Goal: Task Accomplishment & Management: Complete application form

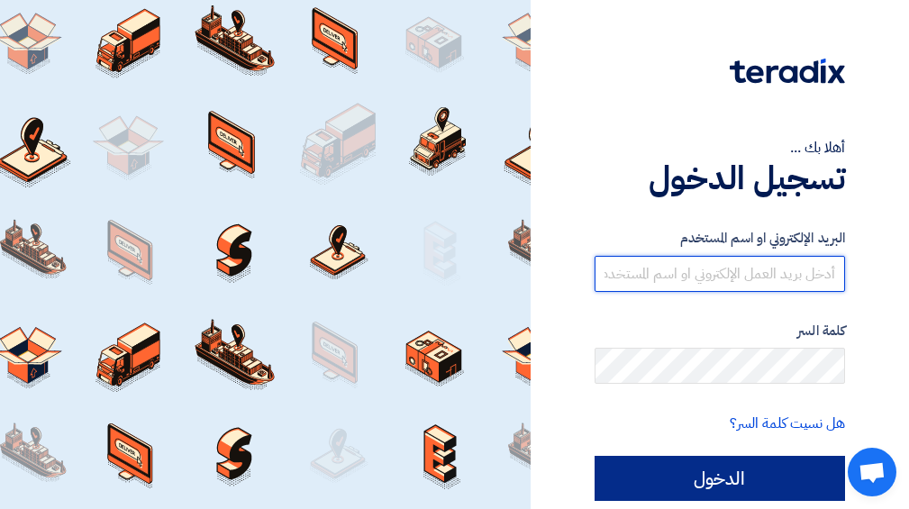
type input "[EMAIL_ADDRESS][DOMAIN_NAME]"
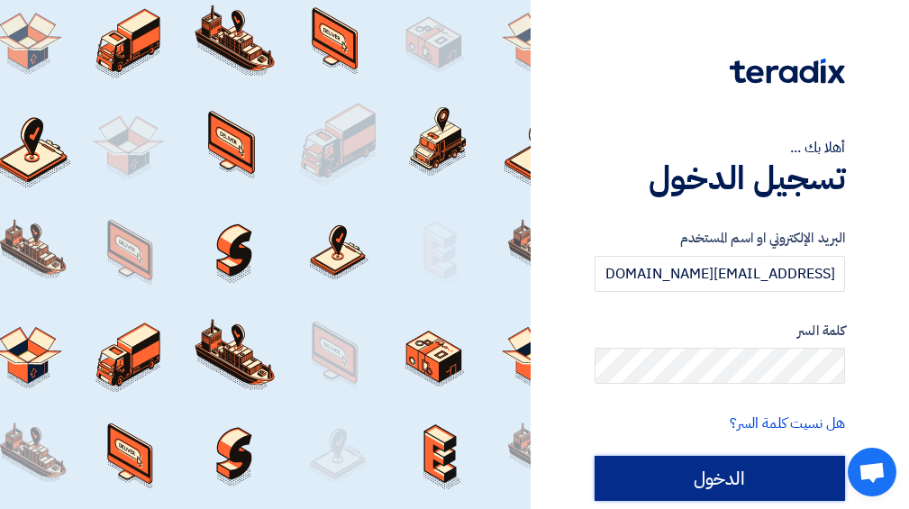
click at [777, 475] on input "الدخول" at bounding box center [720, 478] width 250 height 45
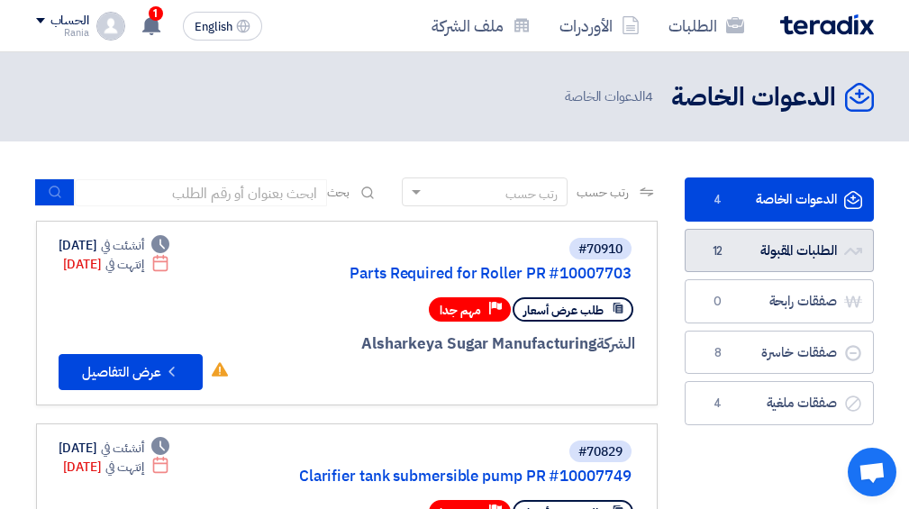
click at [761, 252] on link "الطلبات المقبولة الطلبات المقبولة 12" at bounding box center [779, 251] width 189 height 44
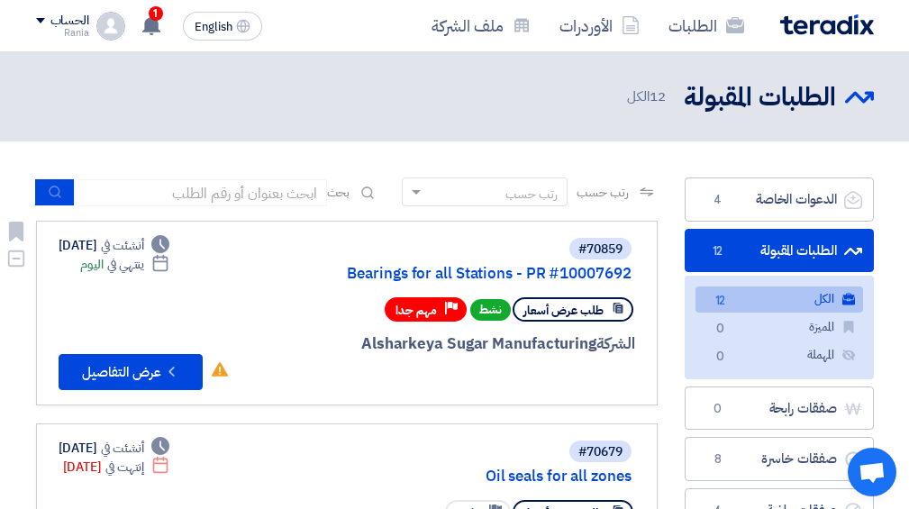
scroll to position [96, 0]
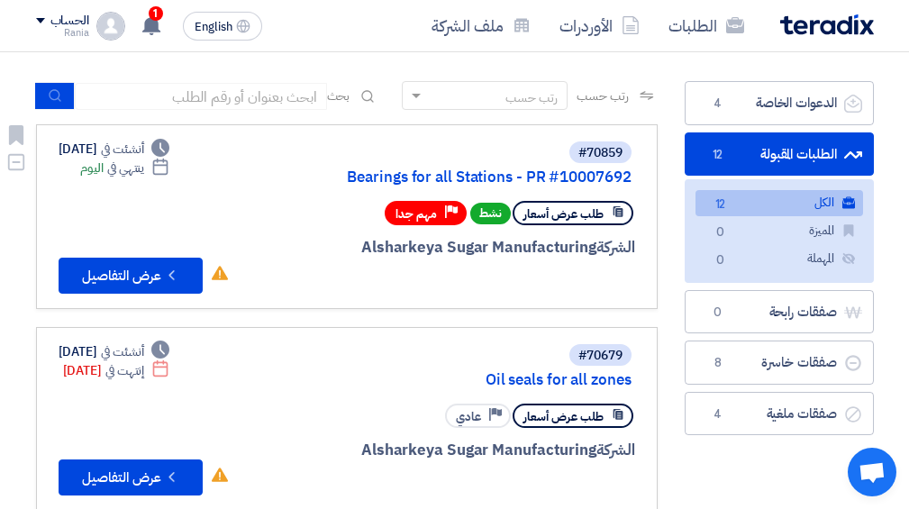
click at [115, 295] on link "#70859 Bearings for all Stations - PR #10007692 طلب عرض أسعار نشط Priority مهم …" at bounding box center [347, 216] width 622 height 185
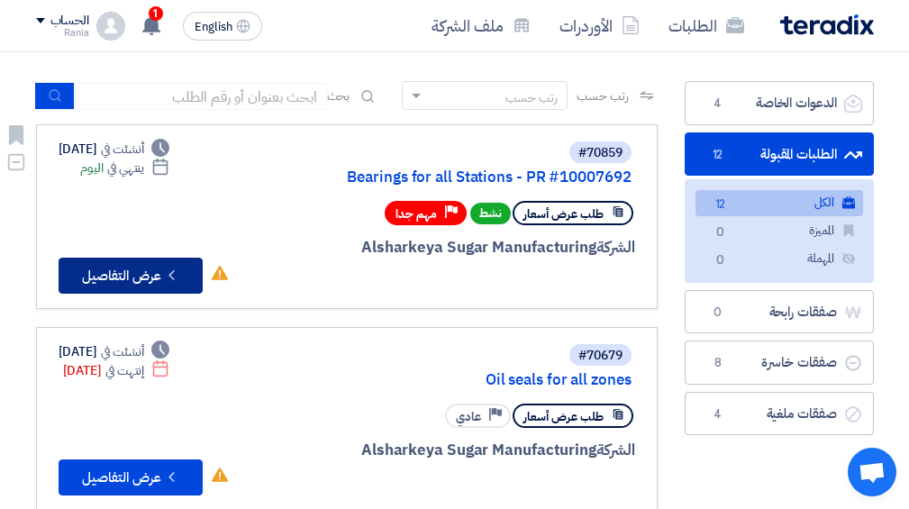
click at [119, 278] on button "Check details عرض التفاصيل" at bounding box center [131, 276] width 144 height 36
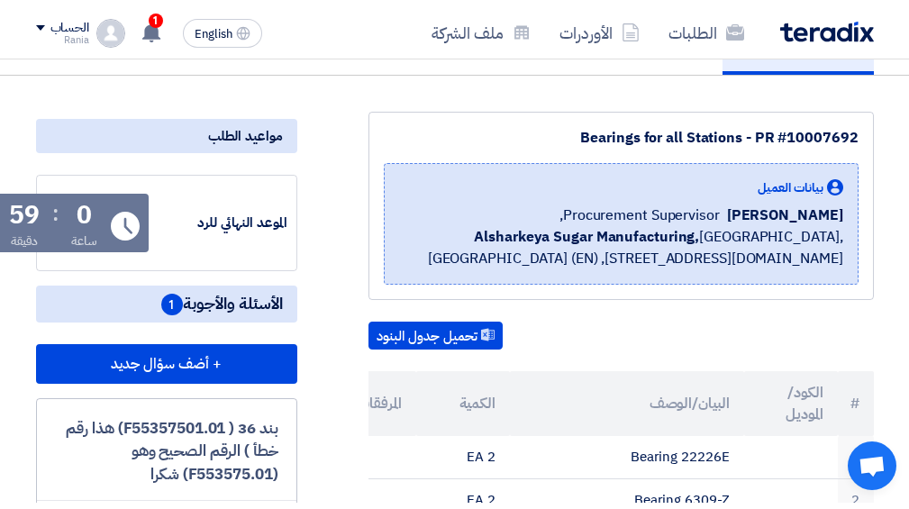
scroll to position [0, 0]
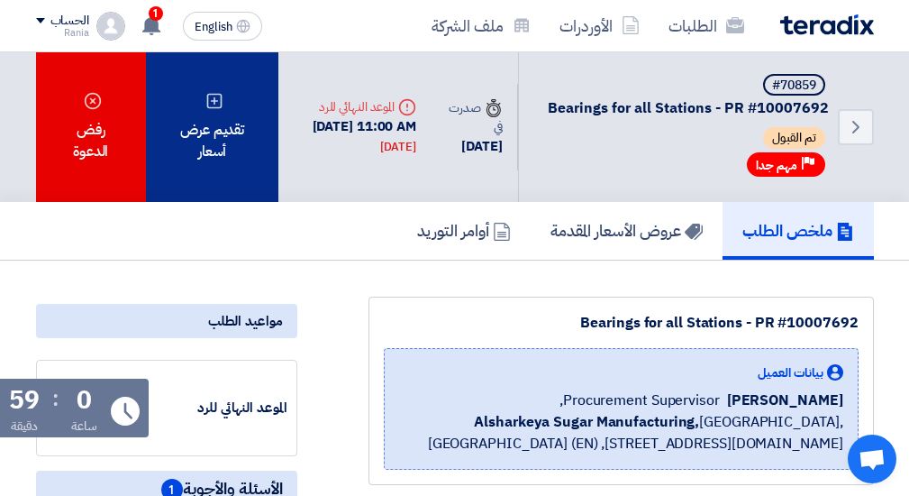
click at [209, 156] on div "تقديم عرض أسعار" at bounding box center [212, 127] width 133 height 150
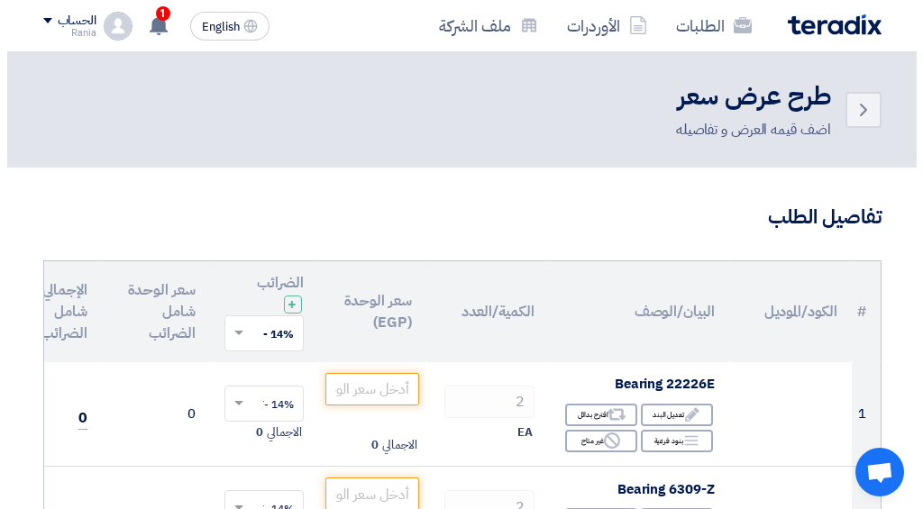
scroll to position [192, 0]
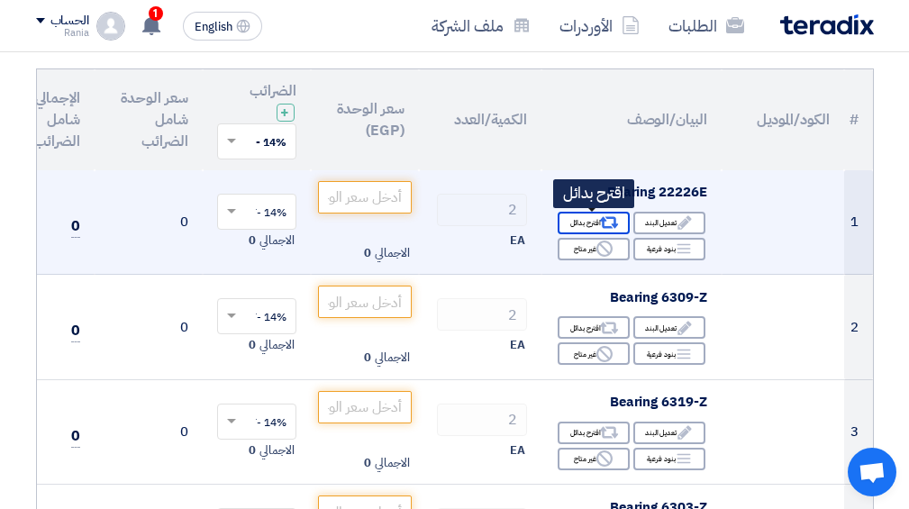
click at [606, 225] on icon "Alternative" at bounding box center [608, 223] width 19 height 19
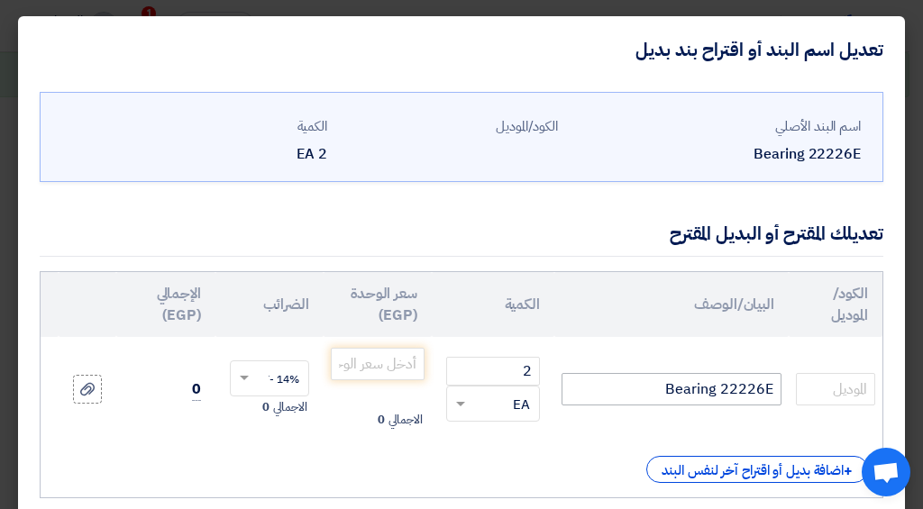
scroll to position [96, 0]
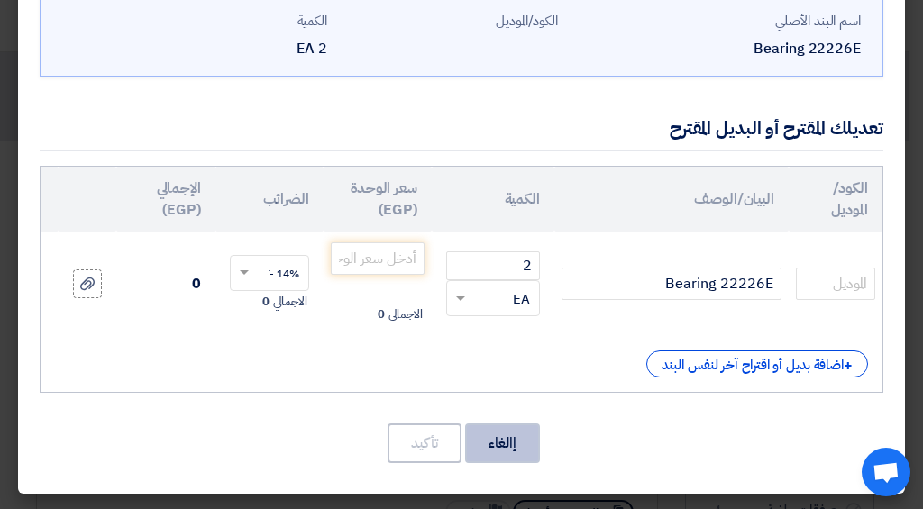
click at [487, 440] on button "إالغاء" at bounding box center [502, 443] width 75 height 40
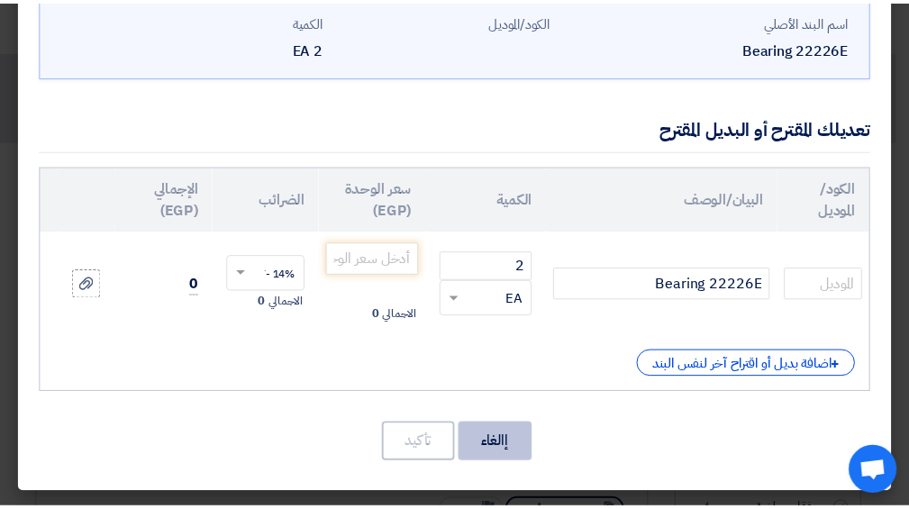
scroll to position [0, 0]
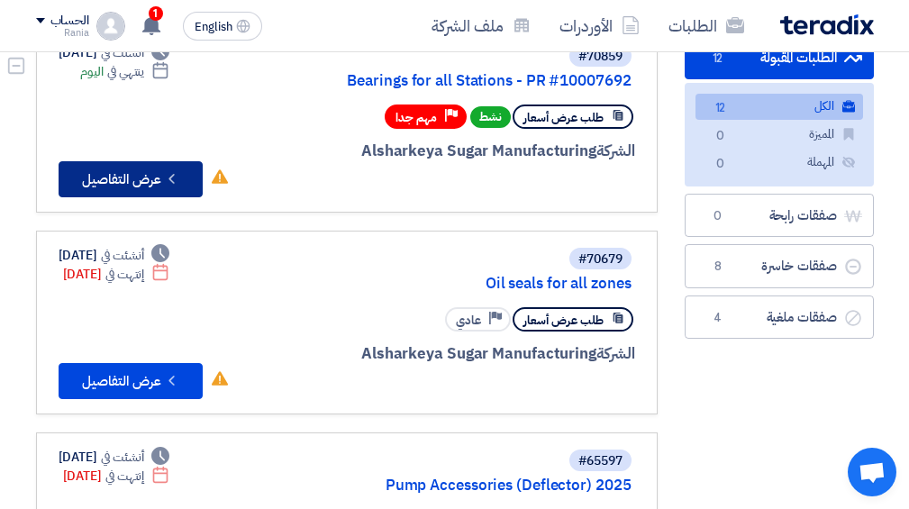
click at [119, 193] on button "Check details عرض التفاصيل" at bounding box center [131, 179] width 144 height 36
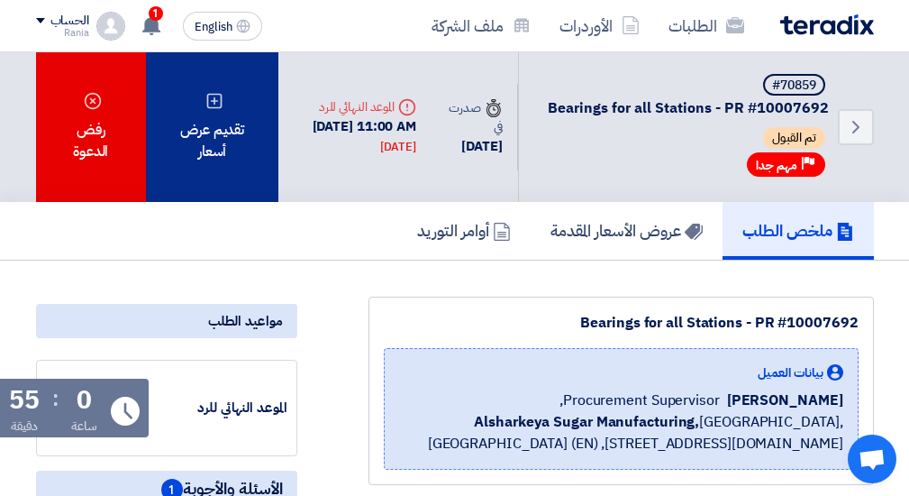
click at [208, 126] on div "تقديم عرض أسعار" at bounding box center [212, 127] width 133 height 150
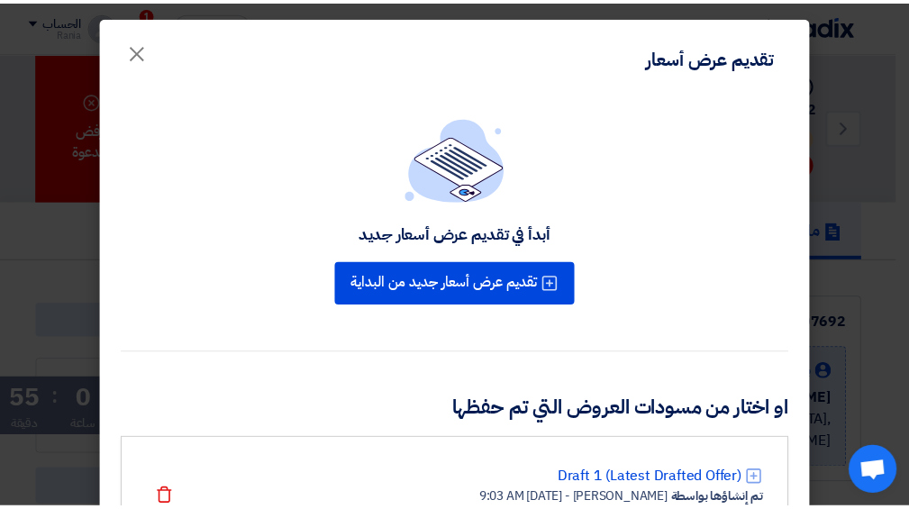
scroll to position [111, 0]
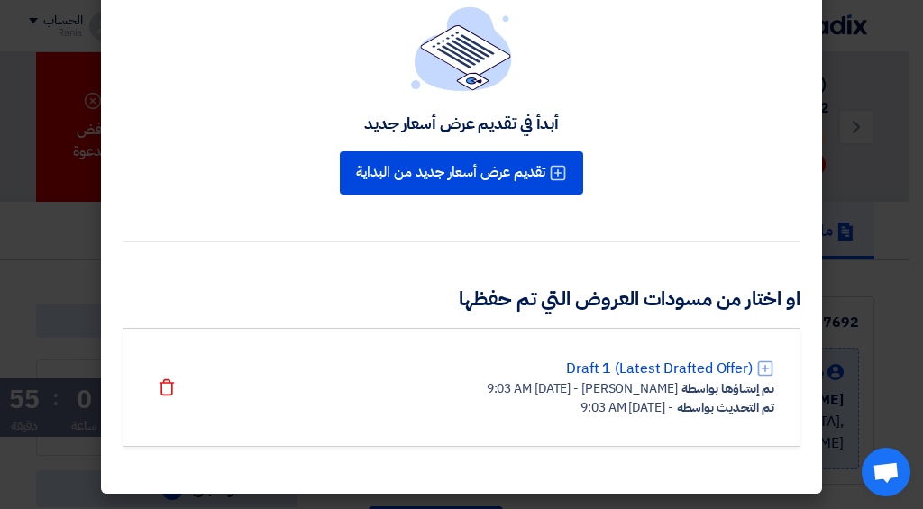
click at [667, 418] on div "Draft 1 (Latest Drafted Offer) تم إنشاؤها بواسطة [PERSON_NAME] - [DATE] 9:03 AM…" at bounding box center [462, 387] width 678 height 119
click at [668, 373] on link "Draft 1 (Latest Drafted Offer)" at bounding box center [659, 369] width 187 height 22
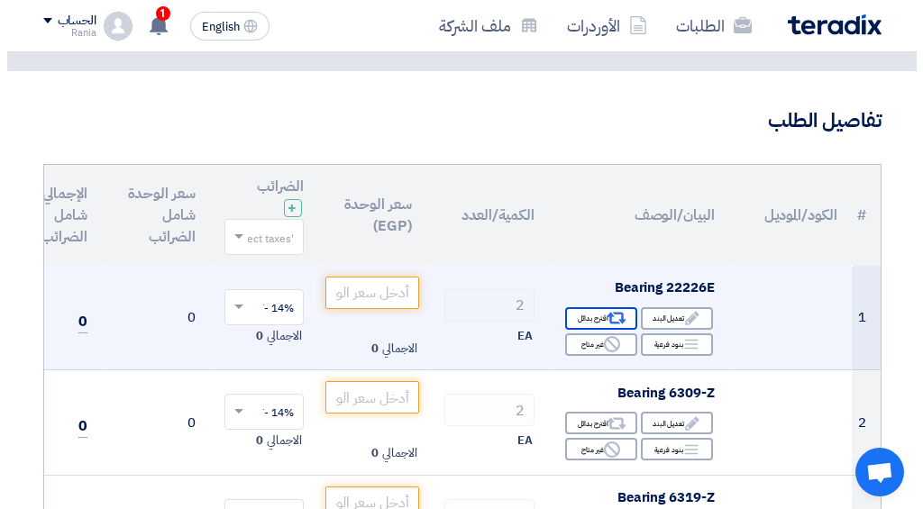
scroll to position [192, 0]
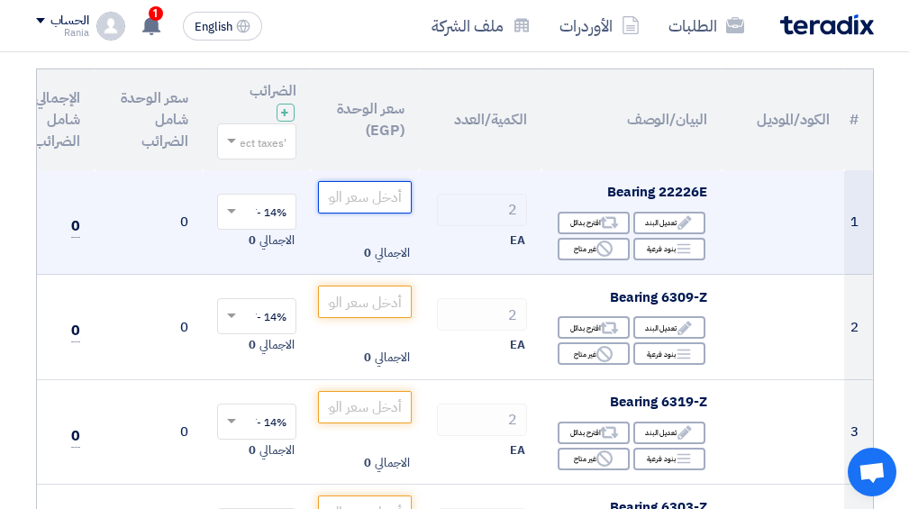
click at [353, 193] on input "number" at bounding box center [365, 197] width 94 height 32
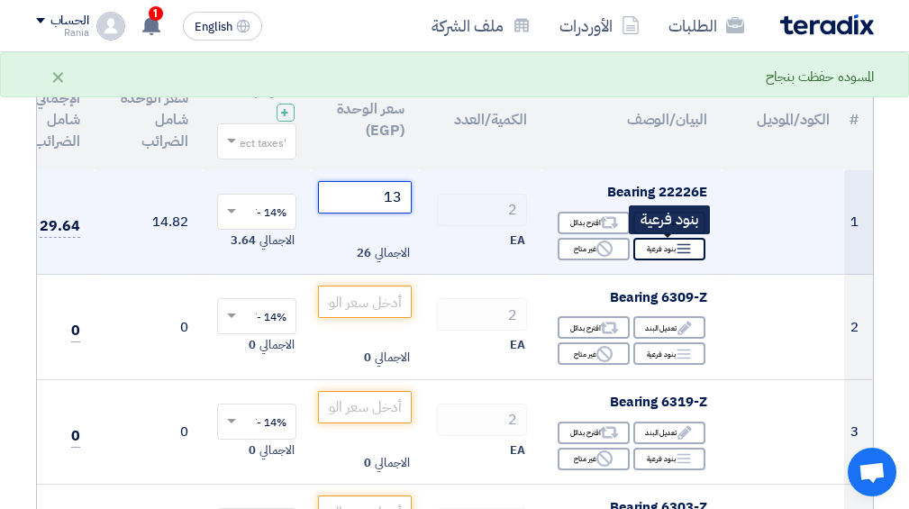
type input "1"
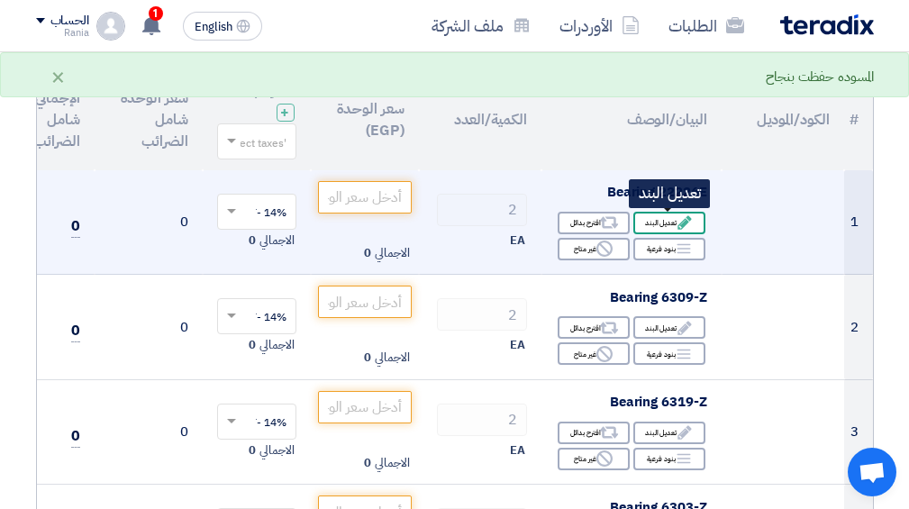
click at [669, 225] on div "Edit تعديل البند" at bounding box center [669, 223] width 72 height 23
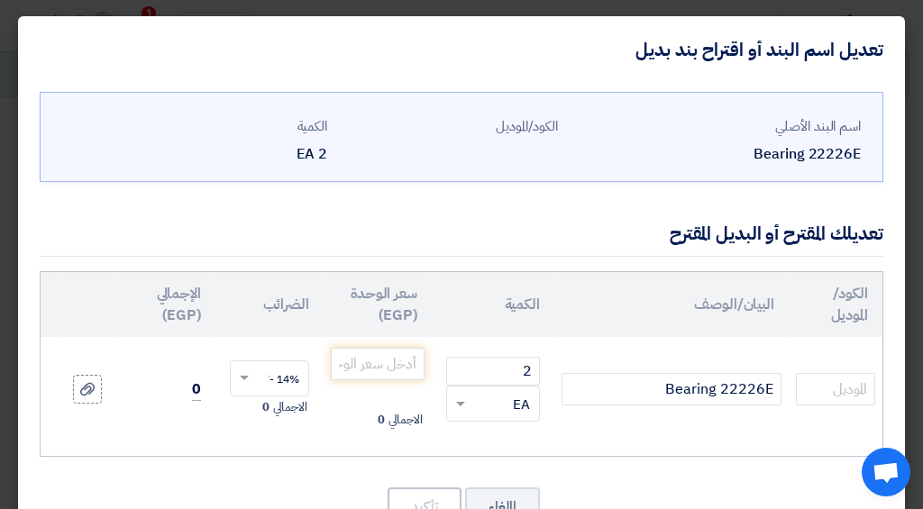
scroll to position [77, 0]
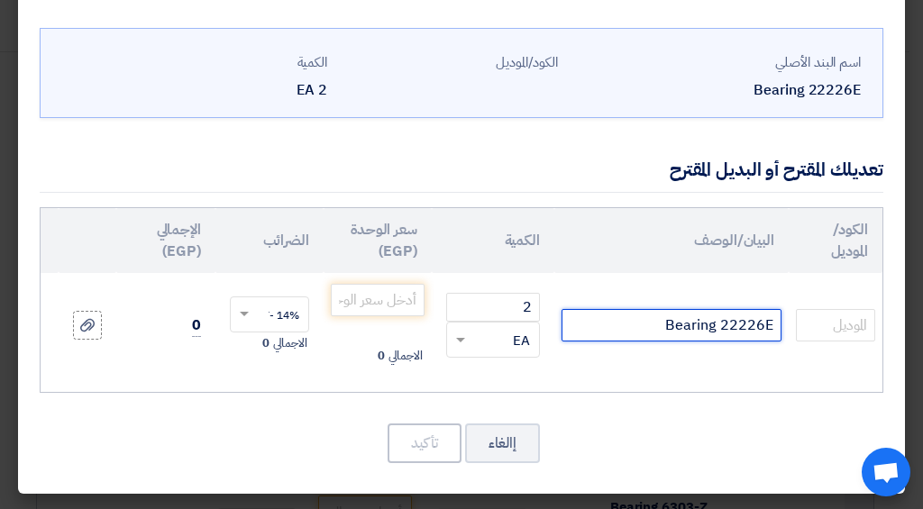
click at [749, 314] on input "Bearing 22226E" at bounding box center [671, 325] width 220 height 32
click at [748, 314] on input "Bearing 22226E" at bounding box center [671, 325] width 220 height 32
type input "22226 E1XL"
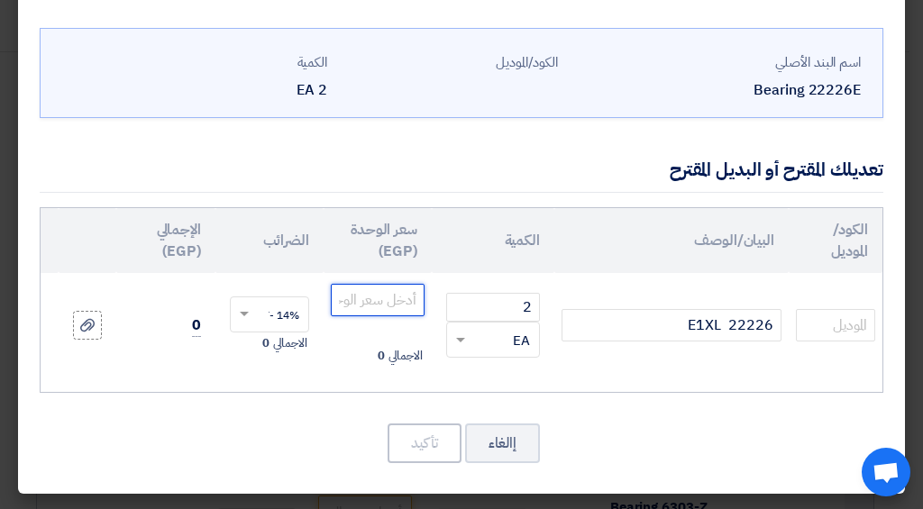
click at [375, 284] on input "number" at bounding box center [378, 300] width 94 height 32
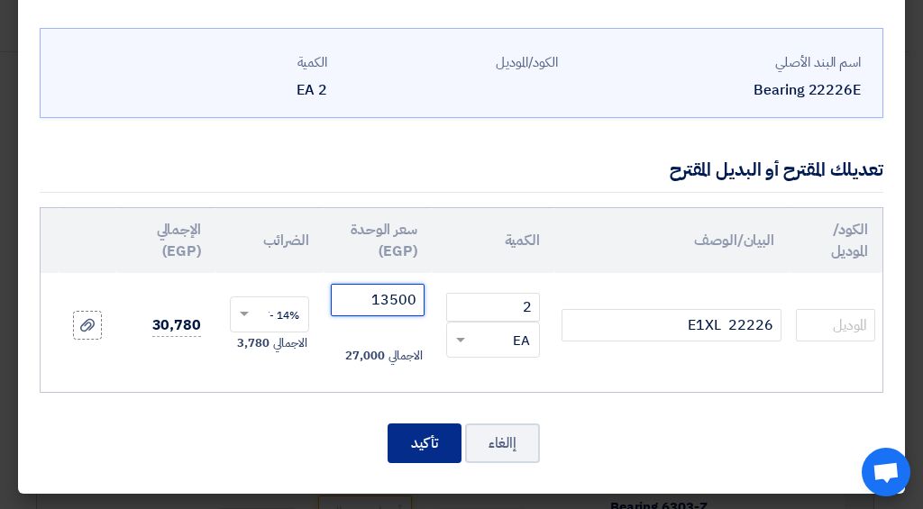
type input "13500"
click at [430, 448] on button "تأكيد" at bounding box center [424, 443] width 74 height 40
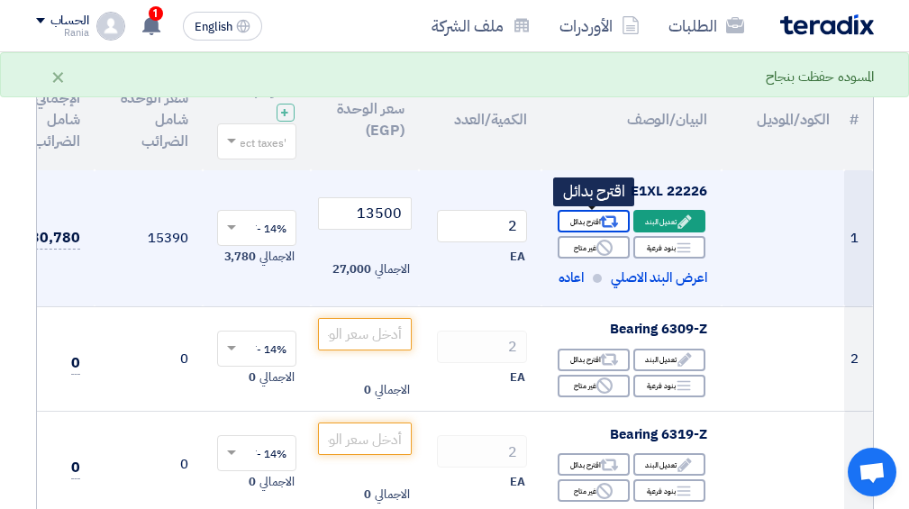
click at [591, 220] on div "Alternative اقترح بدائل" at bounding box center [594, 221] width 72 height 23
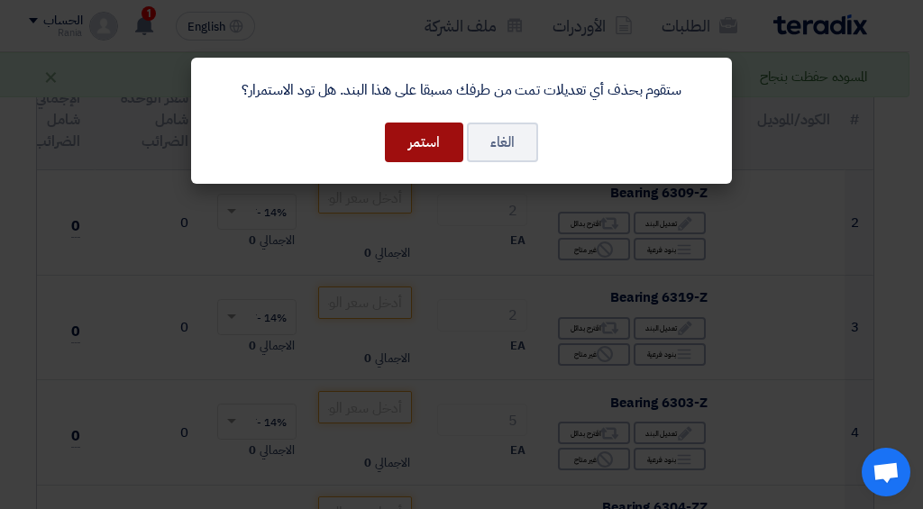
click at [427, 150] on button "استمر" at bounding box center [424, 143] width 78 height 40
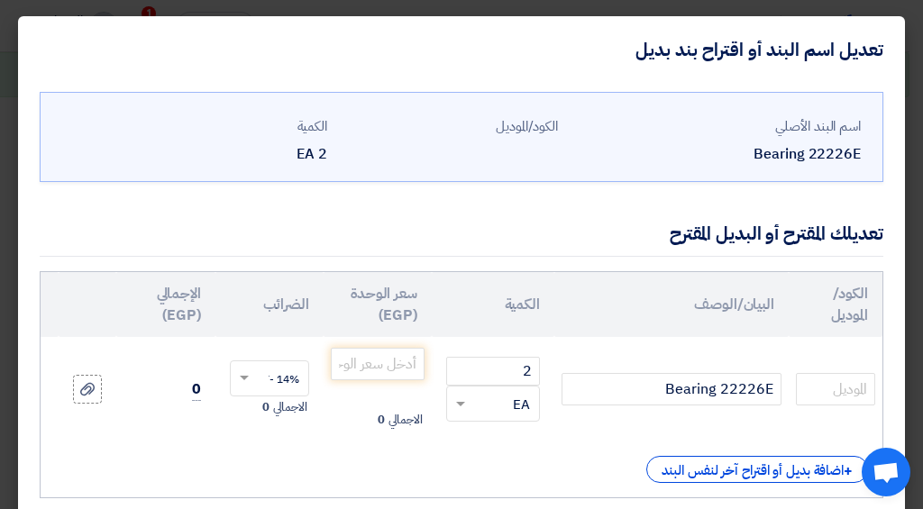
scroll to position [119, 0]
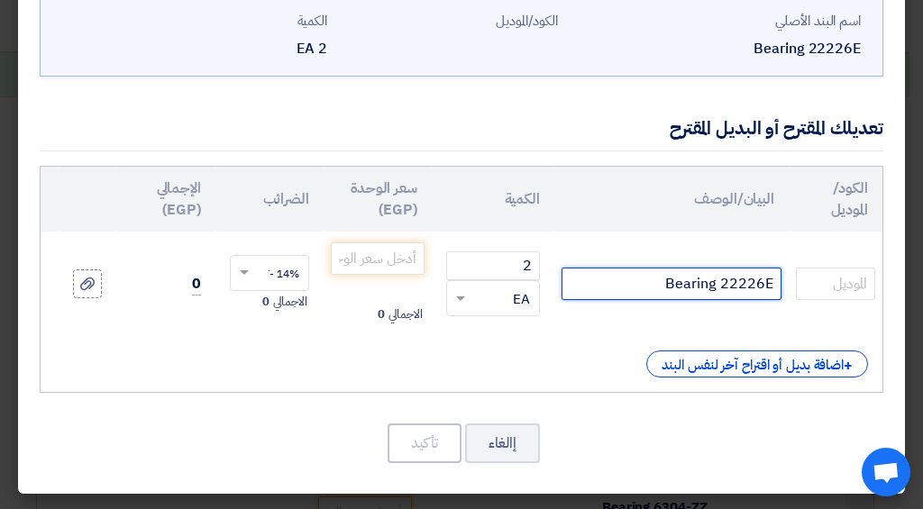
click at [661, 273] on input "Bearing 22226E" at bounding box center [671, 284] width 220 height 32
type input "Bearing 22226EAD1"
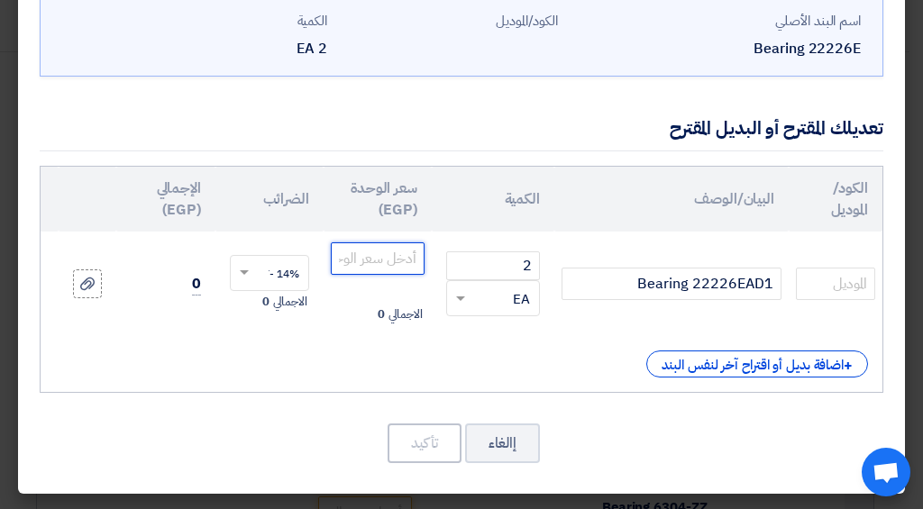
click at [346, 245] on input "number" at bounding box center [378, 258] width 94 height 32
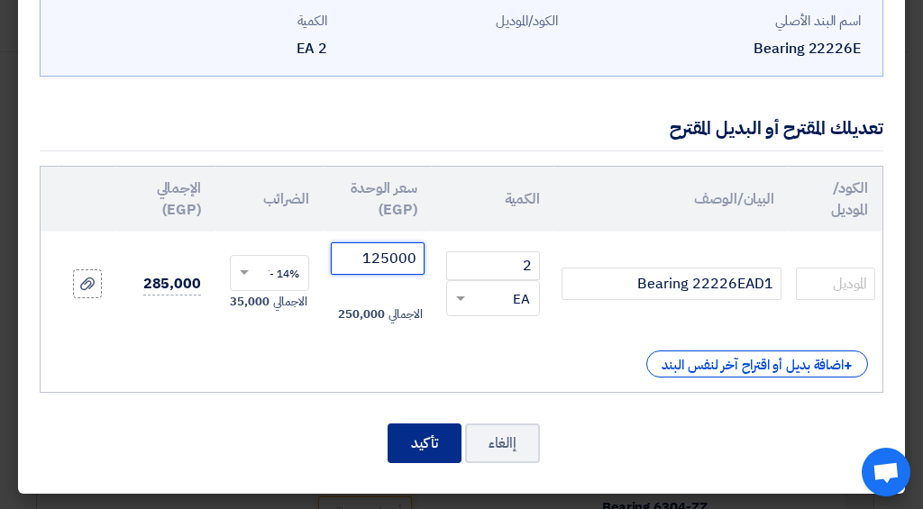
type input "125000"
click at [420, 449] on button "تأكيد" at bounding box center [424, 443] width 74 height 40
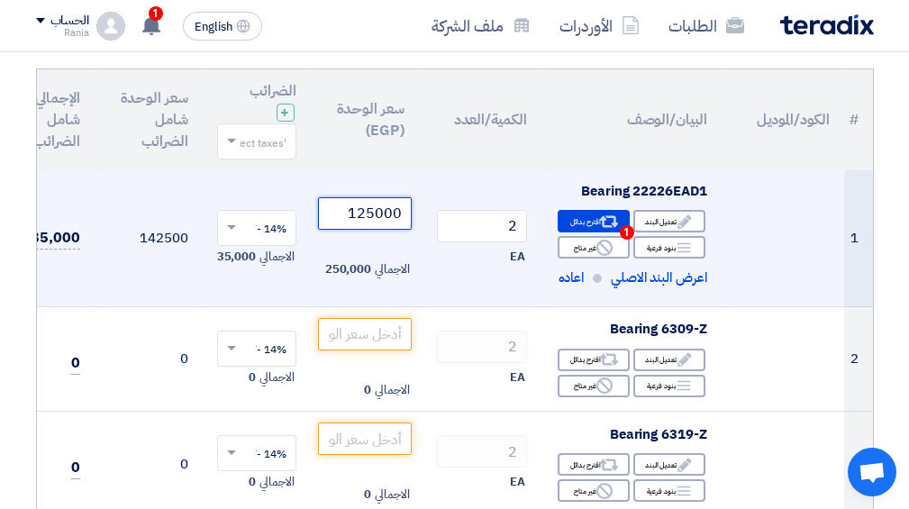
click at [386, 215] on input "125000" at bounding box center [365, 213] width 94 height 32
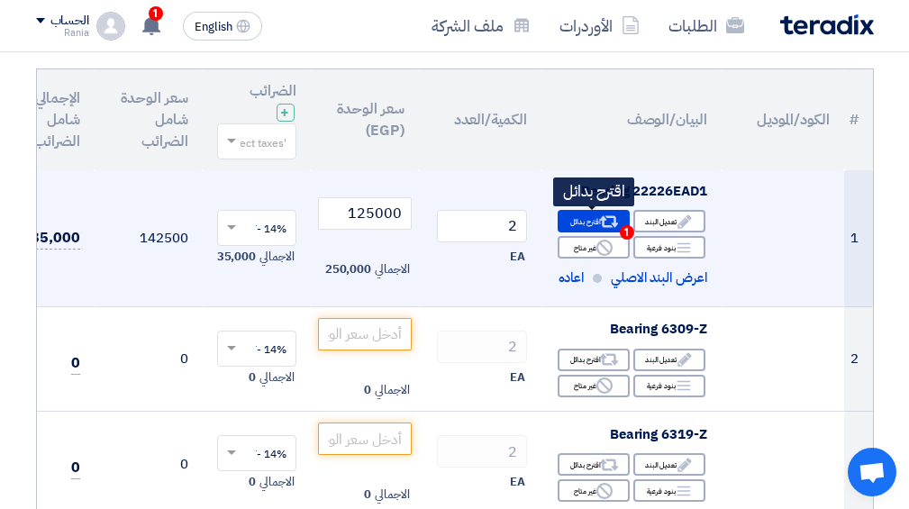
click at [569, 223] on div "Alternative اقترح بدائل 1" at bounding box center [594, 221] width 72 height 23
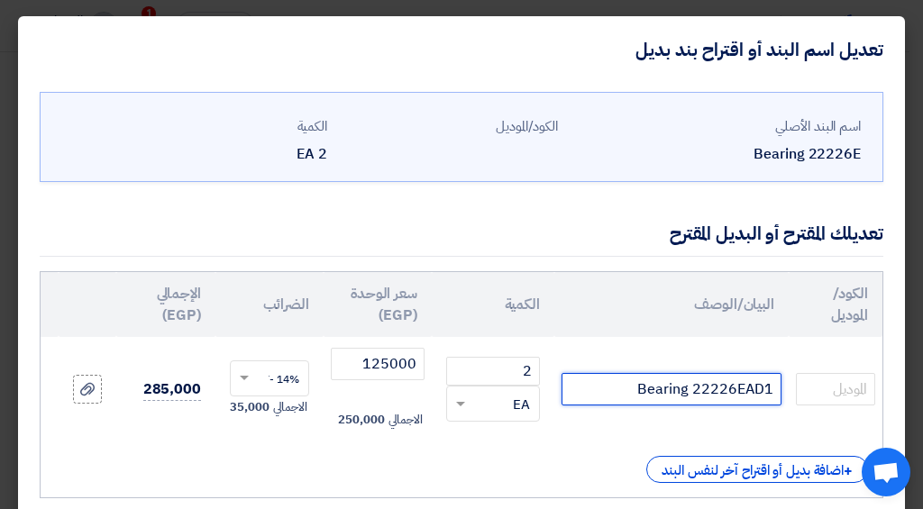
click at [696, 386] on input "Bearing 22226EAD1" at bounding box center [671, 389] width 220 height 32
click at [695, 387] on input "Bearing 22226EAD1" at bounding box center [671, 389] width 220 height 32
type input "22226E1XL"
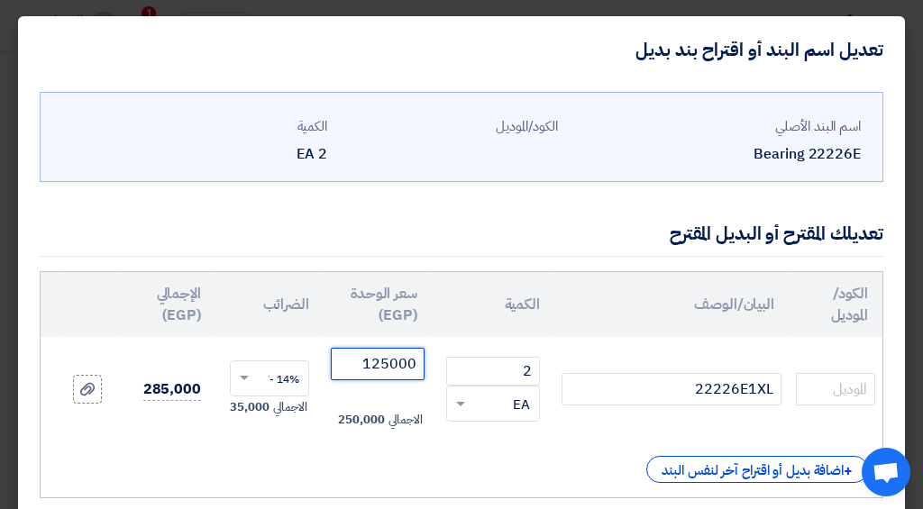
click at [384, 359] on input "125000" at bounding box center [378, 364] width 94 height 32
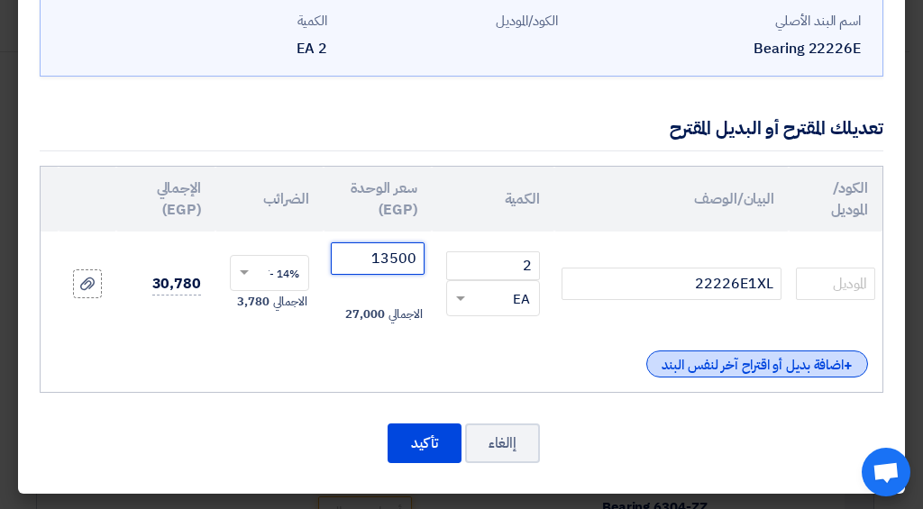
type input "13500"
click at [747, 350] on div "+ اضافة بديل أو اقتراح آخر لنفس البند" at bounding box center [757, 363] width 222 height 27
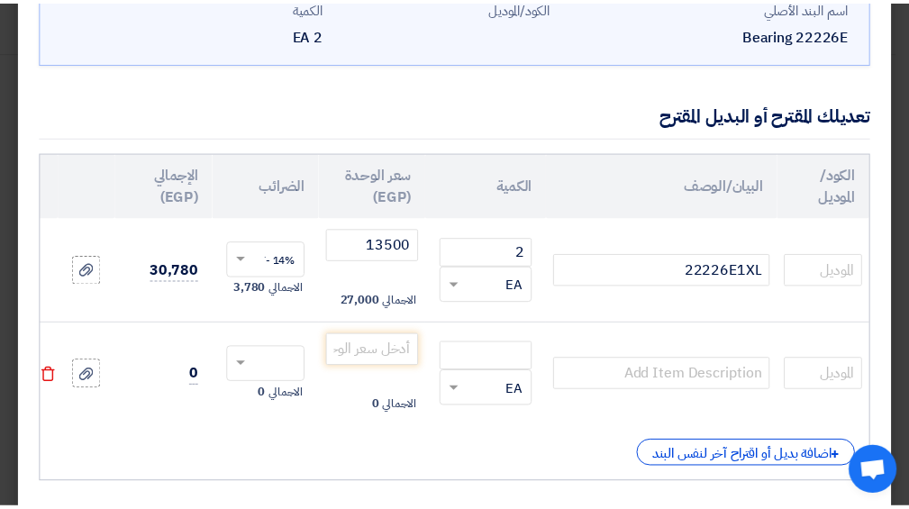
scroll to position [215, 0]
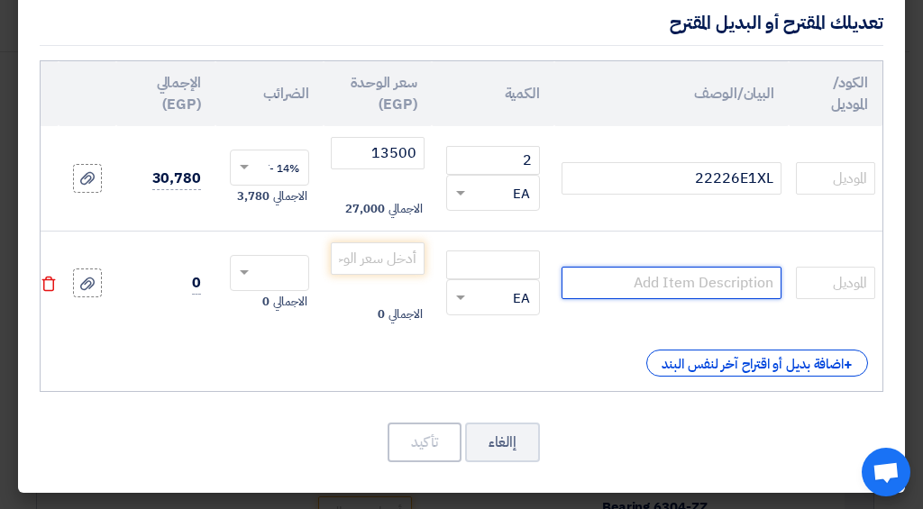
click at [701, 280] on input "text" at bounding box center [671, 283] width 220 height 32
type input "22226EAD1"
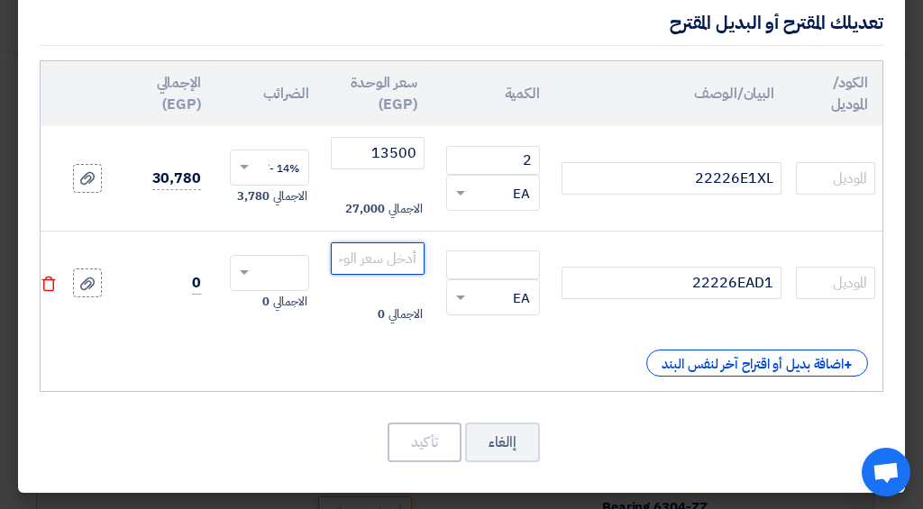
click at [400, 251] on input "number" at bounding box center [378, 258] width 94 height 32
type input "12500"
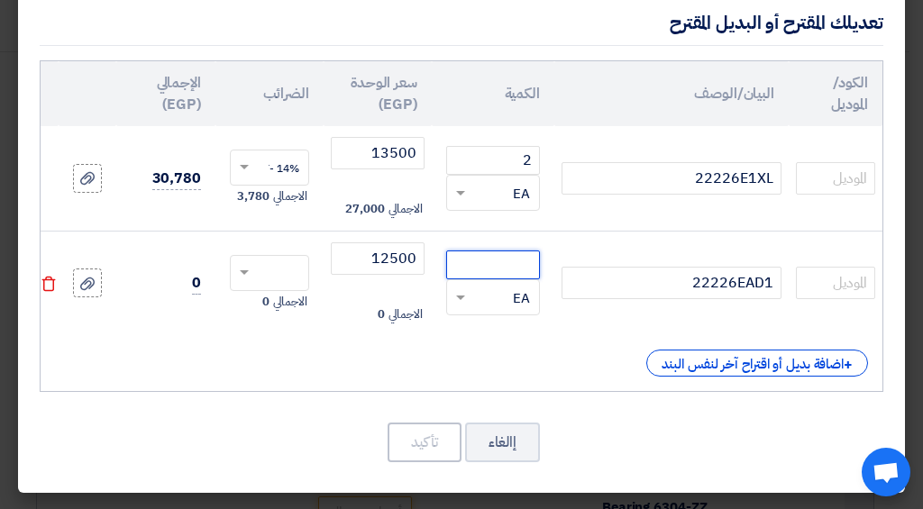
click at [481, 261] on input "number" at bounding box center [493, 264] width 94 height 29
type input "2"
click at [265, 244] on td "الاجمالي 0" at bounding box center [269, 283] width 108 height 105
click at [236, 259] on div at bounding box center [269, 273] width 77 height 29
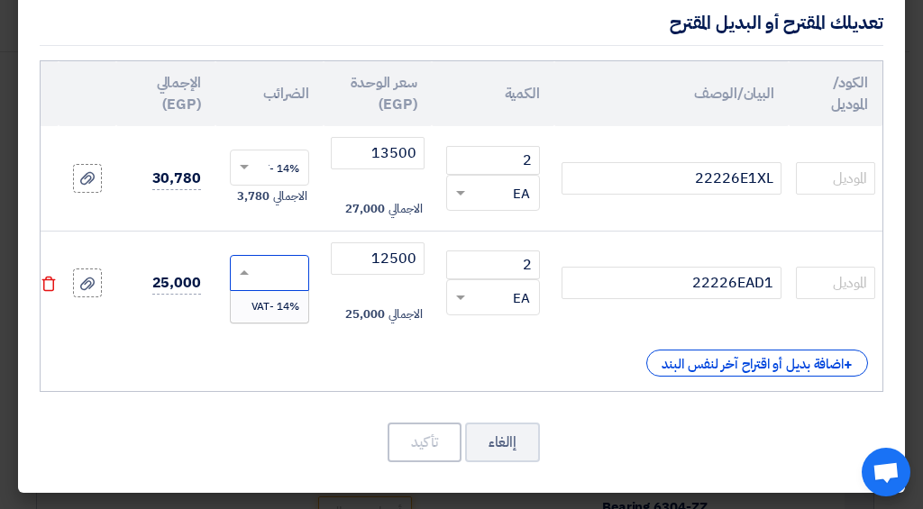
click at [268, 311] on div "14% -VAT" at bounding box center [269, 306] width 77 height 31
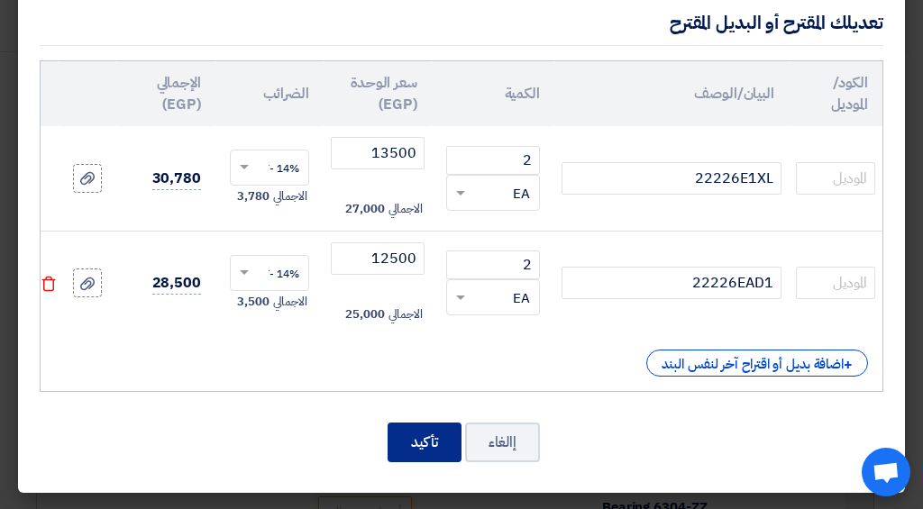
click at [444, 448] on button "تأكيد" at bounding box center [424, 443] width 74 height 40
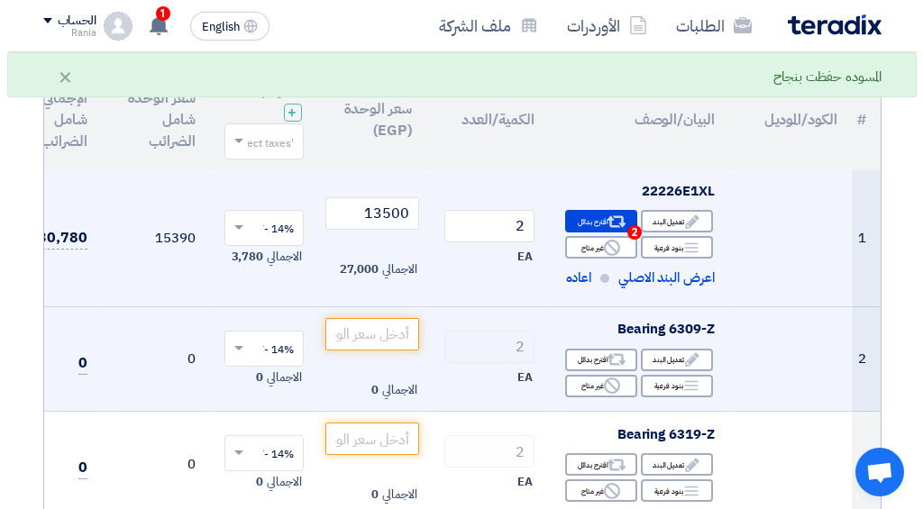
scroll to position [288, 0]
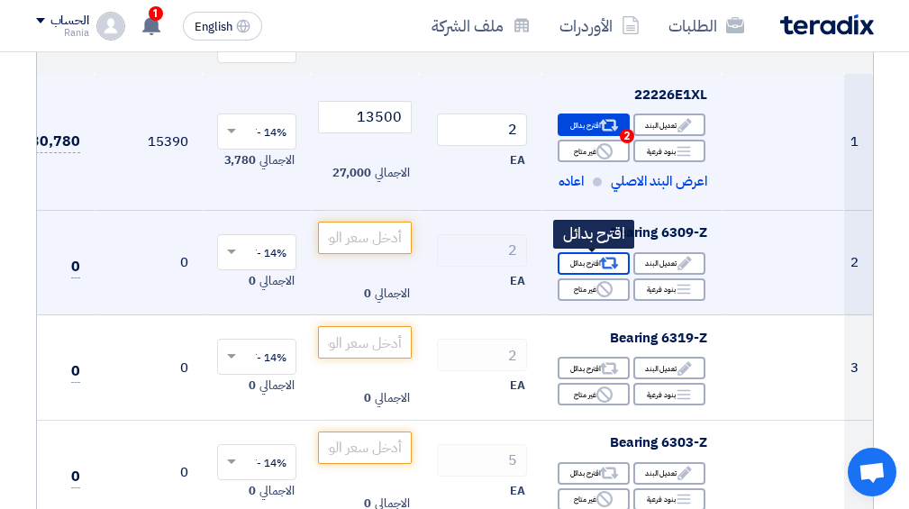
click at [582, 258] on div "Alternative اقترح بدائل" at bounding box center [594, 263] width 72 height 23
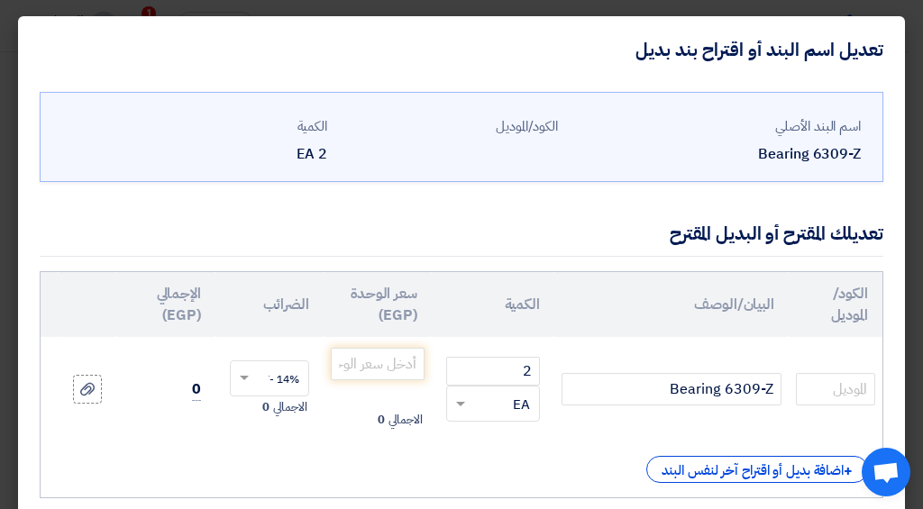
scroll to position [119, 0]
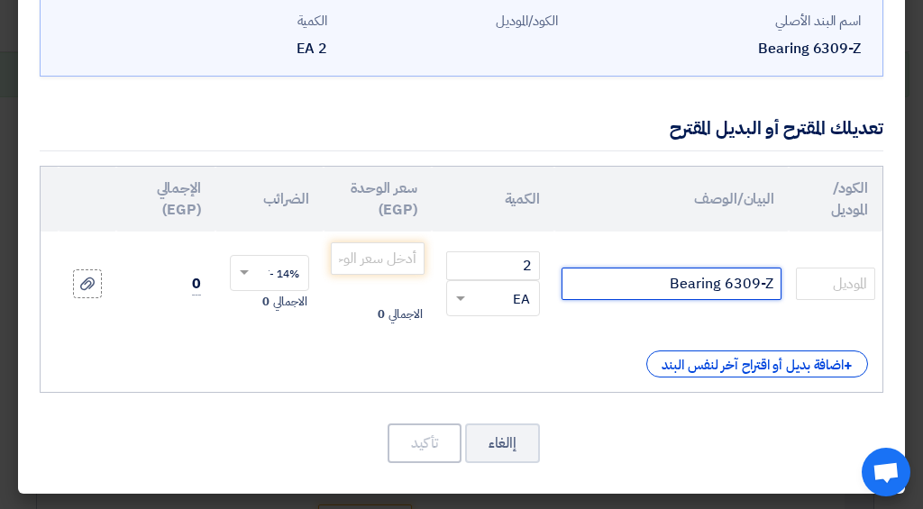
click at [686, 269] on input "Bearing 6309-Z" at bounding box center [671, 284] width 220 height 32
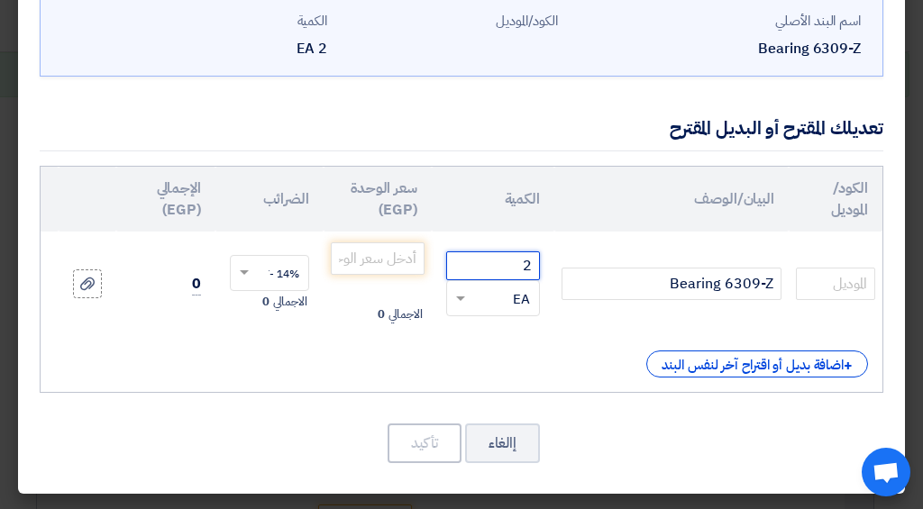
click at [539, 263] on input "2" at bounding box center [493, 265] width 94 height 29
click at [505, 440] on button "إالغاء" at bounding box center [502, 443] width 75 height 40
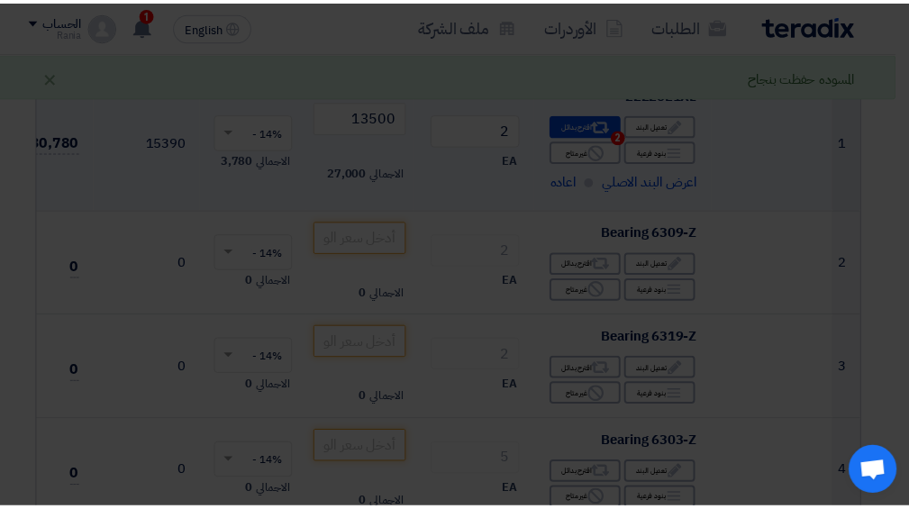
scroll to position [0, 0]
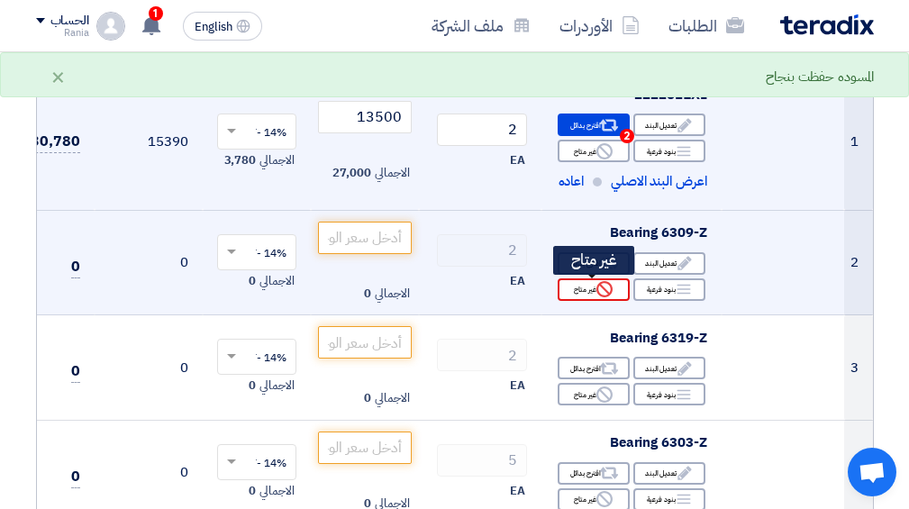
click at [612, 280] on div "Reject غير متاح" at bounding box center [594, 289] width 72 height 23
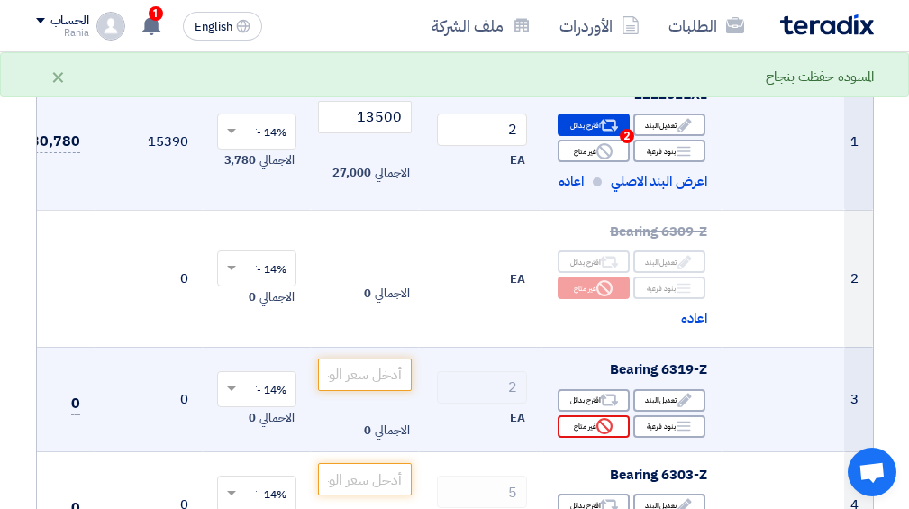
scroll to position [385, 0]
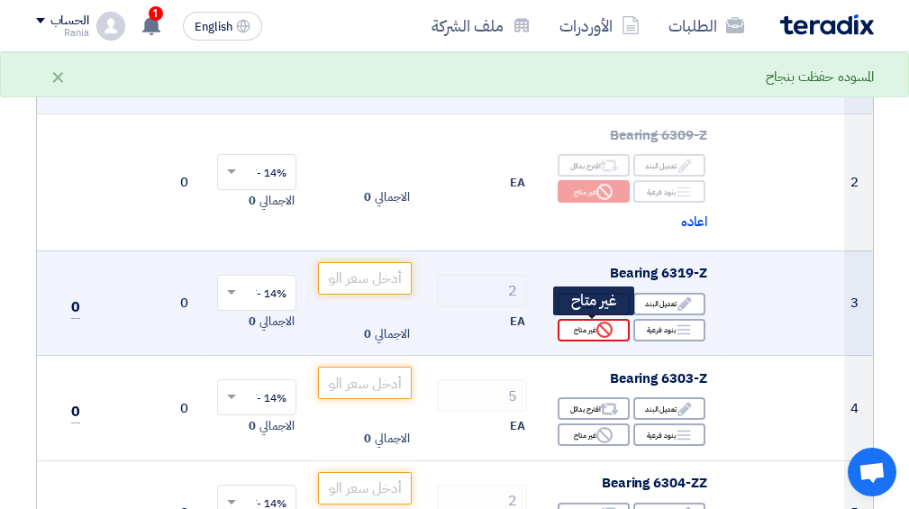
click at [604, 332] on icon "Reject" at bounding box center [604, 330] width 16 height 16
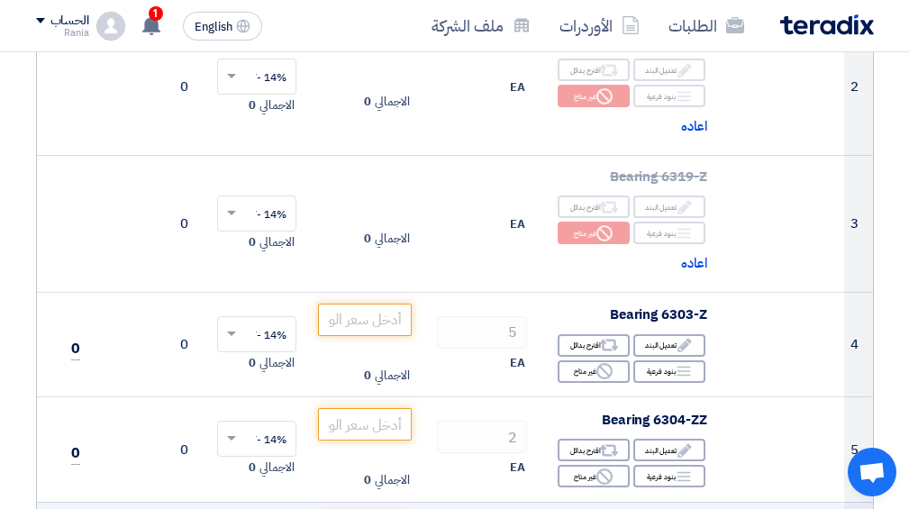
scroll to position [577, 0]
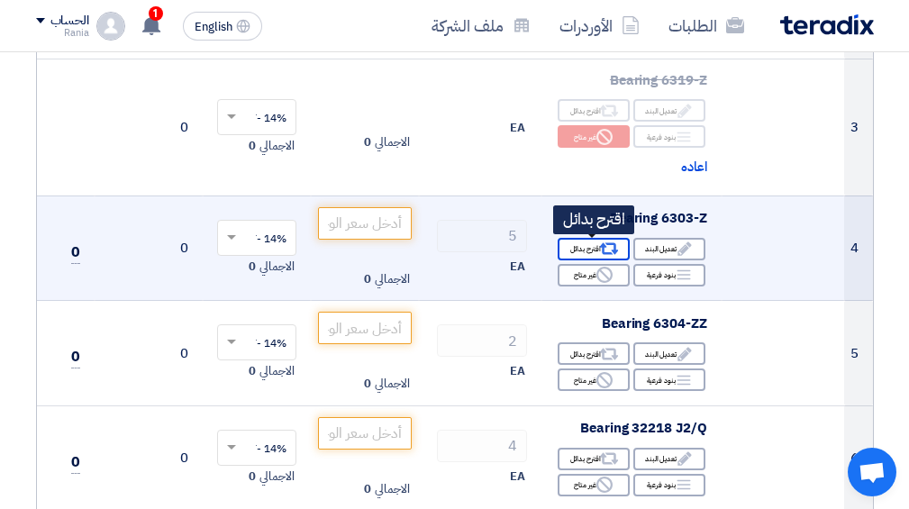
click at [614, 253] on use at bounding box center [608, 249] width 19 height 12
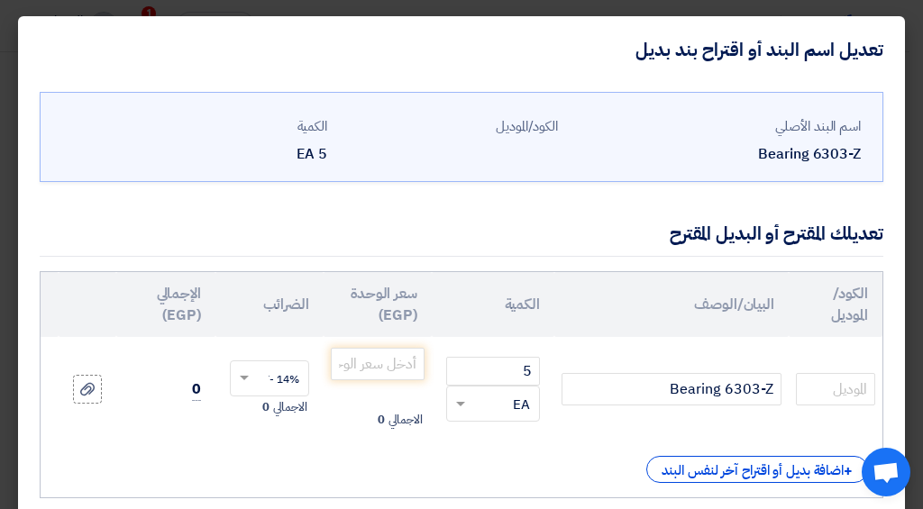
scroll to position [119, 0]
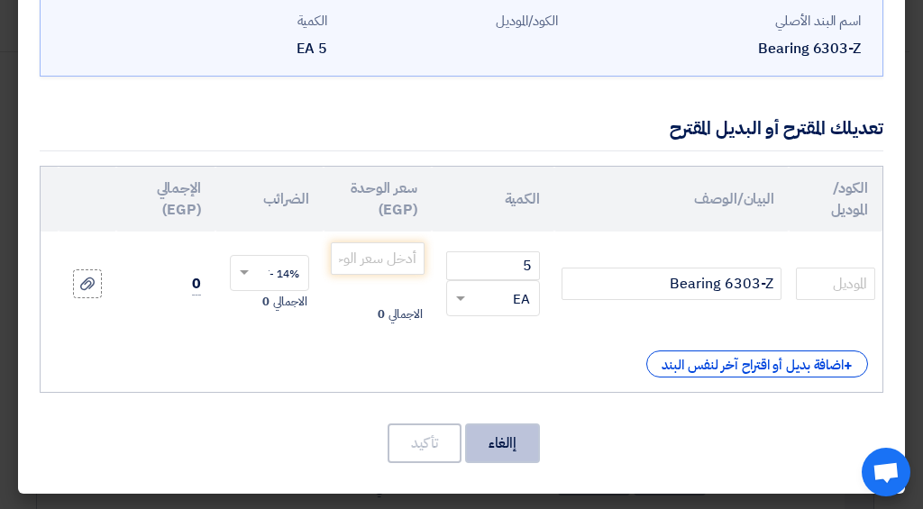
click at [501, 431] on button "إالغاء" at bounding box center [502, 443] width 75 height 40
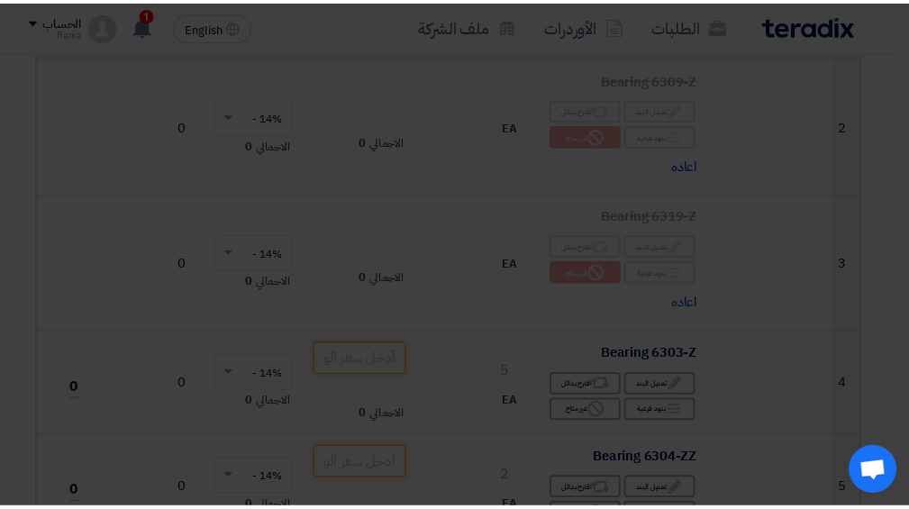
scroll to position [0, 0]
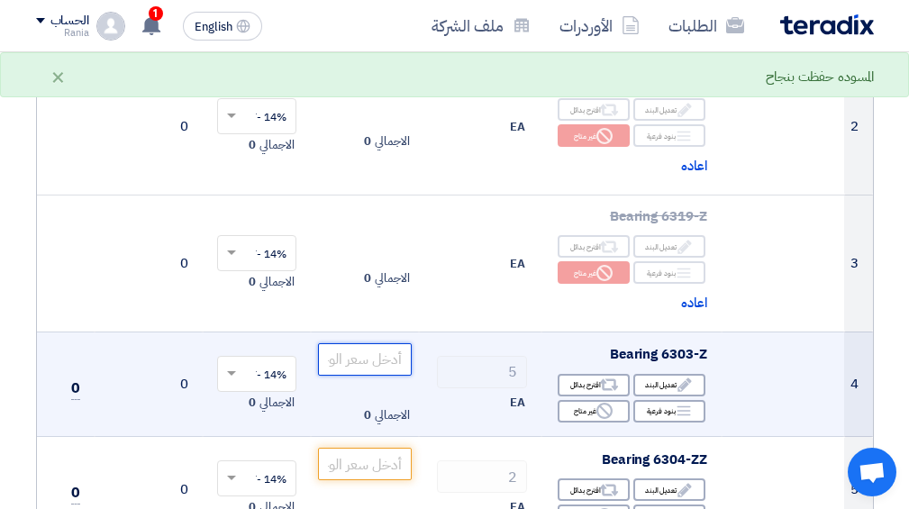
click at [366, 368] on input "number" at bounding box center [365, 359] width 94 height 32
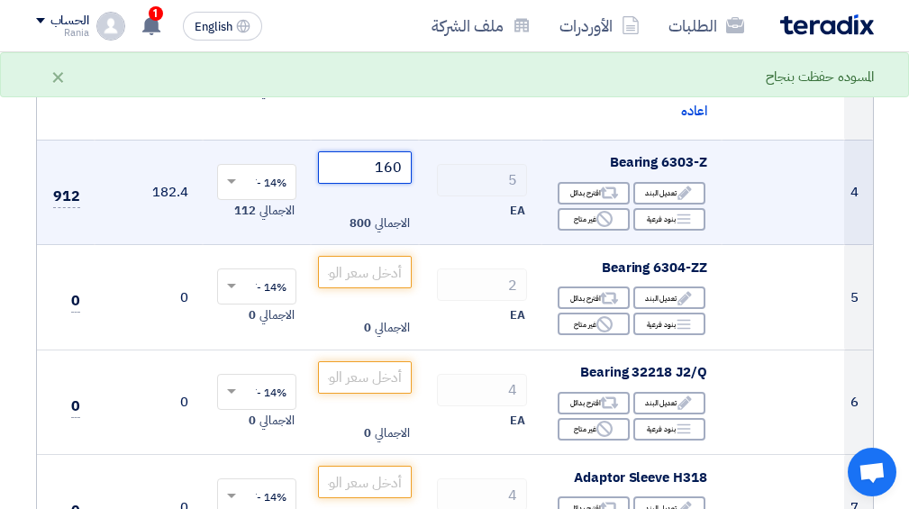
scroll to position [537, 0]
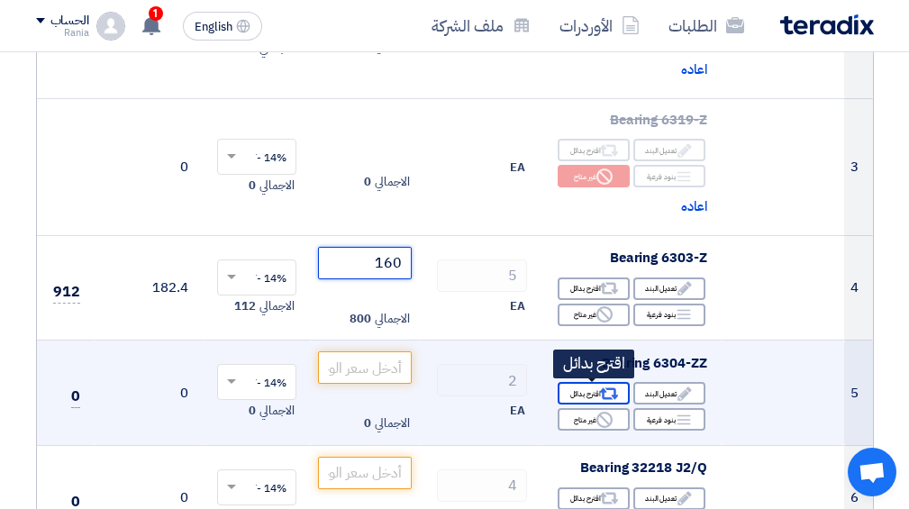
type input "160"
click at [602, 385] on icon "Alternative" at bounding box center [608, 394] width 19 height 19
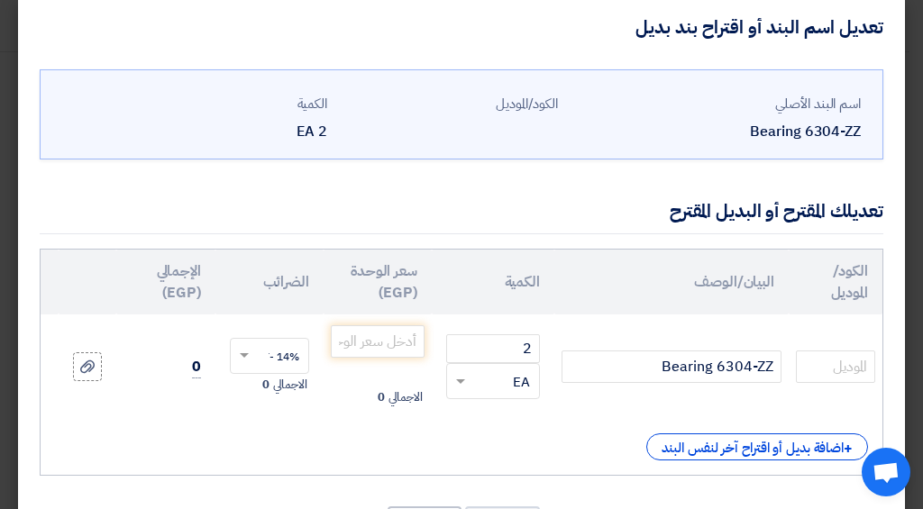
scroll to position [119, 0]
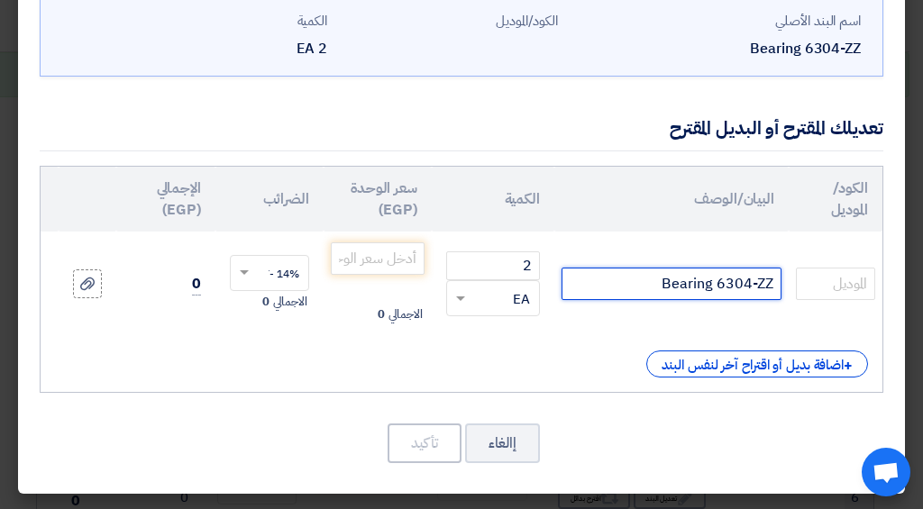
click at [725, 270] on input "Bearing 6304-ZZ" at bounding box center [671, 284] width 220 height 32
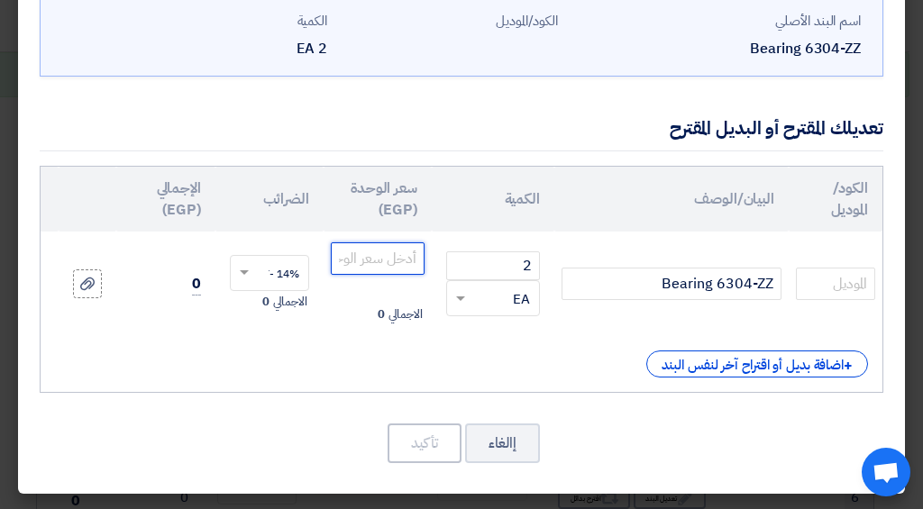
click at [402, 253] on input "number" at bounding box center [378, 258] width 94 height 32
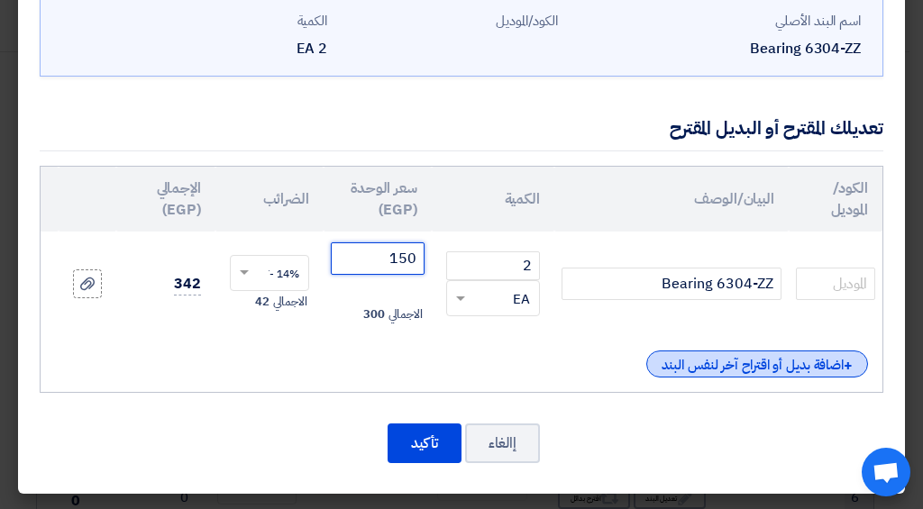
type input "150"
click at [729, 350] on div "+ اضافة بديل أو اقتراح آخر لنفس البند" at bounding box center [757, 363] width 222 height 27
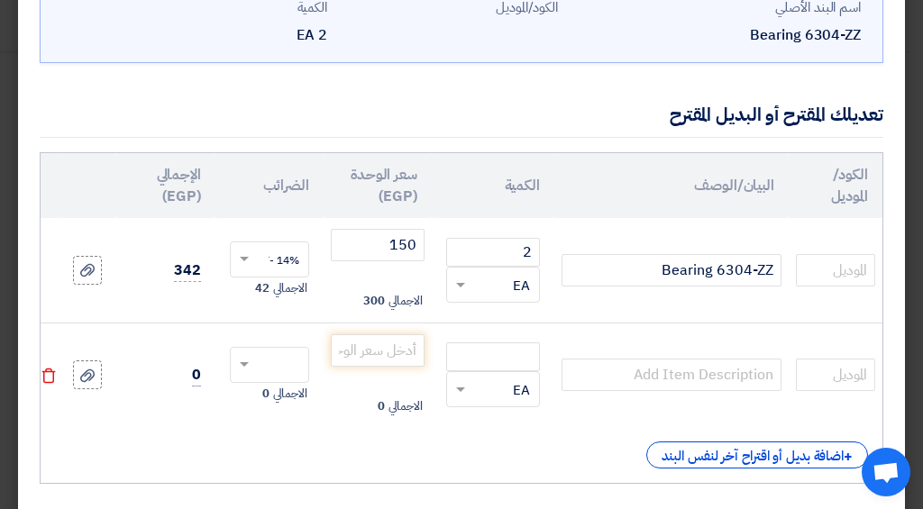
scroll to position [224, 0]
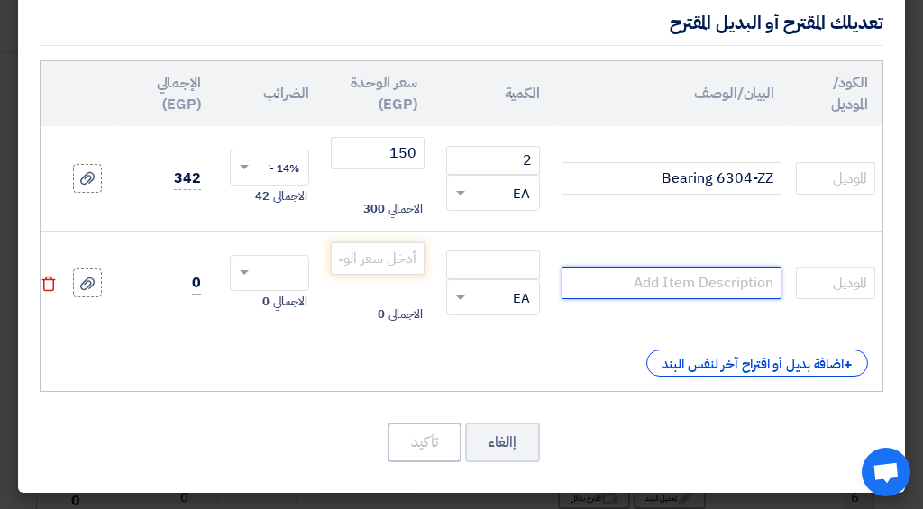
click at [680, 269] on input "text" at bounding box center [671, 283] width 220 height 32
type input "6304 ZZ"
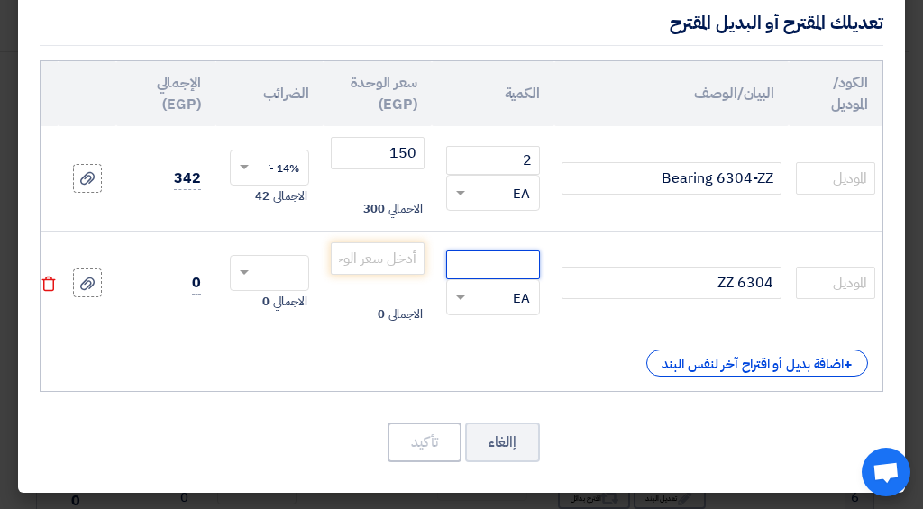
click at [461, 250] on input "number" at bounding box center [493, 264] width 94 height 29
type input "2"
click at [385, 248] on input "number" at bounding box center [378, 258] width 94 height 32
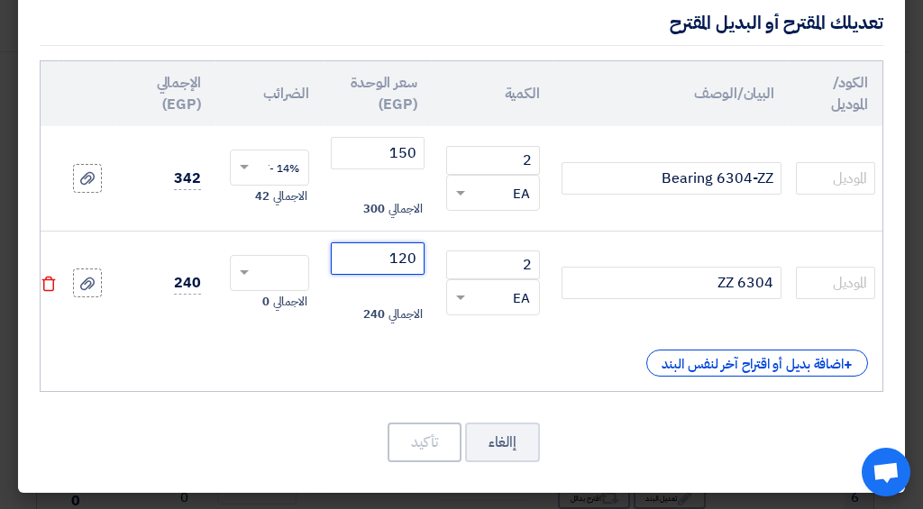
type input "120"
click at [259, 273] on div at bounding box center [269, 273] width 77 height 29
click at [267, 298] on span "14% -VAT" at bounding box center [275, 306] width 48 height 16
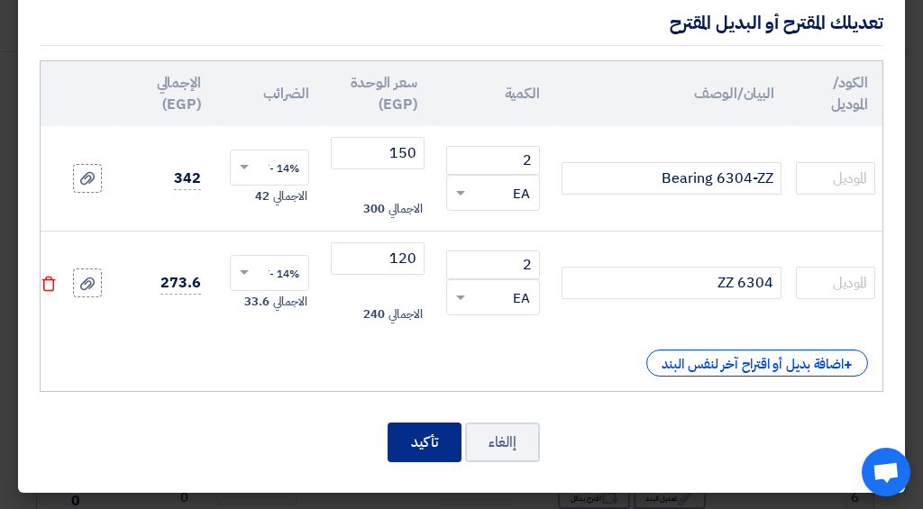
click at [434, 437] on button "تأكيد" at bounding box center [424, 443] width 74 height 40
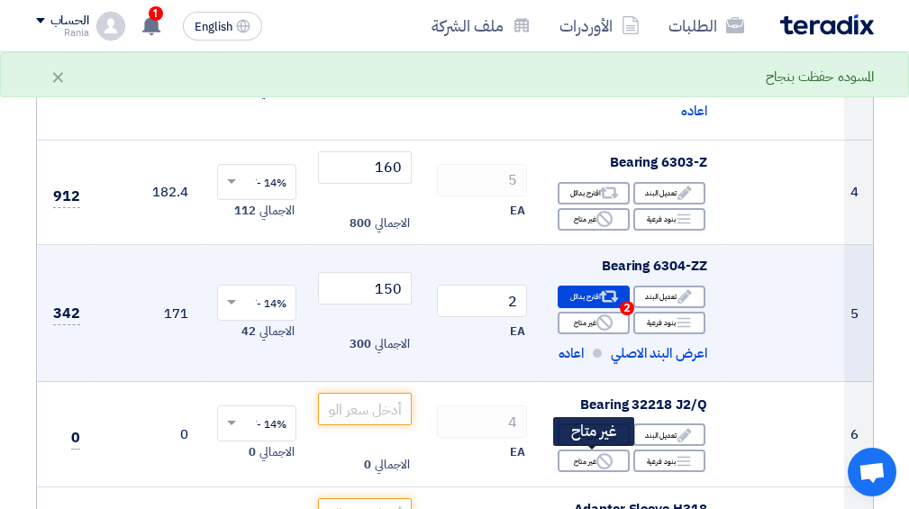
scroll to position [729, 0]
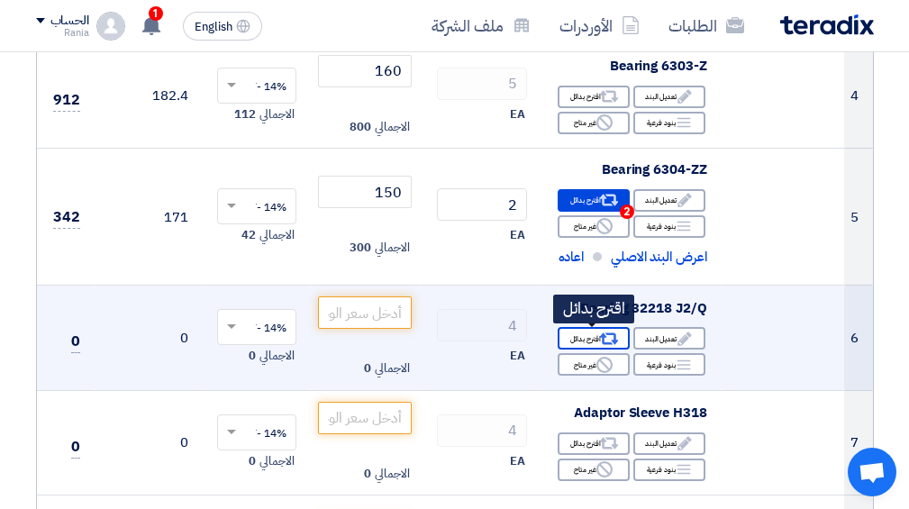
click at [601, 339] on icon "Alternative" at bounding box center [608, 339] width 19 height 19
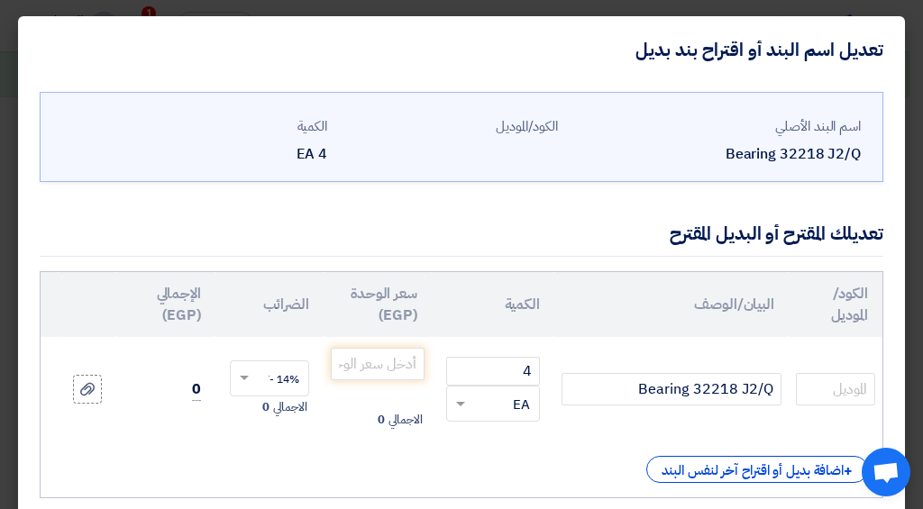
scroll to position [119, 0]
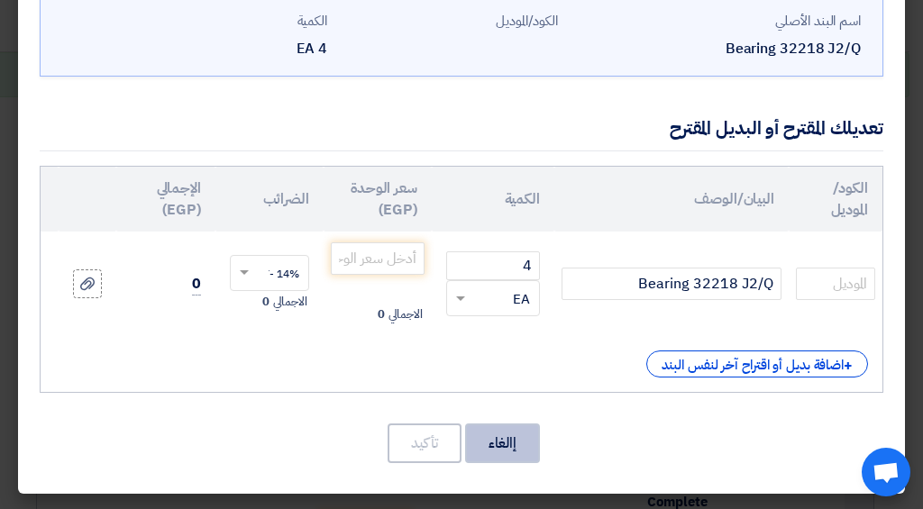
click at [498, 448] on button "إالغاء" at bounding box center [502, 443] width 75 height 40
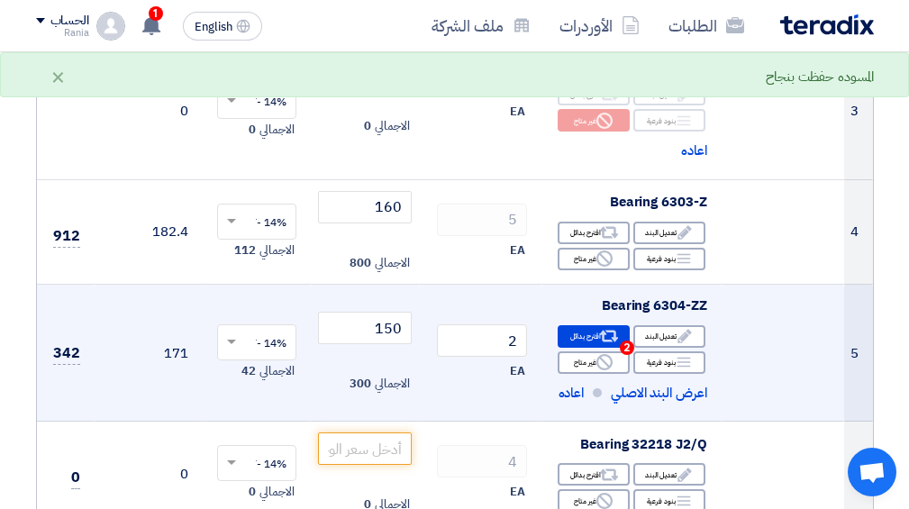
scroll to position [689, 0]
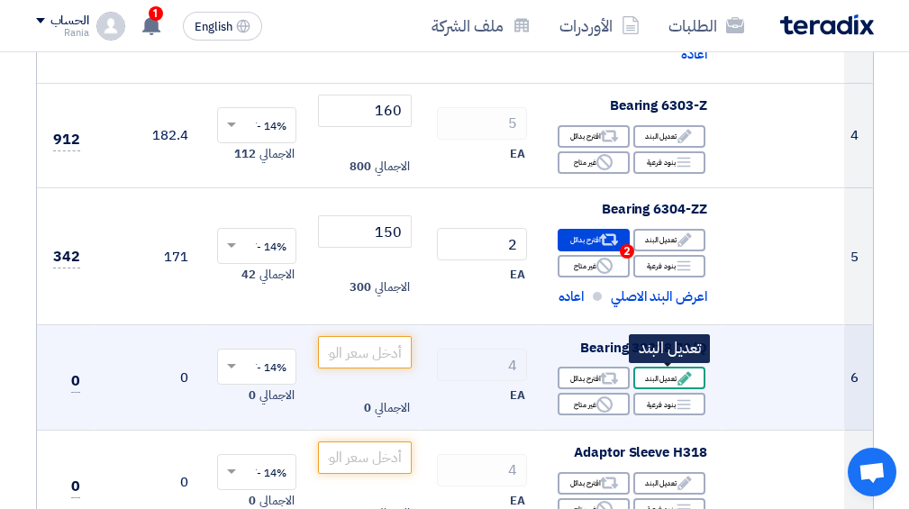
click at [652, 378] on div "Edit تعديل البند" at bounding box center [669, 378] width 72 height 23
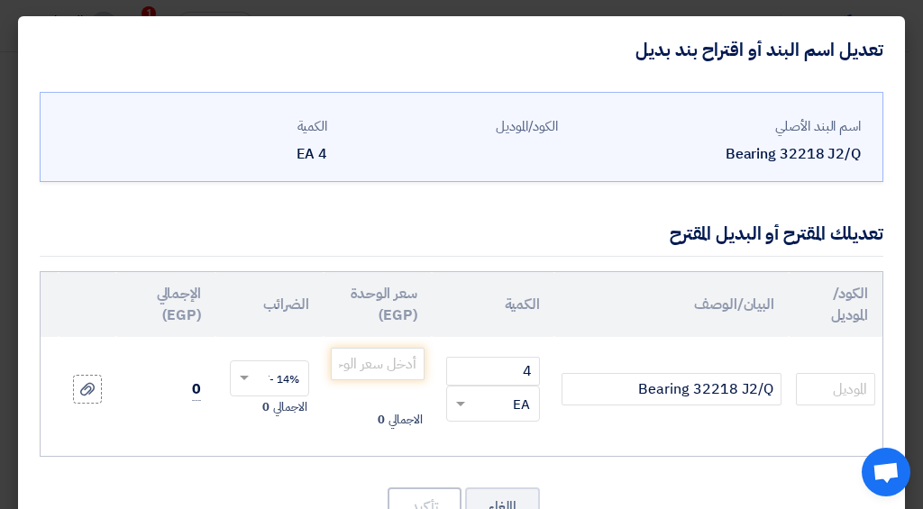
scroll to position [77, 0]
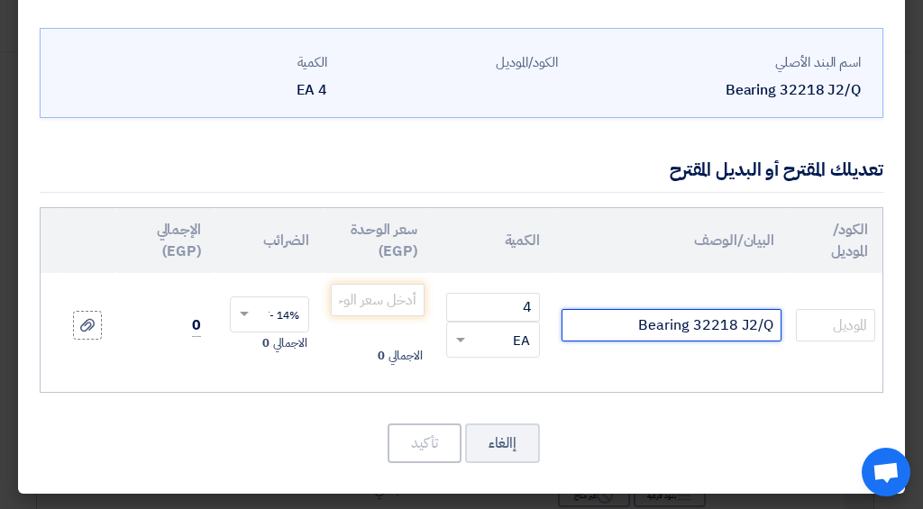
click at [709, 310] on input "Bearing 32218 J2/Q" at bounding box center [671, 325] width 220 height 32
click at [773, 309] on input "Bearing 32218 J2/Q" at bounding box center [671, 325] width 220 height 32
drag, startPoint x: 772, startPoint y: 312, endPoint x: 743, endPoint y: 319, distance: 29.7
click at [743, 319] on input "Bearing 32218 J2/Q" at bounding box center [671, 325] width 220 height 32
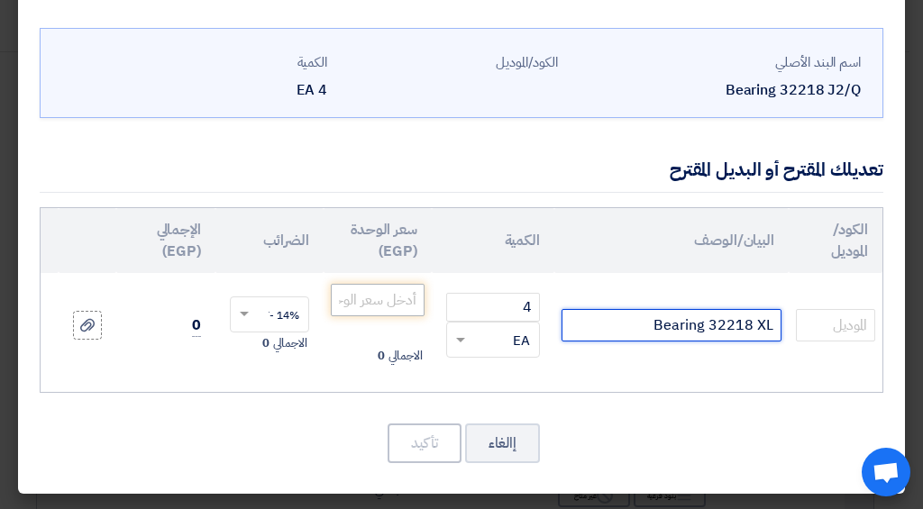
type input "Bearing 32218 XL"
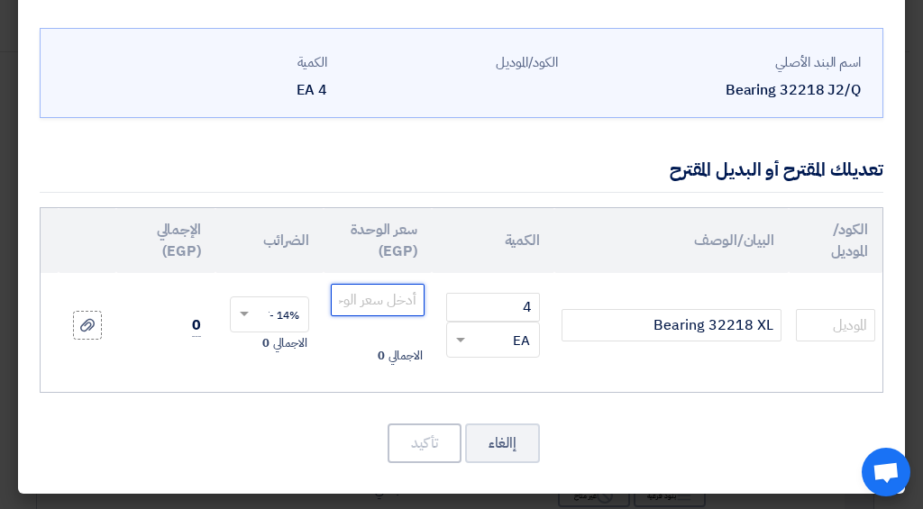
click at [345, 284] on input "number" at bounding box center [378, 300] width 94 height 32
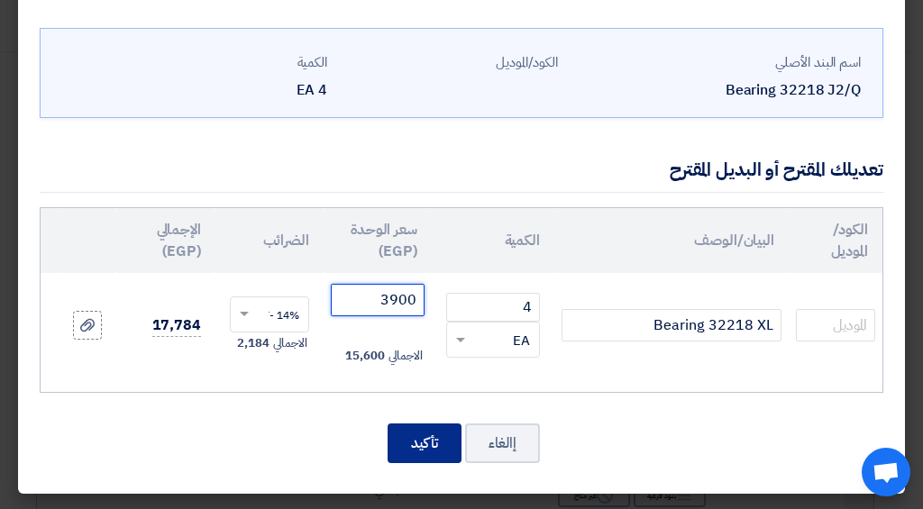
type input "3900"
click at [436, 437] on button "تأكيد" at bounding box center [424, 443] width 74 height 40
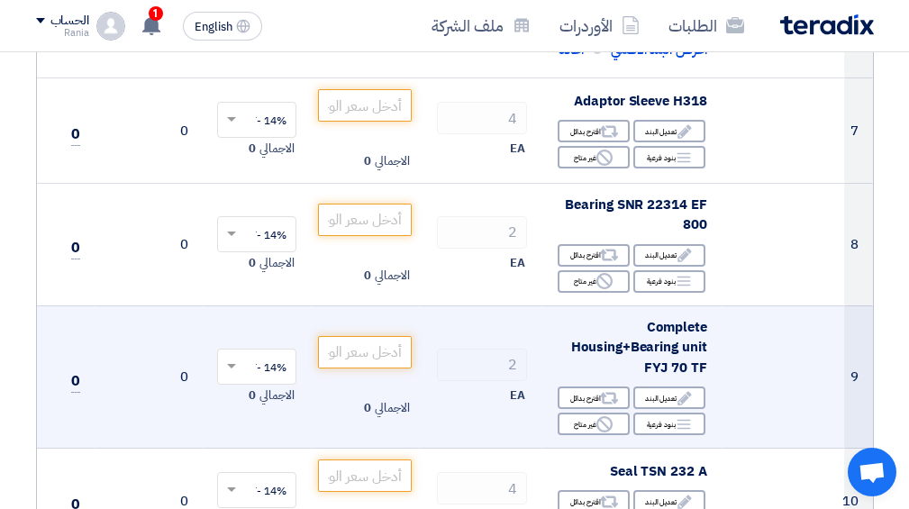
scroll to position [978, 0]
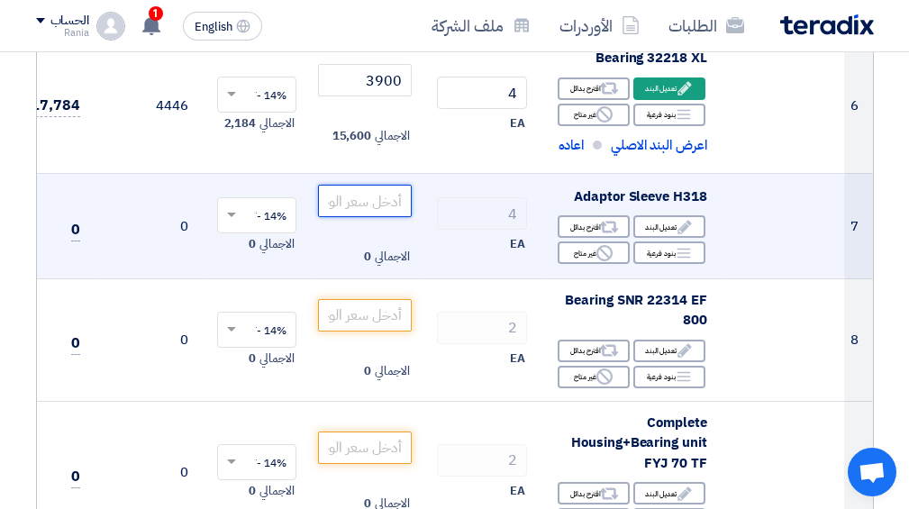
click at [398, 210] on input "number" at bounding box center [365, 201] width 94 height 32
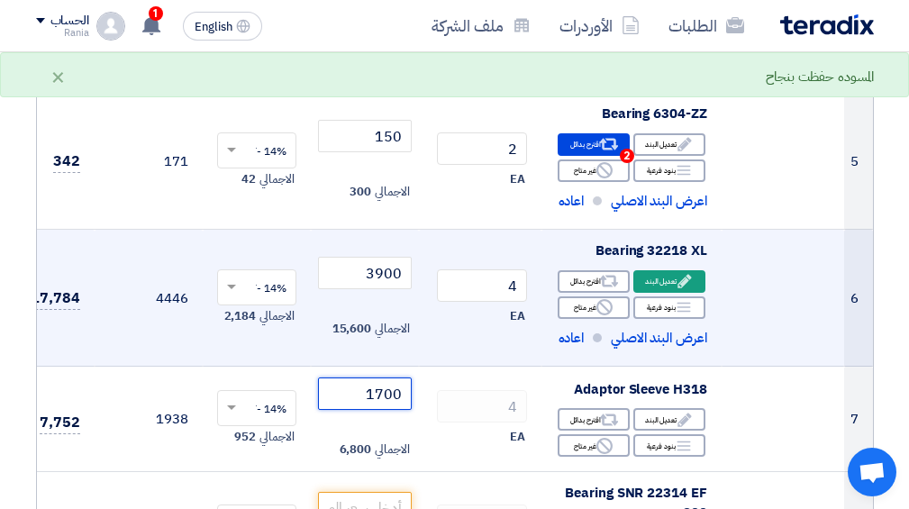
scroll to position [881, 0]
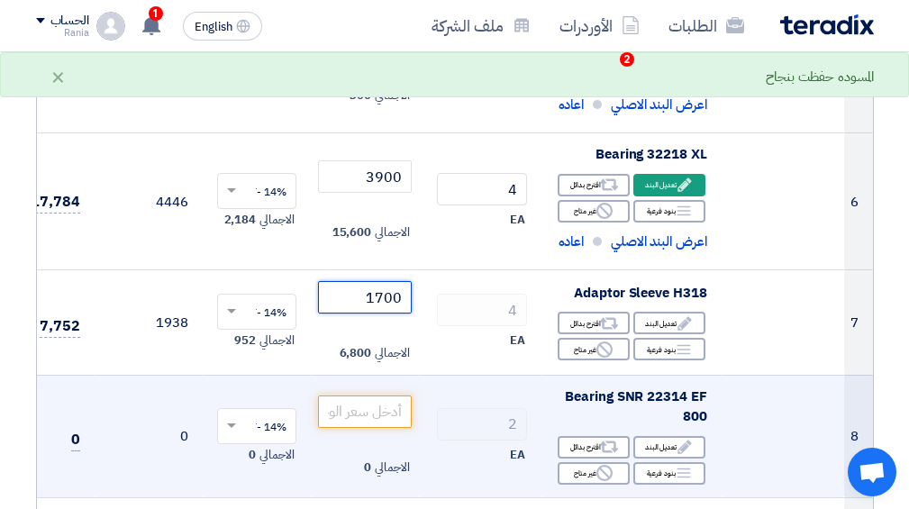
type input "1700"
click at [491, 451] on div "EA" at bounding box center [480, 455] width 94 height 22
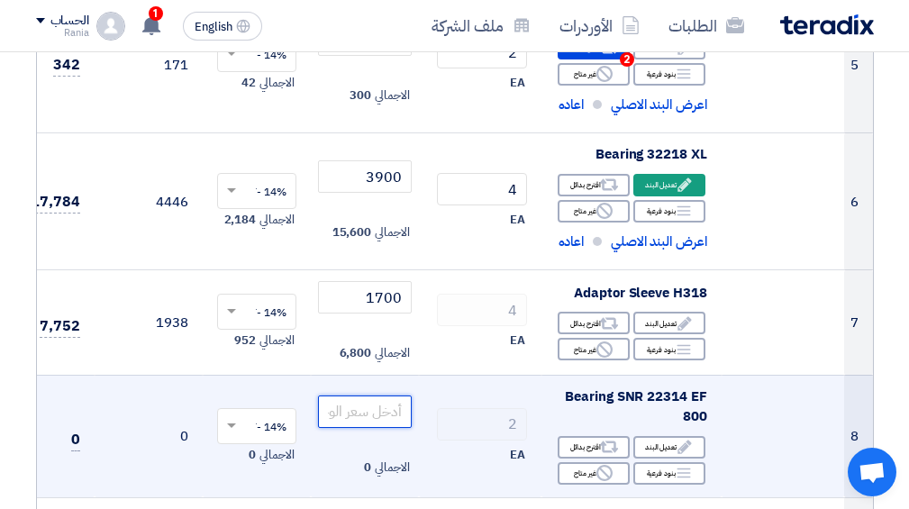
click at [370, 412] on input "number" at bounding box center [365, 412] width 94 height 32
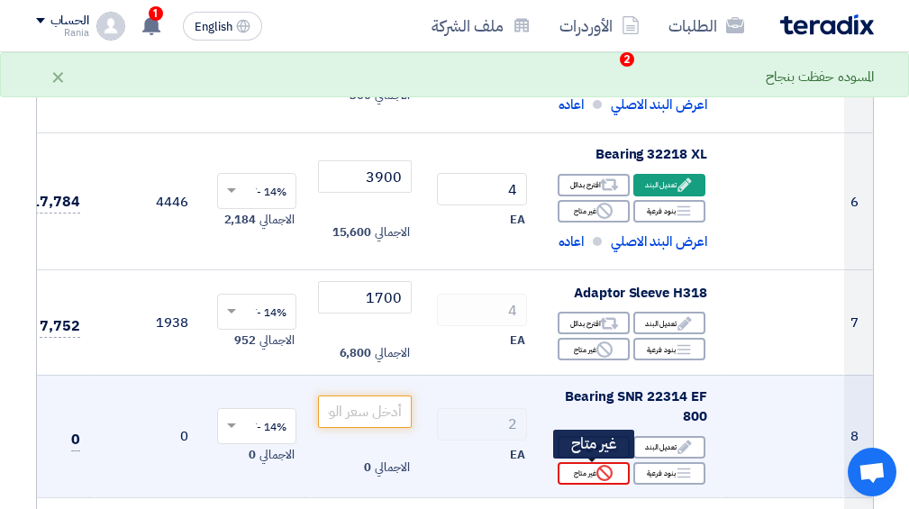
click at [616, 482] on div "Reject غير متاح" at bounding box center [594, 473] width 72 height 23
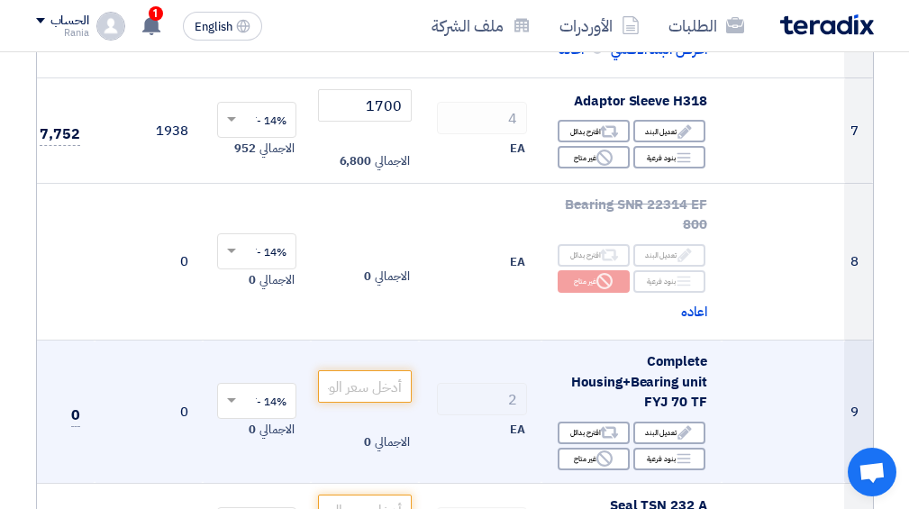
scroll to position [1170, 0]
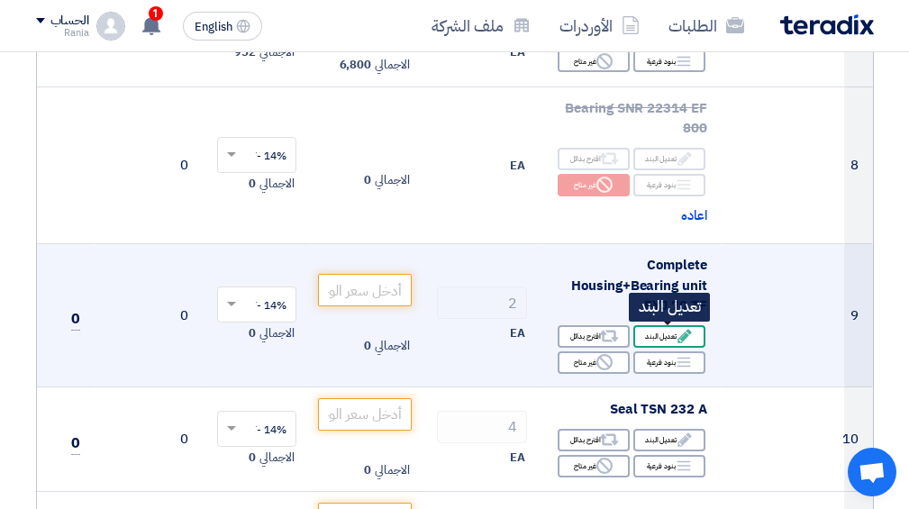
click at [666, 336] on div "Edit تعديل البند" at bounding box center [669, 336] width 72 height 23
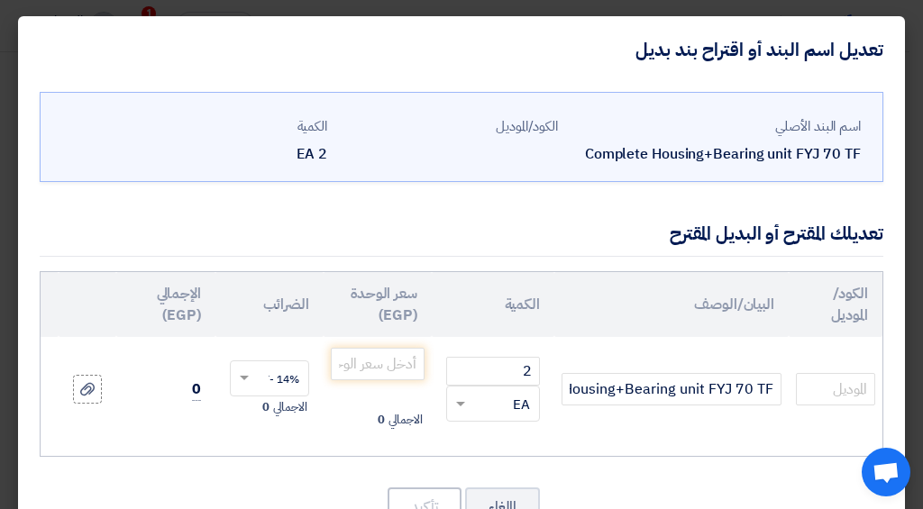
scroll to position [77, 0]
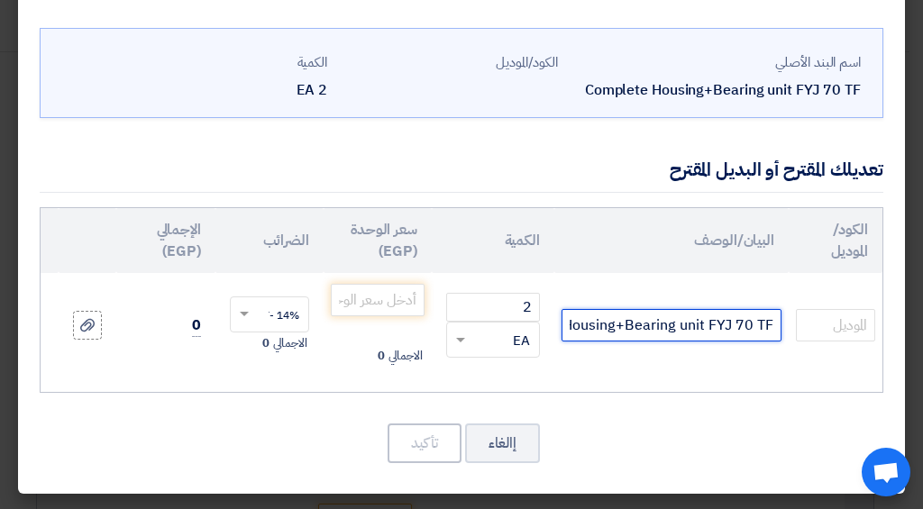
click at [614, 319] on input "Complete Housing+Bearing unit FYJ 70 TF" at bounding box center [671, 325] width 220 height 32
type input "UCF214"
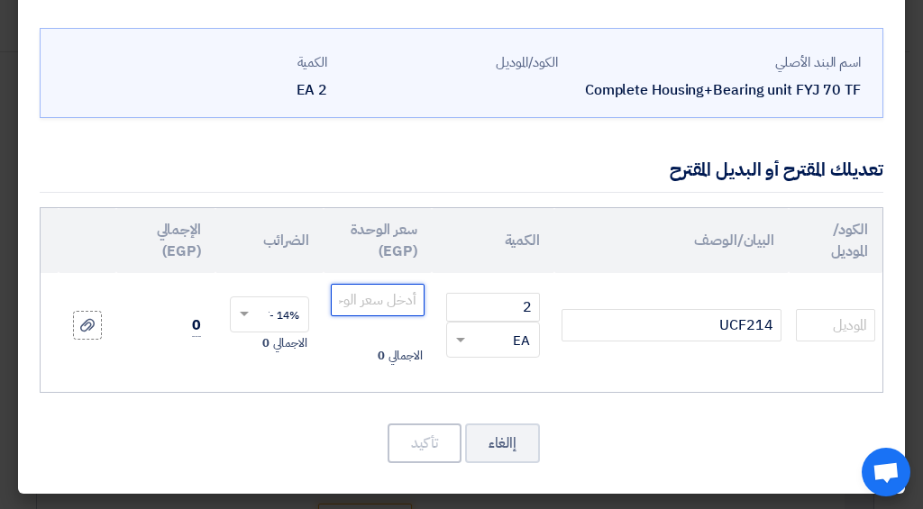
click at [386, 285] on input "number" at bounding box center [378, 300] width 94 height 32
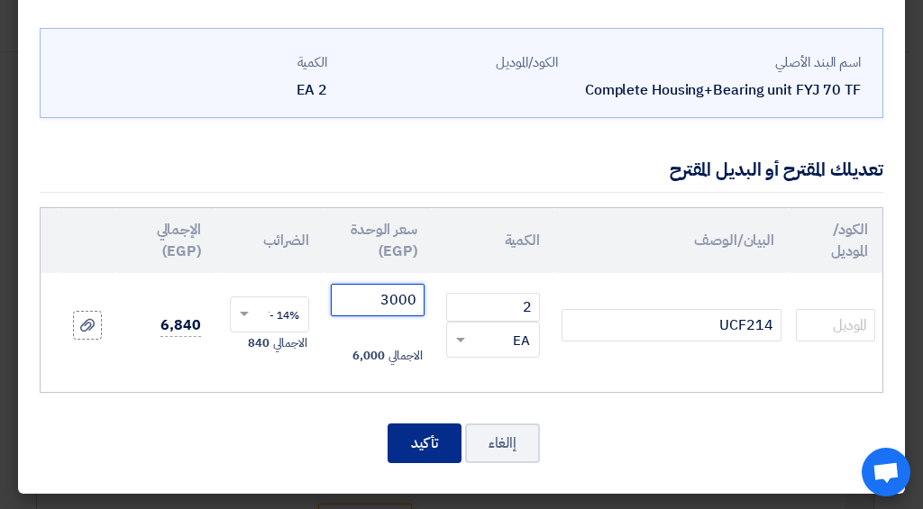
type input "3000"
click at [436, 445] on button "تأكيد" at bounding box center [424, 443] width 74 height 40
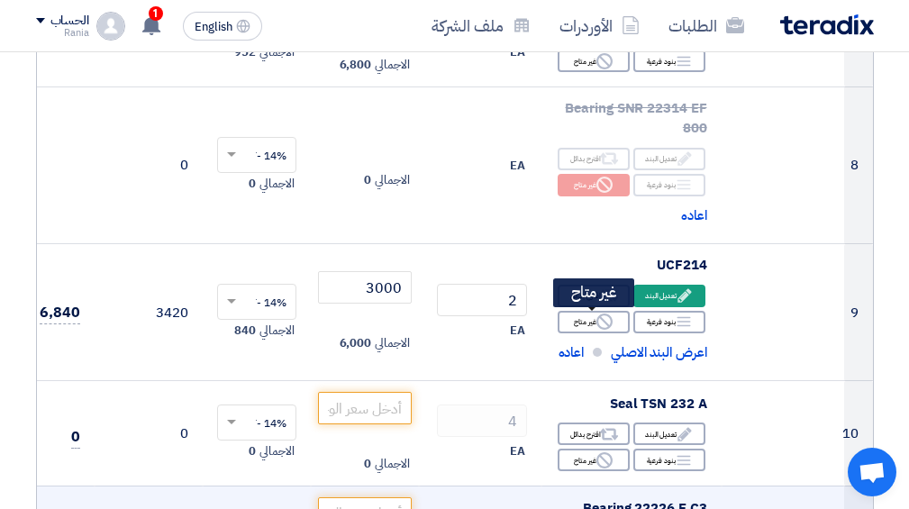
scroll to position [1361, 0]
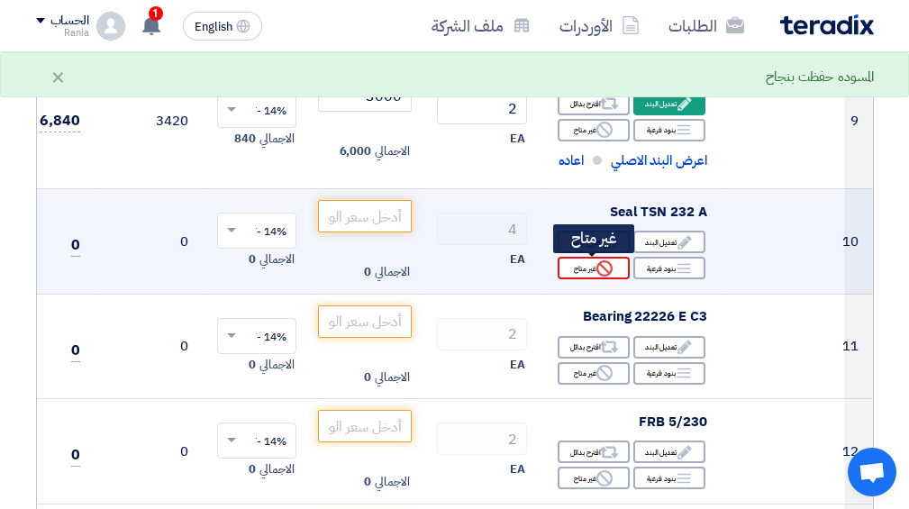
click at [578, 266] on div "Reject غير متاح" at bounding box center [594, 268] width 72 height 23
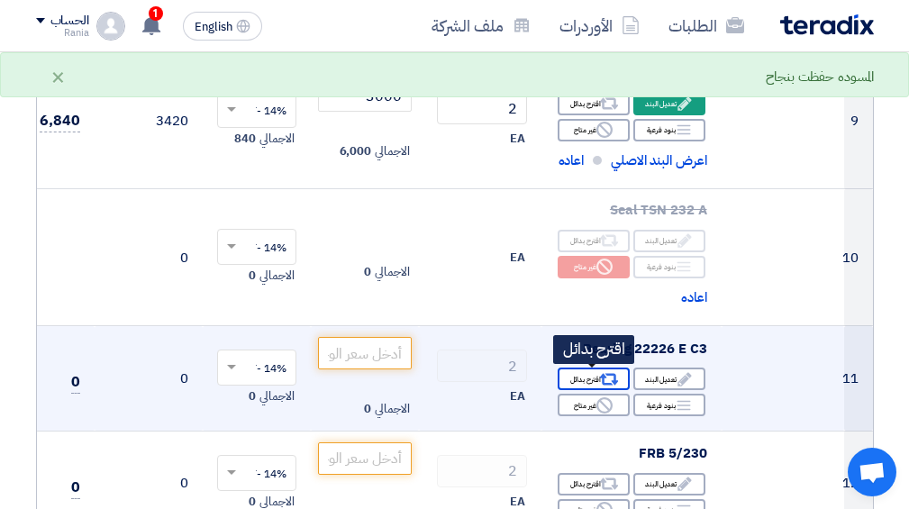
scroll to position [1458, 0]
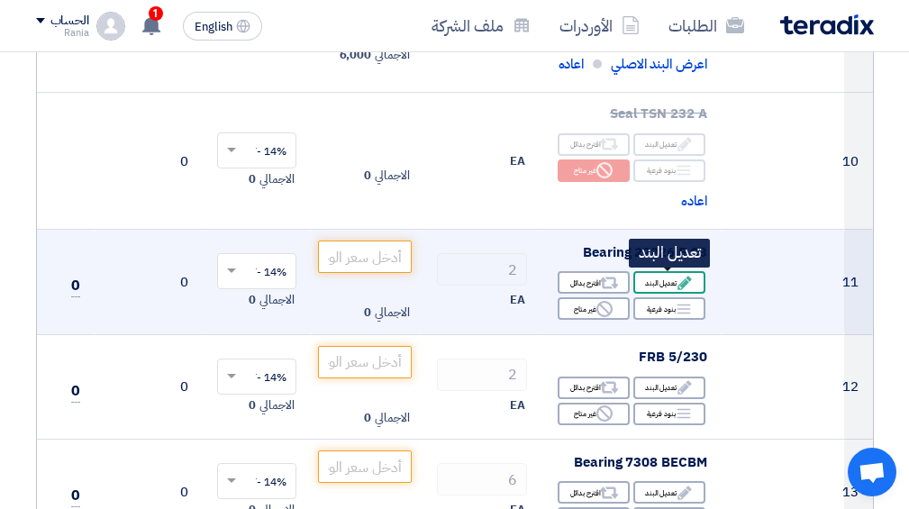
click at [663, 287] on div "Edit تعديل البند" at bounding box center [669, 282] width 72 height 23
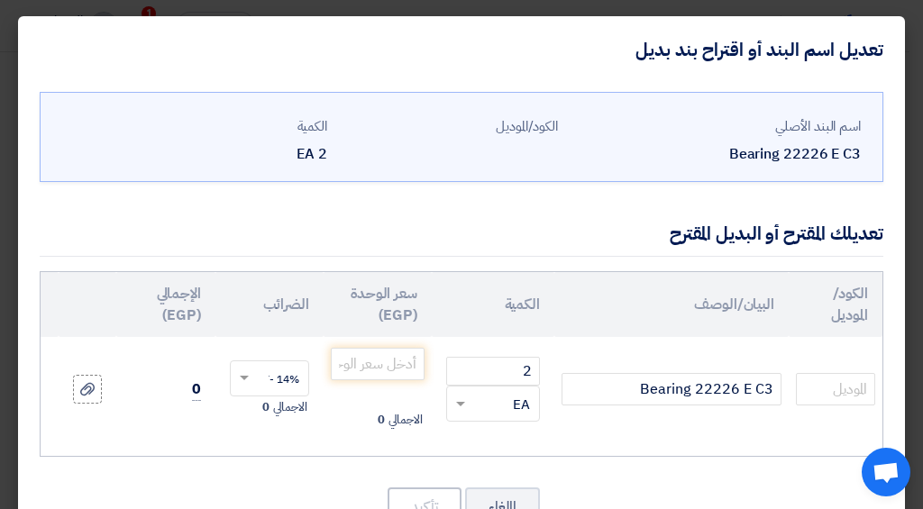
scroll to position [77, 0]
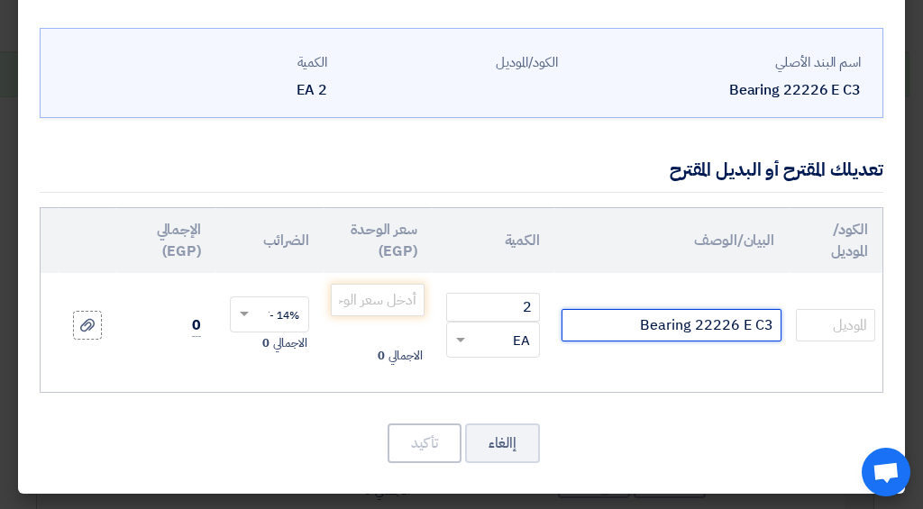
drag, startPoint x: 780, startPoint y: 314, endPoint x: 748, endPoint y: 318, distance: 32.7
click at [748, 318] on input "Bearing 22226 E C3" at bounding box center [671, 325] width 220 height 32
drag, startPoint x: 759, startPoint y: 314, endPoint x: 749, endPoint y: 315, distance: 10.1
click at [749, 315] on input "Bearing 22226 E C3" at bounding box center [671, 325] width 220 height 32
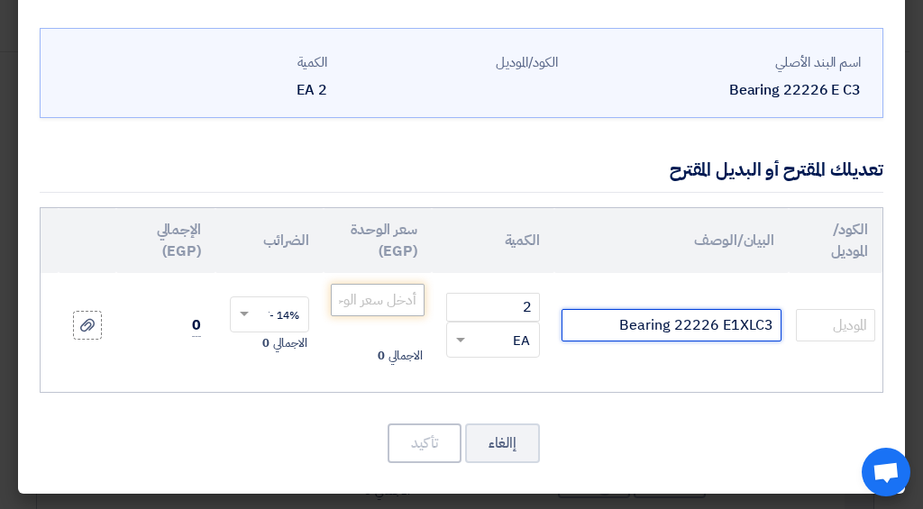
type input "Bearing 22226 E1XLC3"
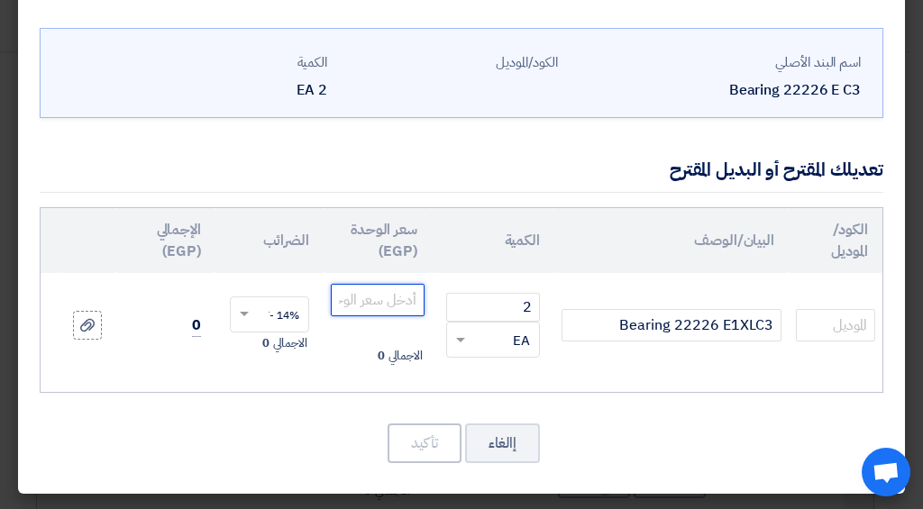
click at [386, 289] on input "number" at bounding box center [378, 300] width 94 height 32
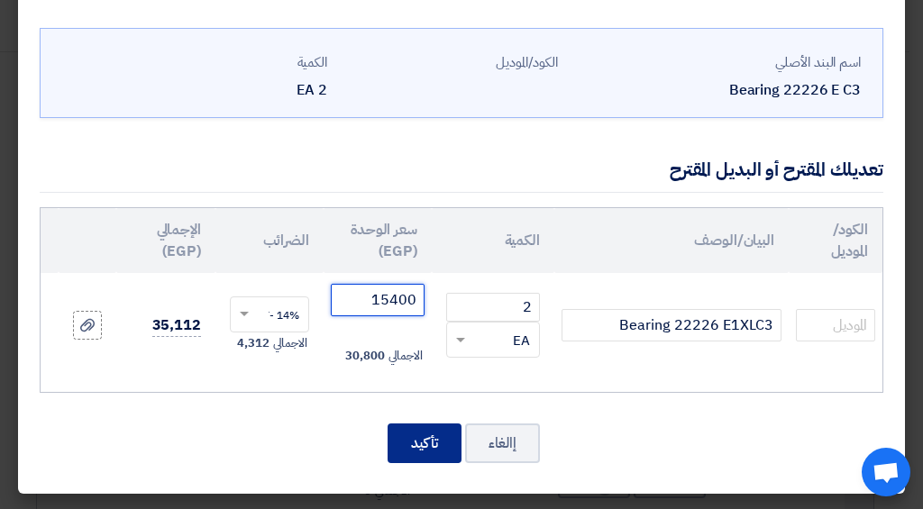
type input "15400"
click at [435, 440] on button "تأكيد" at bounding box center [424, 443] width 74 height 40
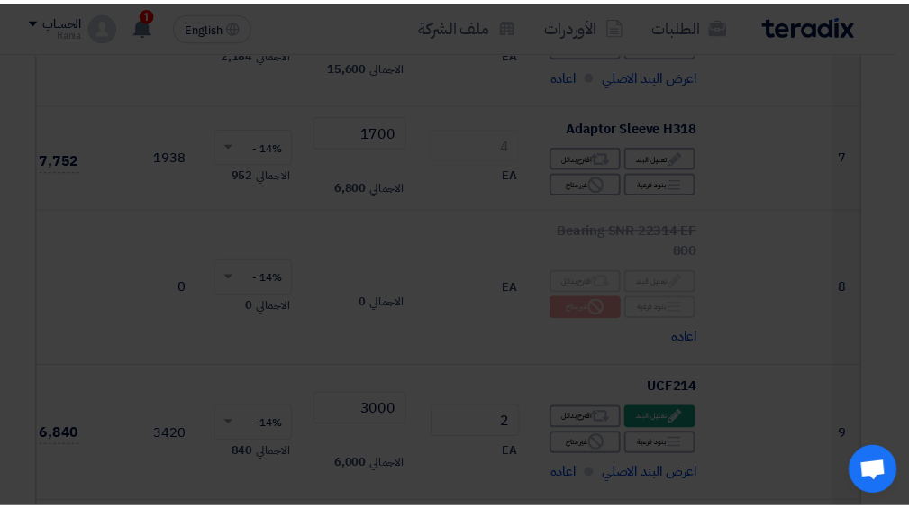
scroll to position [1595, 0]
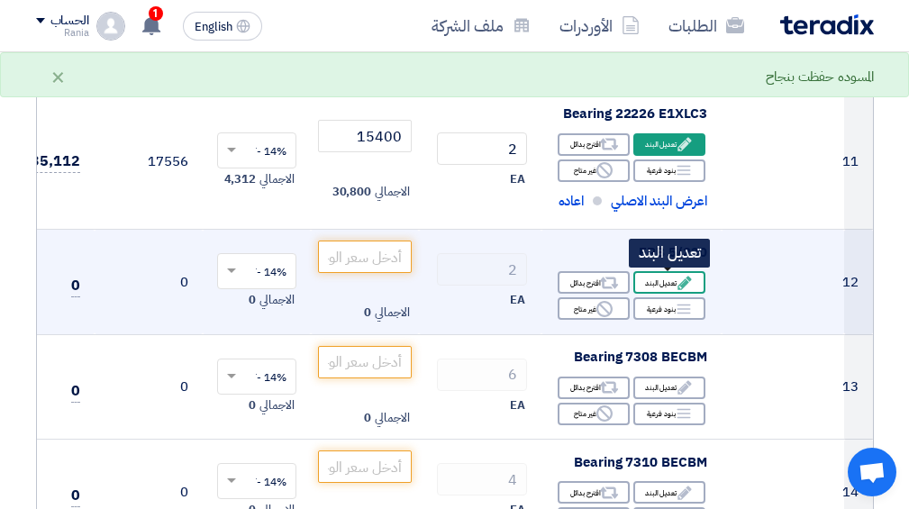
click at [658, 284] on div "Edit تعديل البند" at bounding box center [669, 282] width 72 height 23
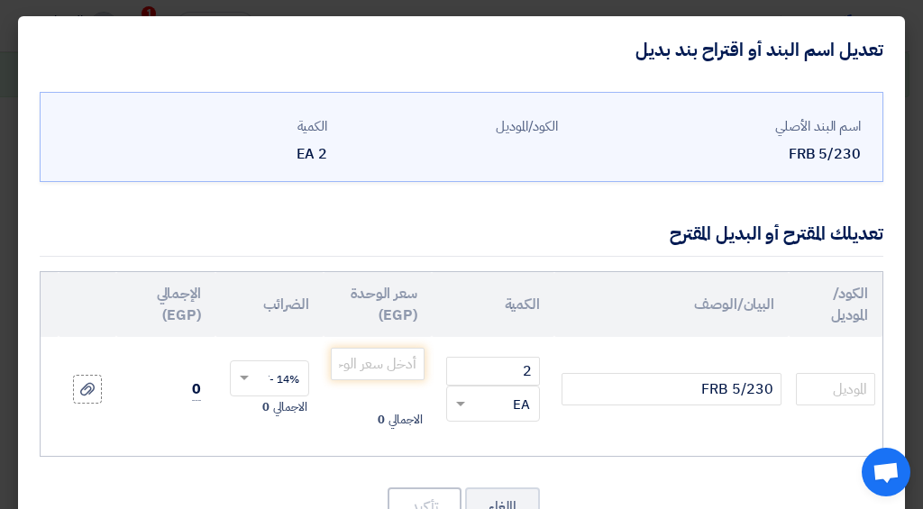
scroll to position [77, 0]
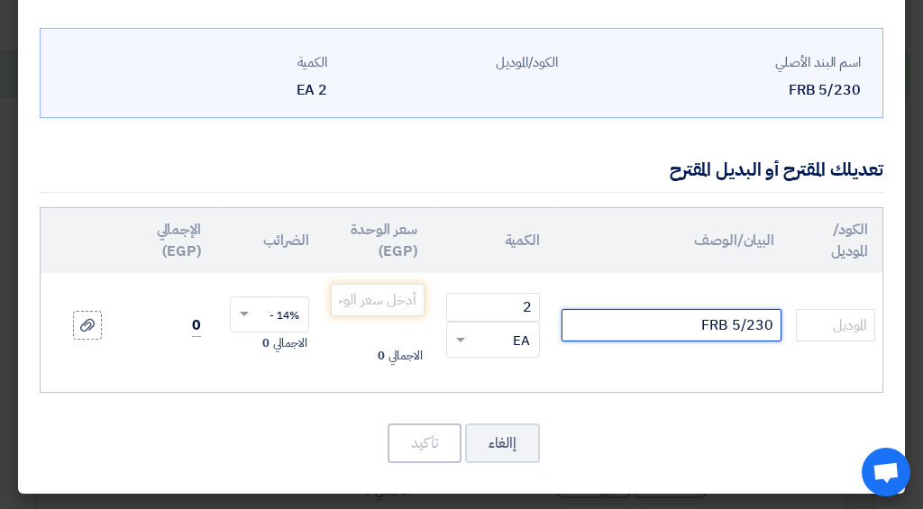
click at [743, 318] on input "FRB 5/230" at bounding box center [671, 325] width 220 height 32
type input "SR230X5"
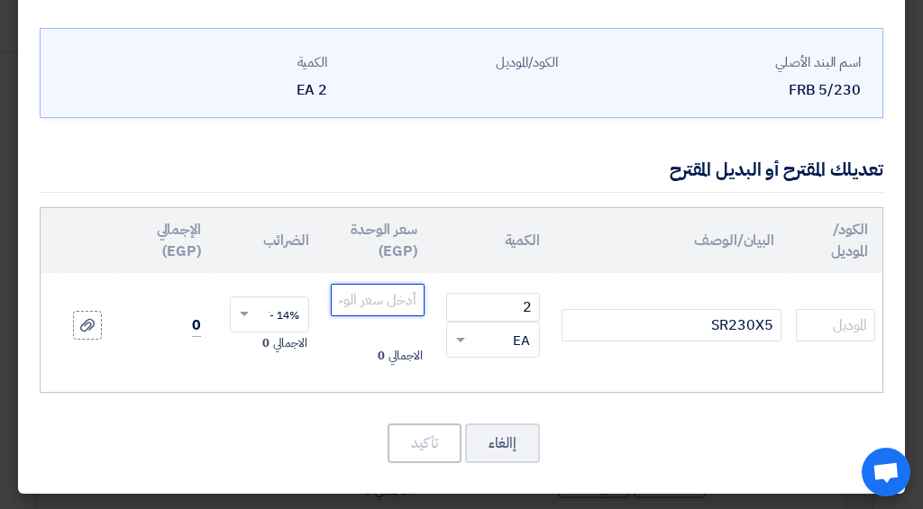
click at [391, 295] on input "number" at bounding box center [378, 300] width 94 height 32
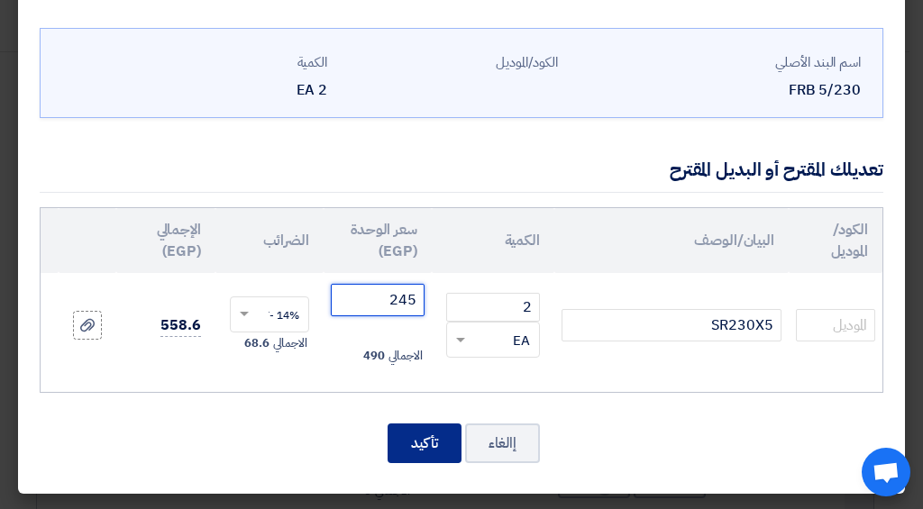
type input "245"
click at [438, 431] on button "تأكيد" at bounding box center [424, 443] width 74 height 40
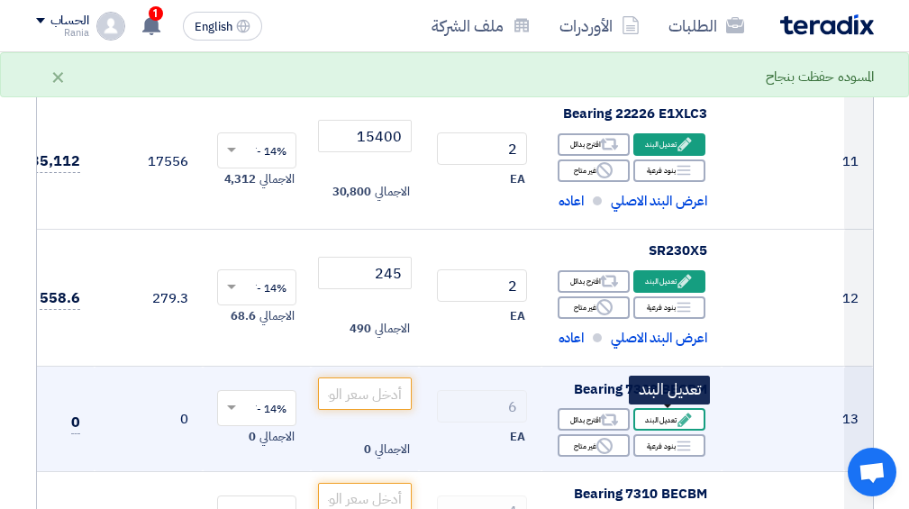
scroll to position [1691, 0]
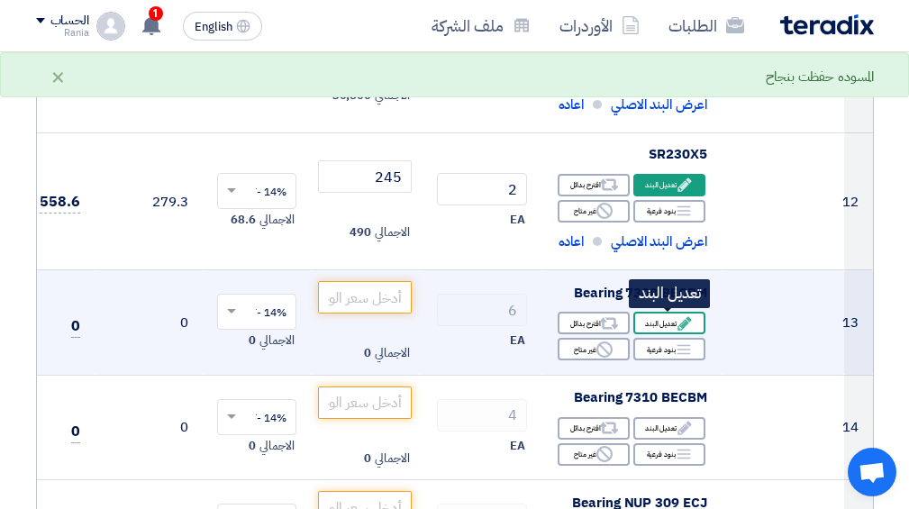
click at [689, 317] on icon "Edit" at bounding box center [685, 323] width 16 height 16
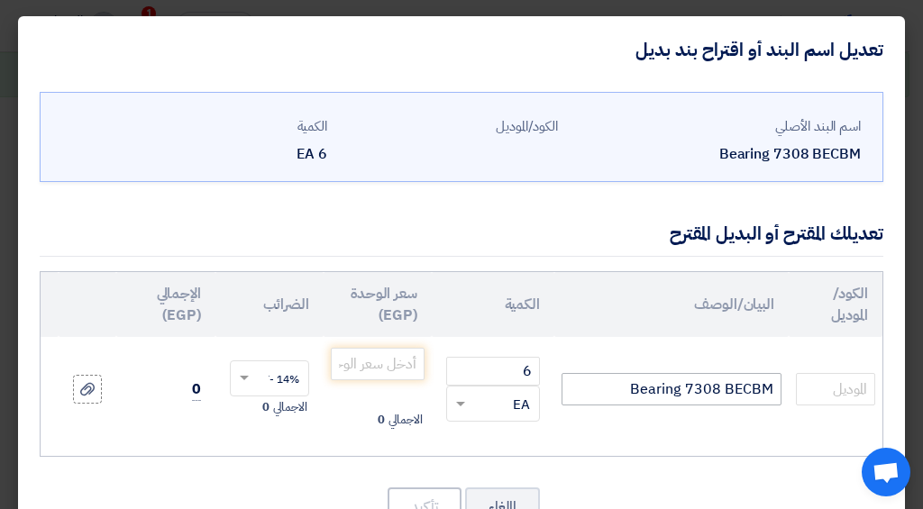
scroll to position [77, 0]
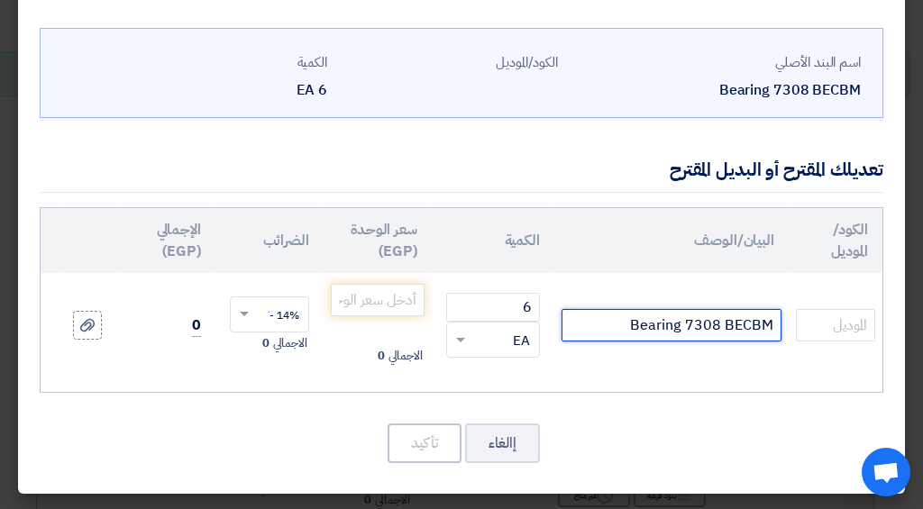
drag, startPoint x: 769, startPoint y: 313, endPoint x: 728, endPoint y: 313, distance: 40.5
click at [728, 313] on input "Bearing 7308 BECBM" at bounding box center [671, 325] width 220 height 32
type input "Bearing 7308 BXLMPUA"
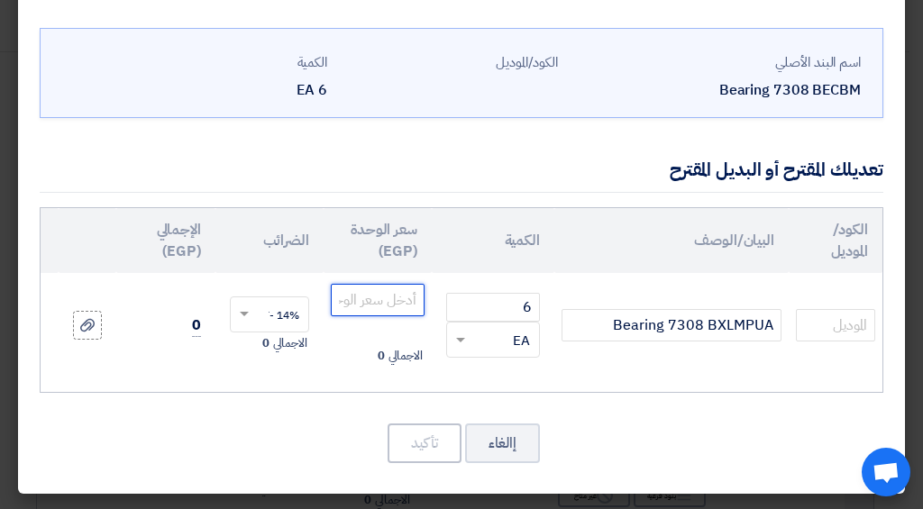
click at [387, 289] on input "number" at bounding box center [378, 300] width 94 height 32
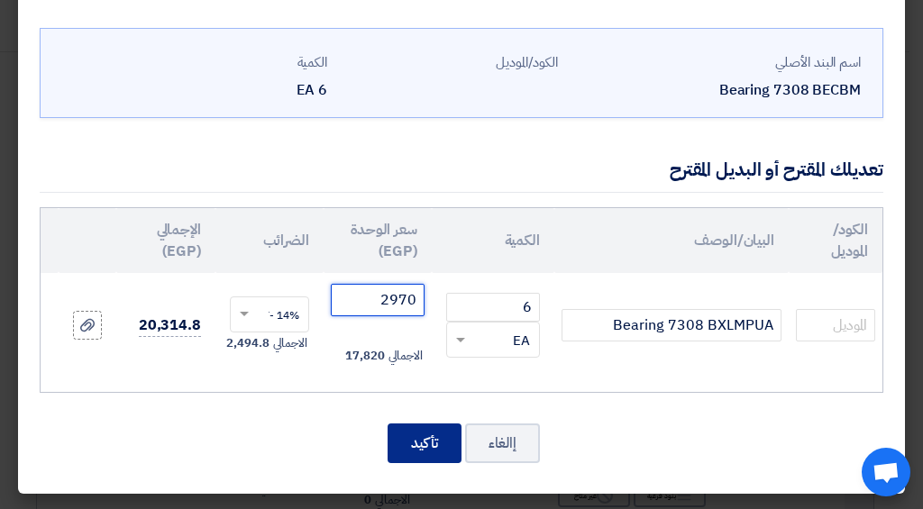
type input "2970"
drag, startPoint x: 441, startPoint y: 430, endPoint x: 440, endPoint y: 419, distance: 10.8
click at [440, 430] on button "تأكيد" at bounding box center [424, 443] width 74 height 40
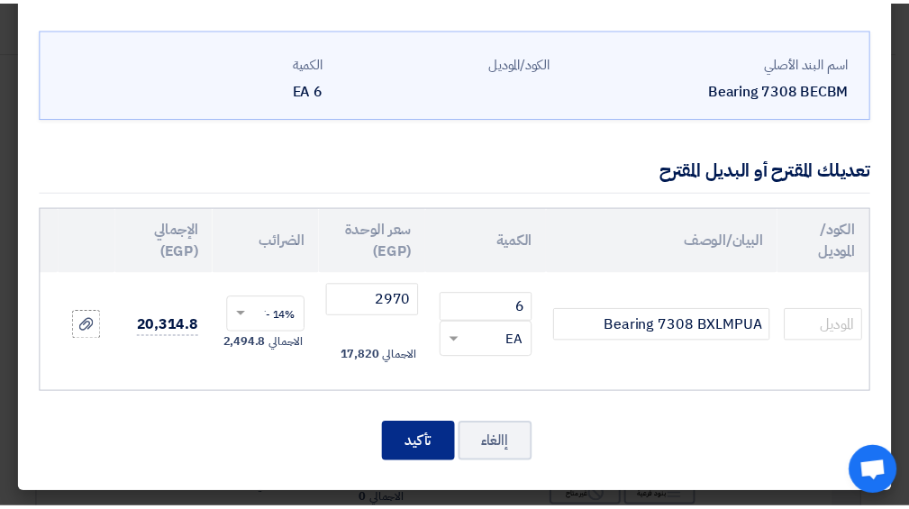
scroll to position [1965, 0]
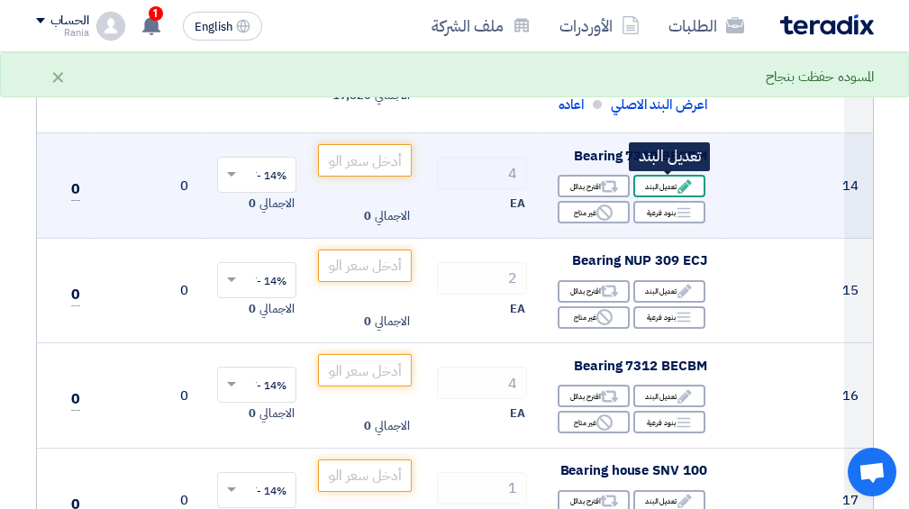
click at [677, 186] on icon "Edit" at bounding box center [685, 186] width 16 height 16
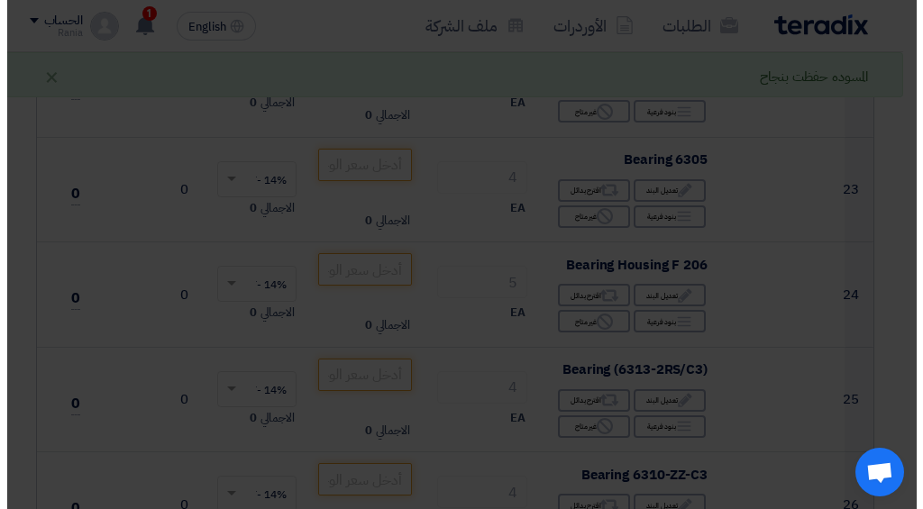
scroll to position [1143, 0]
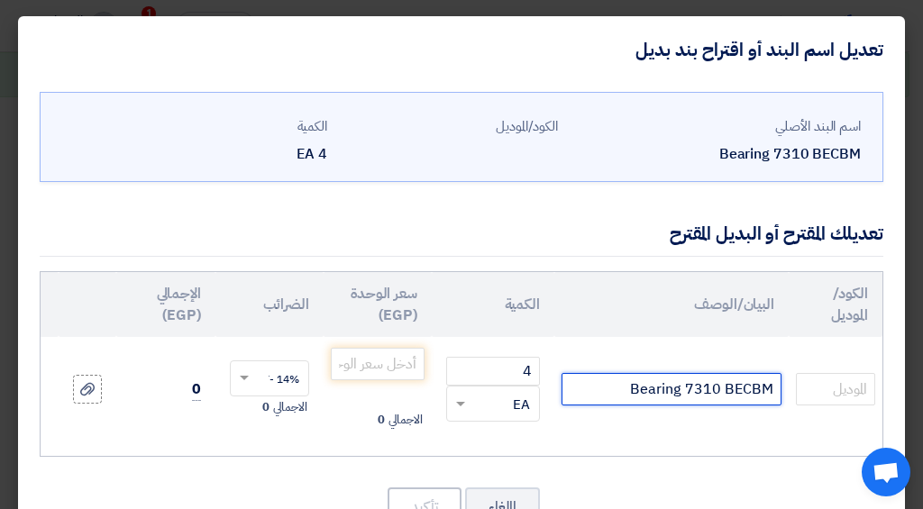
drag, startPoint x: 775, startPoint y: 389, endPoint x: 724, endPoint y: 394, distance: 51.6
click at [724, 394] on input "Bearing 7310 BECBM" at bounding box center [671, 389] width 220 height 32
type input "Bearing 7310 BXLMPUA"
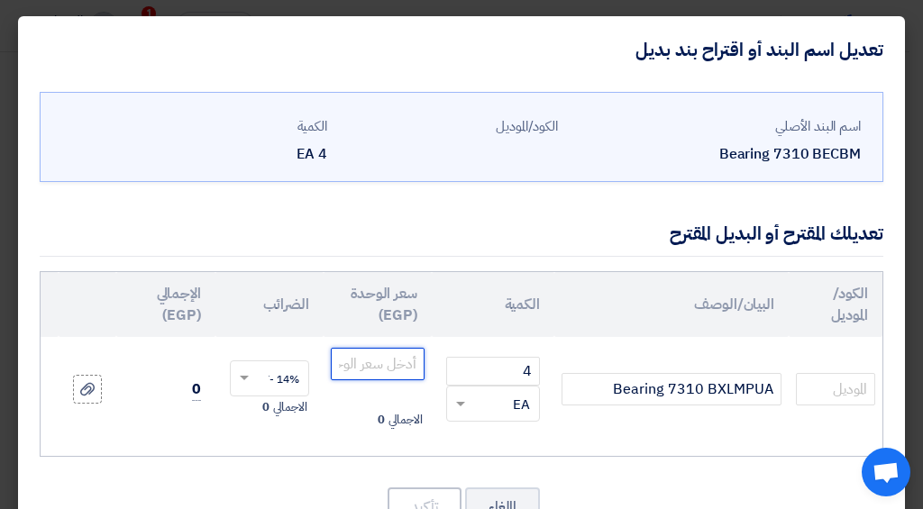
click at [383, 357] on input "number" at bounding box center [378, 364] width 94 height 32
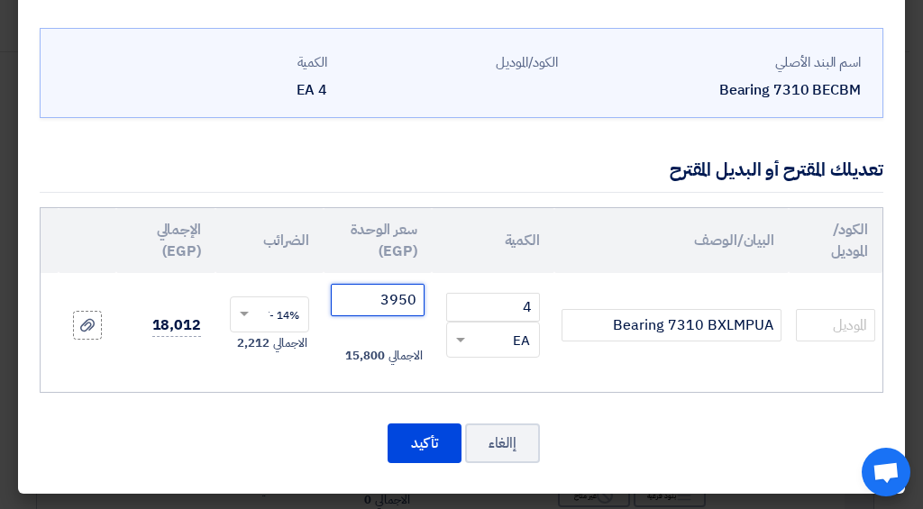
type input "3950"
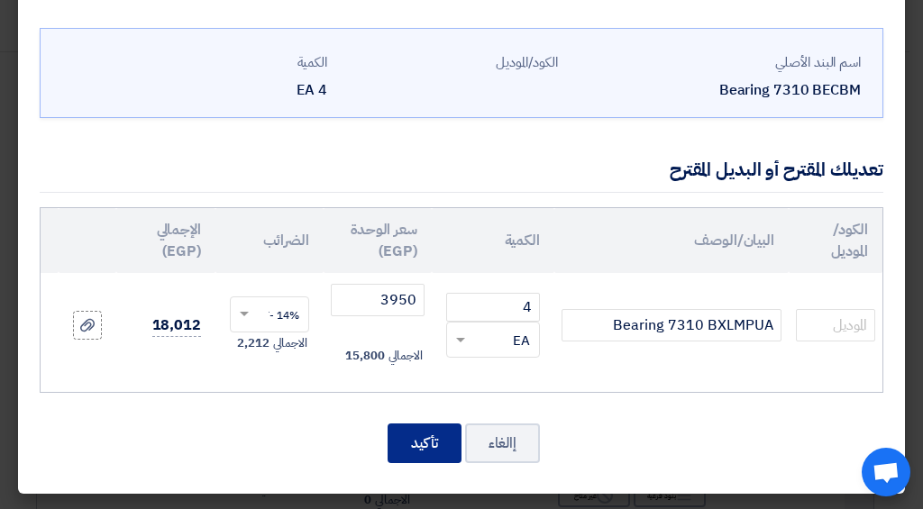
click at [461, 445] on button "تأكيد" at bounding box center [424, 443] width 74 height 40
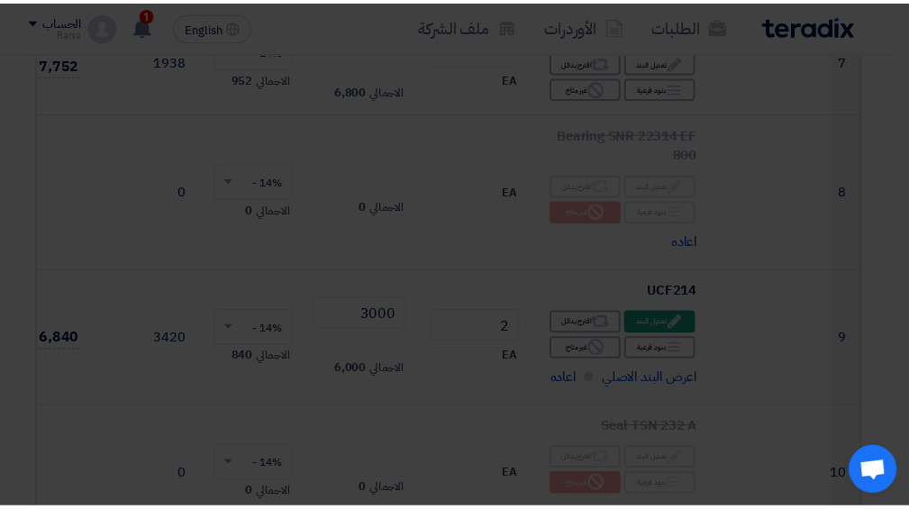
scroll to position [2102, 0]
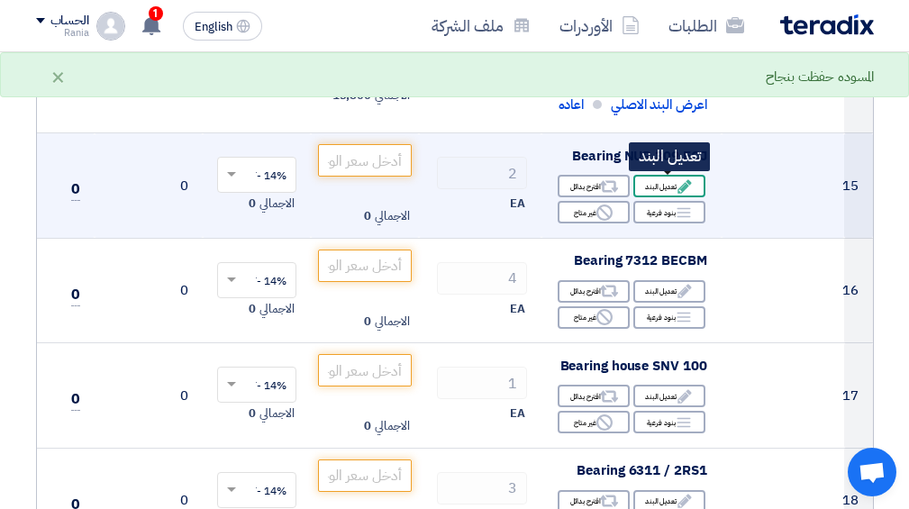
click at [678, 190] on use at bounding box center [685, 186] width 14 height 14
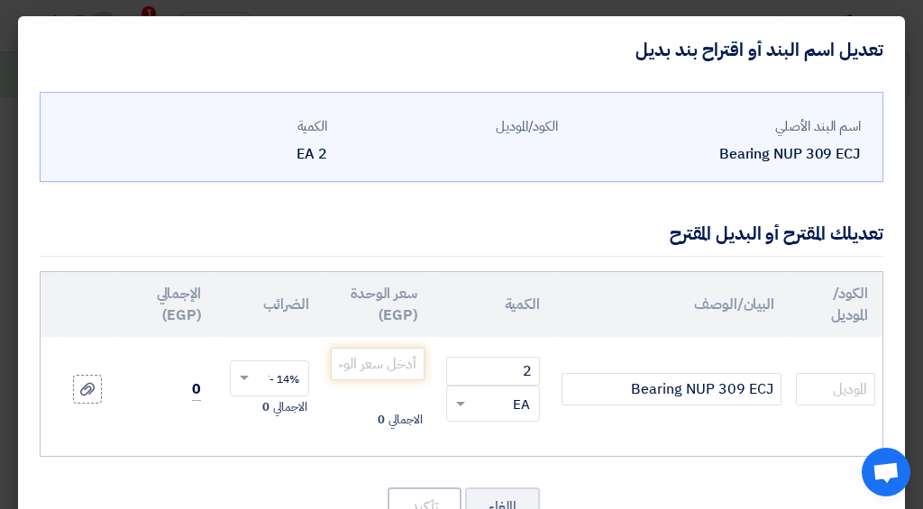
scroll to position [77, 0]
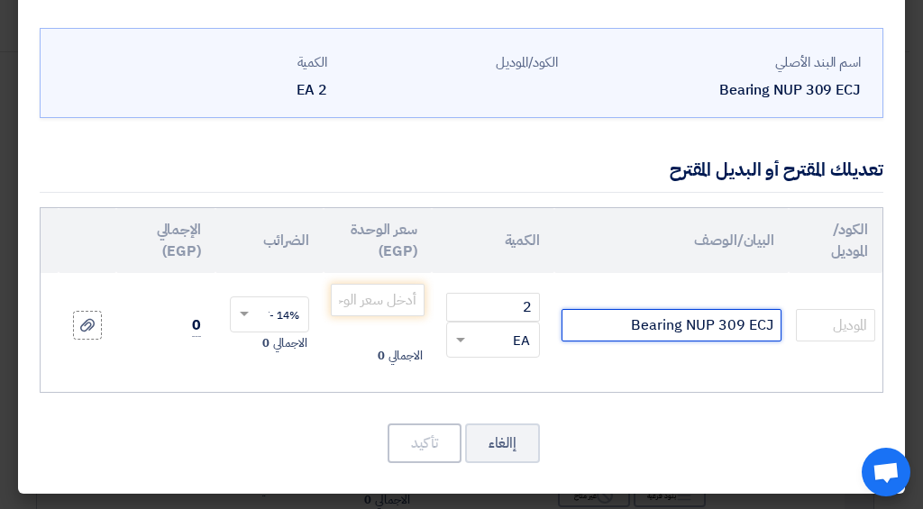
drag, startPoint x: 764, startPoint y: 311, endPoint x: 749, endPoint y: 312, distance: 15.3
click at [749, 312] on input "Bearing NUP 309 ECJ" at bounding box center [671, 325] width 220 height 32
type input "Bearing NUP 309 N"
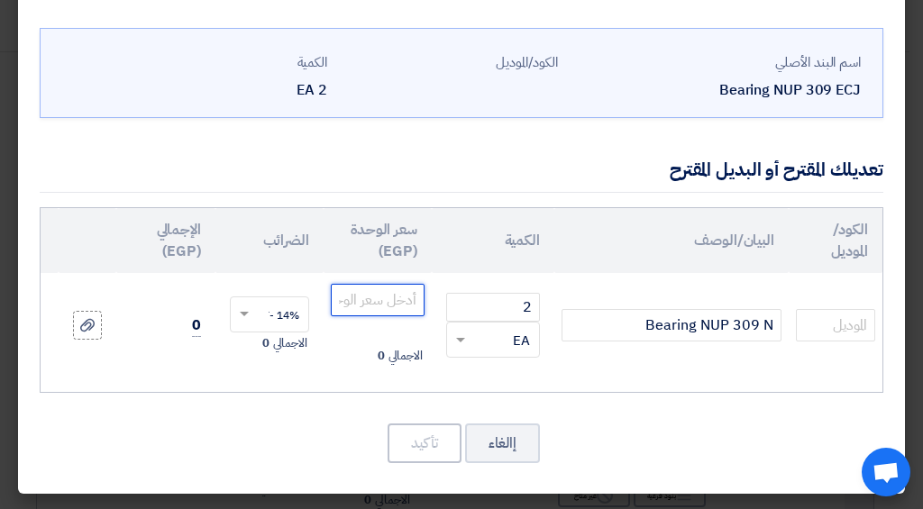
click at [363, 300] on input "number" at bounding box center [378, 300] width 94 height 32
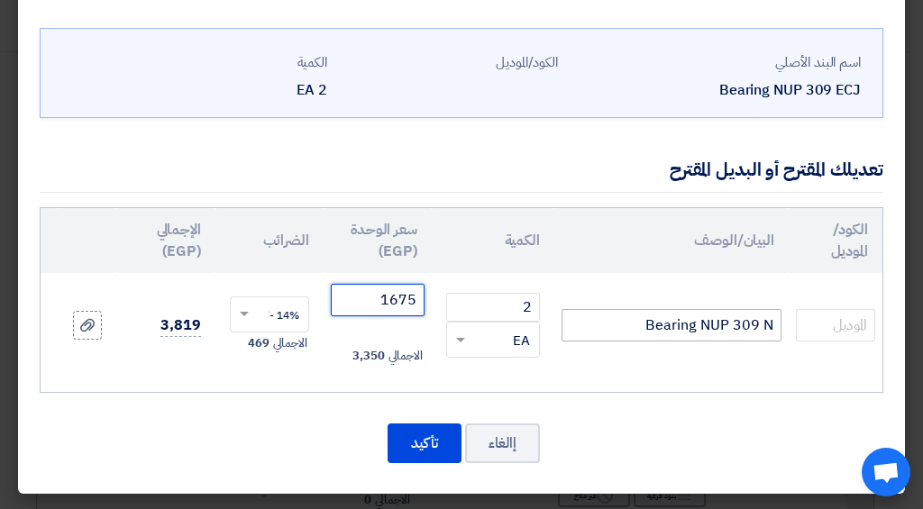
type input "1675"
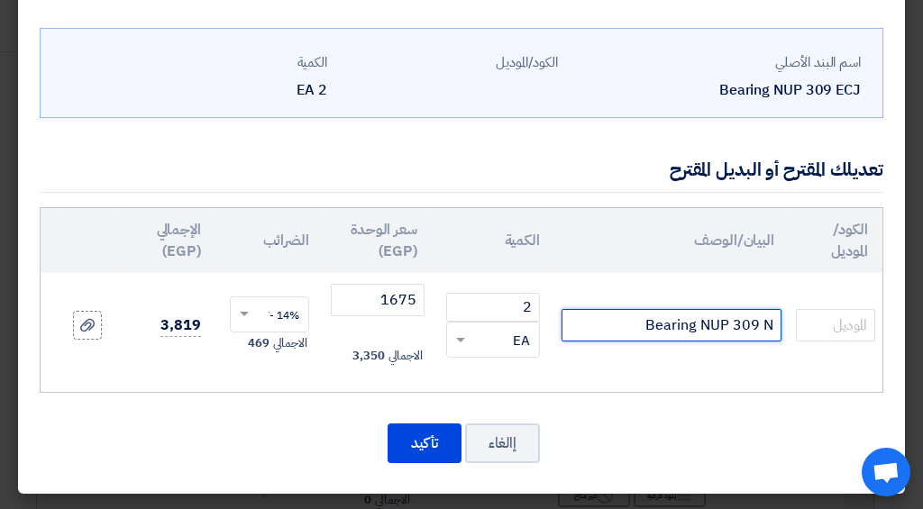
click at [773, 315] on input "Bearing NUP 309 N" at bounding box center [671, 325] width 220 height 32
type input "-NTN Bearing NUP 309 N"
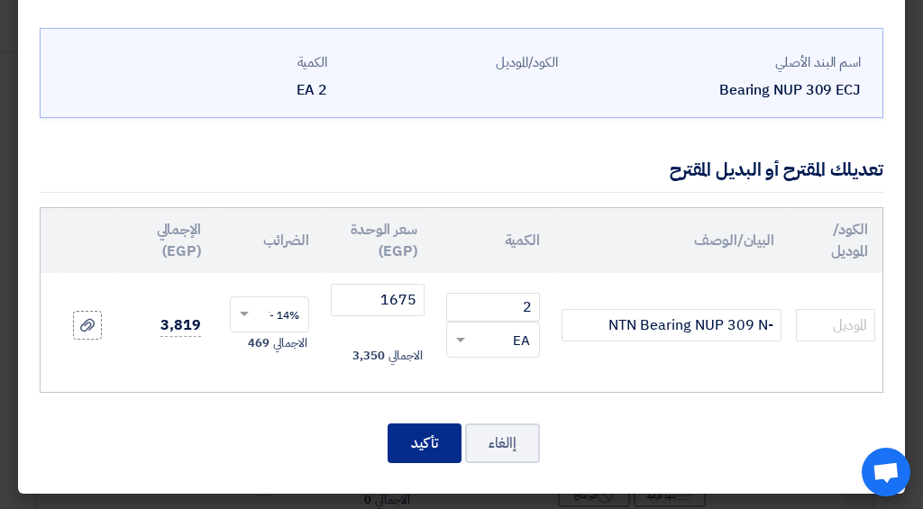
click at [441, 442] on button "تأكيد" at bounding box center [424, 443] width 74 height 40
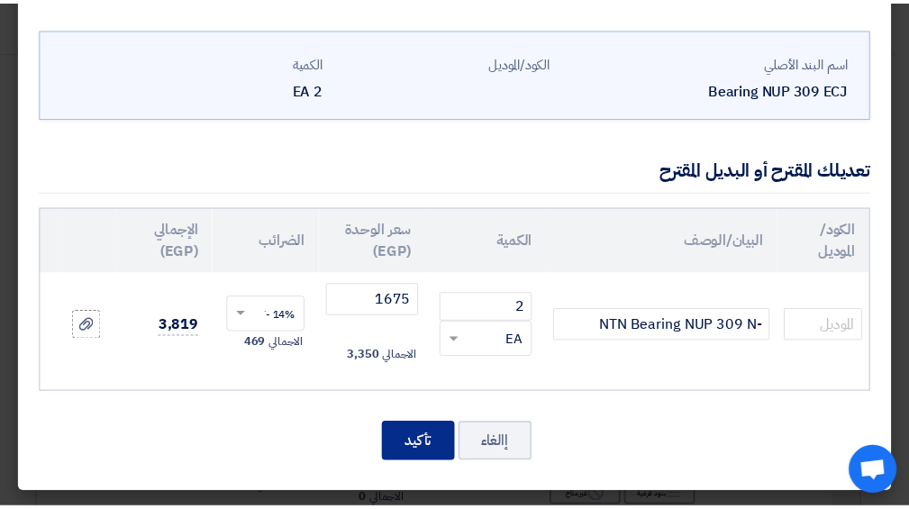
scroll to position [2239, 0]
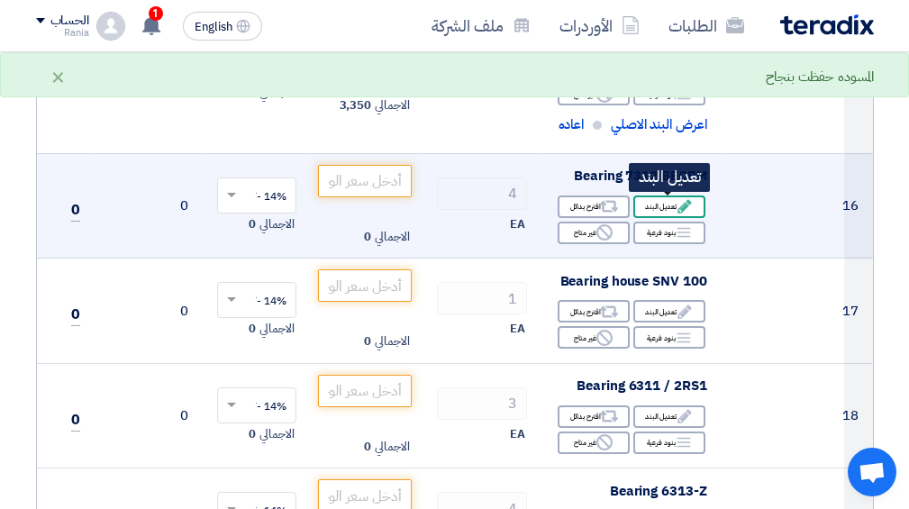
click at [677, 204] on icon "Edit" at bounding box center [685, 206] width 16 height 16
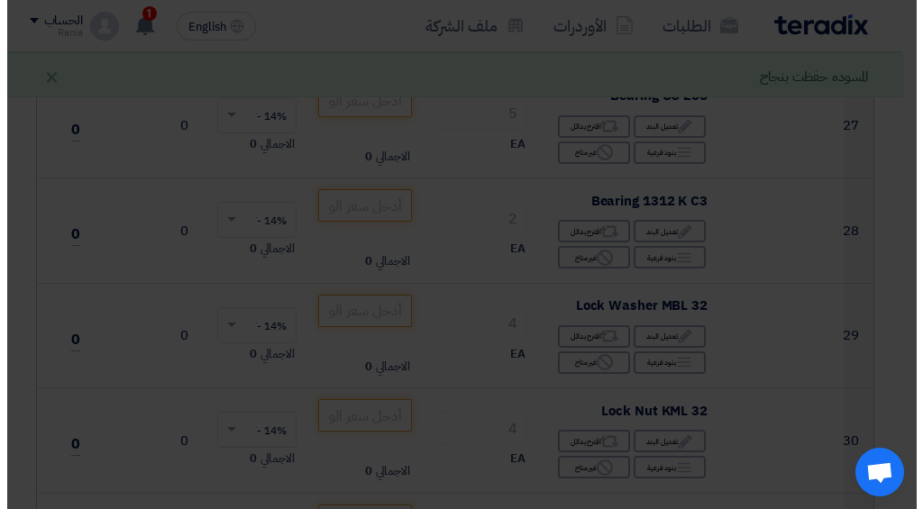
scroll to position [1143, 0]
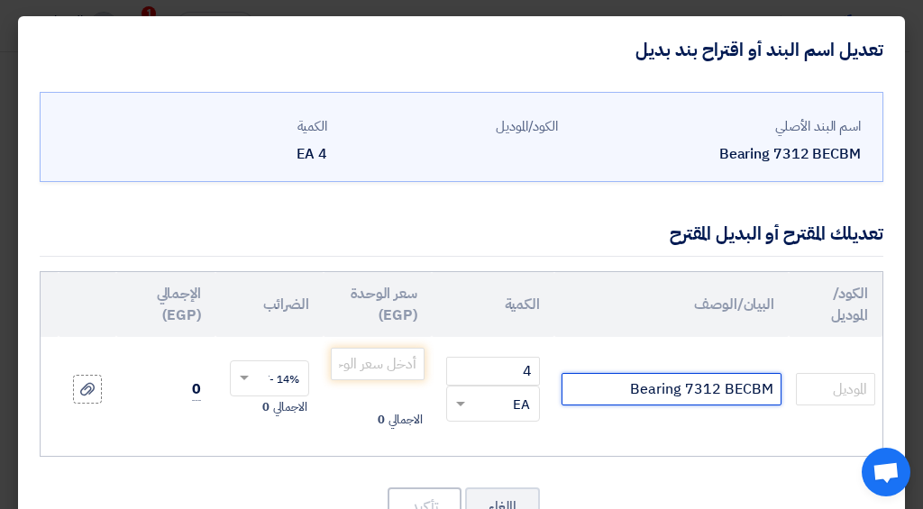
drag, startPoint x: 772, startPoint y: 388, endPoint x: 726, endPoint y: 389, distance: 46.0
click at [726, 389] on input "Bearing 7312 BECBM" at bounding box center [671, 389] width 220 height 32
type input "Bearing 7312 BL1G NTN"
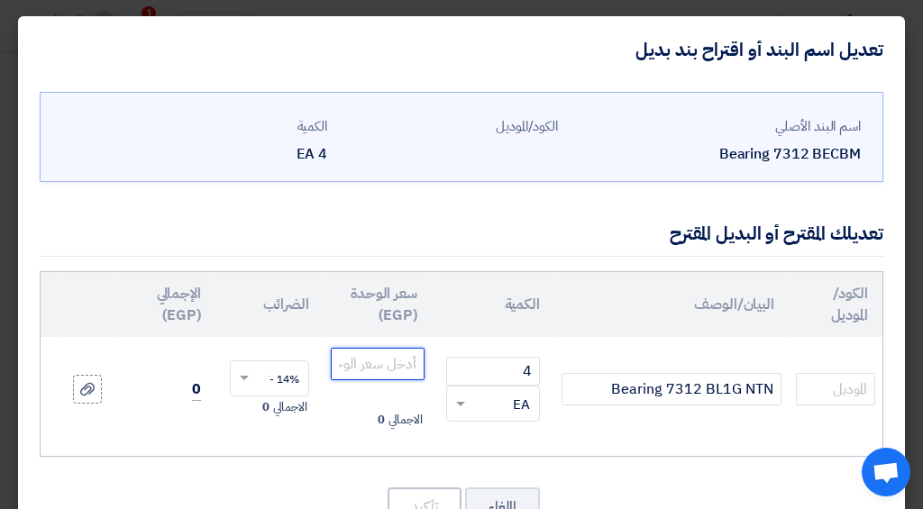
click at [410, 351] on input "number" at bounding box center [378, 364] width 94 height 32
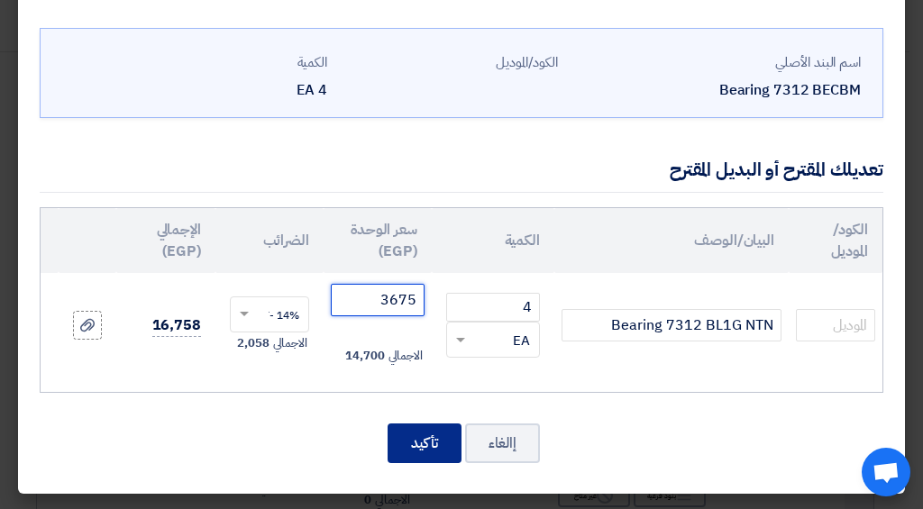
type input "3675"
click at [449, 445] on button "تأكيد" at bounding box center [424, 443] width 74 height 40
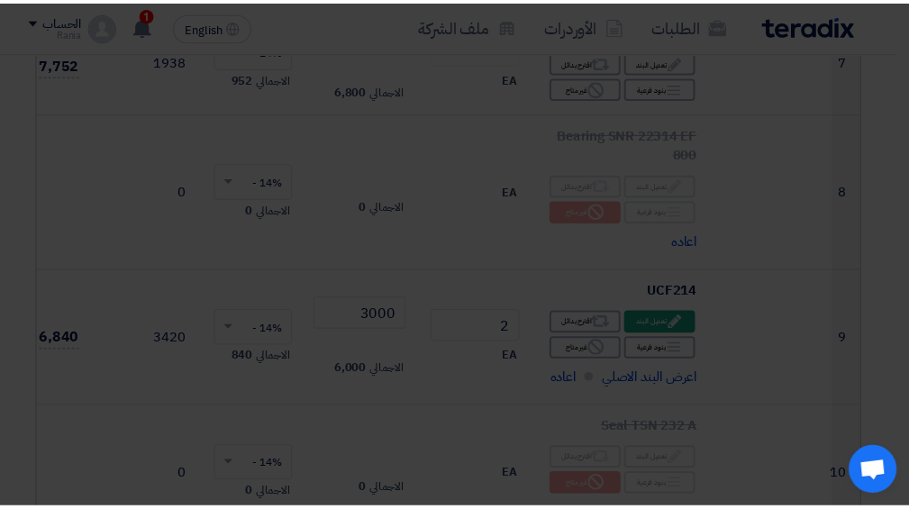
scroll to position [2396, 0]
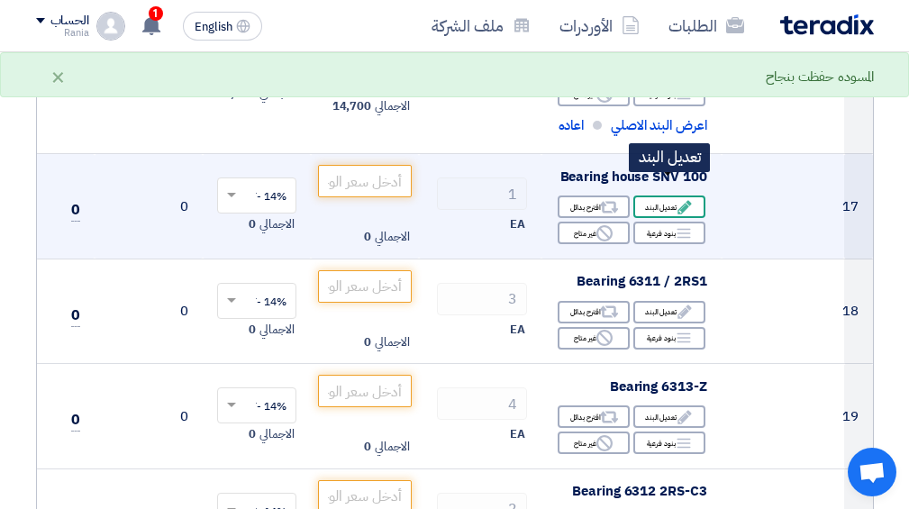
click at [669, 196] on div "Edit تعديل البند" at bounding box center [669, 207] width 72 height 23
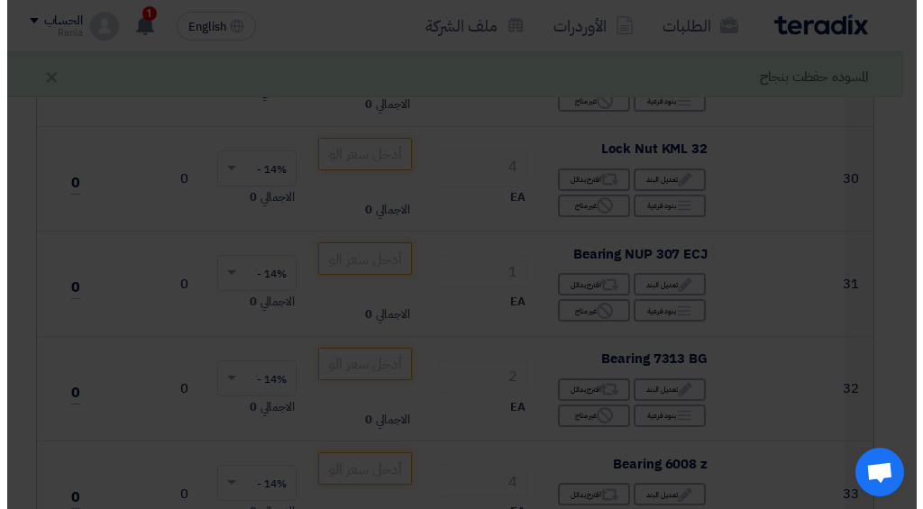
scroll to position [1143, 0]
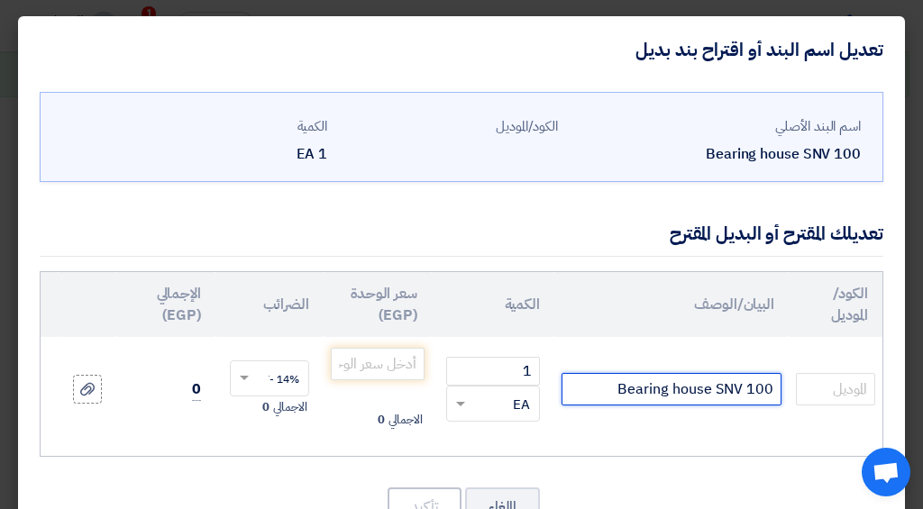
click at [769, 390] on input "Bearing house SNV 100" at bounding box center [671, 389] width 220 height 32
click at [769, 389] on input "Bearing house SNV 100" at bounding box center [671, 389] width 220 height 32
type input "SES 511-609 FAG"
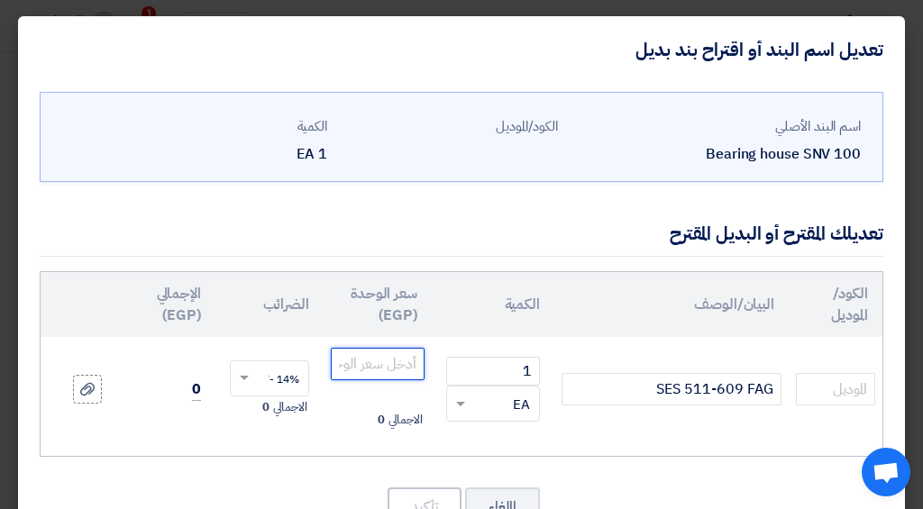
click at [379, 364] on input "number" at bounding box center [378, 364] width 94 height 32
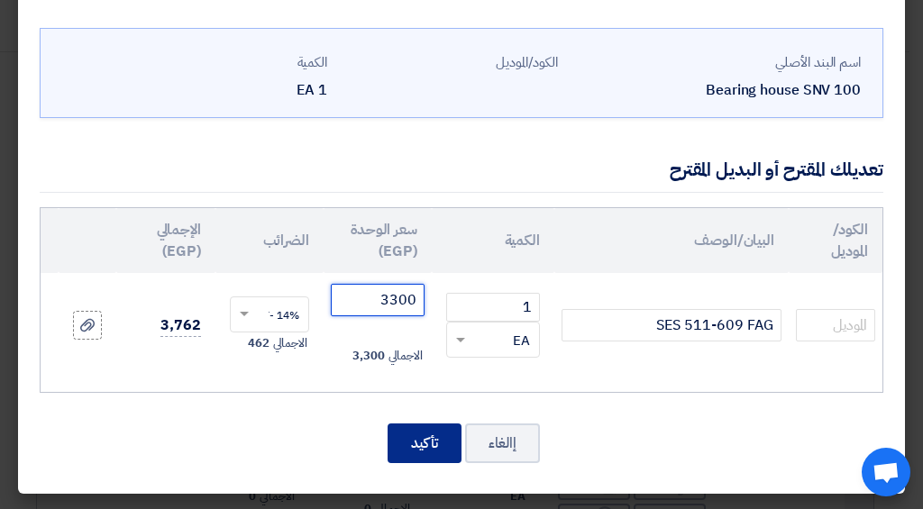
type input "3300"
click at [453, 432] on button "تأكيد" at bounding box center [424, 443] width 74 height 40
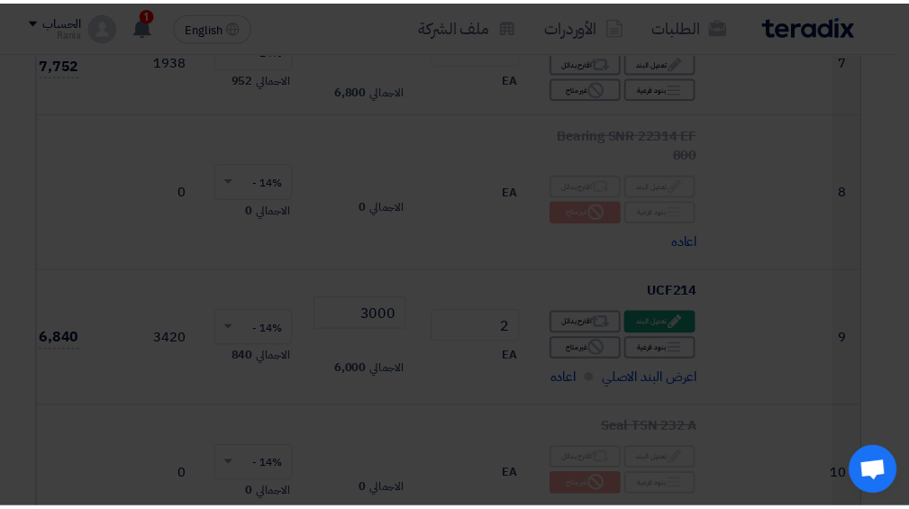
scroll to position [2533, 0]
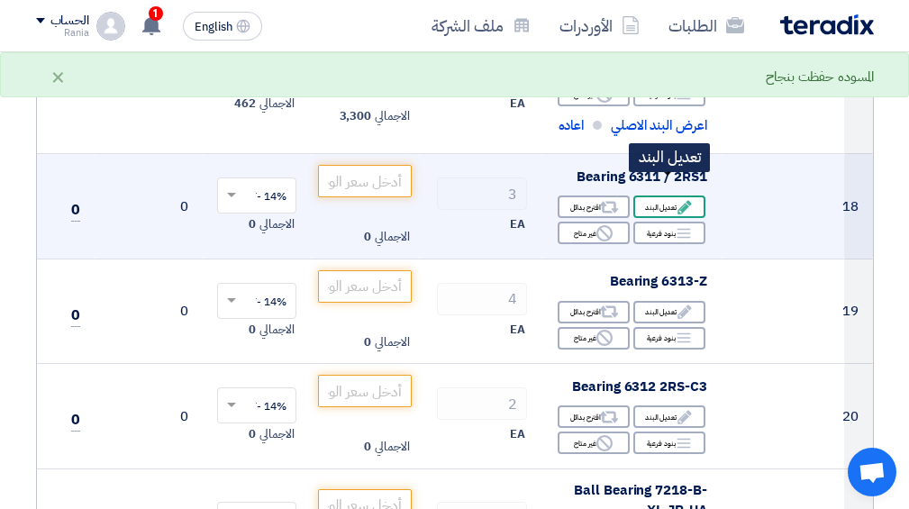
click at [675, 196] on div "Edit تعديل البند" at bounding box center [669, 207] width 72 height 23
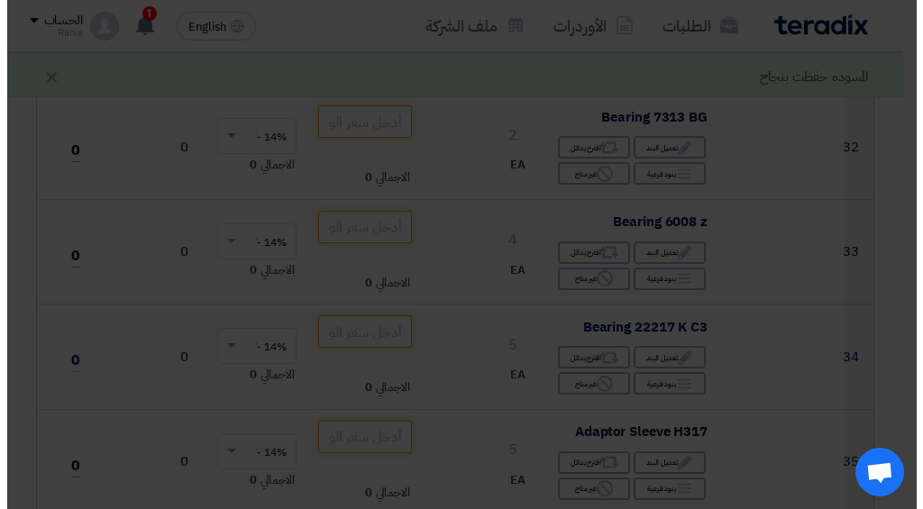
scroll to position [1143, 0]
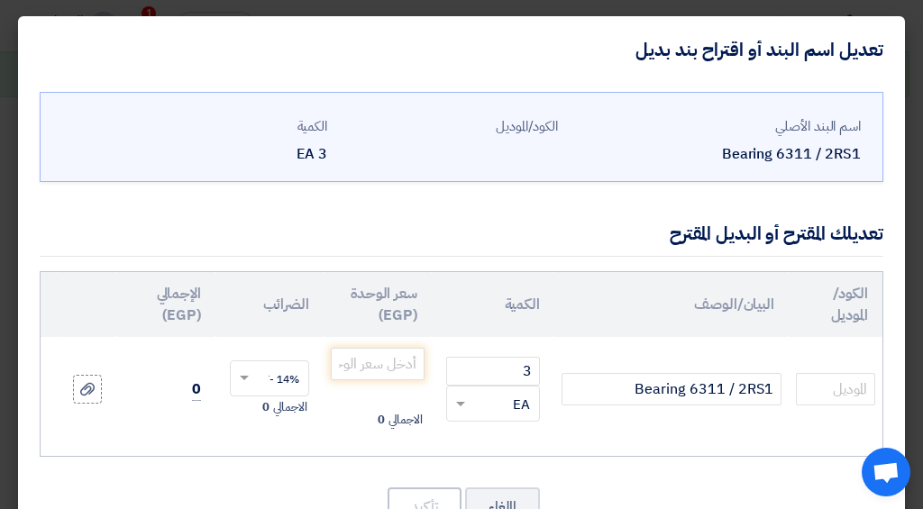
click at [785, 393] on td "Bearing 6311 / 2RS1" at bounding box center [671, 389] width 234 height 105
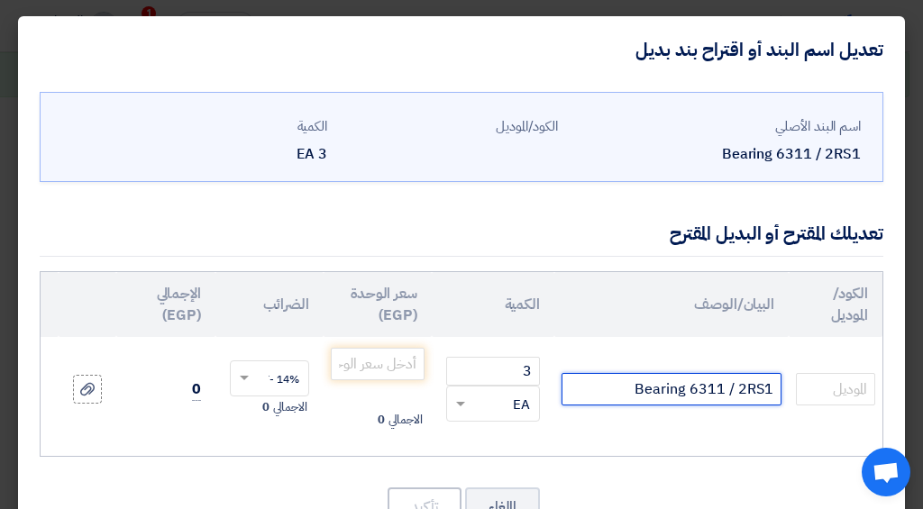
click at [772, 391] on input "Bearing 6311 / 2RS1" at bounding box center [671, 389] width 220 height 32
type input "-FAG Bearing 6311 / 2RS1"
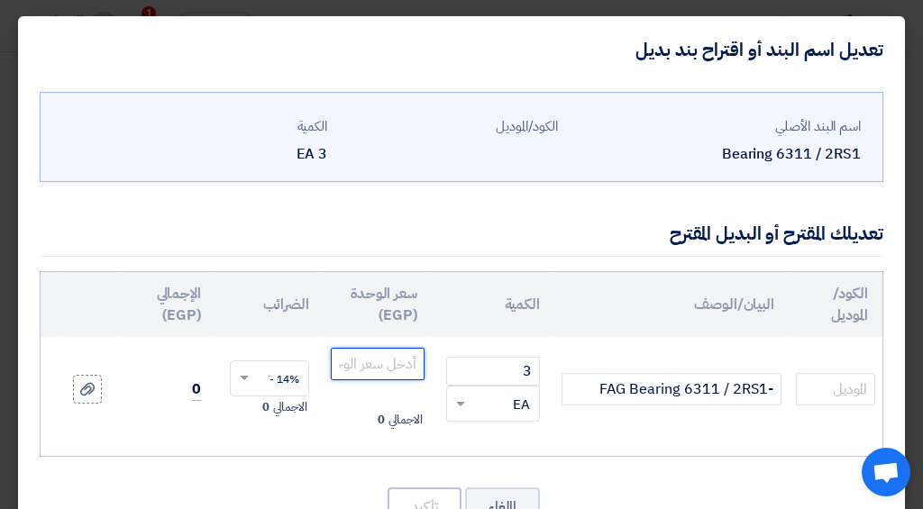
click at [408, 361] on input "number" at bounding box center [378, 364] width 94 height 32
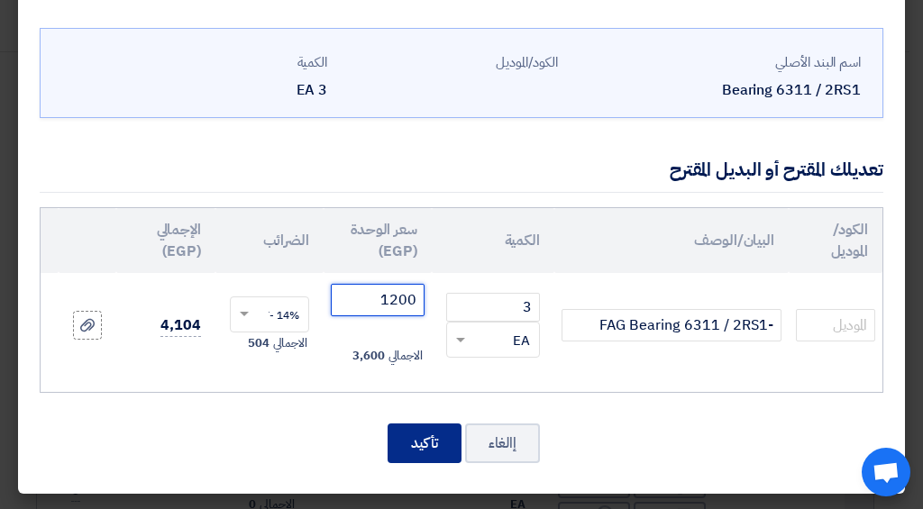
type input "1200"
click at [410, 455] on button "تأكيد" at bounding box center [424, 443] width 74 height 40
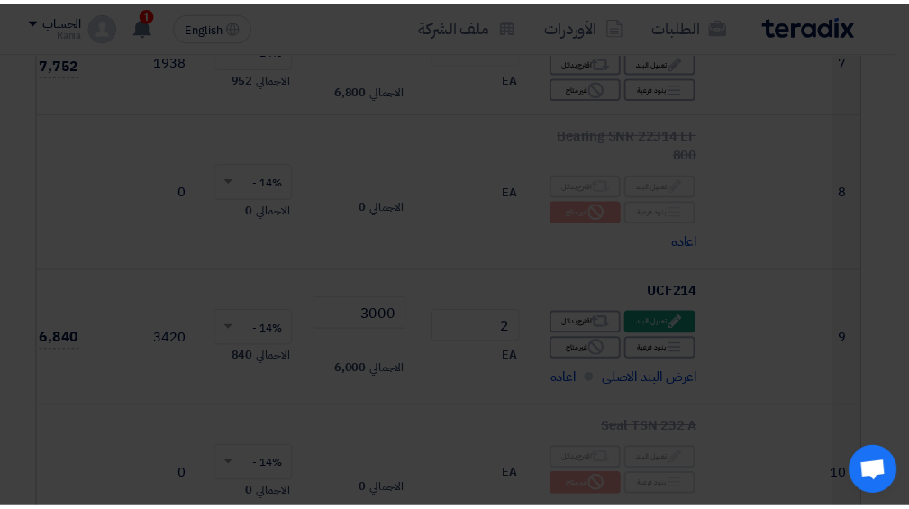
scroll to position [2670, 0]
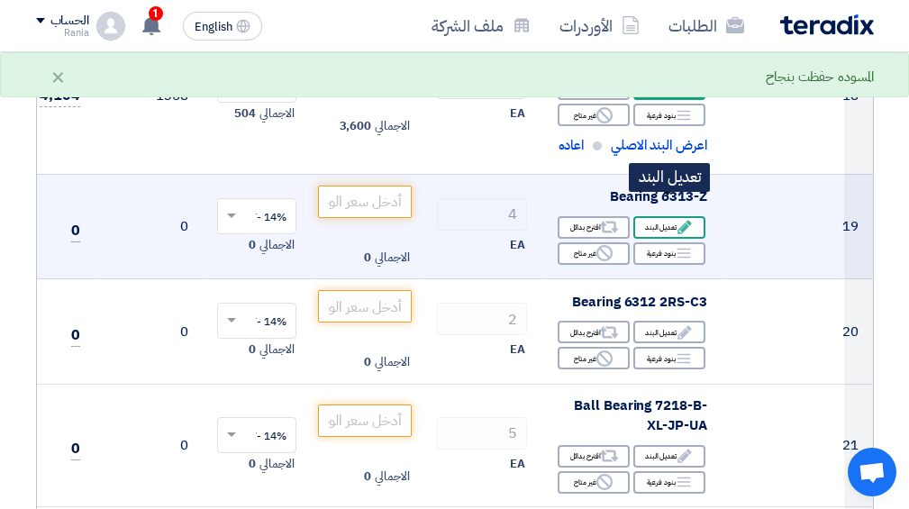
click at [660, 216] on div "Edit تعديل البند" at bounding box center [669, 227] width 72 height 23
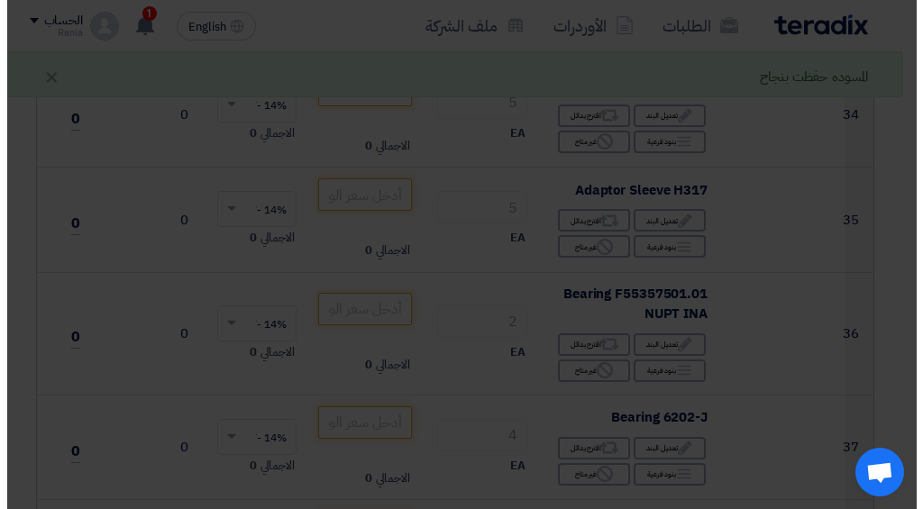
scroll to position [1143, 0]
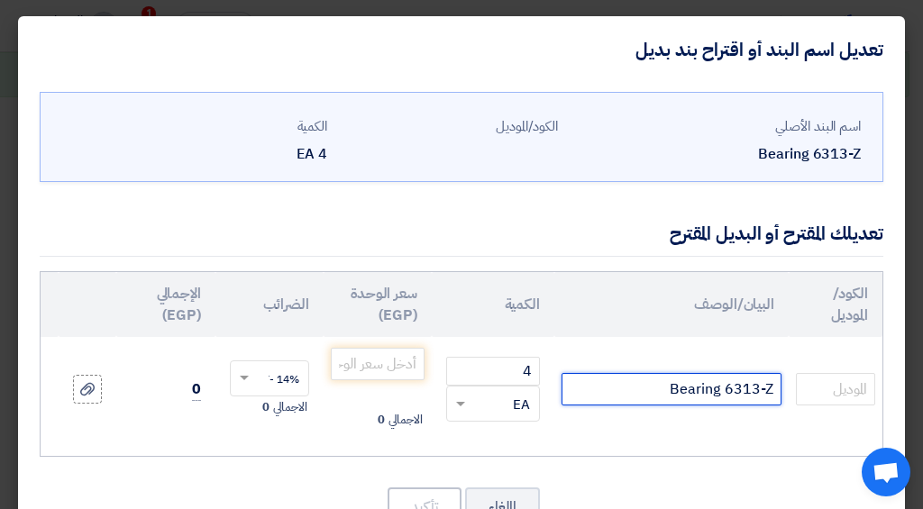
click at [774, 393] on input "Bearing 6313-Z" at bounding box center [671, 389] width 220 height 32
type input "FAG Bearing 6313-Z"
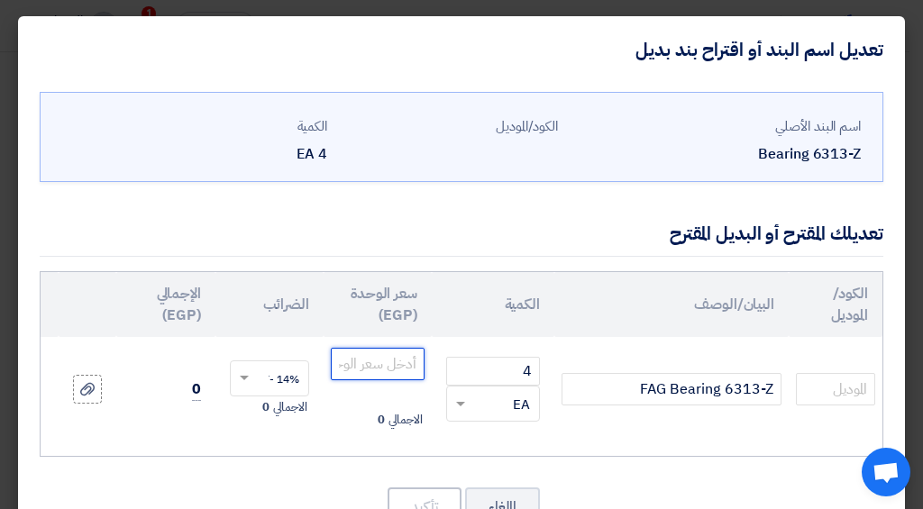
click at [400, 367] on input "number" at bounding box center [378, 364] width 94 height 32
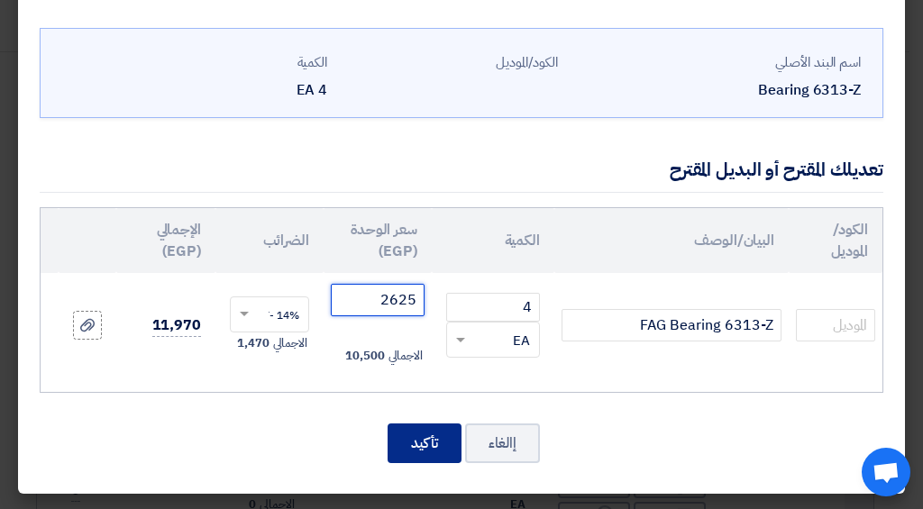
type input "2625"
click at [421, 458] on button "تأكيد" at bounding box center [424, 443] width 74 height 40
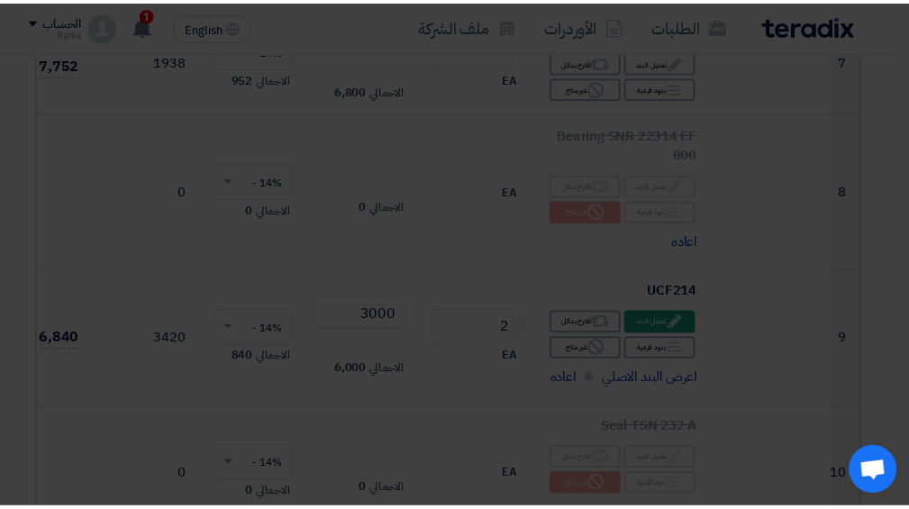
scroll to position [2827, 0]
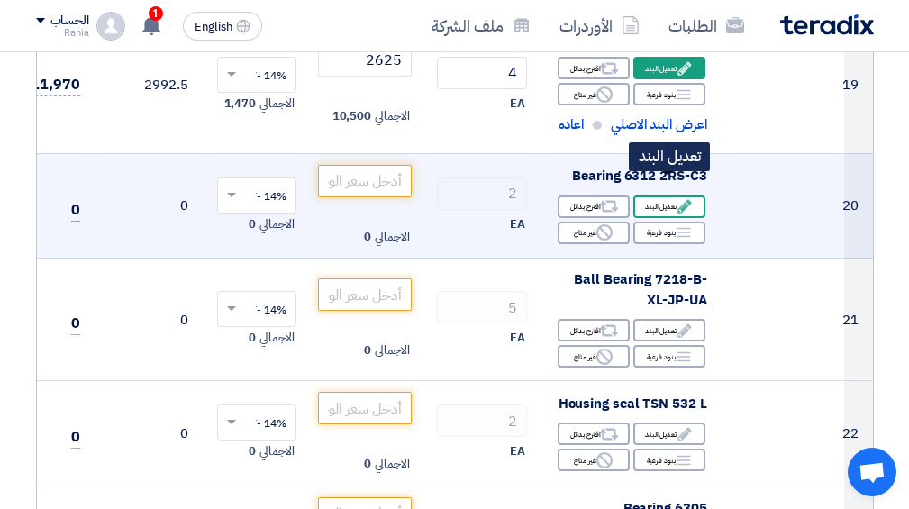
click at [674, 196] on div "Edit تعديل البند" at bounding box center [669, 207] width 72 height 23
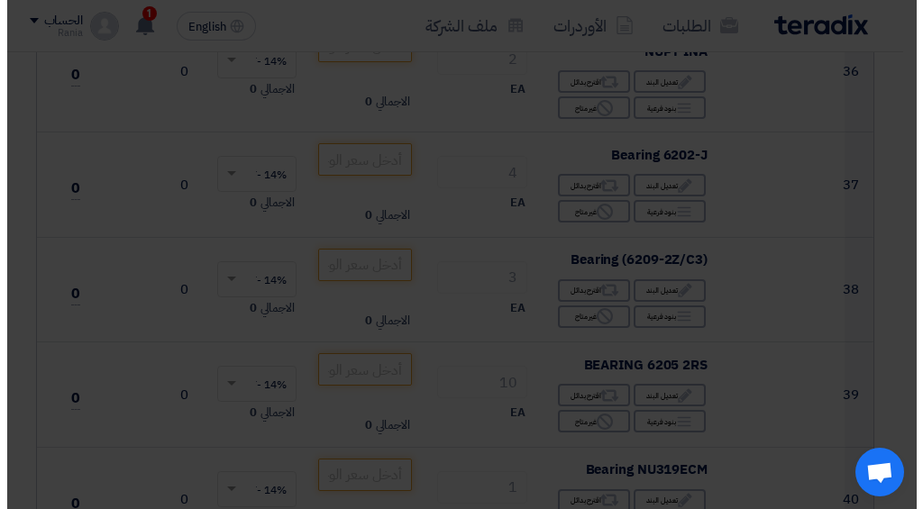
scroll to position [1143, 0]
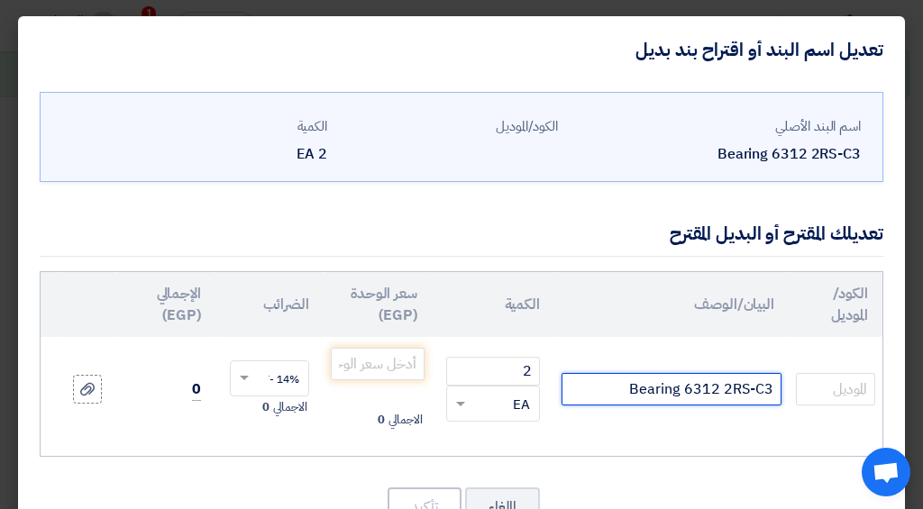
drag, startPoint x: 769, startPoint y: 389, endPoint x: 725, endPoint y: 394, distance: 44.4
click at [725, 394] on input "Bearing 6312 2RS-C3" at bounding box center [671, 389] width 220 height 32
type input "Bearing 6312 LLUC3 NTN"
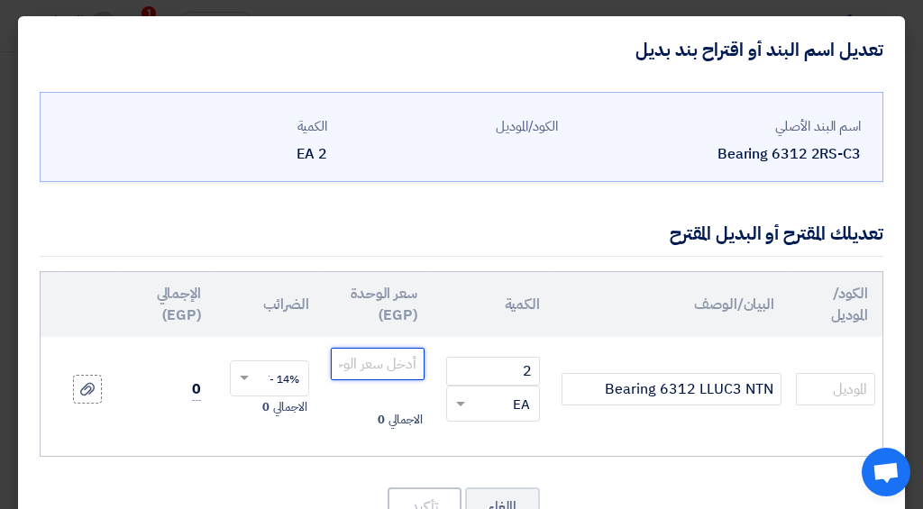
click at [375, 369] on input "number" at bounding box center [378, 364] width 94 height 32
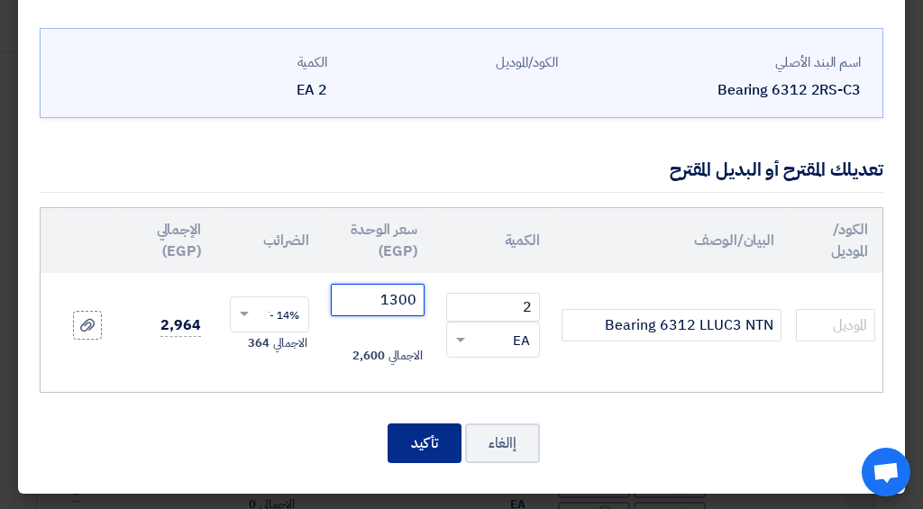
type input "1300"
click at [414, 432] on button "تأكيد" at bounding box center [424, 443] width 74 height 40
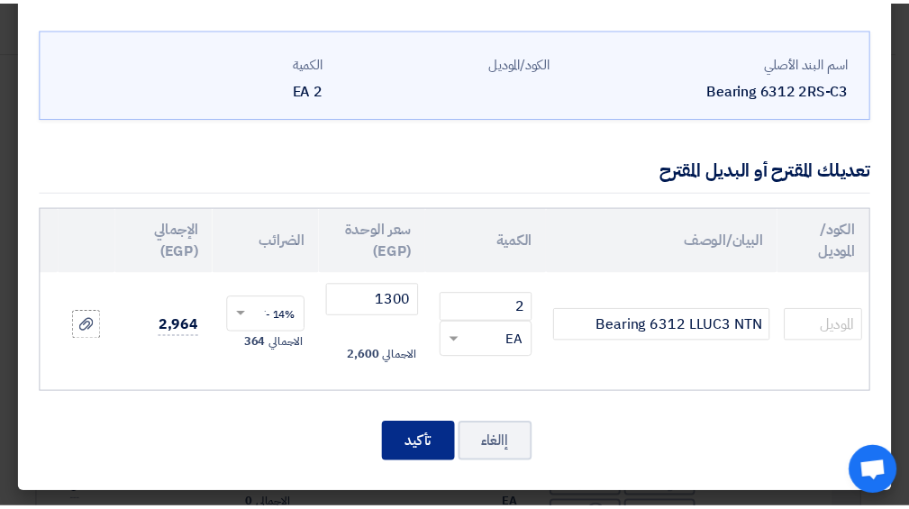
scroll to position [2964, 0]
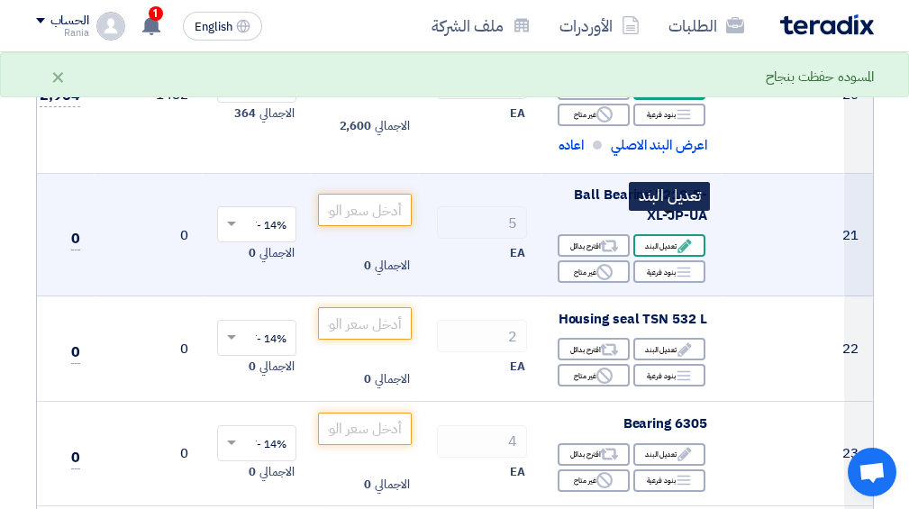
click at [682, 238] on icon "Edit" at bounding box center [685, 246] width 16 height 16
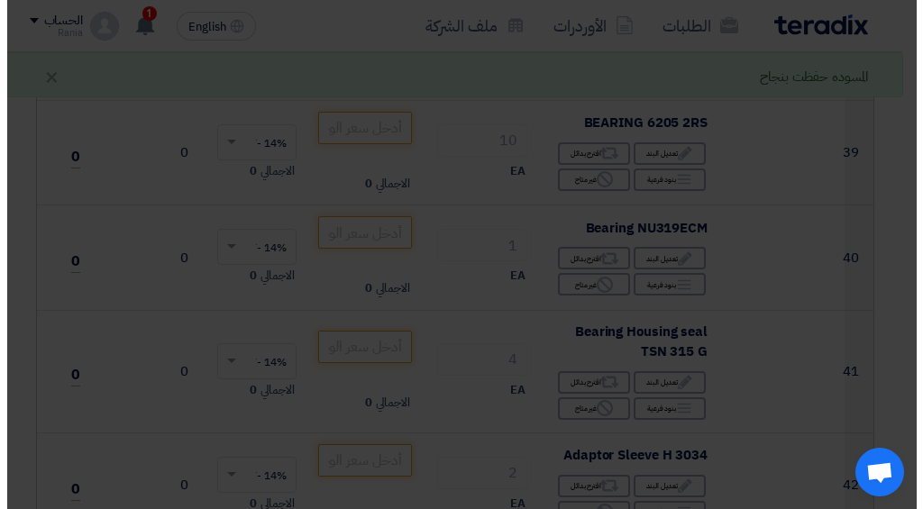
scroll to position [1143, 0]
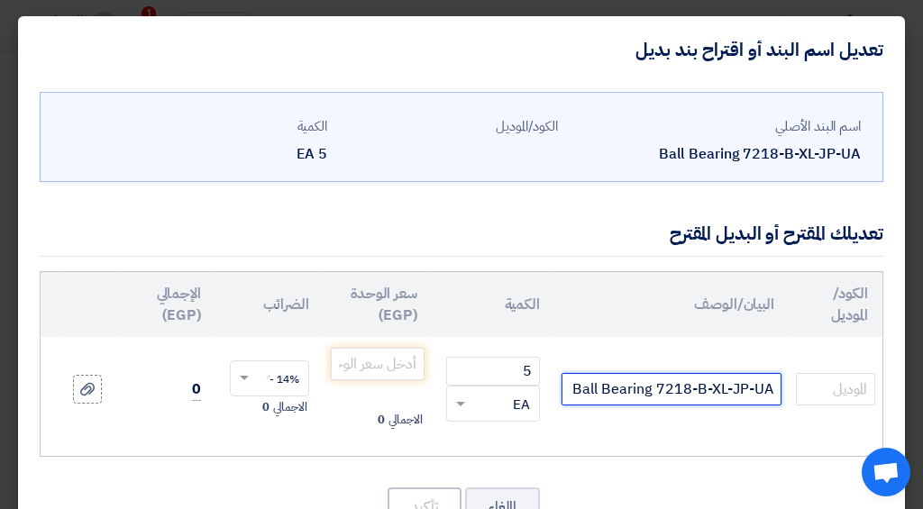
drag, startPoint x: 773, startPoint y: 392, endPoint x: 693, endPoint y: 393, distance: 80.2
click at [693, 393] on input "Ball Bearing 7218-B-XL-JP-UA" at bounding box center [671, 389] width 220 height 32
type input "Ball Bearing 7218 BG NTN"
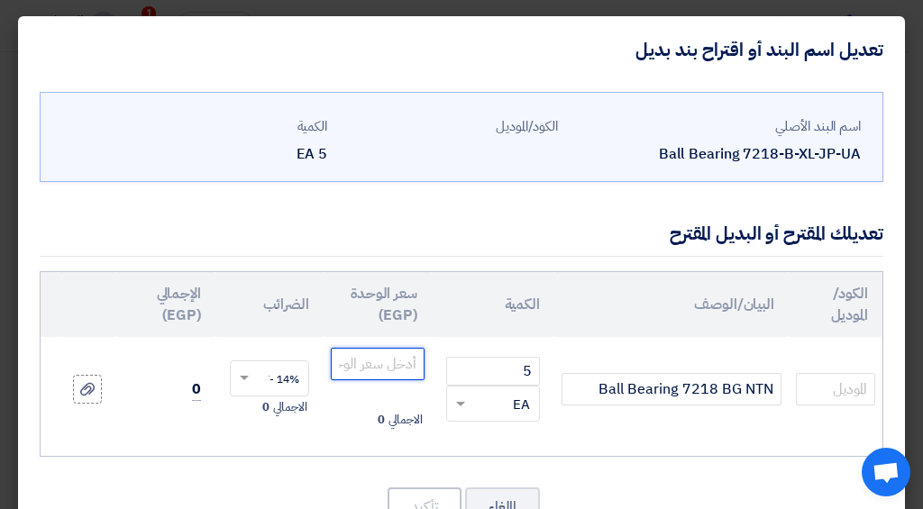
click at [369, 369] on input "number" at bounding box center [378, 364] width 94 height 32
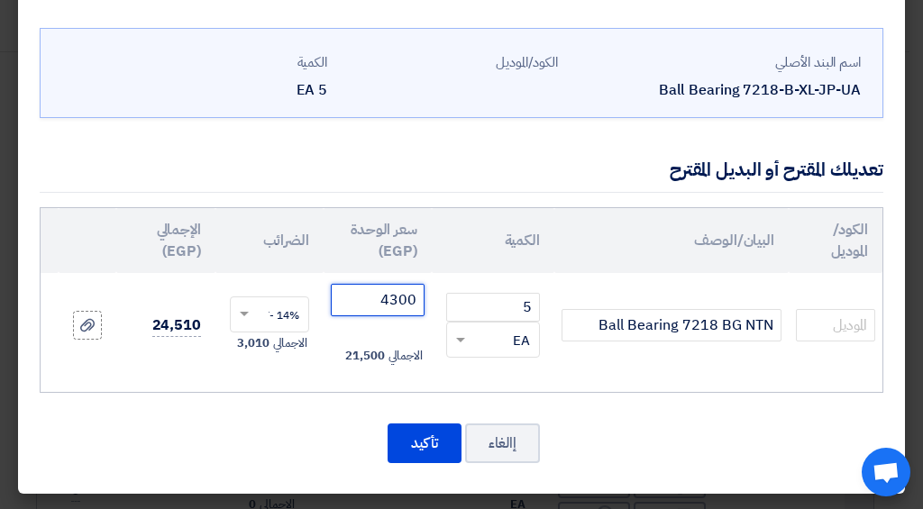
type input "4300"
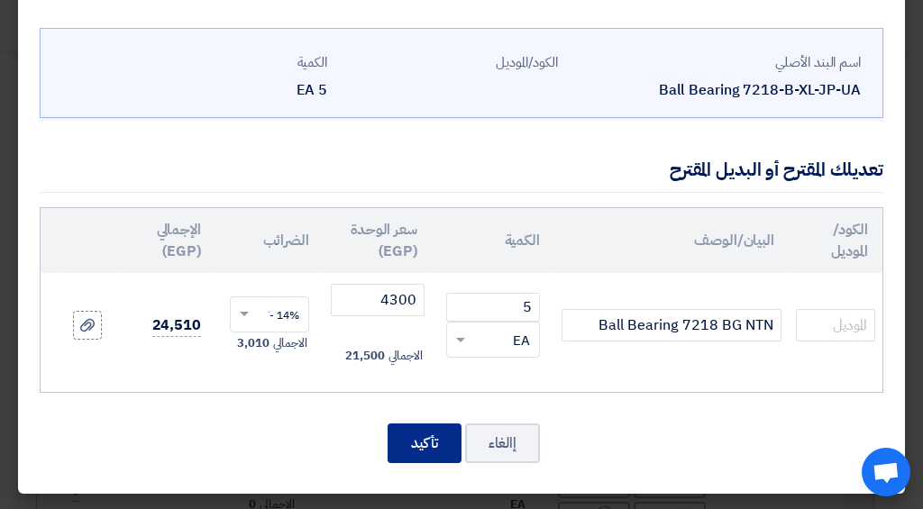
click at [445, 446] on button "تأكيد" at bounding box center [424, 443] width 74 height 40
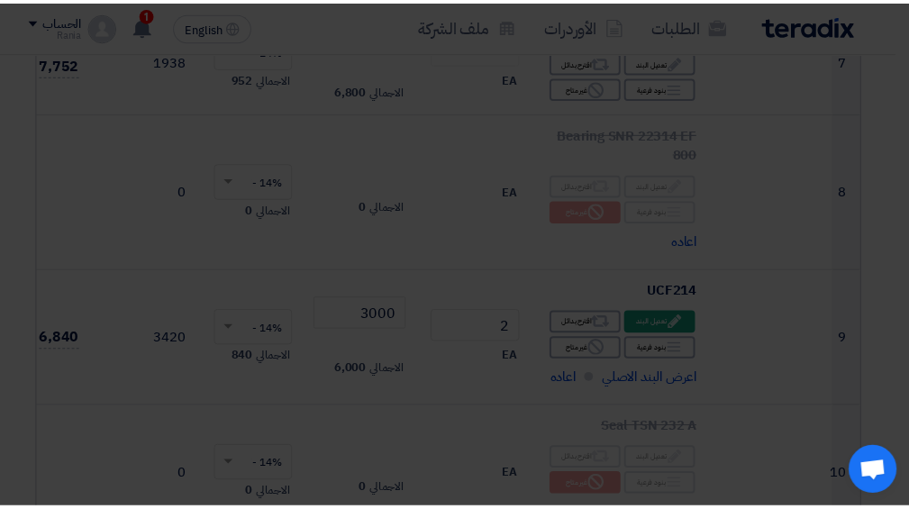
scroll to position [3121, 0]
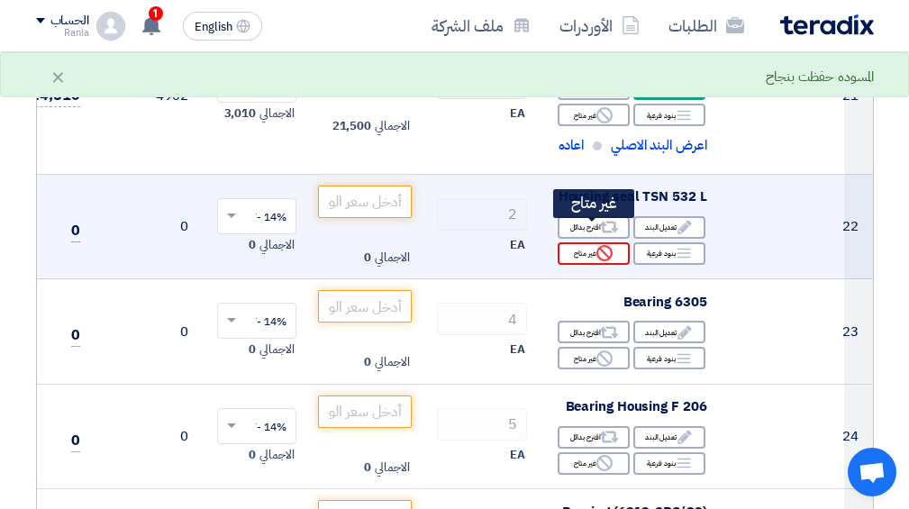
click at [574, 242] on div "Reject غير متاح" at bounding box center [594, 253] width 72 height 23
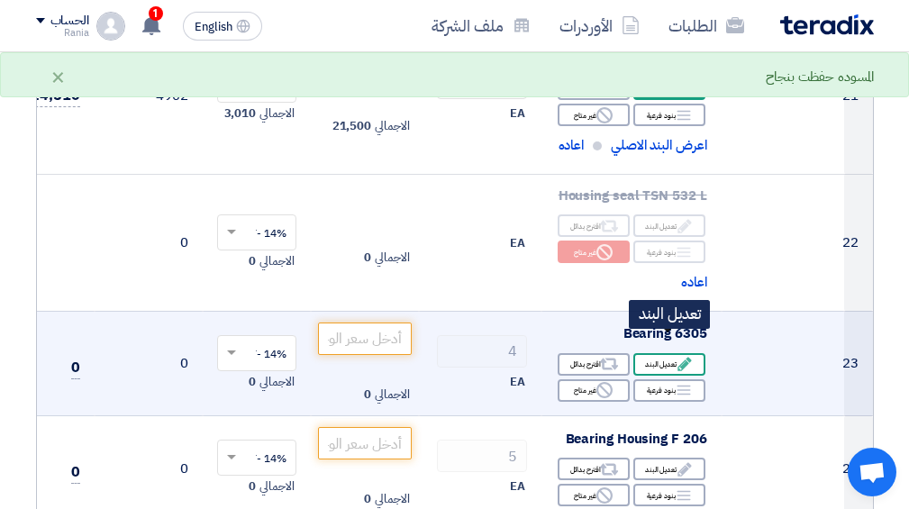
click at [695, 353] on div "Edit تعديل البند" at bounding box center [669, 364] width 72 height 23
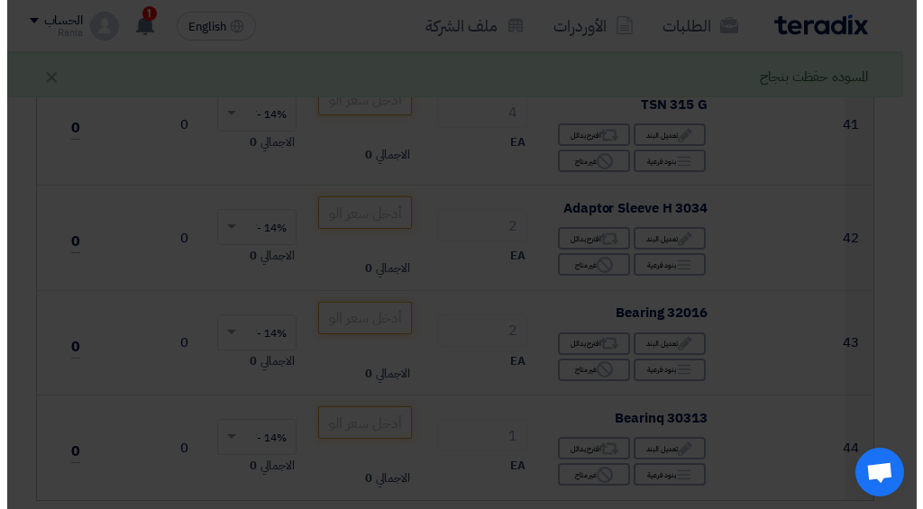
scroll to position [1143, 0]
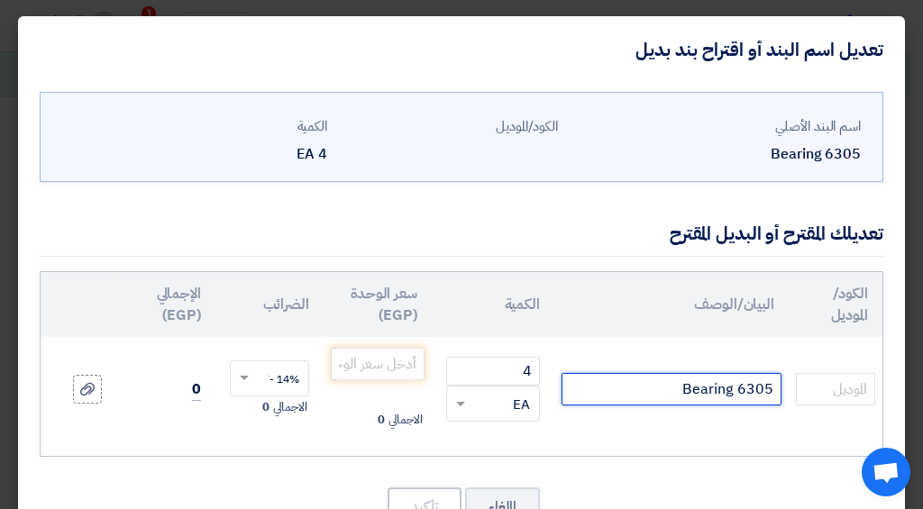
click at [767, 374] on input "Bearing 6305" at bounding box center [671, 389] width 220 height 32
click at [779, 387] on input "Bearing 6305" at bounding box center [671, 389] width 220 height 32
type input "NTN Bearing 6305"
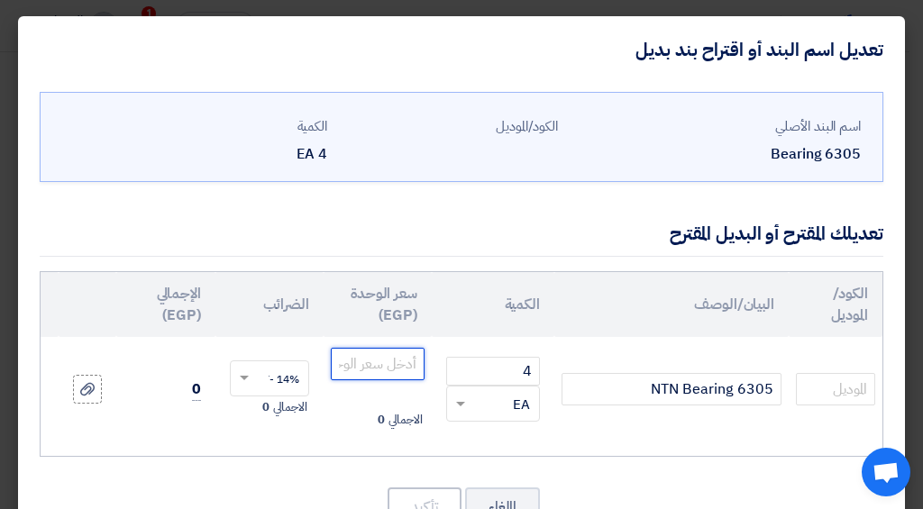
click at [359, 366] on input "number" at bounding box center [378, 364] width 94 height 32
type input "150"
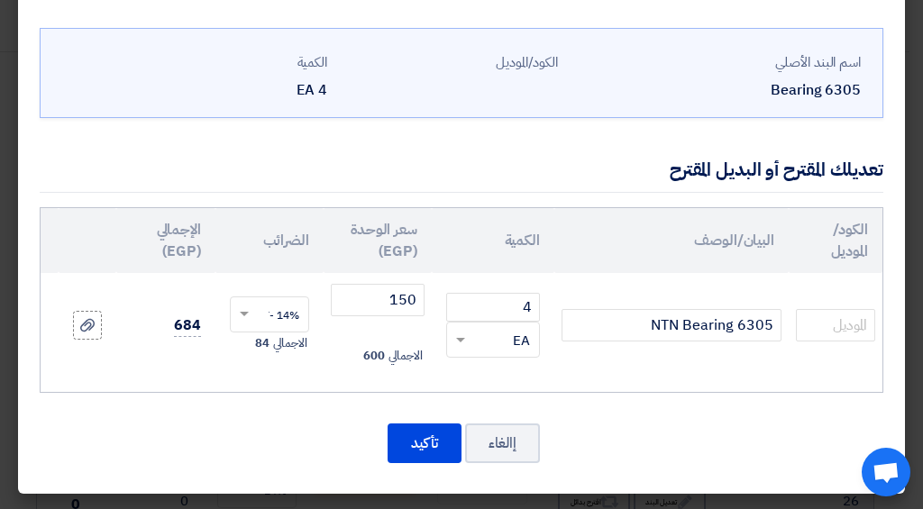
drag, startPoint x: 205, startPoint y: 242, endPoint x: 706, endPoint y: 206, distance: 502.3
click at [706, 208] on th "البيان/الوصف" at bounding box center [671, 240] width 234 height 65
click at [438, 436] on button "تأكيد" at bounding box center [424, 443] width 74 height 40
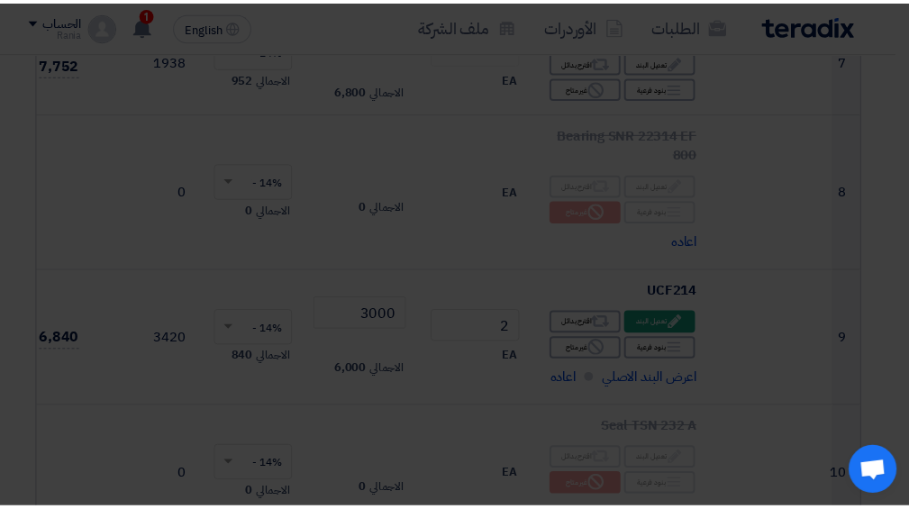
scroll to position [3279, 0]
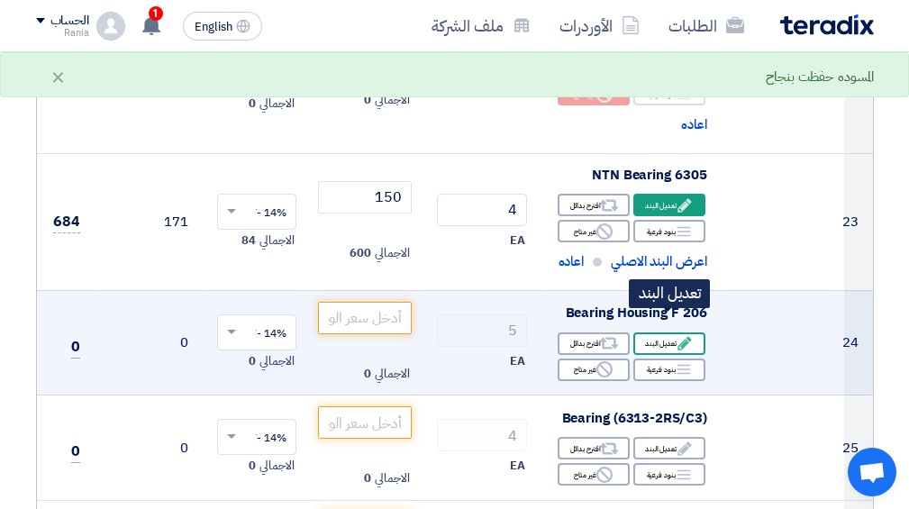
click at [655, 332] on div "Edit تعديل البند" at bounding box center [669, 343] width 72 height 23
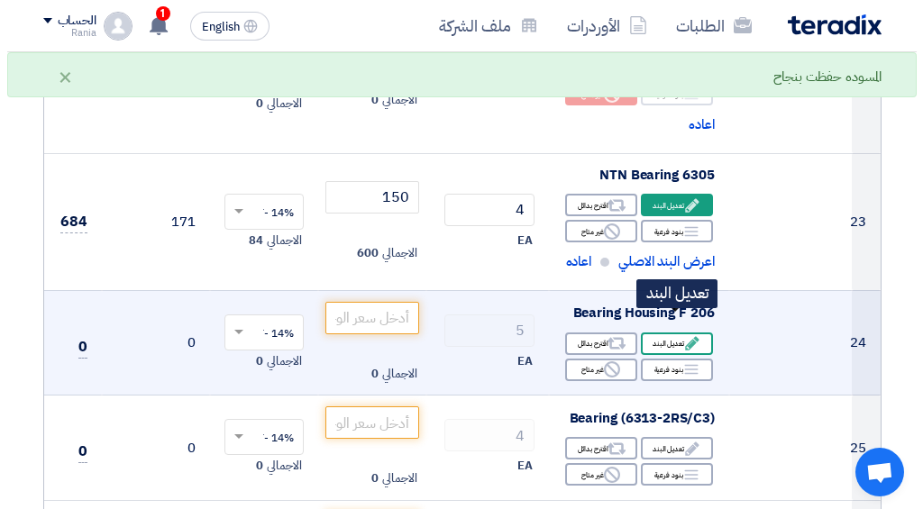
scroll to position [1143, 0]
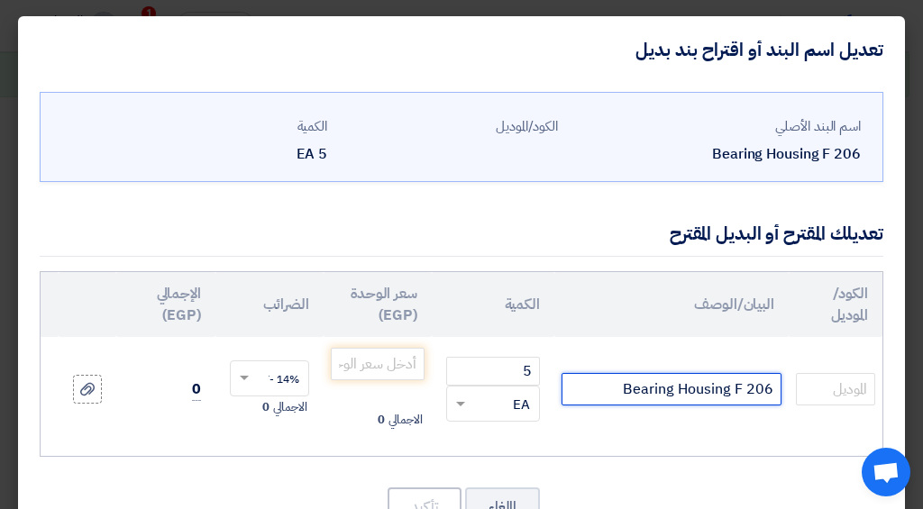
click at [774, 388] on input "Bearing Housing F 206" at bounding box center [671, 389] width 220 height 32
click at [784, 393] on td "/Bearing Housing F 206" at bounding box center [671, 389] width 234 height 105
click at [767, 389] on input "/Bearing Housing F 206" at bounding box center [671, 389] width 220 height 32
drag, startPoint x: 735, startPoint y: 385, endPoint x: 763, endPoint y: 387, distance: 28.1
click at [763, 387] on input "/Bearing Housing F 206" at bounding box center [671, 389] width 220 height 32
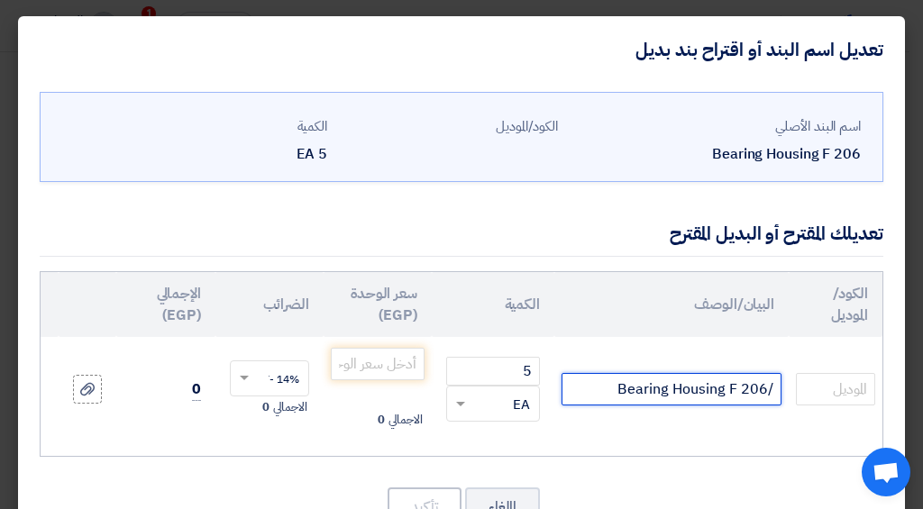
click at [769, 388] on input "/Bearing Housing F 206" at bounding box center [671, 389] width 220 height 32
type input "فارغ FYH Bearing Housing F 206"
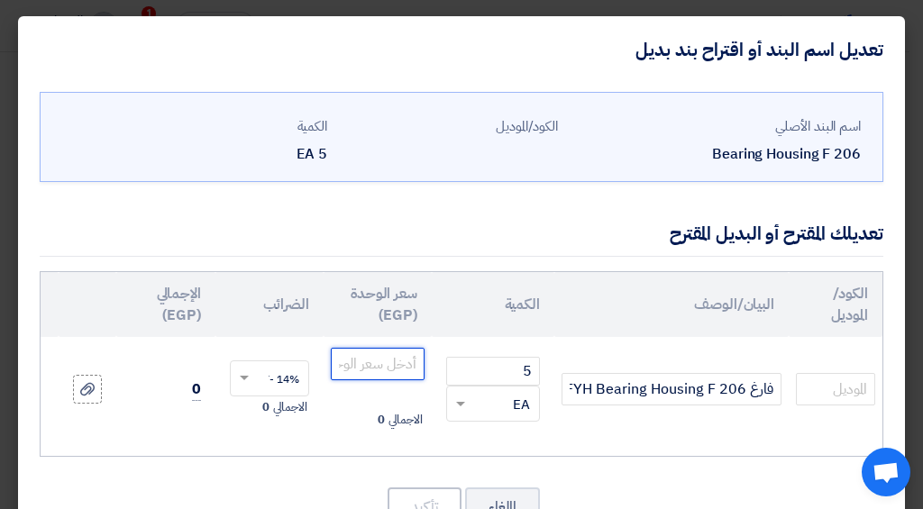
click at [401, 368] on input "number" at bounding box center [378, 364] width 94 height 32
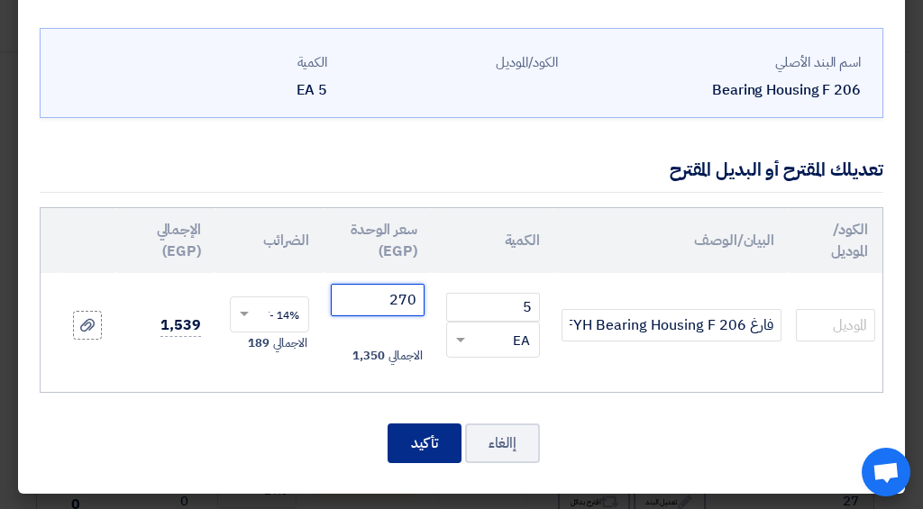
type input "270"
click at [452, 457] on button "تأكيد" at bounding box center [424, 443] width 74 height 40
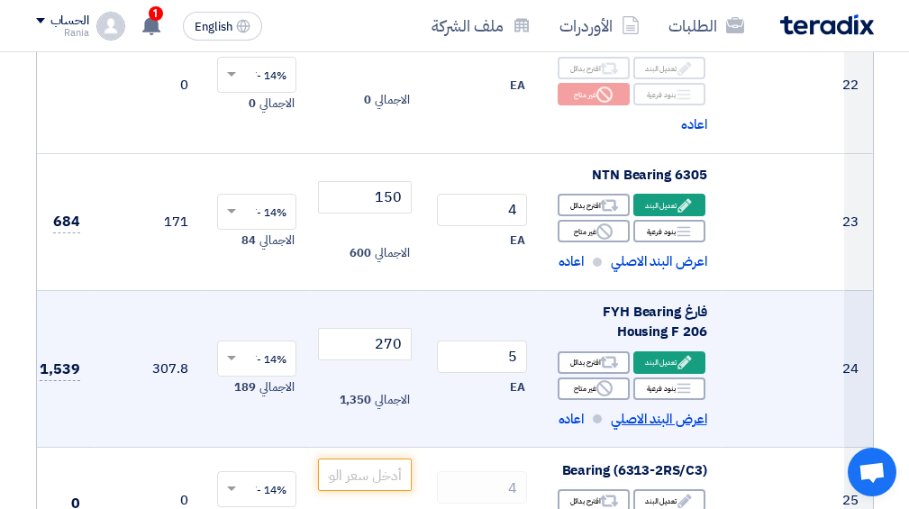
scroll to position [3374, 0]
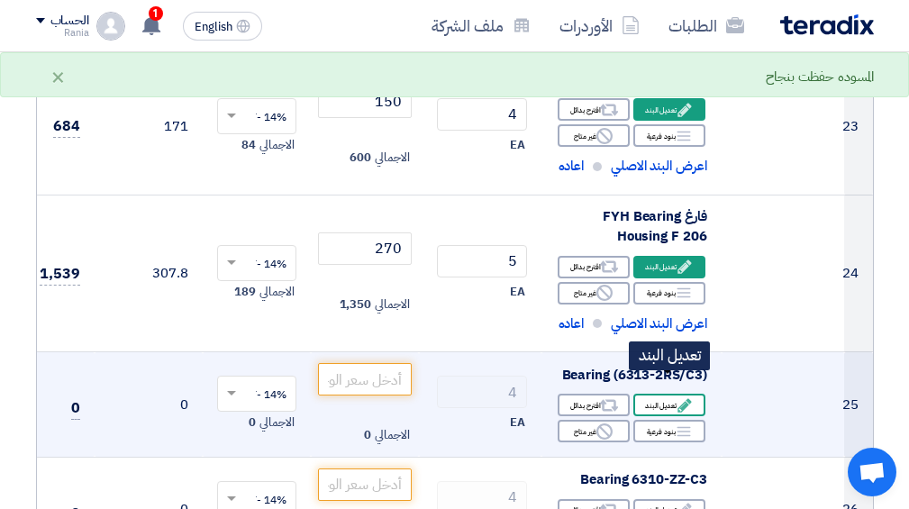
click at [661, 394] on div "Edit تعديل البند" at bounding box center [669, 405] width 72 height 23
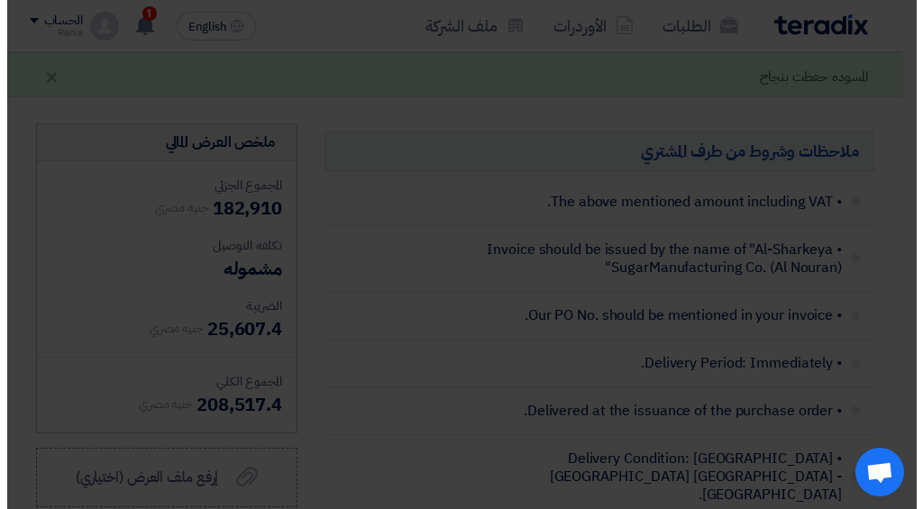
scroll to position [1239, 0]
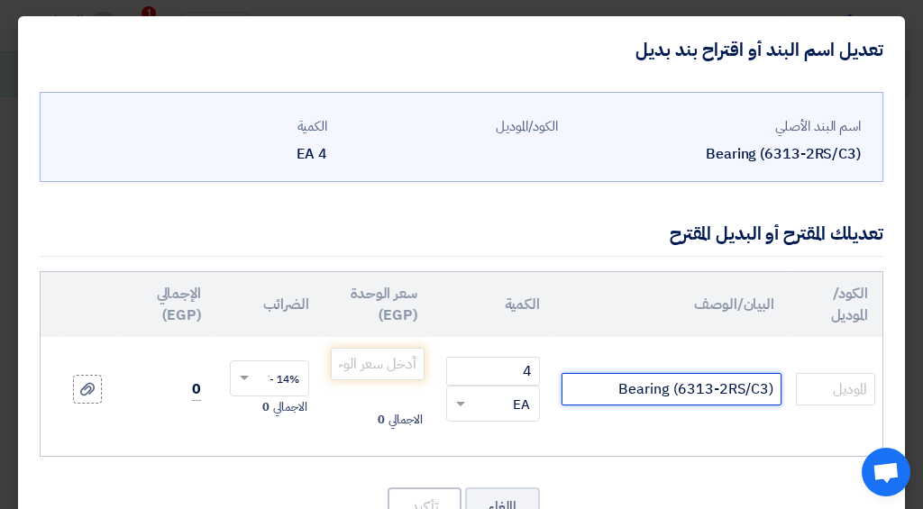
click at [616, 383] on input "Bearing (6313-2RS/C3)" at bounding box center [671, 389] width 220 height 32
type input "Bearing (6313-2RS/C3)FAG"
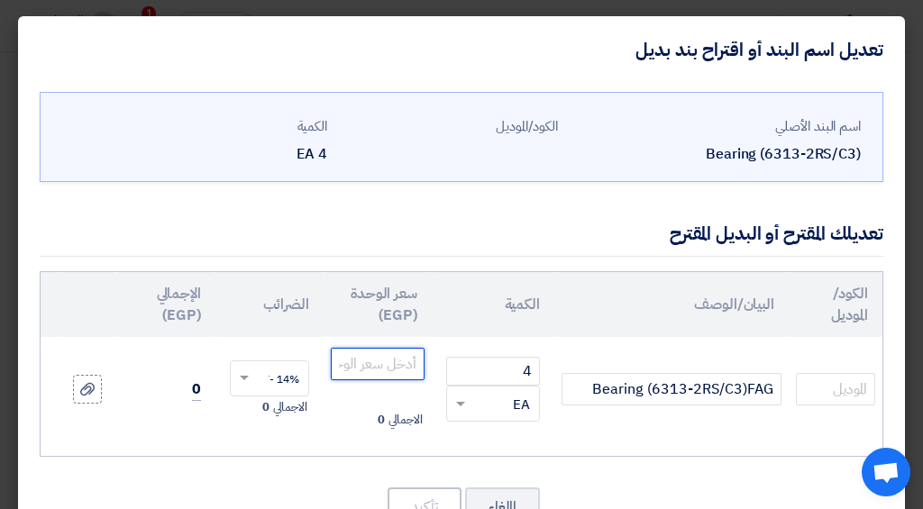
click at [399, 364] on input "number" at bounding box center [378, 364] width 94 height 32
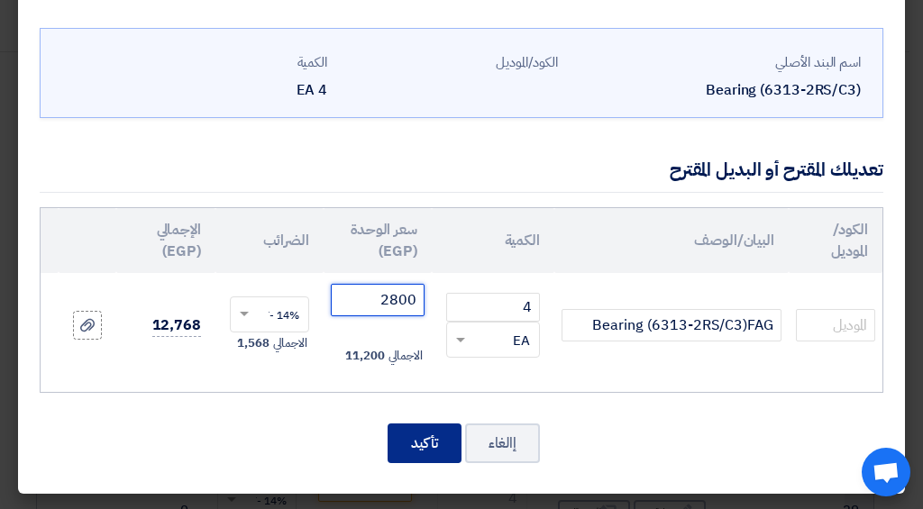
type input "2800"
click at [450, 439] on button "تأكيد" at bounding box center [424, 443] width 74 height 40
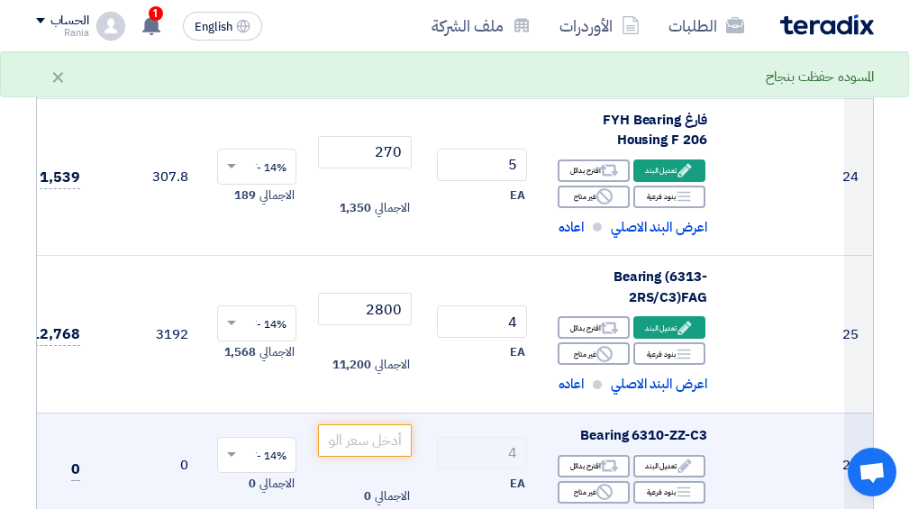
scroll to position [3567, 0]
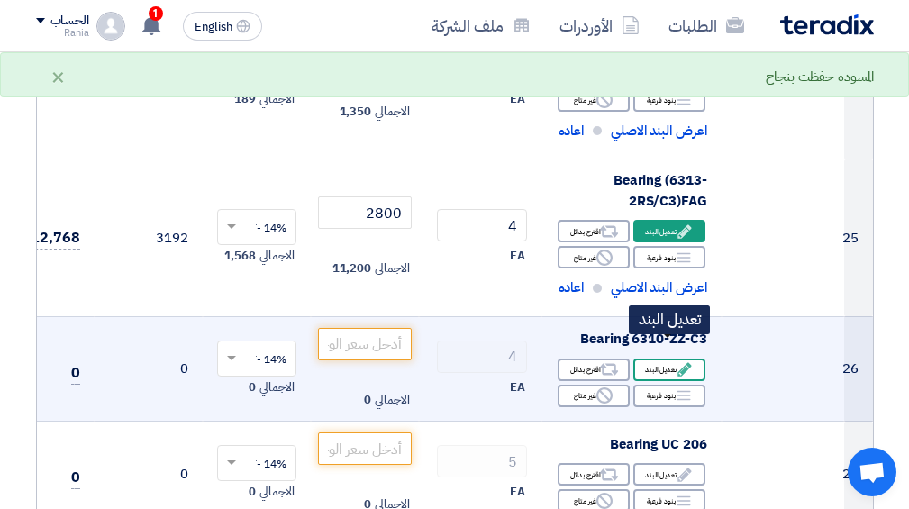
click at [673, 359] on div "Edit تعديل البند" at bounding box center [669, 370] width 72 height 23
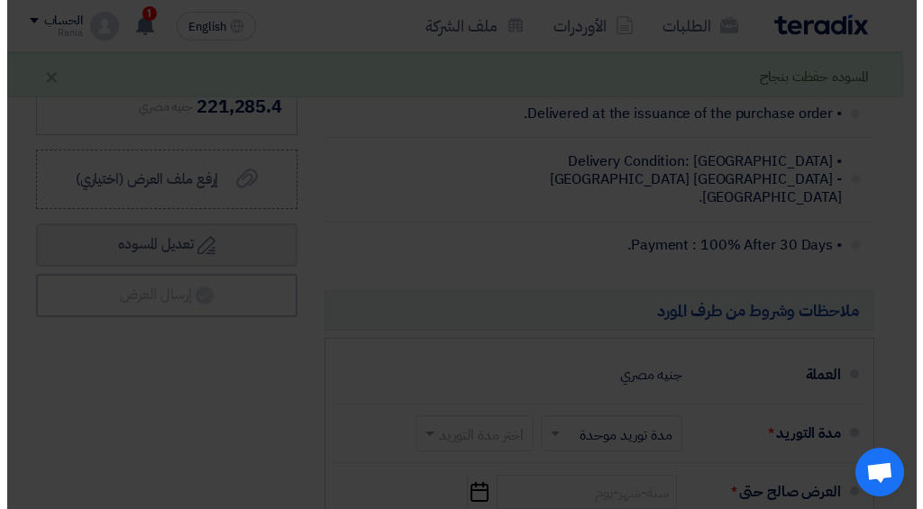
scroll to position [1295, 0]
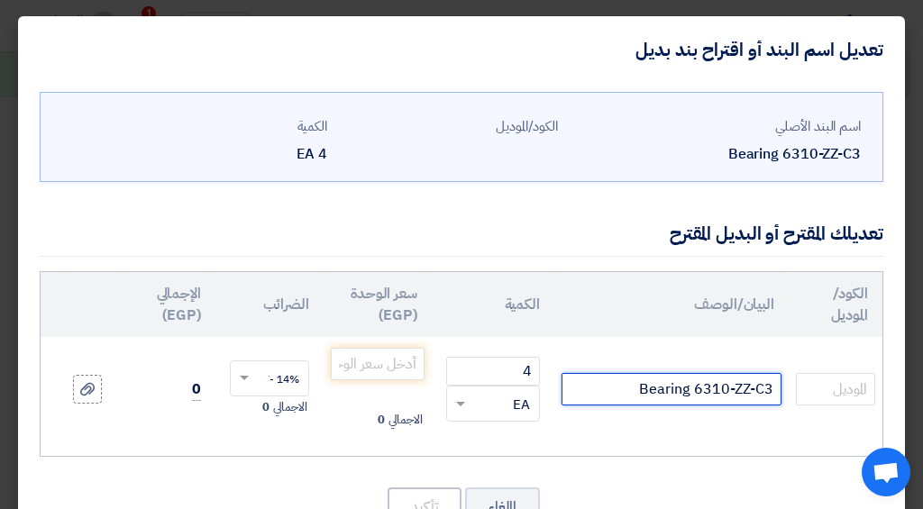
click at [626, 388] on input "Bearing 6310-ZZ-C3" at bounding box center [671, 389] width 220 height 32
type input "Bearing 6310-ZZ-C3FAG"
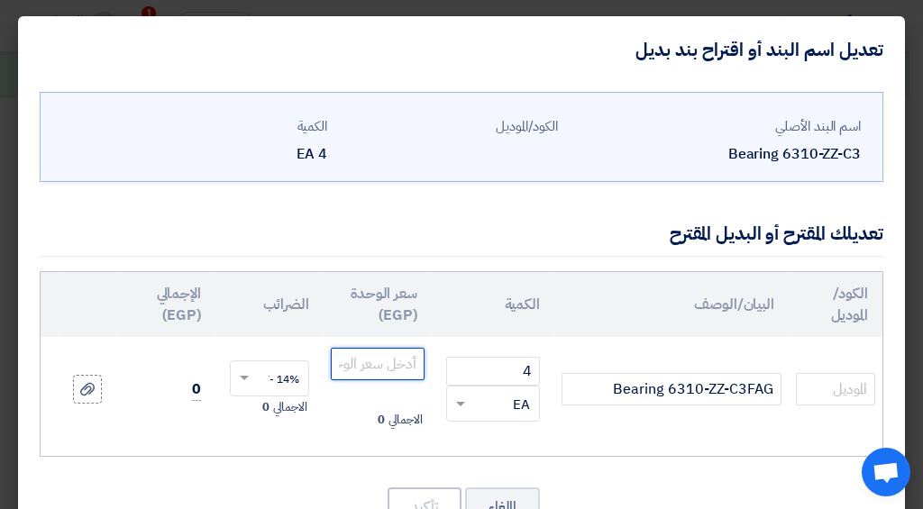
click at [386, 370] on input "number" at bounding box center [378, 364] width 94 height 32
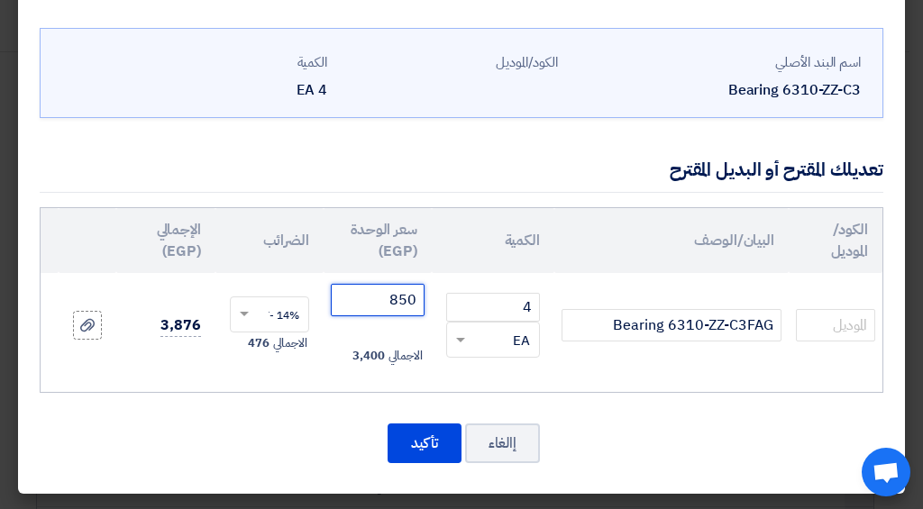
type input "850"
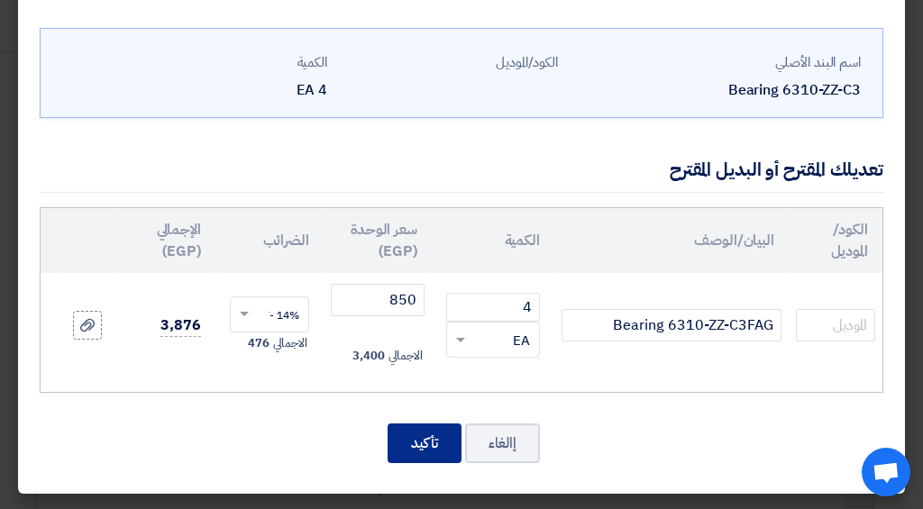
click at [457, 439] on button "تأكيد" at bounding box center [424, 443] width 74 height 40
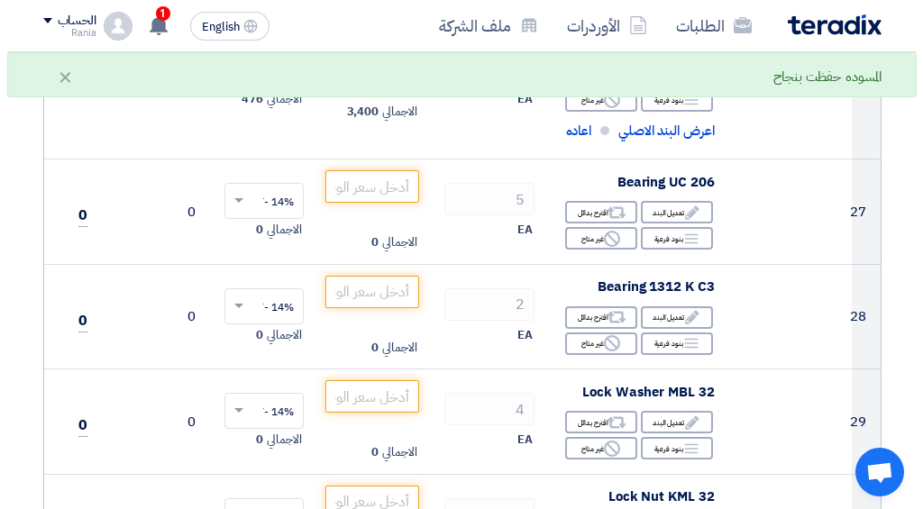
scroll to position [3593, 0]
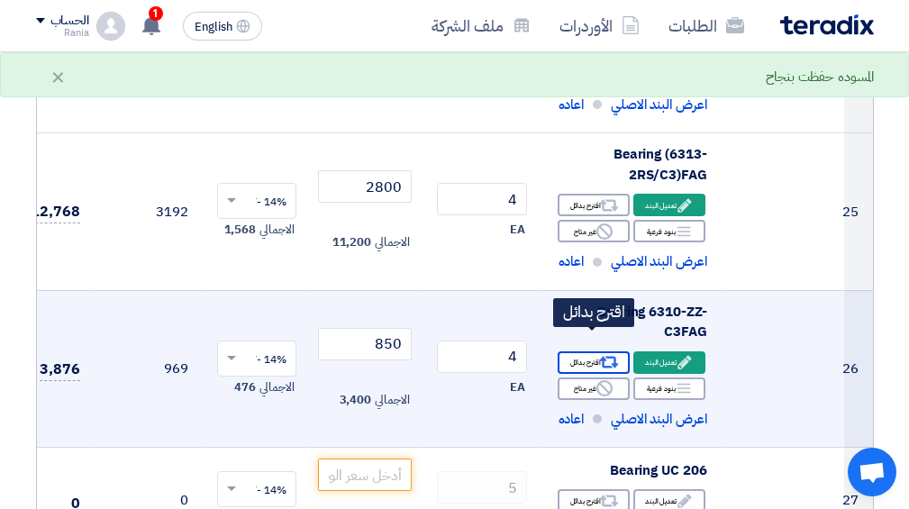
click at [590, 351] on div "Alternative اقترح بدائل" at bounding box center [594, 362] width 72 height 23
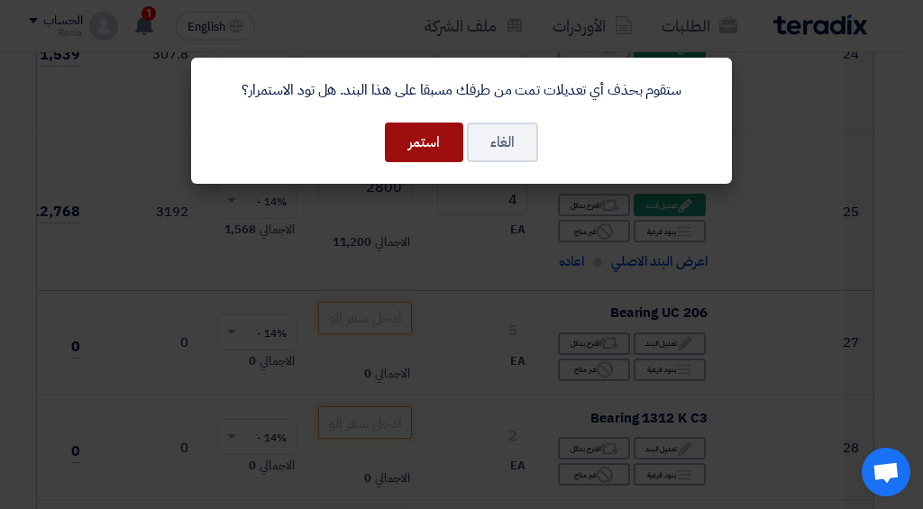
click at [440, 122] on div "ستقوم بحذف أي تعديلات تمت من طرفك مسبقا على هذا البند. هل تود الاستمرار؟ الغاء …" at bounding box center [461, 121] width 541 height 126
click at [441, 133] on button "استمر" at bounding box center [424, 143] width 78 height 40
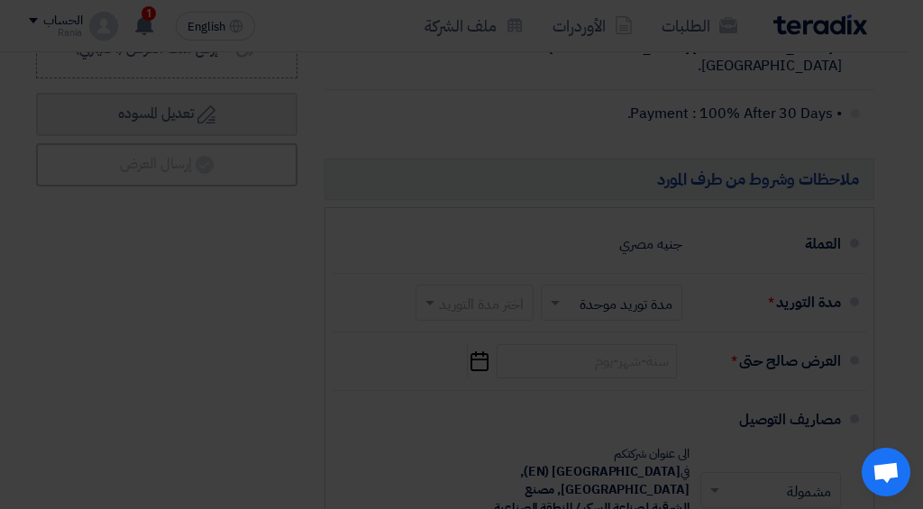
scroll to position [1321, 0]
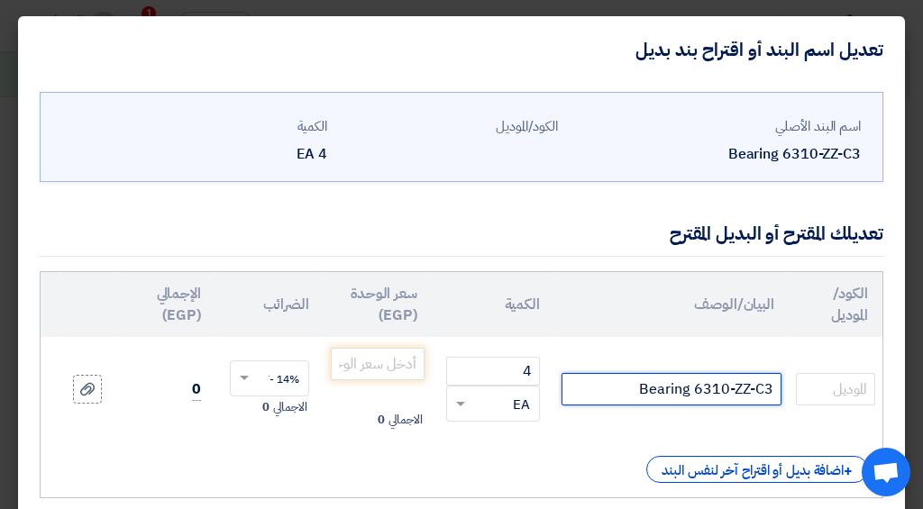
click at [591, 380] on input "Bearing 6310-ZZ-C3" at bounding box center [671, 389] width 220 height 32
type input "Bearing 6310-ZZ-C3FAG"
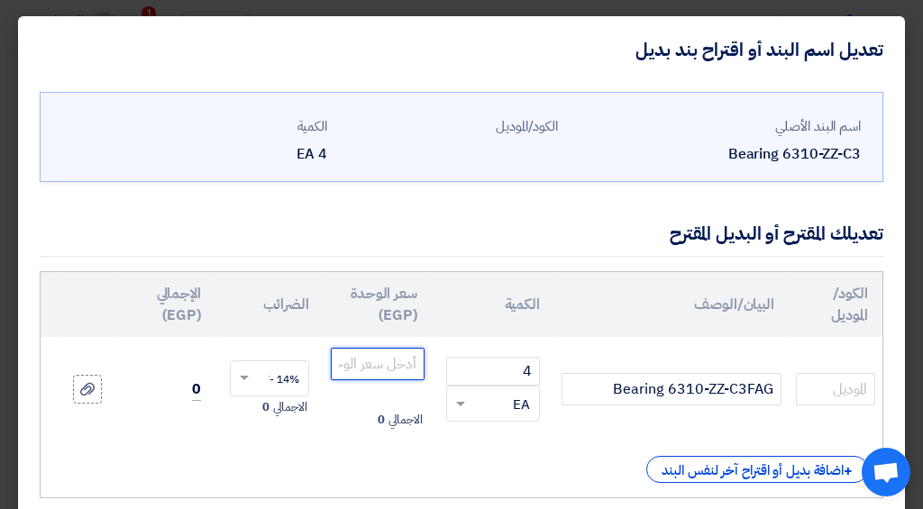
click at [354, 367] on input "number" at bounding box center [378, 364] width 94 height 32
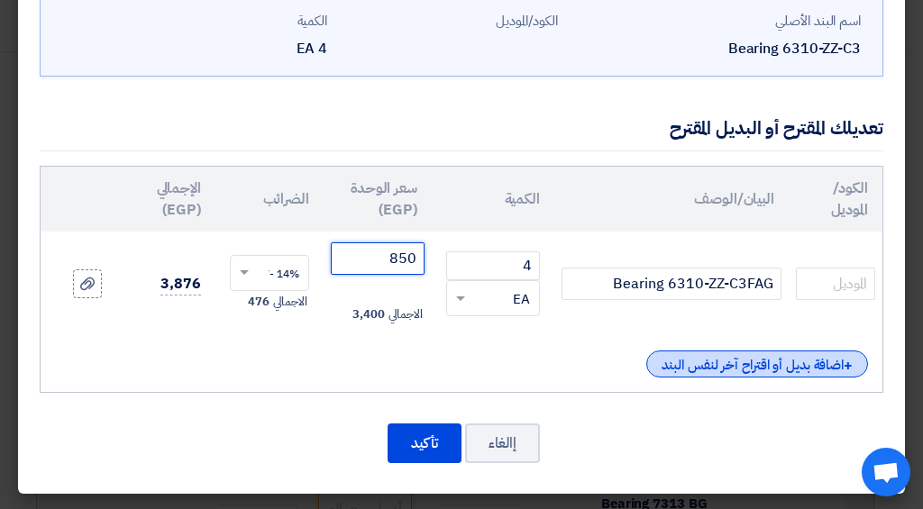
type input "850"
click at [798, 351] on div "+ اضافة بديل أو اقتراح آخر لنفس البند" at bounding box center [757, 363] width 222 height 27
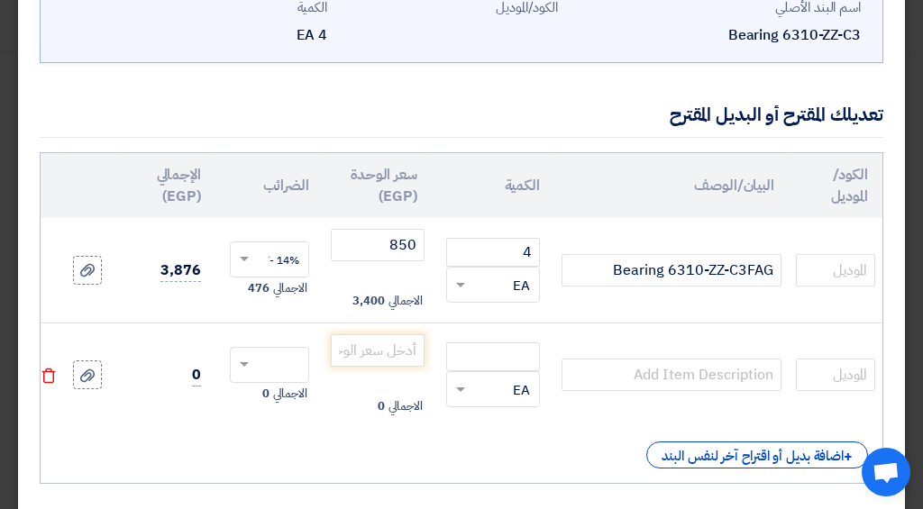
scroll to position [224, 0]
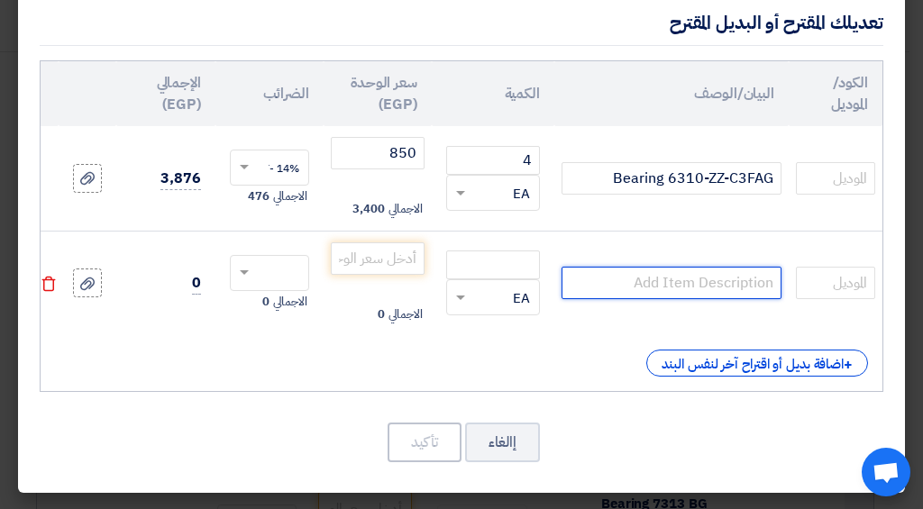
click at [686, 269] on input "text" at bounding box center [671, 283] width 220 height 32
type input "6310 ZZC3 NTN"
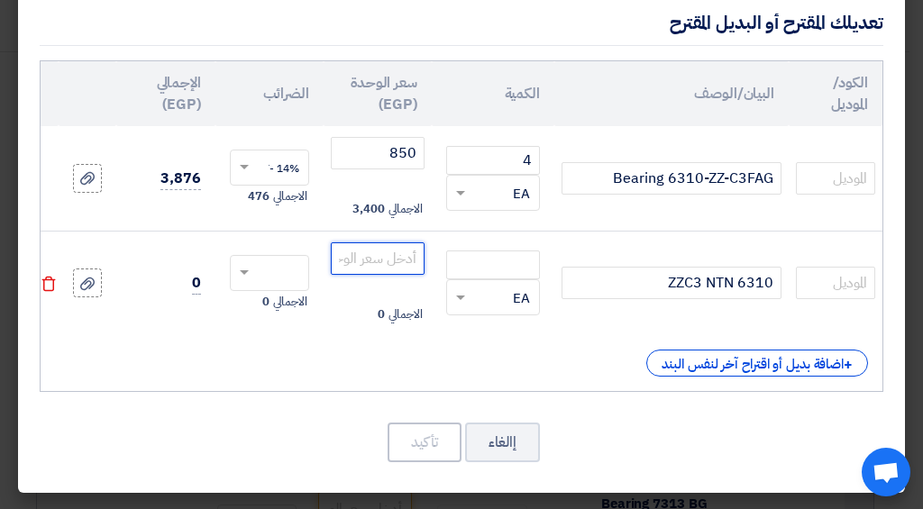
click at [388, 246] on input "number" at bounding box center [378, 258] width 94 height 32
click at [462, 252] on input "number" at bounding box center [493, 264] width 94 height 29
type input "4"
click at [412, 246] on input "number" at bounding box center [378, 258] width 94 height 32
type input "800"
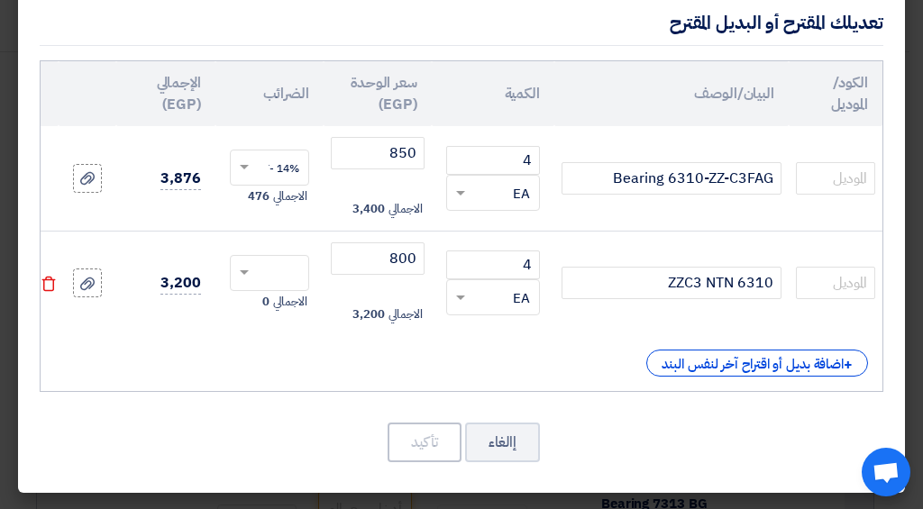
click at [243, 255] on div at bounding box center [269, 273] width 79 height 36
click at [280, 298] on span "14% -VAT" at bounding box center [275, 306] width 48 height 16
click at [444, 446] on button "تأكيد" at bounding box center [424, 443] width 74 height 40
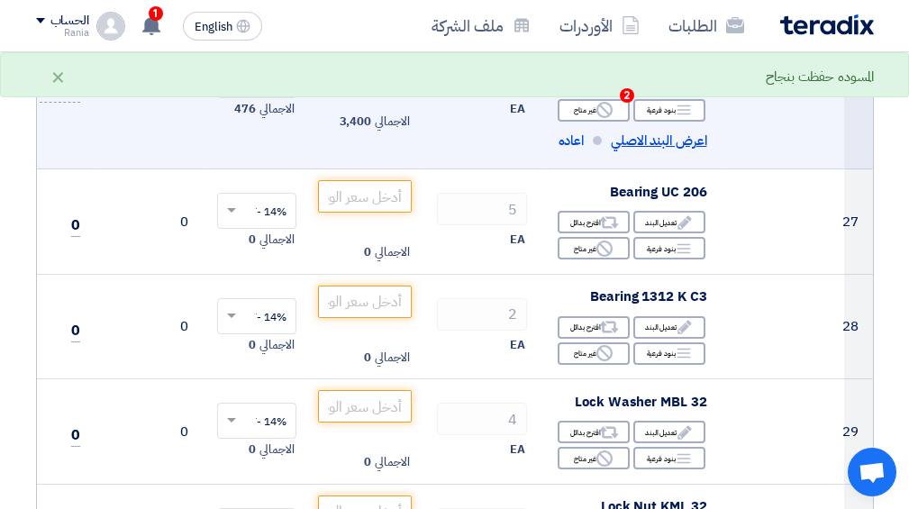
scroll to position [3776, 0]
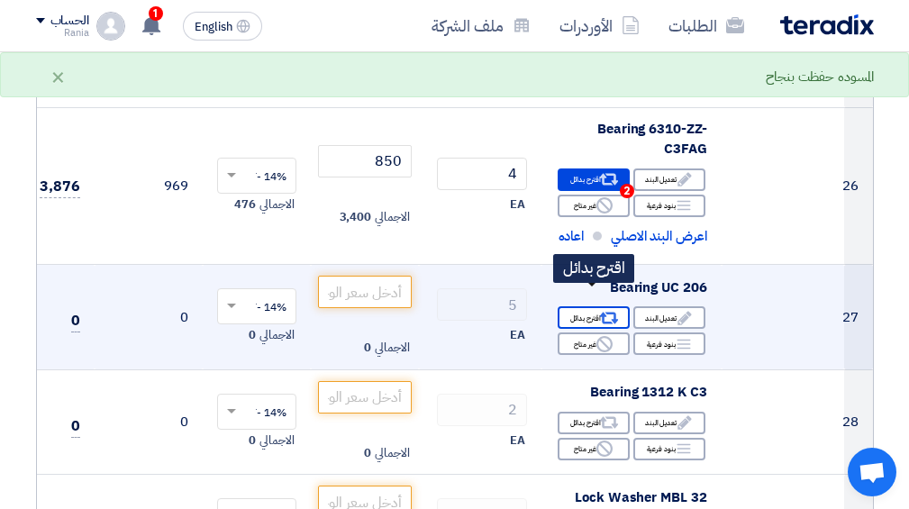
click at [607, 313] on use at bounding box center [608, 319] width 19 height 12
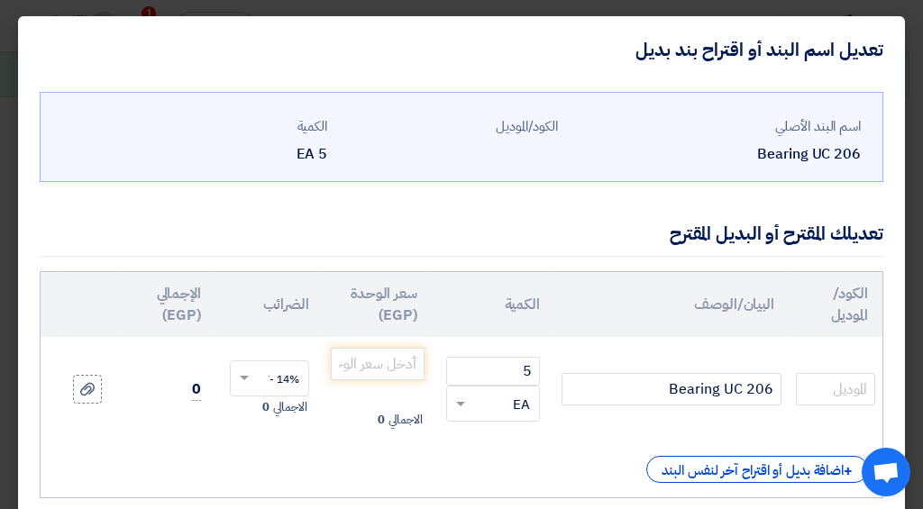
scroll to position [96, 0]
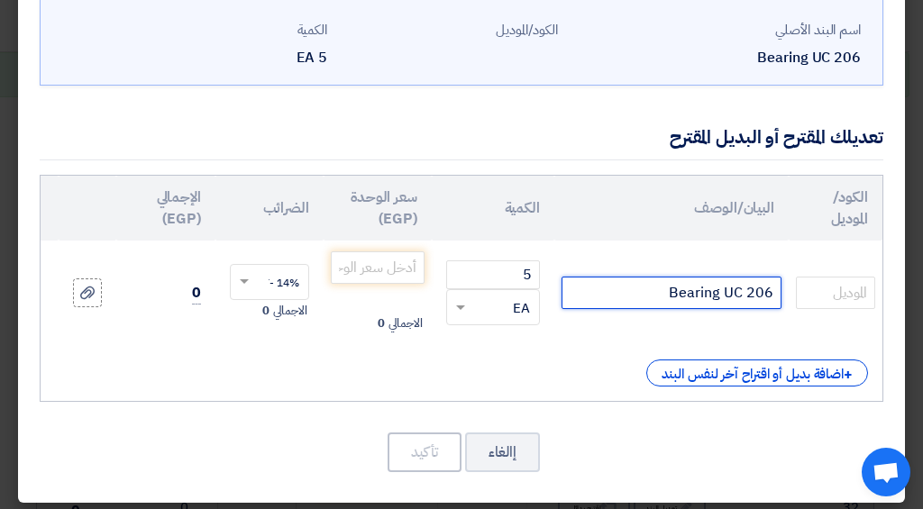
click at [774, 295] on input "Bearing UC 206" at bounding box center [671, 293] width 220 height 32
type input "FAG Bearing UC 206"
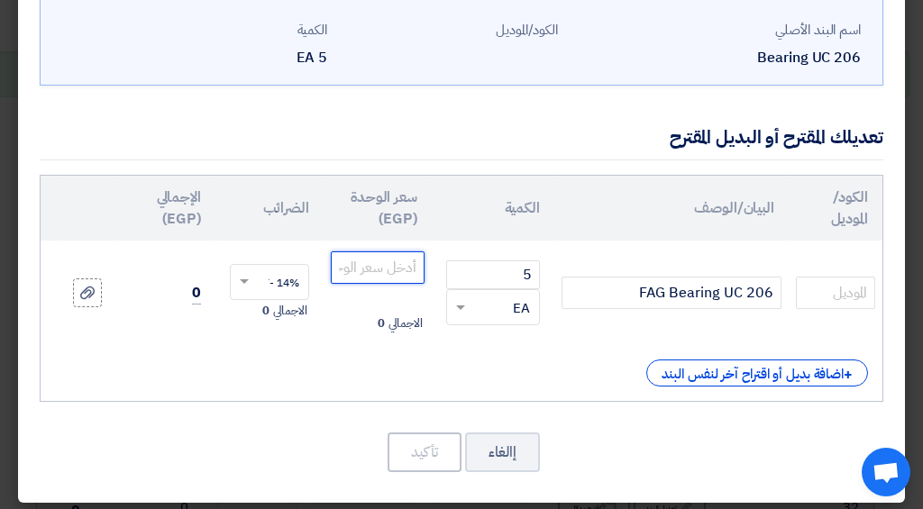
click at [377, 268] on input "number" at bounding box center [378, 267] width 94 height 32
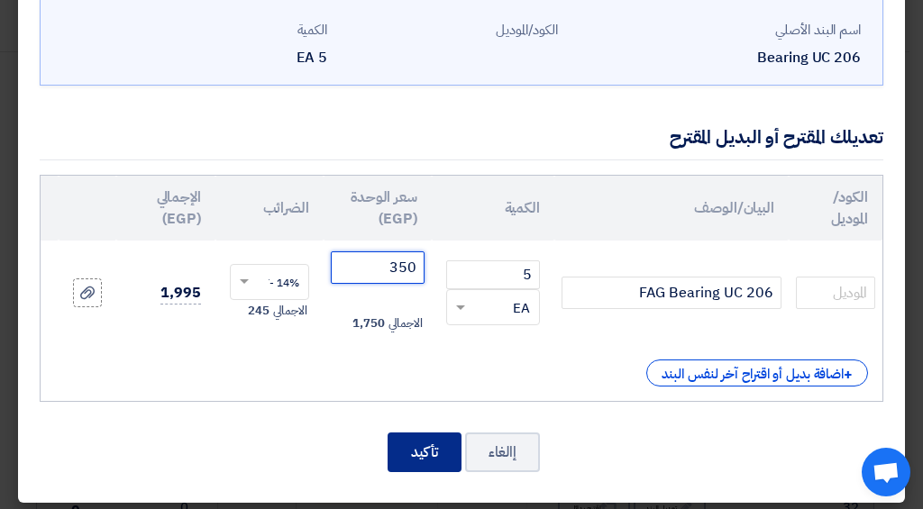
type input "350"
click at [458, 454] on button "تأكيد" at bounding box center [424, 452] width 74 height 40
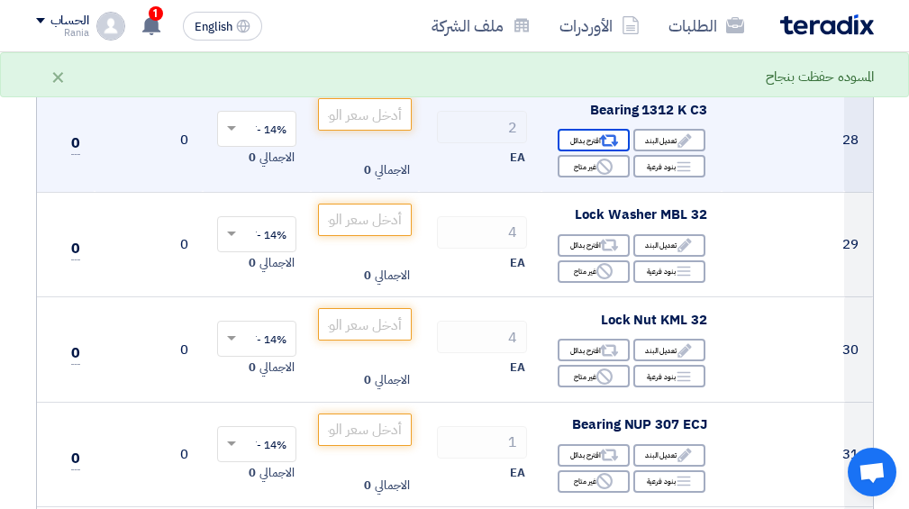
scroll to position [3898, 0]
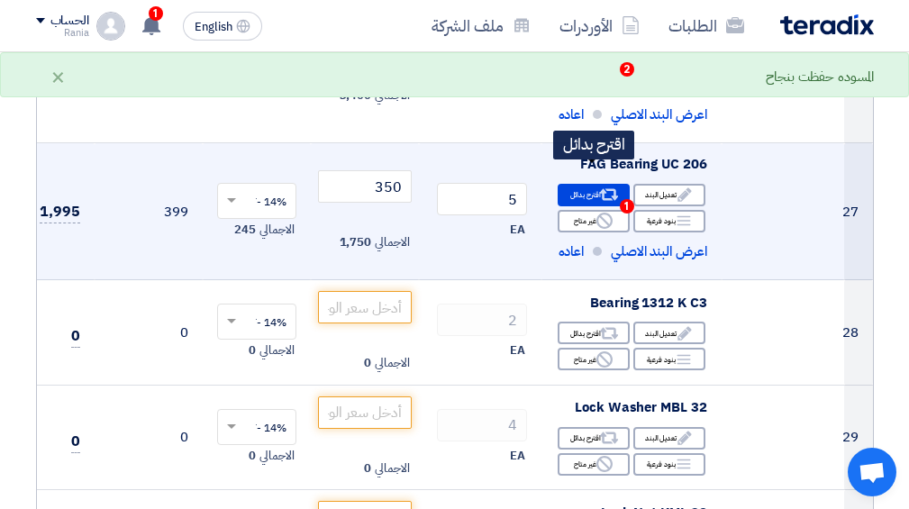
click at [585, 184] on div "Alternative اقترح بدائل 1" at bounding box center [594, 195] width 72 height 23
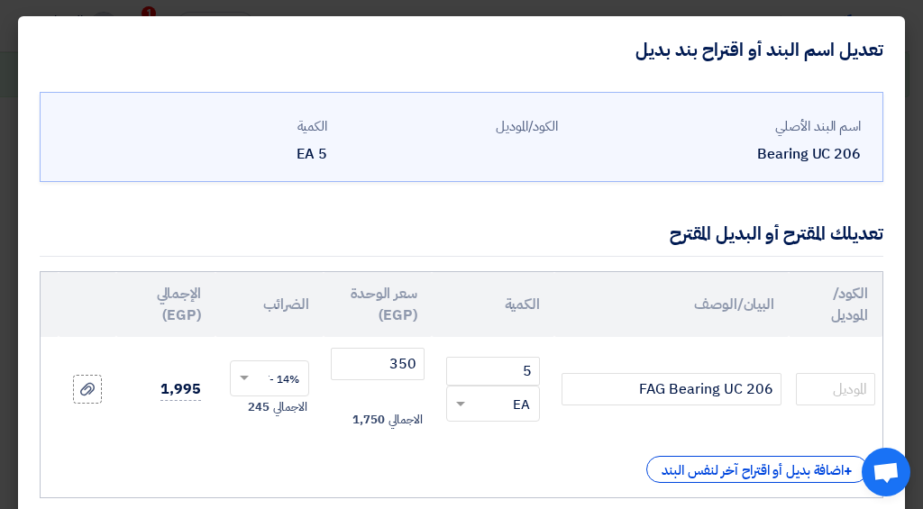
scroll to position [119, 0]
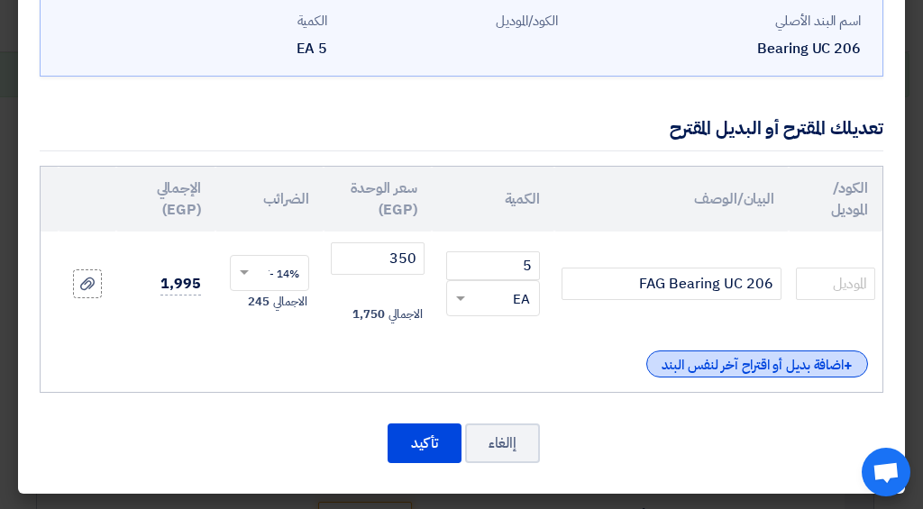
click at [726, 350] on div "+ اضافة بديل أو اقتراح آخر لنفس البند" at bounding box center [757, 363] width 222 height 27
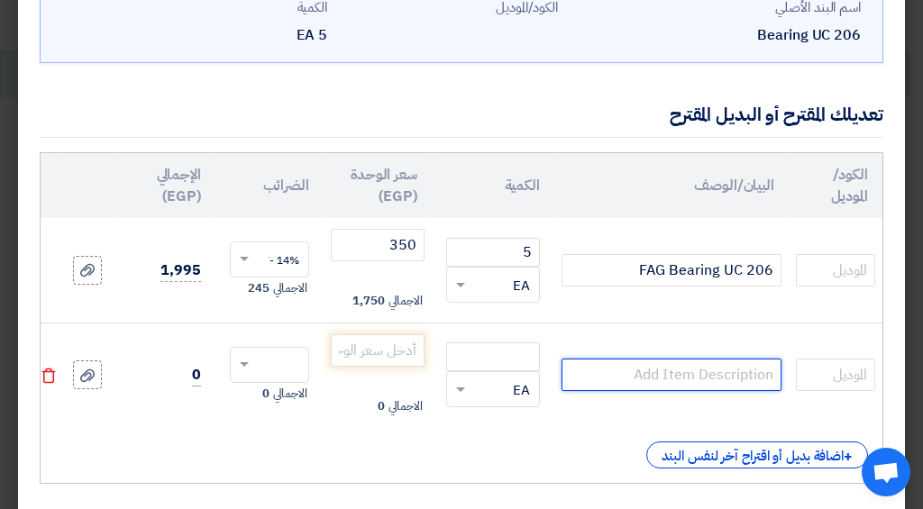
click at [671, 369] on input "text" at bounding box center [671, 375] width 220 height 32
type input "UC 206 FYH"
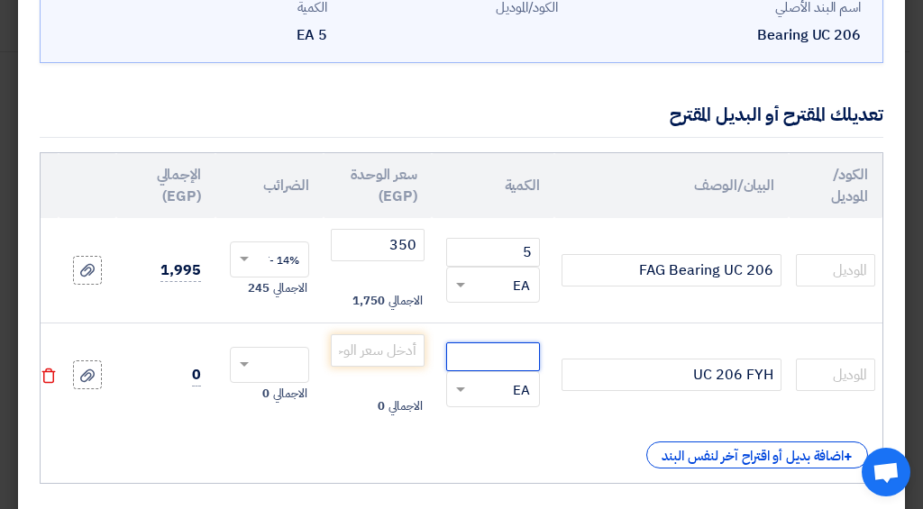
click at [457, 356] on input "number" at bounding box center [493, 356] width 94 height 29
type input "5"
click at [382, 338] on input "number" at bounding box center [378, 350] width 94 height 32
click at [389, 359] on input "number" at bounding box center [378, 350] width 94 height 32
click at [352, 355] on input "number" at bounding box center [378, 350] width 94 height 32
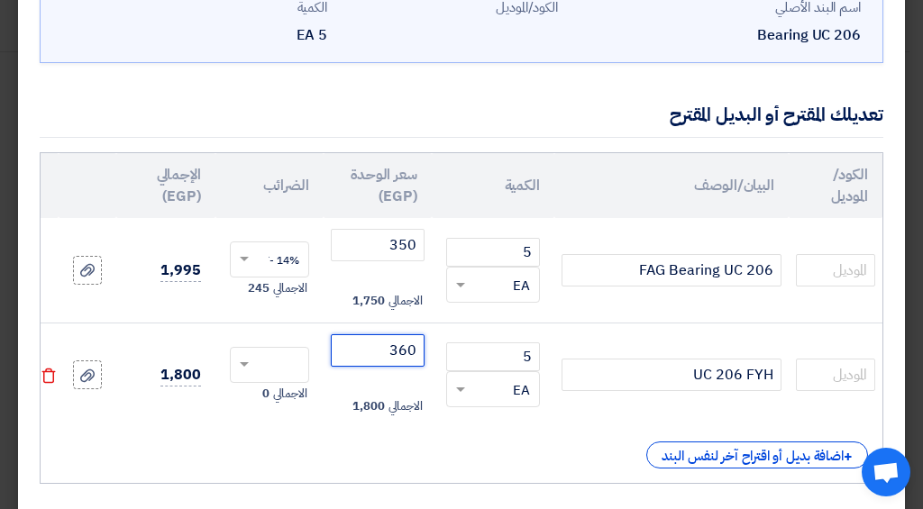
type input "360"
click at [266, 366] on input "text" at bounding box center [281, 366] width 40 height 29
click at [284, 409] on div "14% -VAT" at bounding box center [269, 398] width 77 height 31
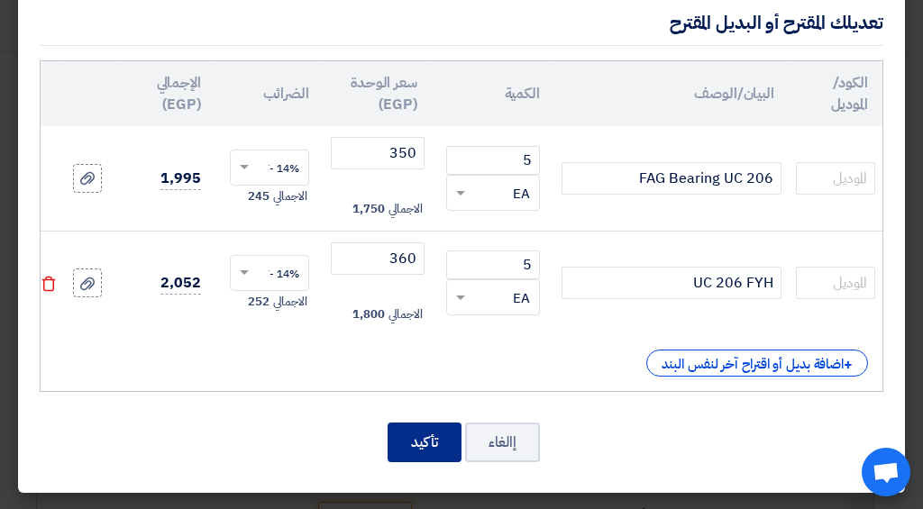
click at [404, 445] on button "تأكيد" at bounding box center [424, 443] width 74 height 40
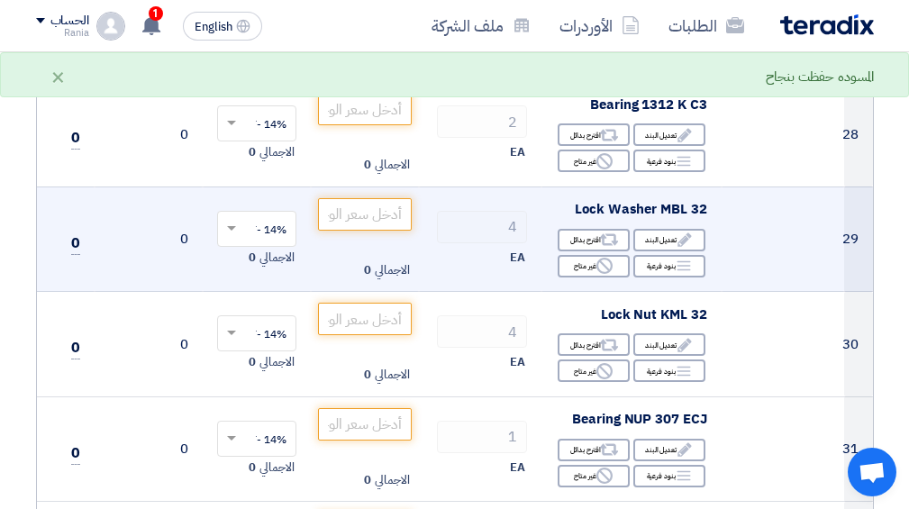
scroll to position [3903, 0]
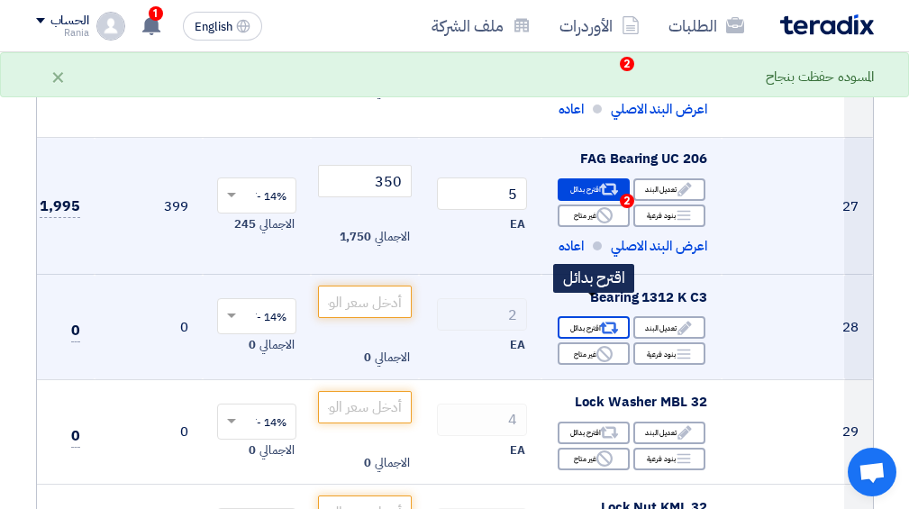
click at [603, 323] on use at bounding box center [608, 329] width 19 height 12
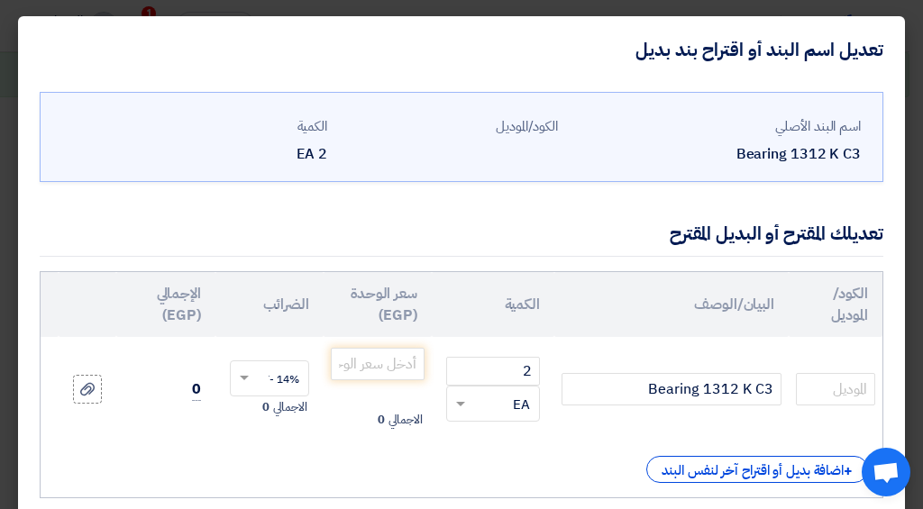
scroll to position [119, 0]
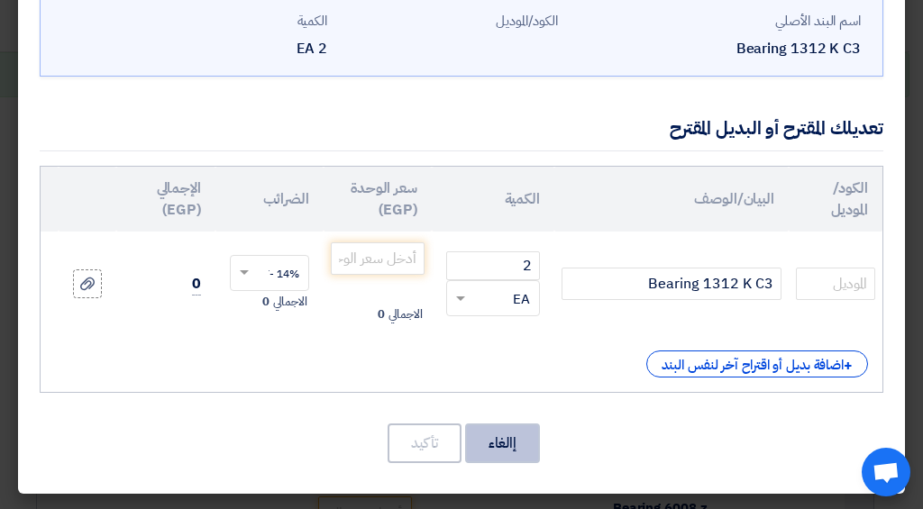
click at [514, 445] on button "إالغاء" at bounding box center [502, 443] width 75 height 40
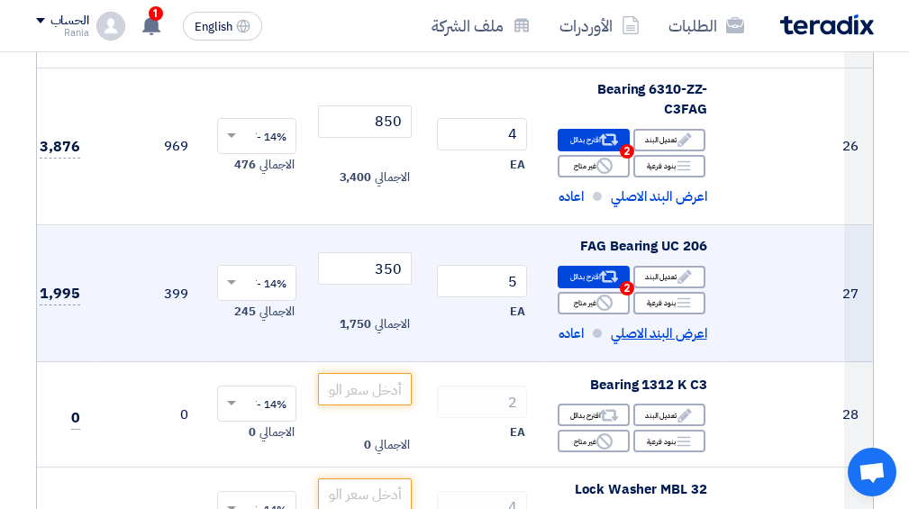
scroll to position [3911, 0]
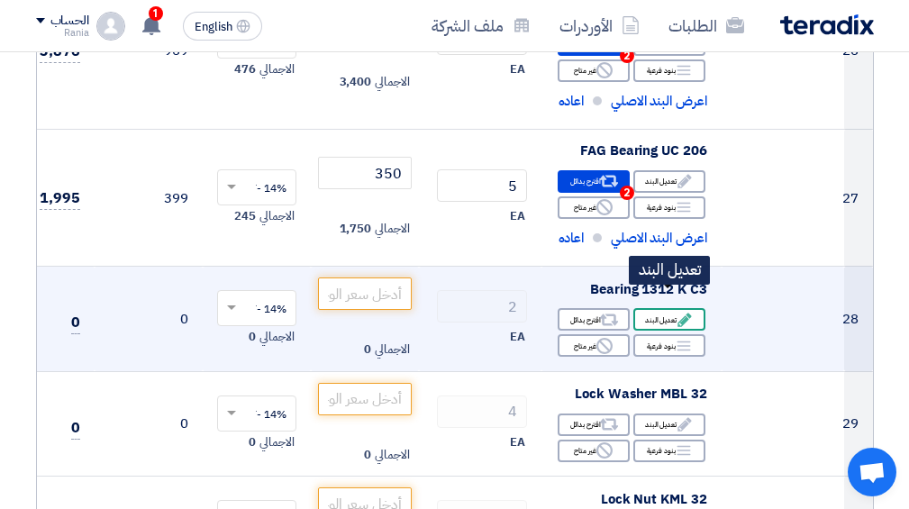
click at [669, 308] on div "Edit تعديل البند" at bounding box center [669, 319] width 72 height 23
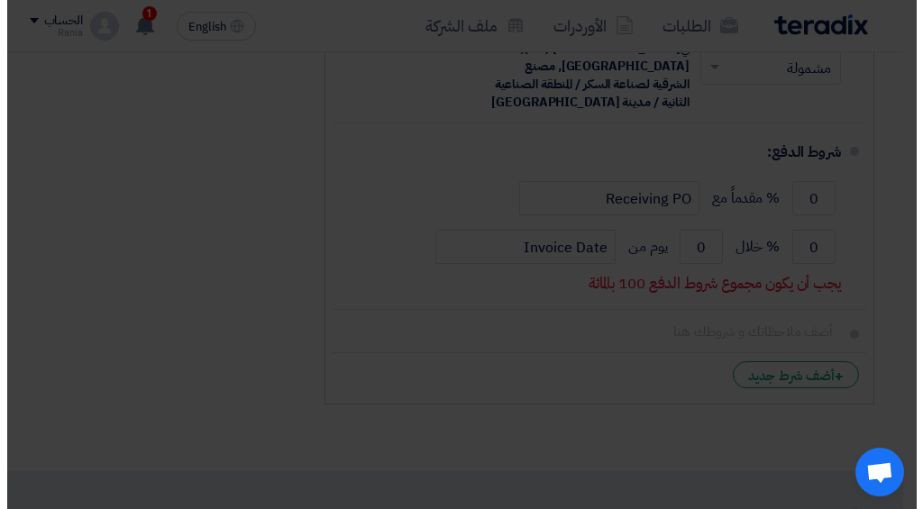
scroll to position [1325, 0]
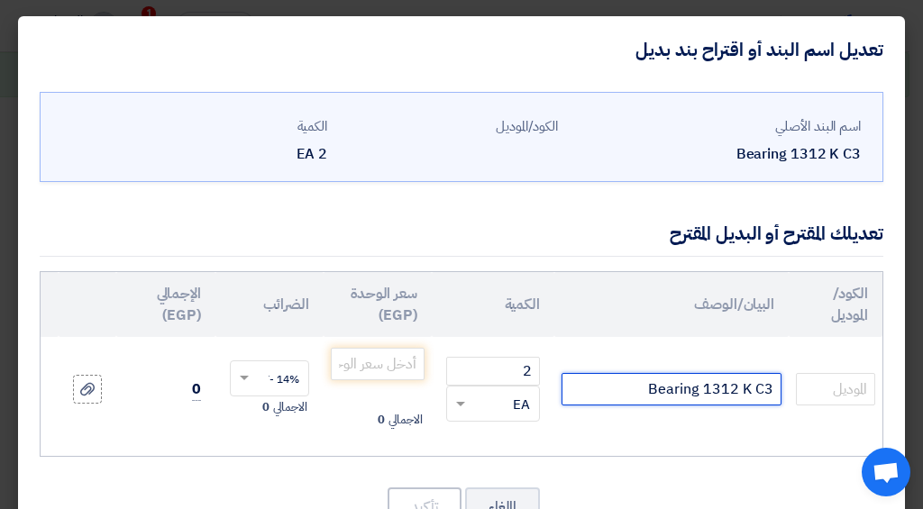
click at [600, 399] on input "Bearing 1312 K C3" at bounding box center [671, 389] width 220 height 32
type input "Bearing 1312 K C3FAG"
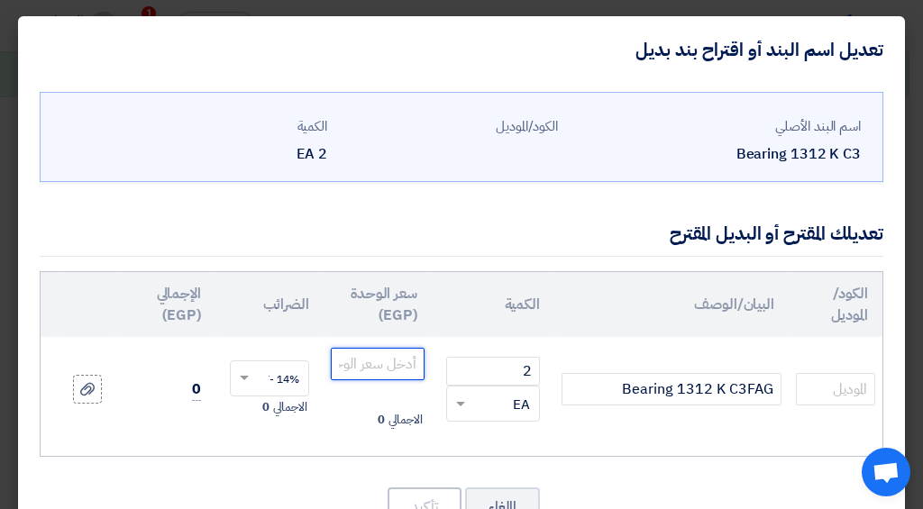
click at [402, 363] on input "number" at bounding box center [378, 364] width 94 height 32
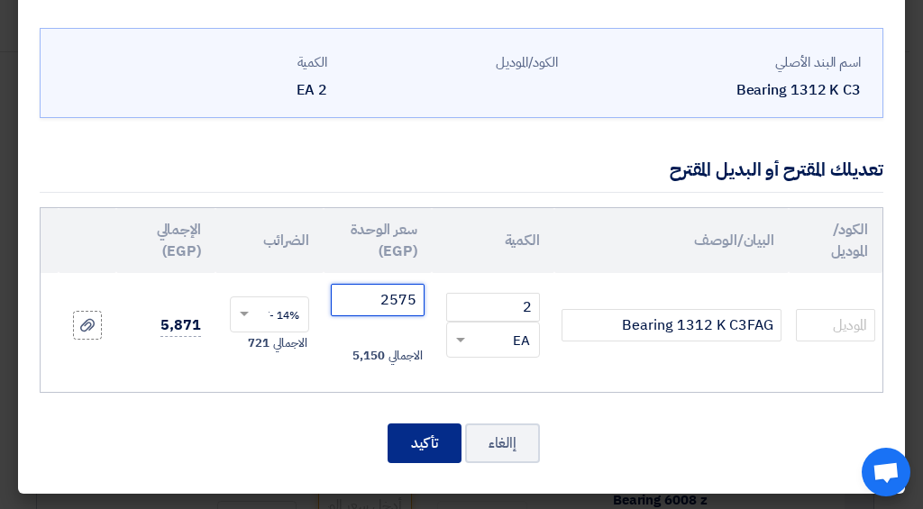
type input "2575"
click at [452, 439] on button "تأكيد" at bounding box center [424, 443] width 74 height 40
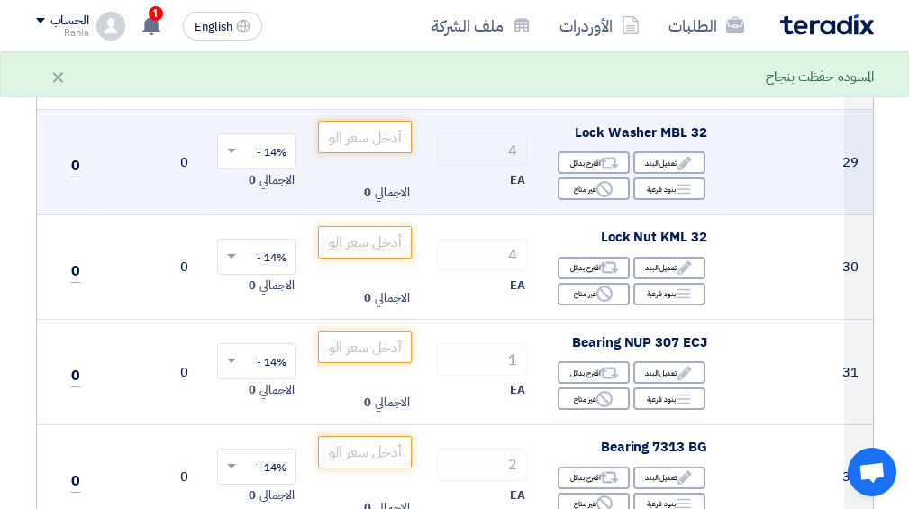
scroll to position [4013, 0]
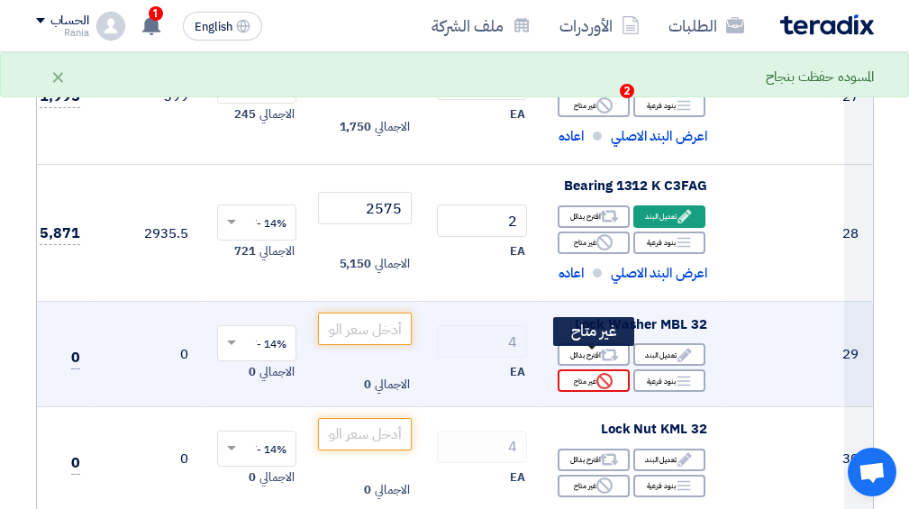
click at [606, 373] on icon "Reject" at bounding box center [604, 381] width 16 height 16
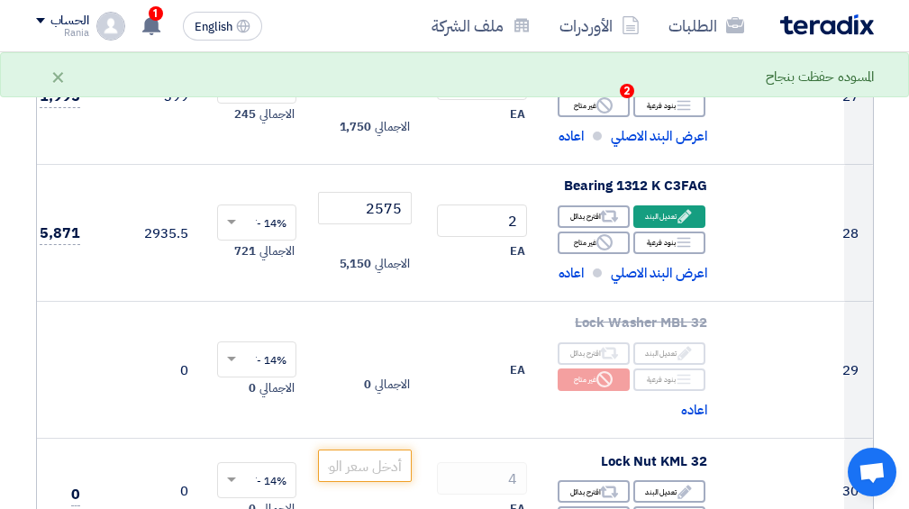
scroll to position [4205, 0]
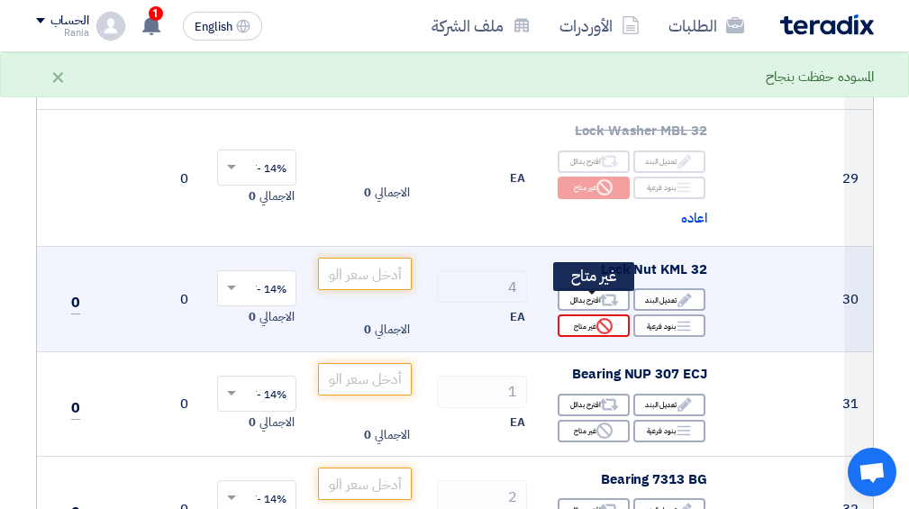
click at [590, 314] on div "Reject غير متاح" at bounding box center [594, 325] width 72 height 23
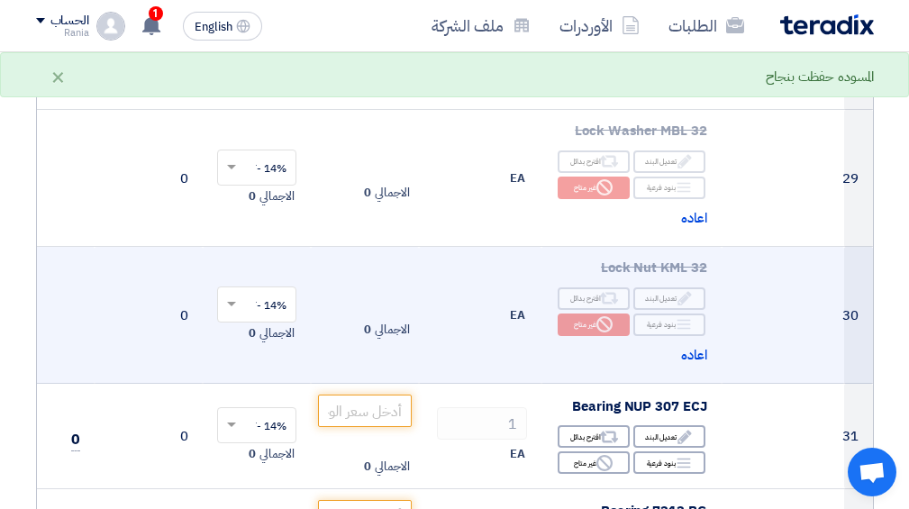
scroll to position [4398, 0]
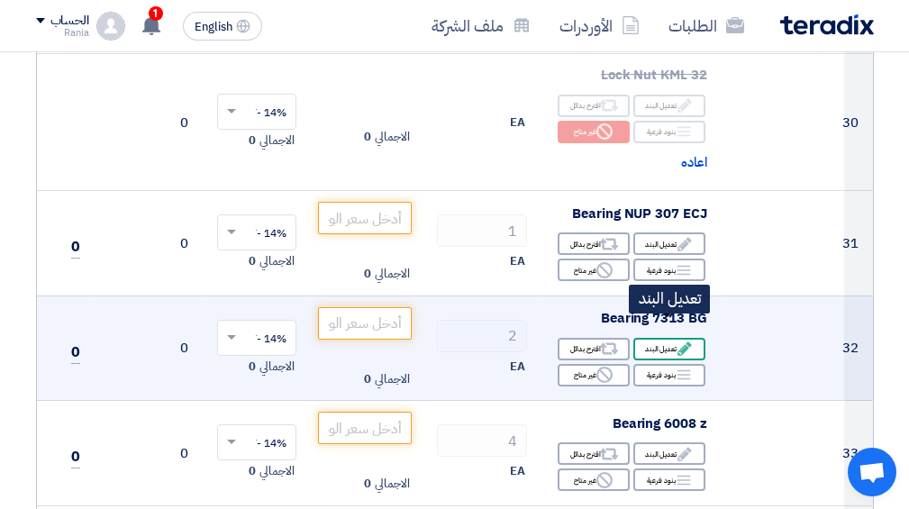
click at [648, 338] on div "Edit تعديل البند" at bounding box center [669, 349] width 72 height 23
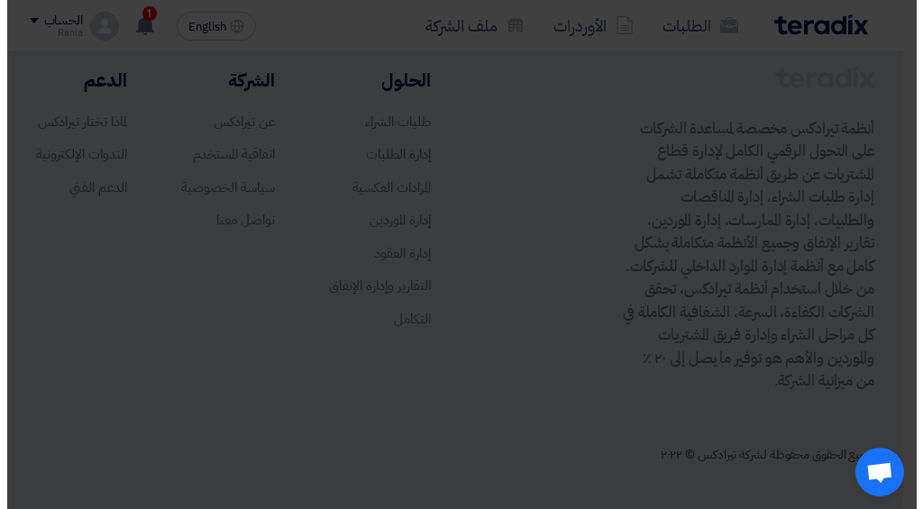
scroll to position [1380, 0]
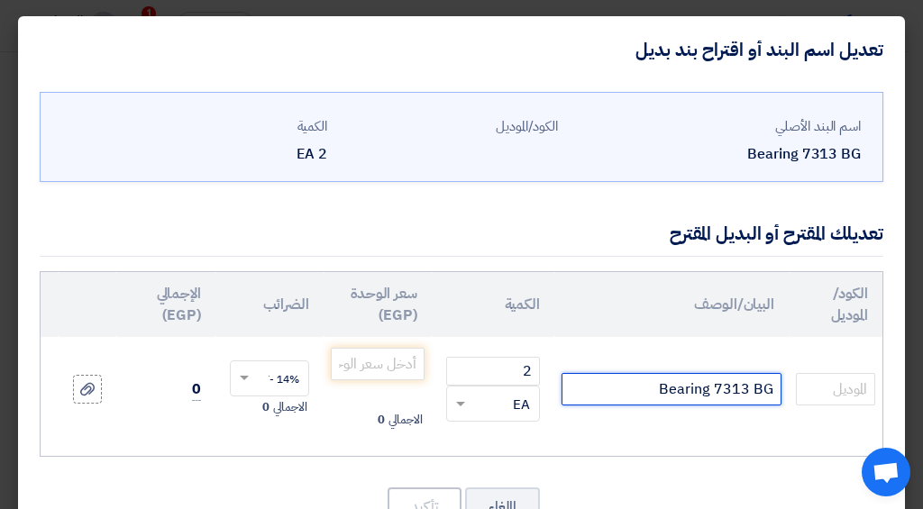
drag, startPoint x: 770, startPoint y: 393, endPoint x: 754, endPoint y: 388, distance: 16.8
click at [754, 388] on input "Bearing 7313 BG" at bounding box center [671, 389] width 220 height 32
type input "Bearing 7313 BXLJPUA FAG"
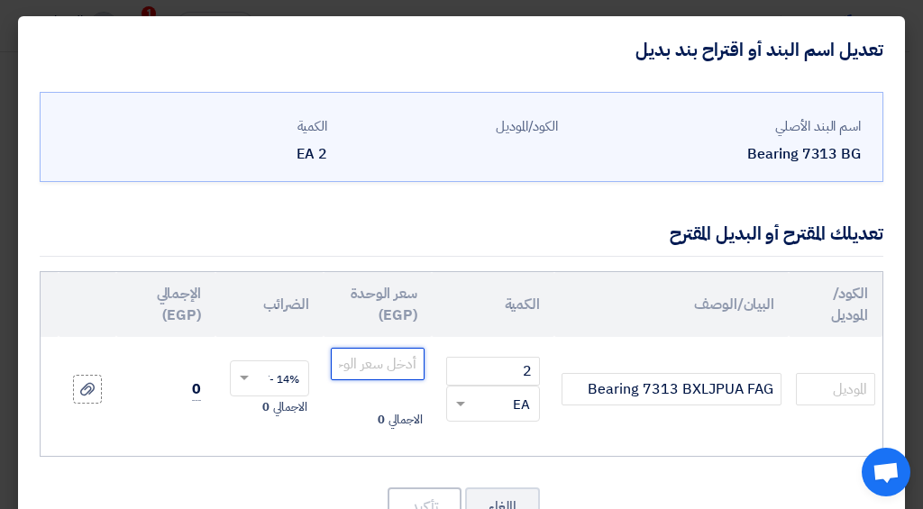
click at [374, 375] on input "number" at bounding box center [378, 364] width 94 height 32
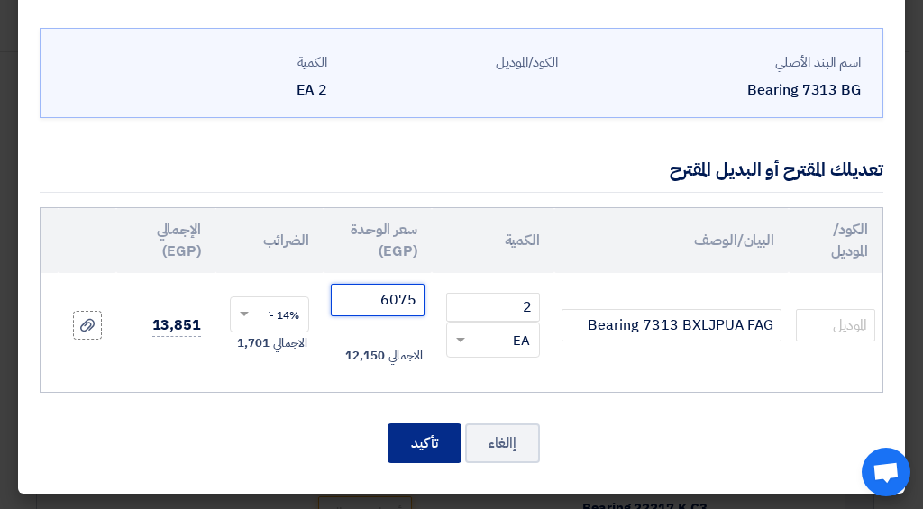
type input "6075"
click at [460, 449] on button "تأكيد" at bounding box center [424, 443] width 74 height 40
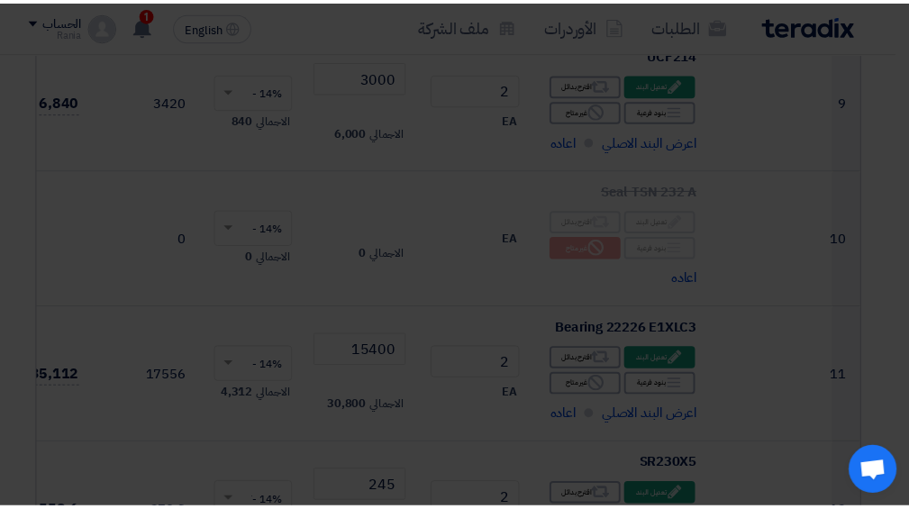
scroll to position [4398, 0]
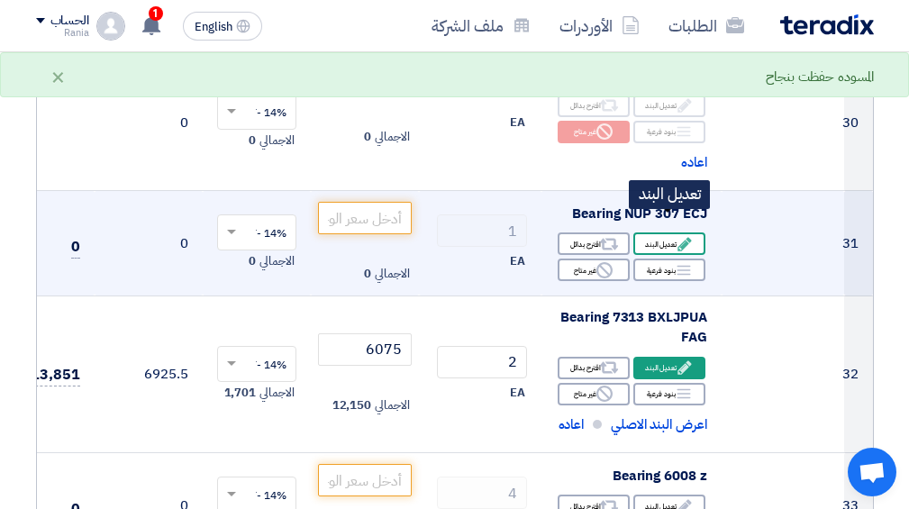
click at [649, 232] on div "Edit تعديل البند" at bounding box center [669, 243] width 72 height 23
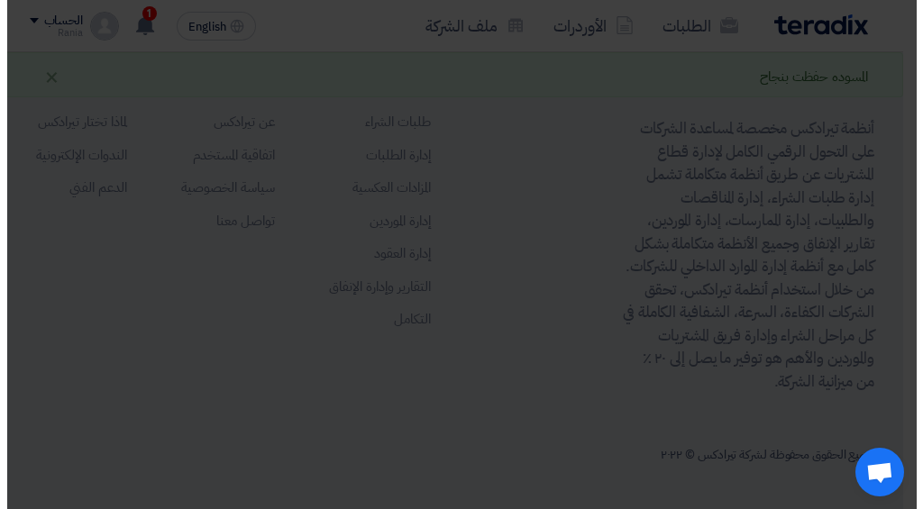
scroll to position [1380, 0]
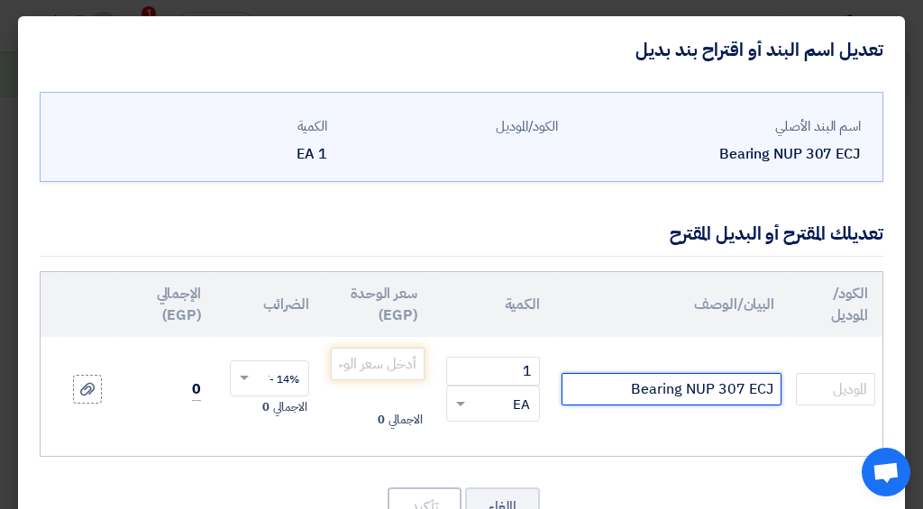
drag, startPoint x: 770, startPoint y: 392, endPoint x: 751, endPoint y: 393, distance: 18.9
click at [751, 393] on input "Bearing NUP 307 ECJ" at bounding box center [671, 389] width 220 height 32
type input "Bearing NUP 307 NTN"
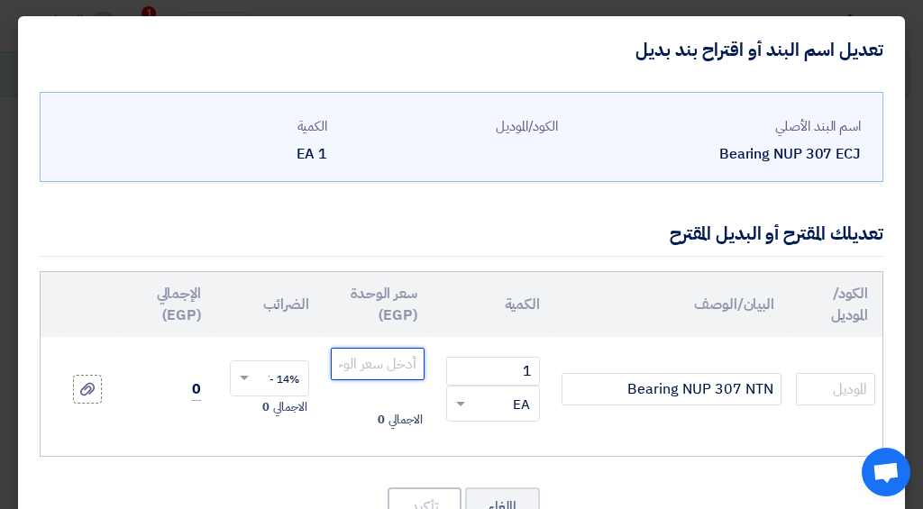
click at [353, 373] on input "number" at bounding box center [378, 364] width 94 height 32
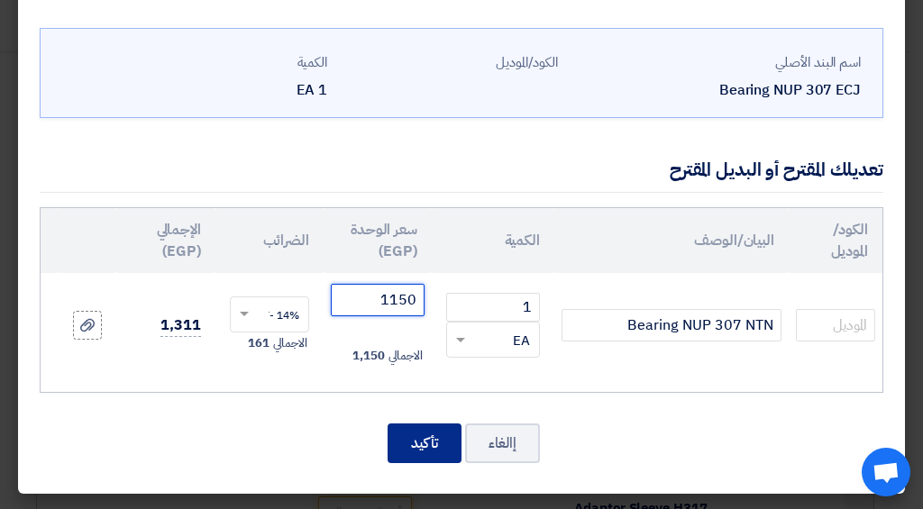
type input "1150"
click at [416, 441] on button "تأكيد" at bounding box center [424, 443] width 74 height 40
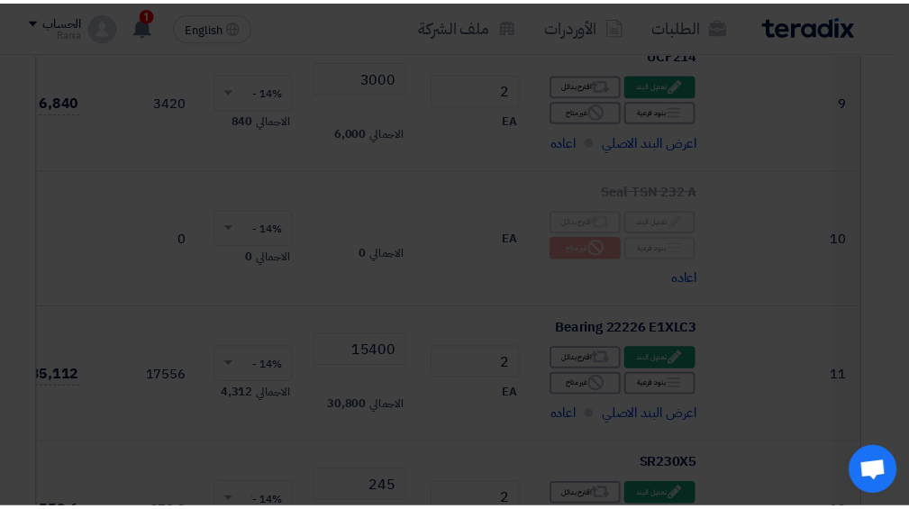
scroll to position [4398, 0]
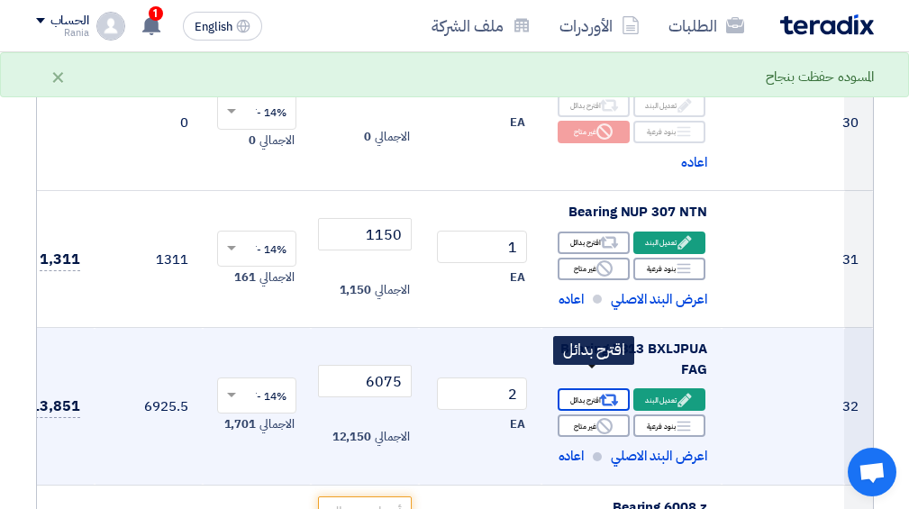
click at [623, 388] on div "Alternative اقترح بدائل" at bounding box center [594, 399] width 72 height 23
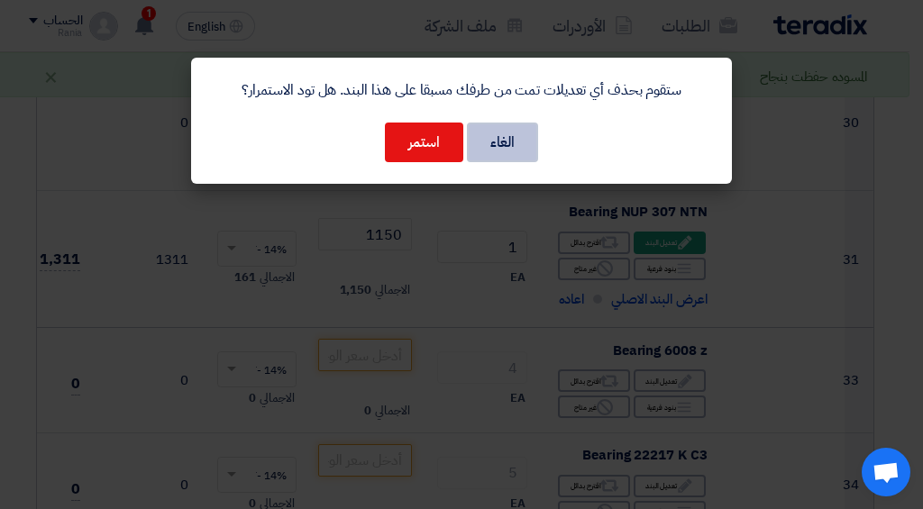
click at [473, 138] on button "الغاء" at bounding box center [502, 143] width 71 height 40
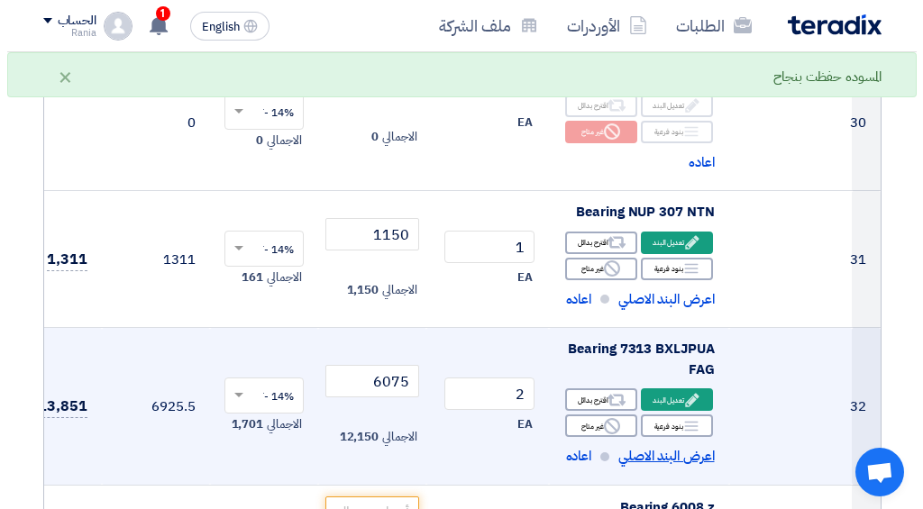
scroll to position [4493, 0]
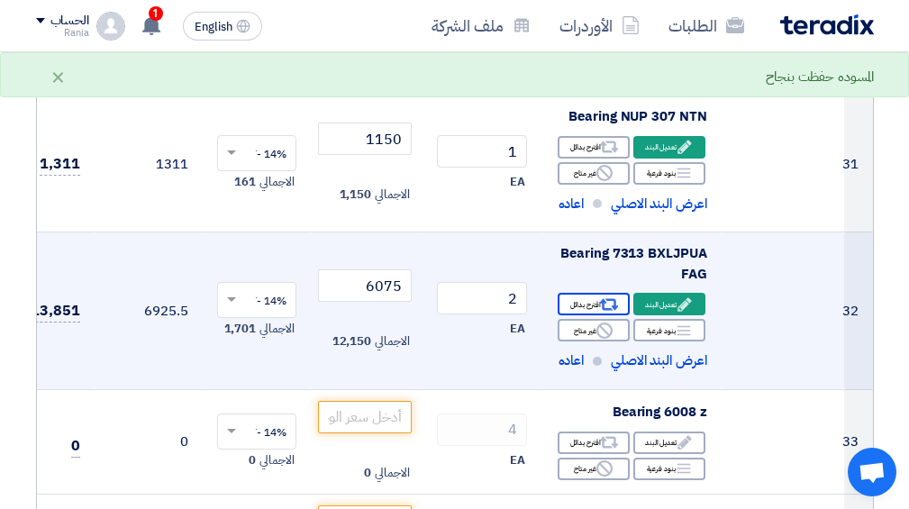
click at [610, 296] on icon "Alternative" at bounding box center [608, 305] width 19 height 19
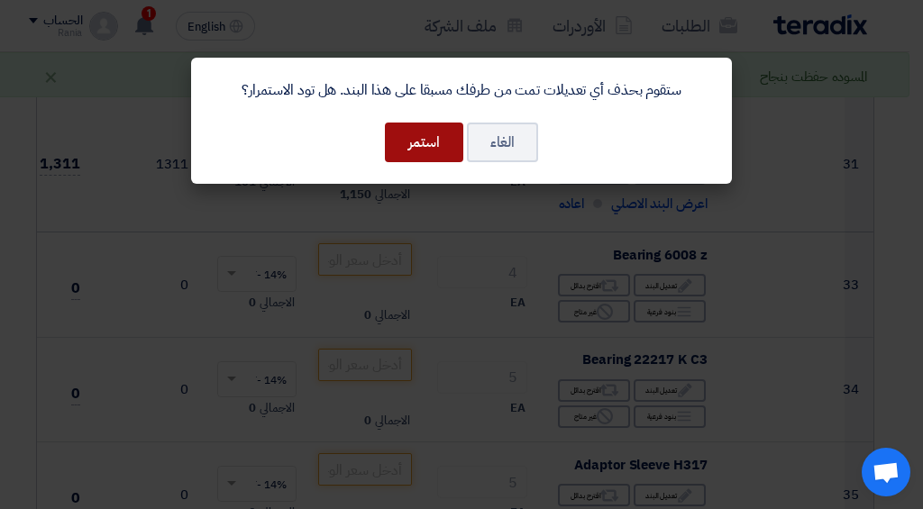
click at [430, 158] on button "استمر" at bounding box center [424, 143] width 78 height 40
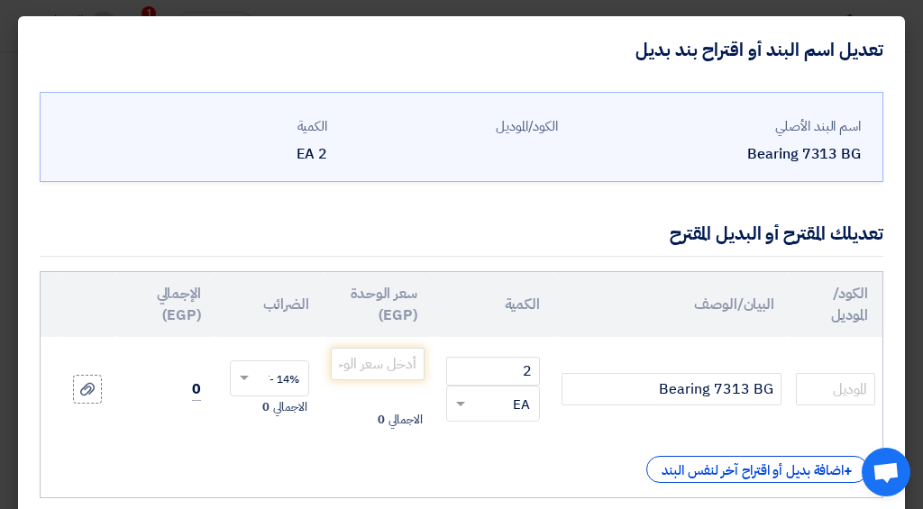
scroll to position [96, 0]
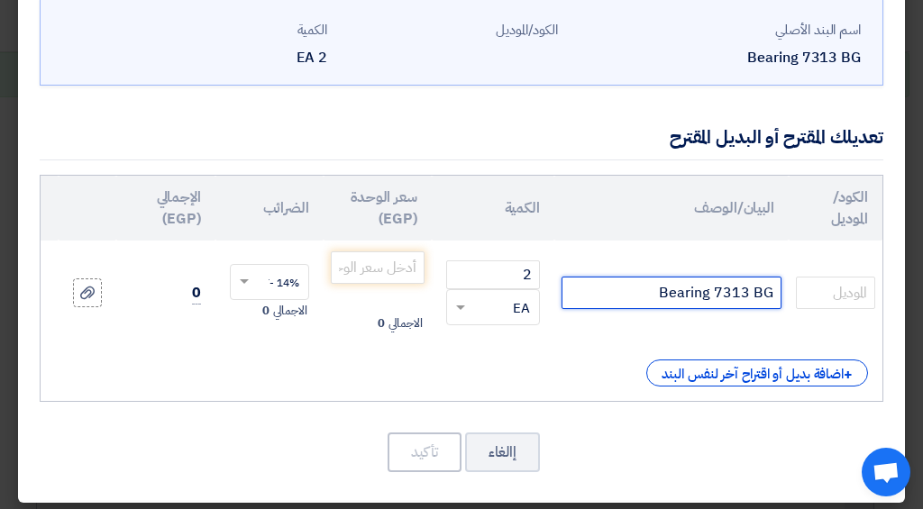
drag, startPoint x: 774, startPoint y: 293, endPoint x: 753, endPoint y: 292, distance: 20.7
click at [753, 292] on input "Bearing 7313 BG" at bounding box center [671, 293] width 220 height 32
type input "Bearing 7313 BXLJPUA FAG"
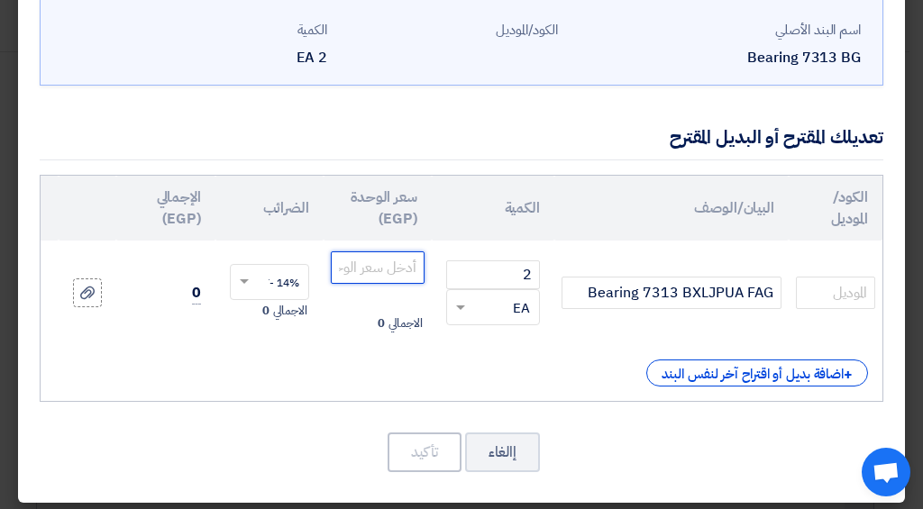
click at [396, 273] on input "number" at bounding box center [378, 267] width 94 height 32
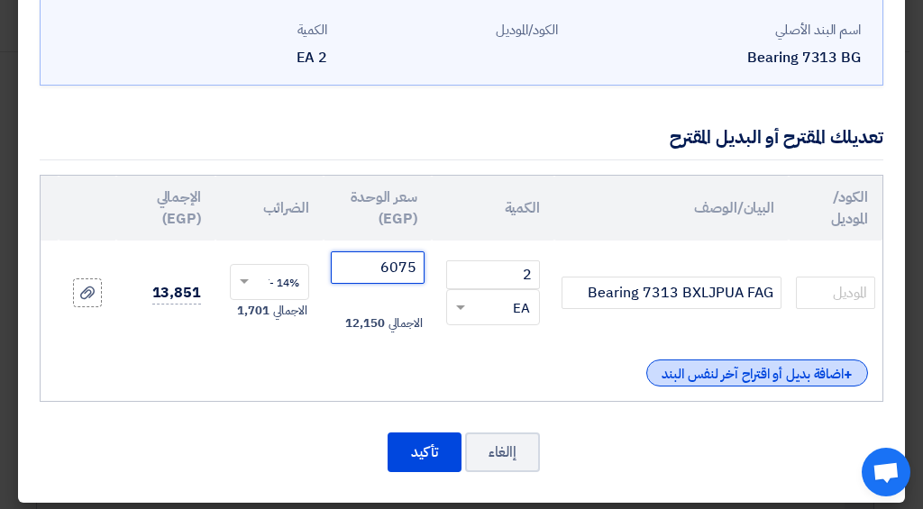
type input "6075"
click at [708, 372] on div "+ اضافة بديل أو اقتراح آخر لنفس البند" at bounding box center [757, 373] width 222 height 27
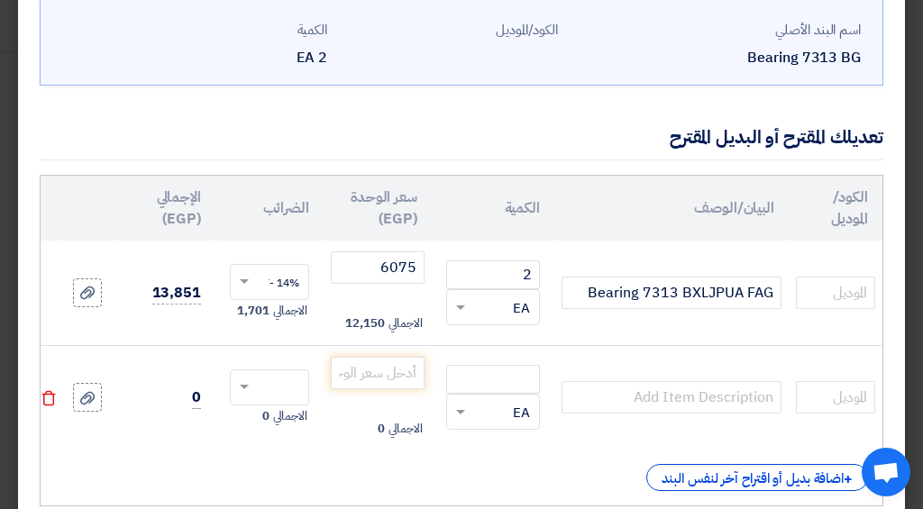
scroll to position [192, 0]
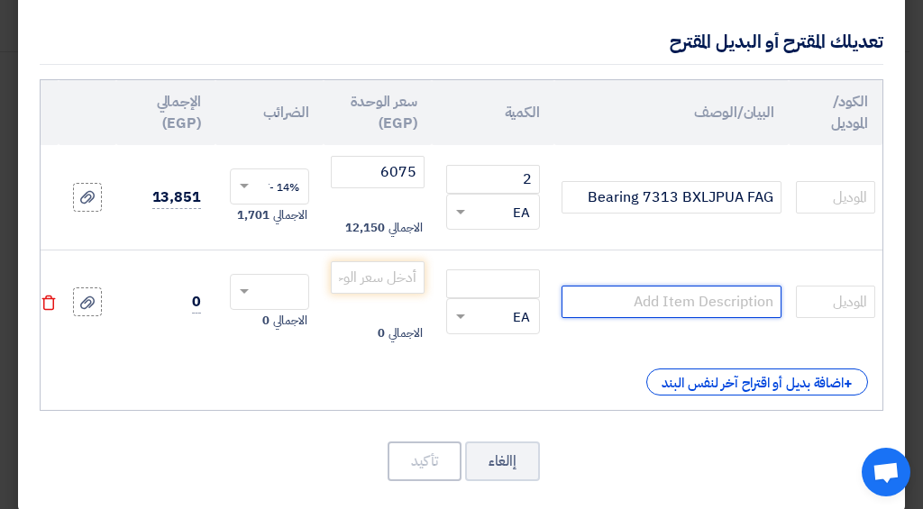
click at [719, 305] on input "text" at bounding box center [671, 302] width 220 height 32
type input "6"
type input "7313 BG"
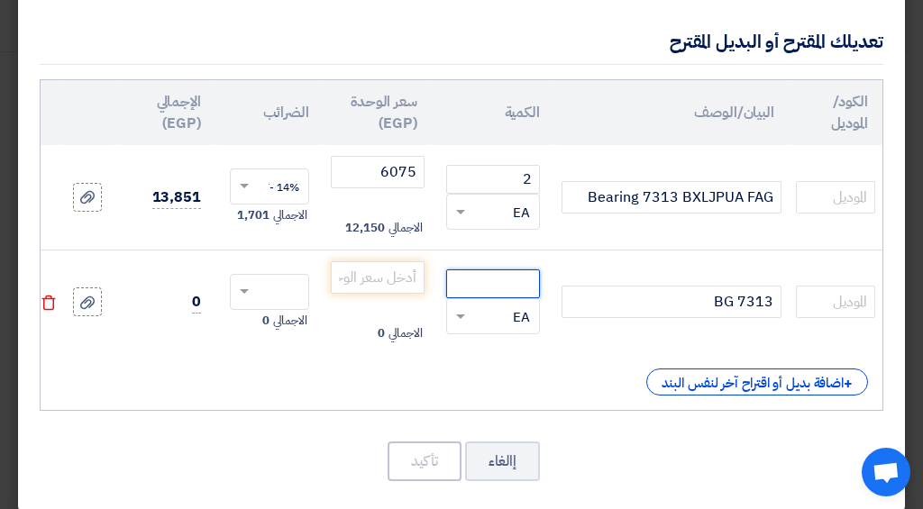
click at [523, 289] on input "number" at bounding box center [493, 283] width 94 height 29
type input "2"
click at [369, 270] on input "number" at bounding box center [378, 277] width 94 height 32
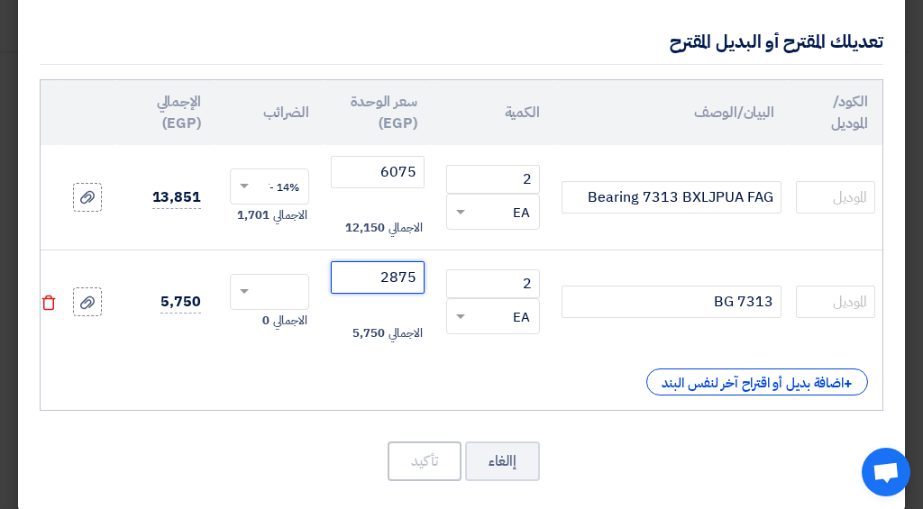
type input "2875"
click at [241, 278] on div at bounding box center [269, 292] width 77 height 29
click at [292, 328] on span "14% -VAT" at bounding box center [275, 325] width 48 height 16
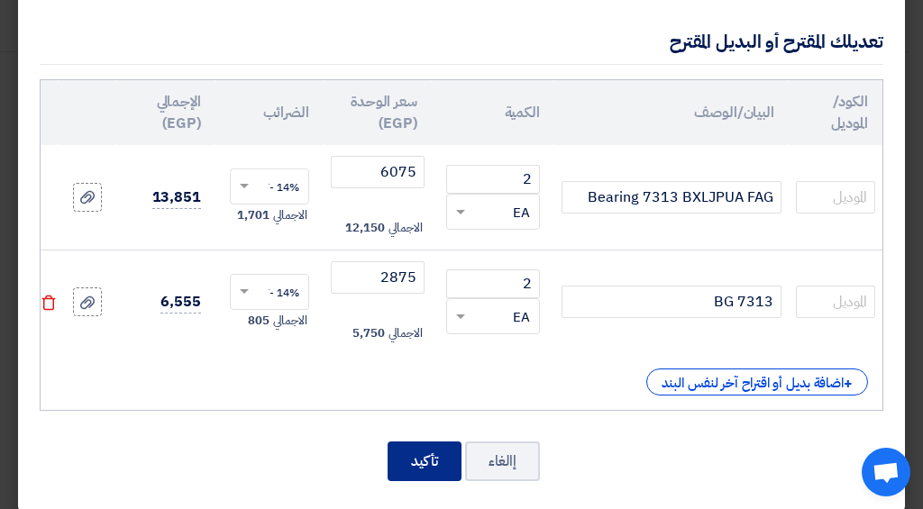
click at [461, 476] on button "تأكيد" at bounding box center [424, 462] width 74 height 40
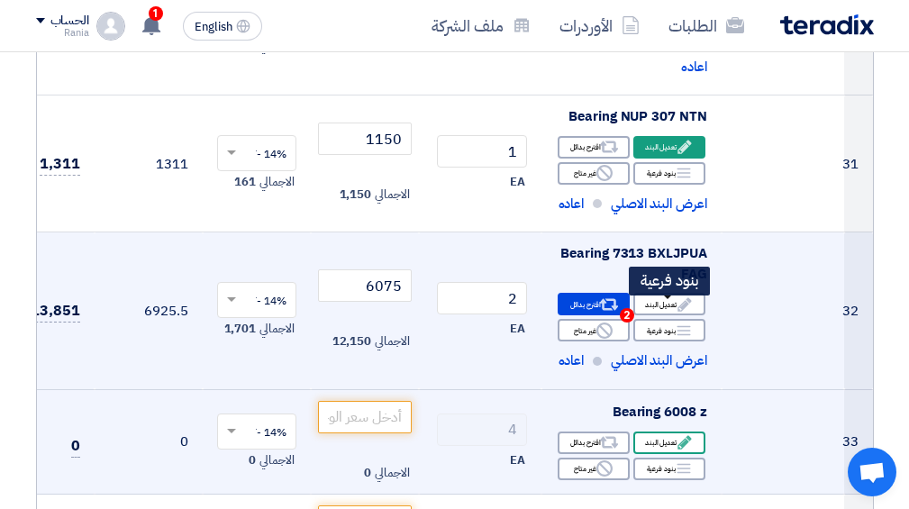
scroll to position [4590, 0]
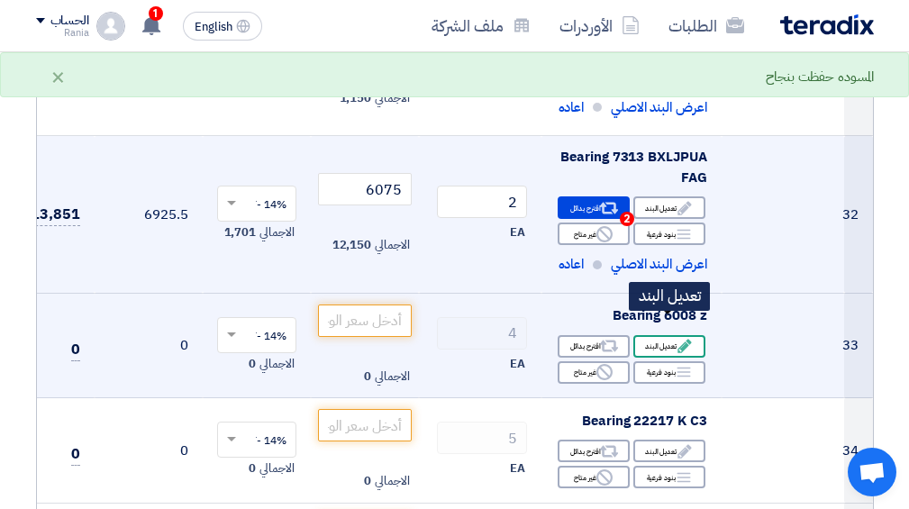
click at [674, 335] on div "Edit تعديل البند" at bounding box center [669, 346] width 72 height 23
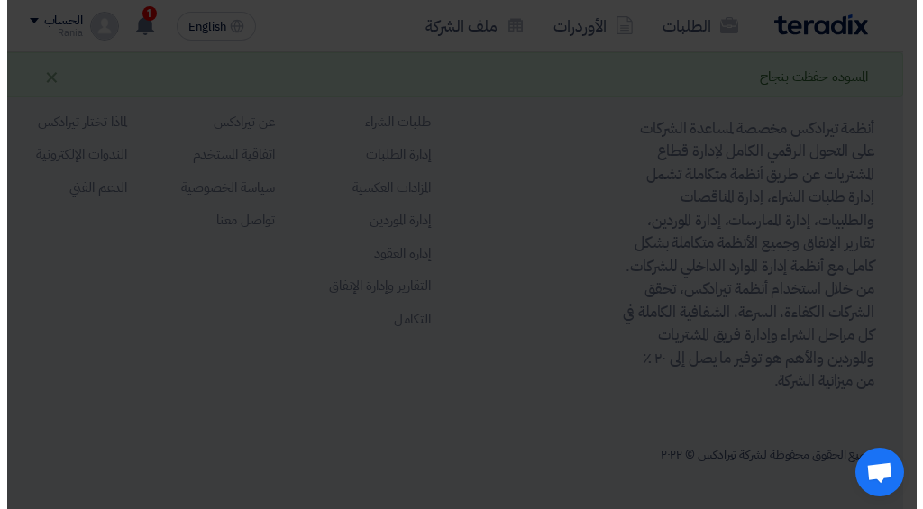
scroll to position [1572, 0]
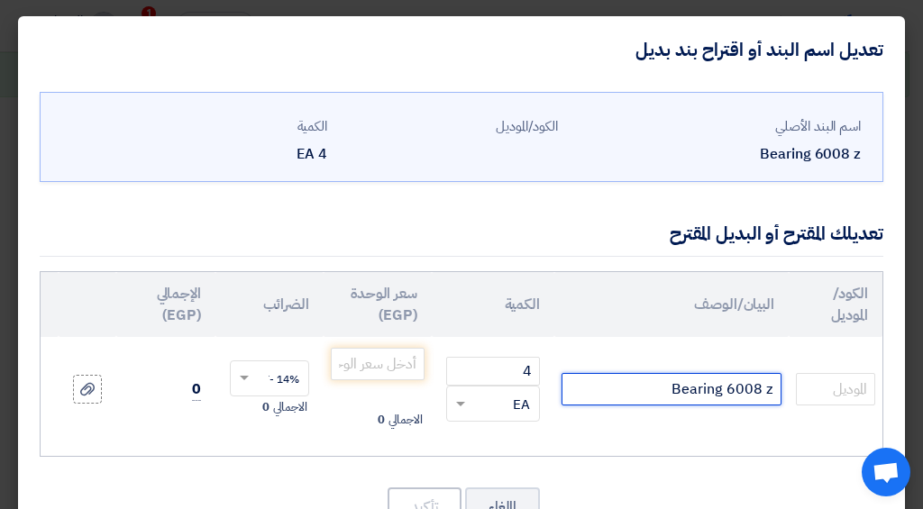
click at [780, 387] on input "Bearing 6008 z" at bounding box center [671, 389] width 220 height 32
type input "NTN Bearing 6008 z"
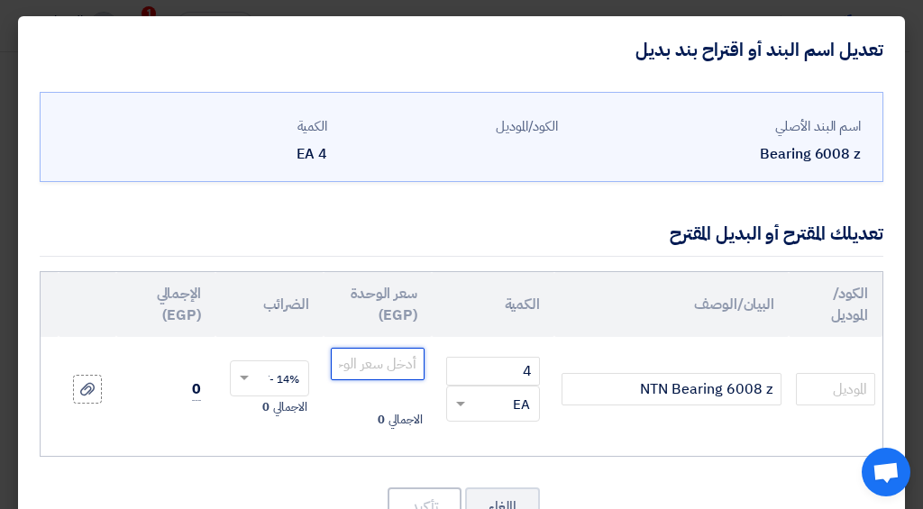
click at [413, 366] on input "number" at bounding box center [378, 364] width 94 height 32
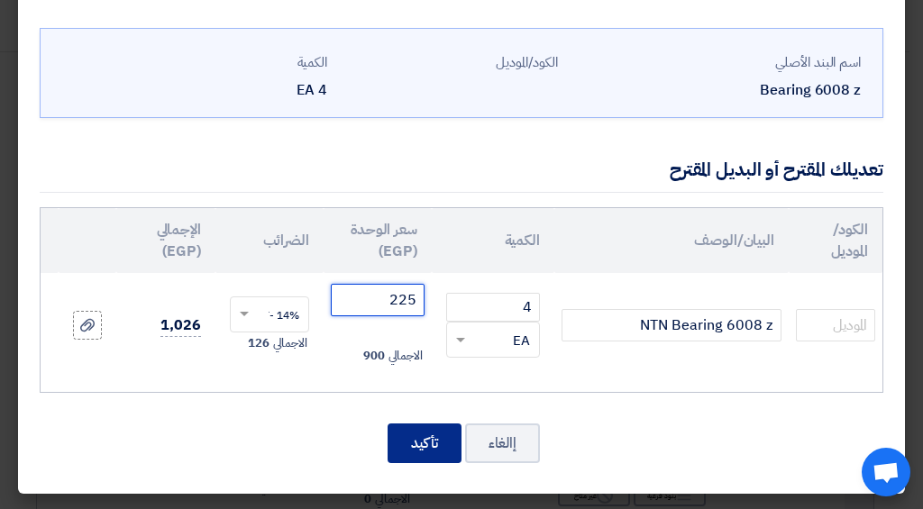
type input "225"
click at [447, 447] on button "تأكيد" at bounding box center [424, 443] width 74 height 40
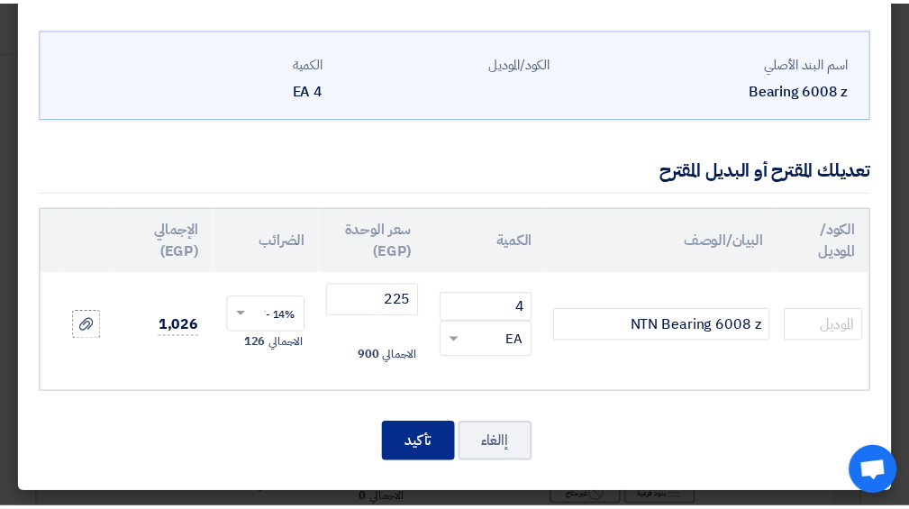
scroll to position [4884, 0]
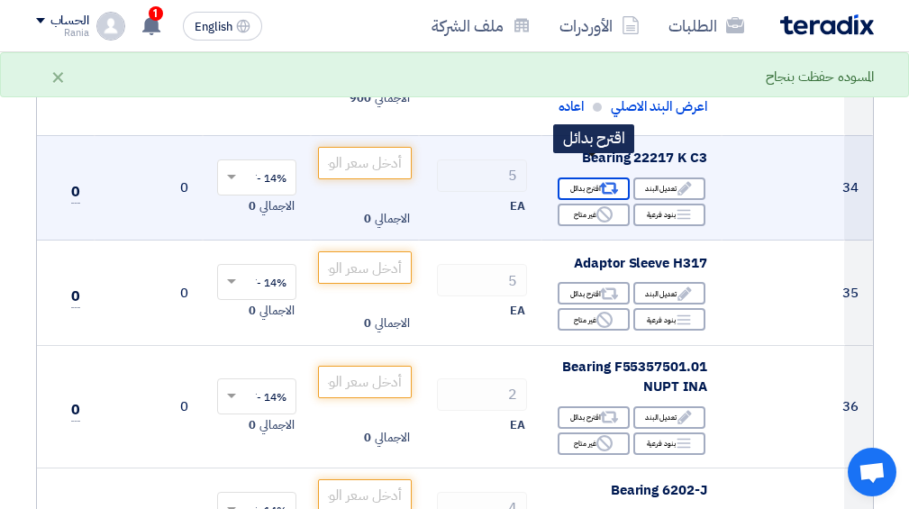
click at [611, 183] on use at bounding box center [608, 189] width 19 height 12
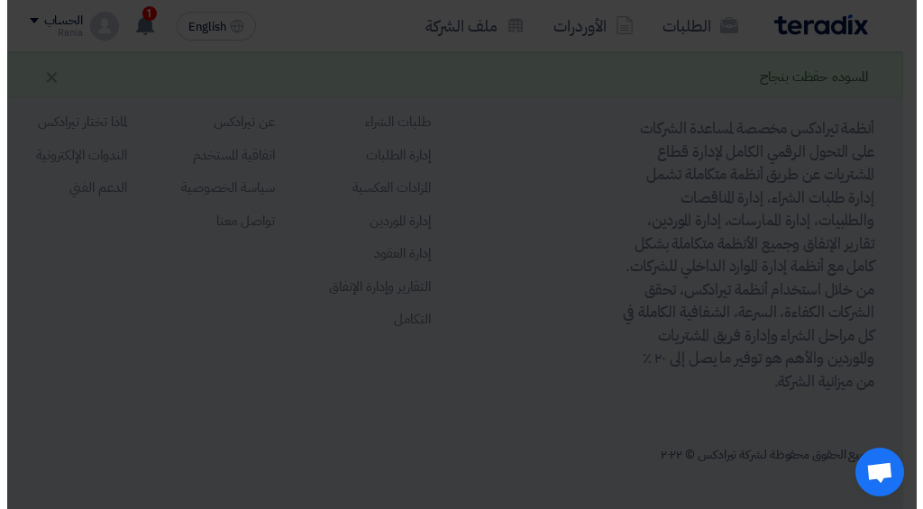
scroll to position [1572, 0]
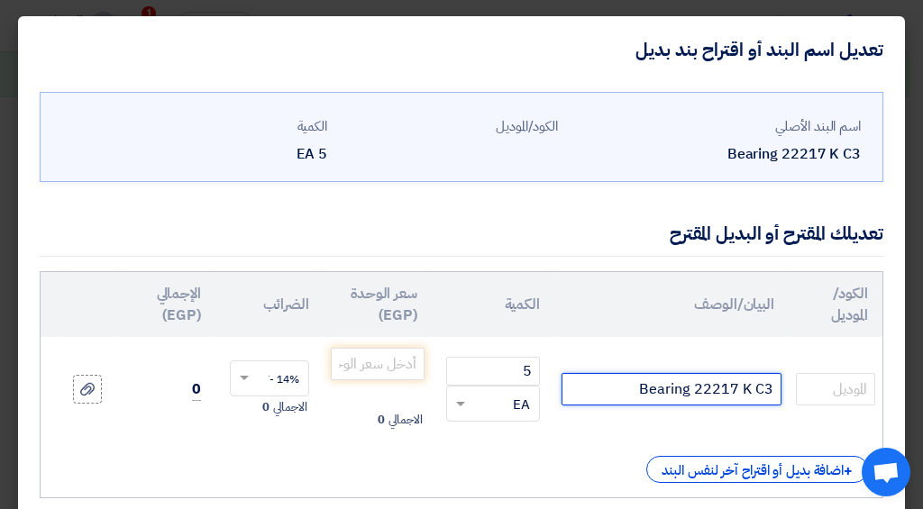
click at [769, 392] on input "Bearing 22217 K C3" at bounding box center [671, 389] width 220 height 32
click at [751, 392] on input "Bearing 22217 K C3" at bounding box center [671, 389] width 220 height 32
type input "Bearing 22217 K1XLKC3"
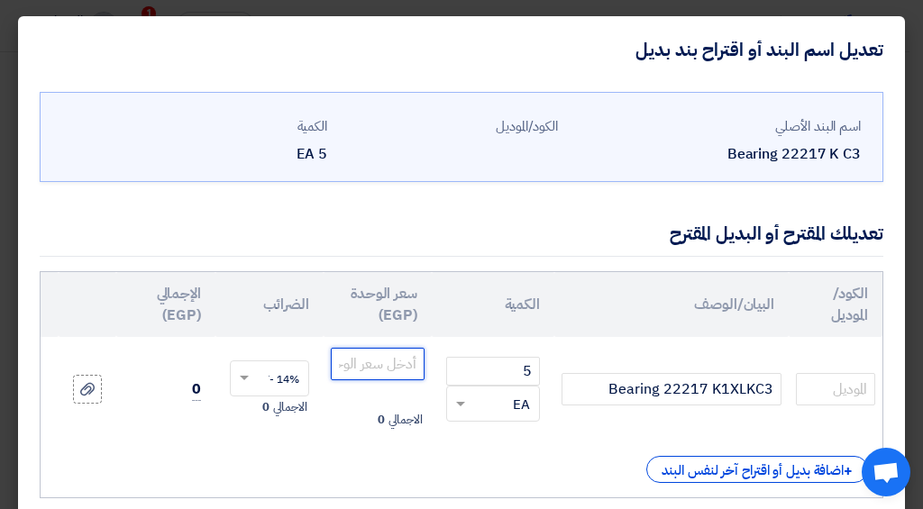
click at [375, 369] on input "number" at bounding box center [378, 364] width 94 height 32
type input "5500"
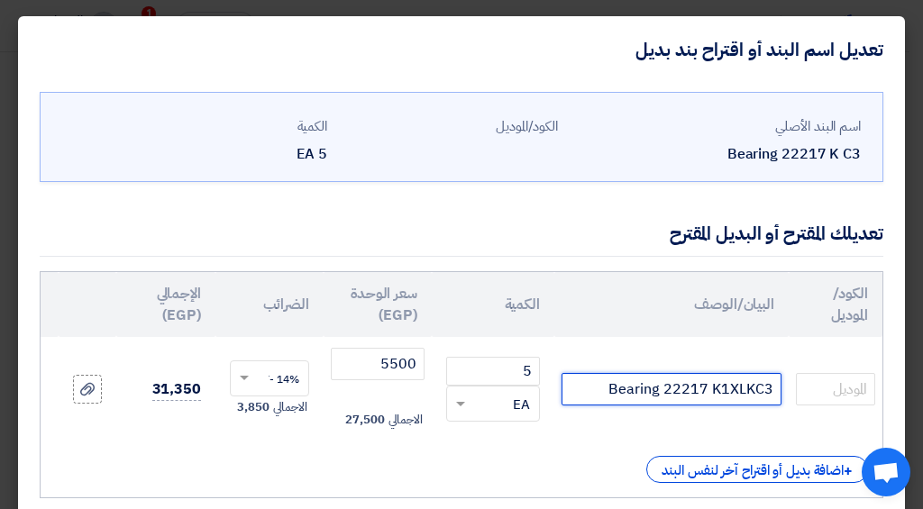
click at [725, 390] on input "Bearing 22217 K1XLKC3" at bounding box center [671, 389] width 220 height 32
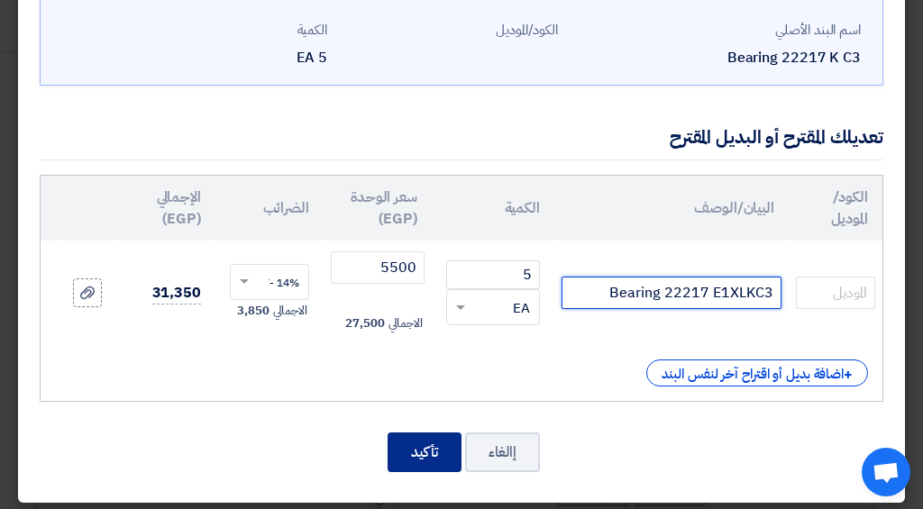
type input "Bearing 22217 E1XLKC3"
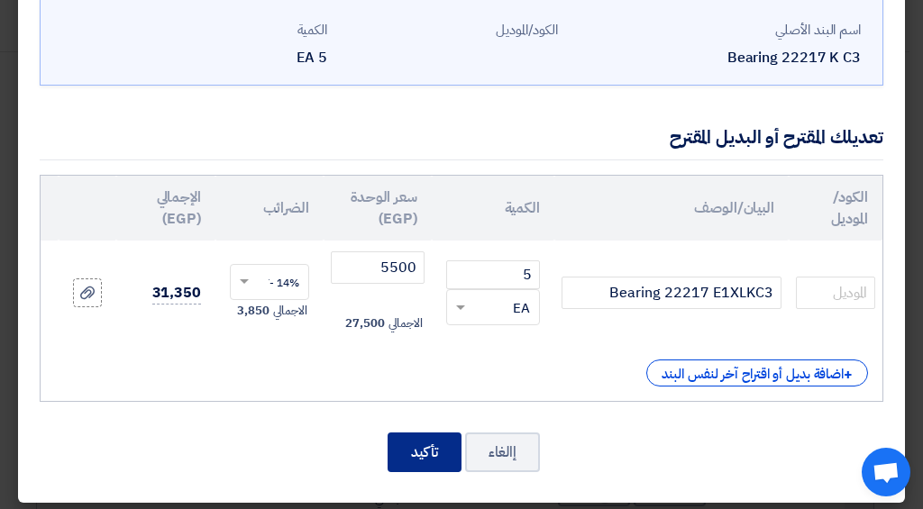
click at [430, 472] on button "تأكيد" at bounding box center [424, 452] width 74 height 40
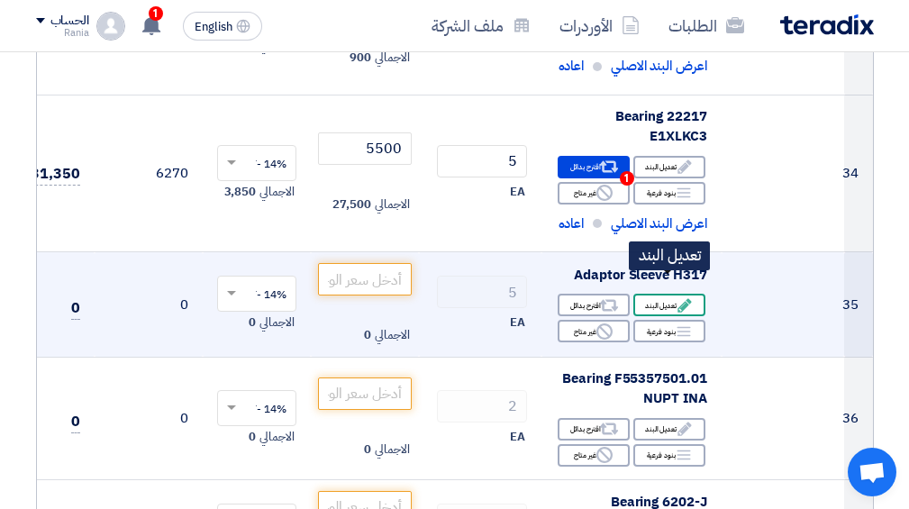
scroll to position [4733, 0]
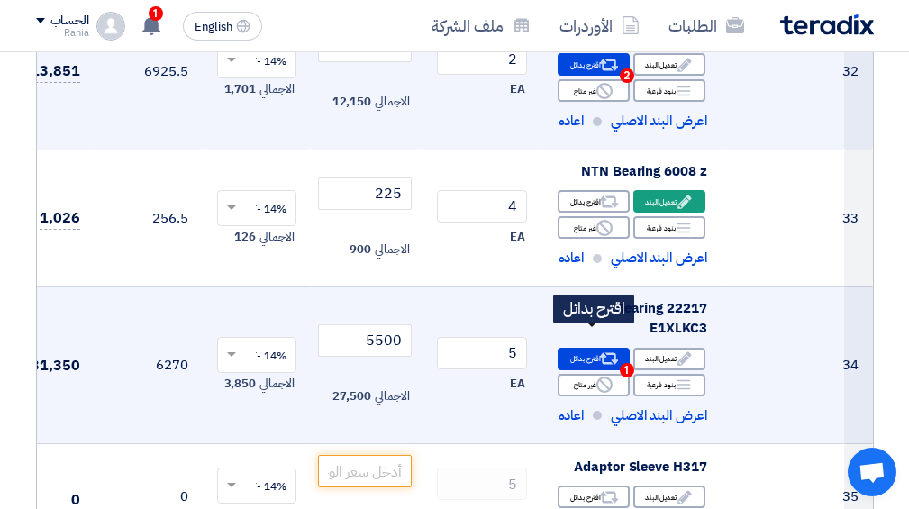
click at [607, 353] on use at bounding box center [608, 359] width 19 height 12
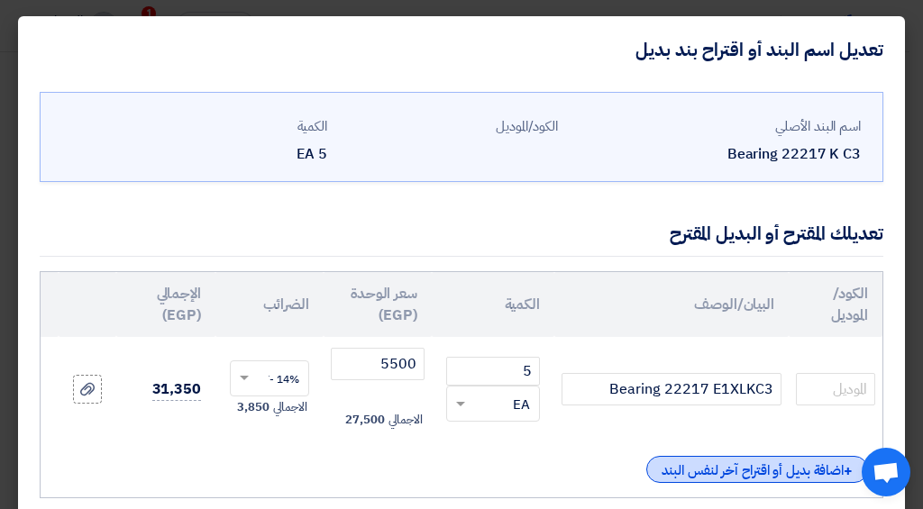
scroll to position [119, 0]
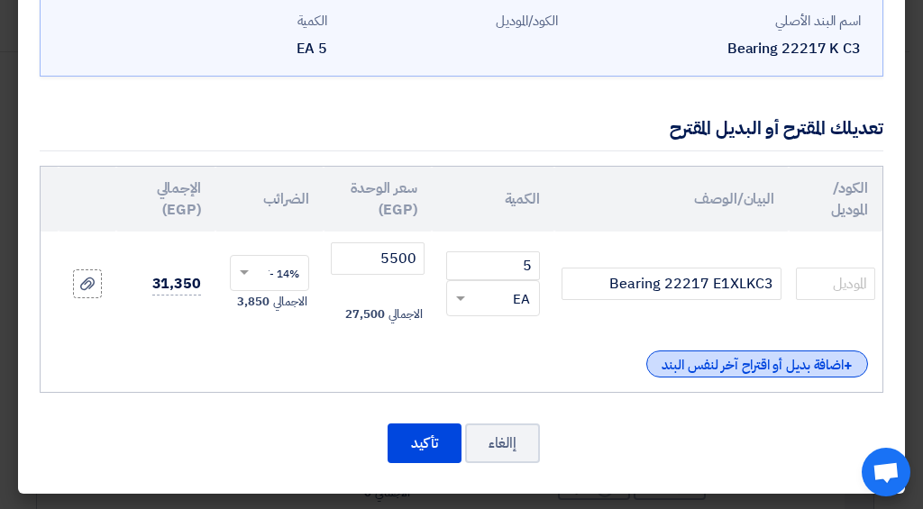
click at [735, 352] on div "+ اضافة بديل أو اقتراح آخر لنفس البند" at bounding box center [757, 363] width 222 height 27
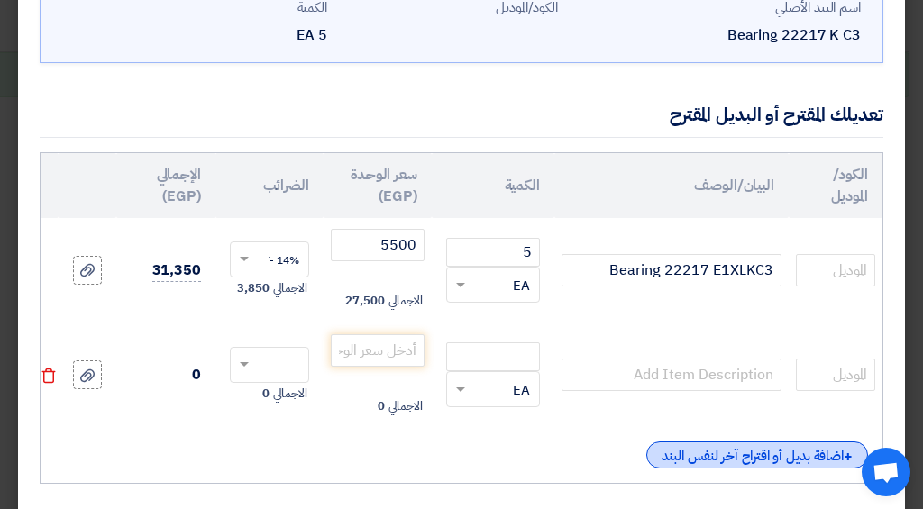
scroll to position [215, 0]
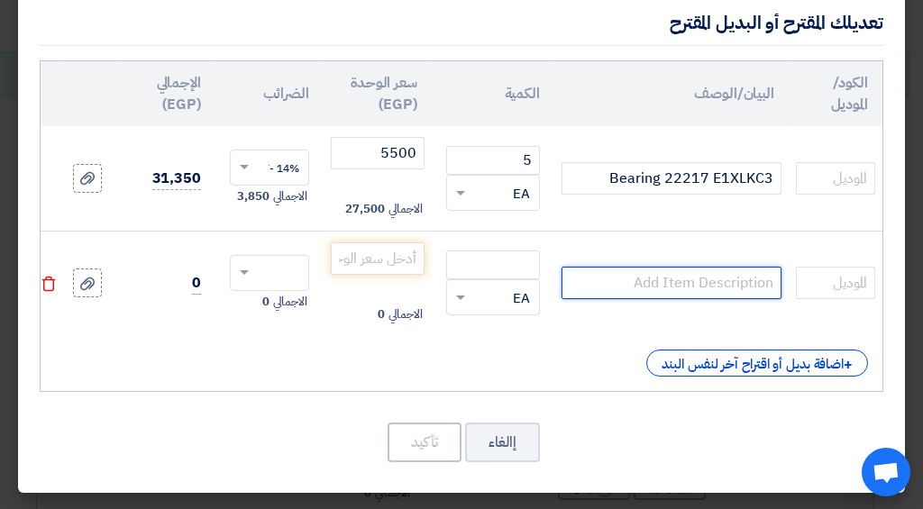
click at [703, 293] on input "text" at bounding box center [671, 283] width 220 height 32
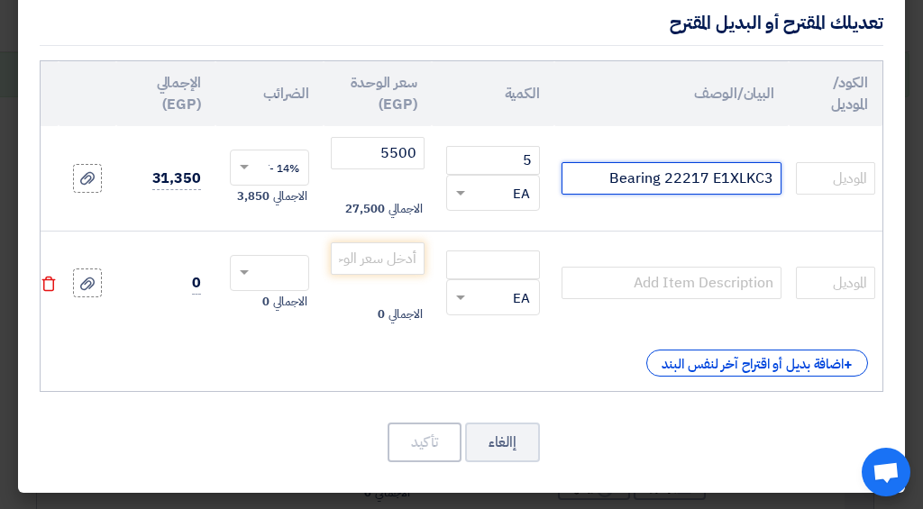
click at [780, 174] on input "Bearing 22217 E1XLKC3" at bounding box center [671, 178] width 220 height 32
type input "FAG Bearing 22217 E1XLKC3"
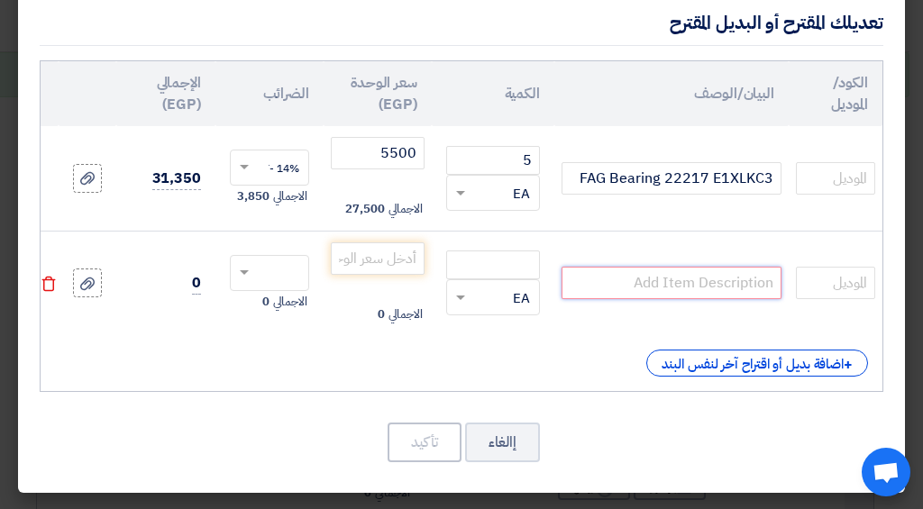
click at [724, 288] on input "text" at bounding box center [671, 283] width 220 height 32
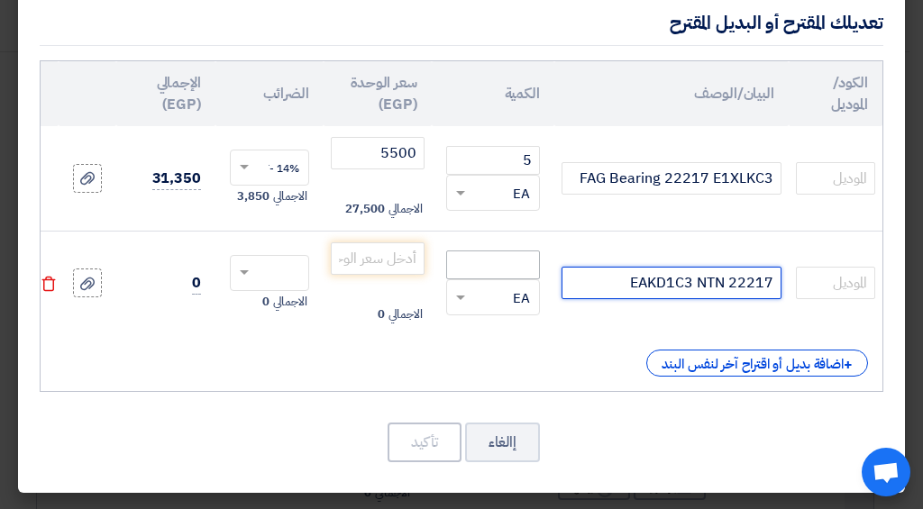
type input "22217 EAKD1C3 NTN"
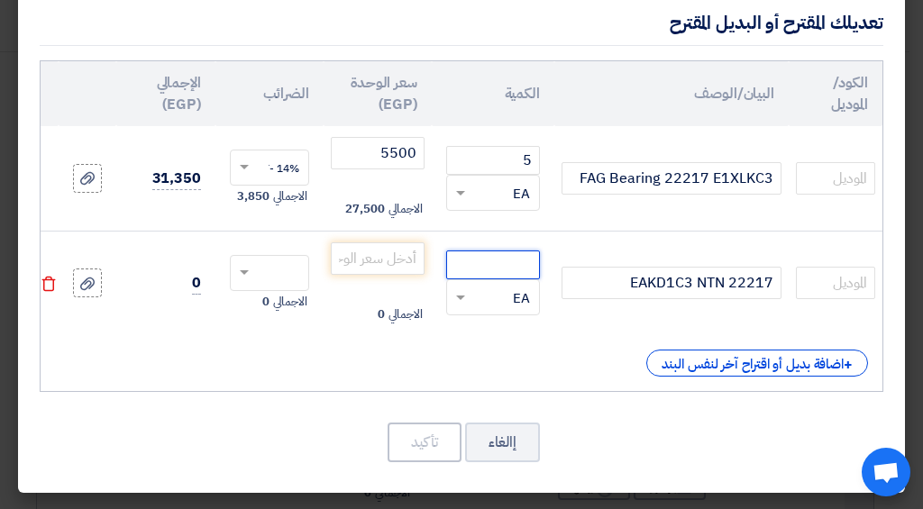
click at [523, 259] on input "number" at bounding box center [493, 264] width 94 height 29
type input "5"
click at [334, 253] on input "number" at bounding box center [378, 258] width 94 height 32
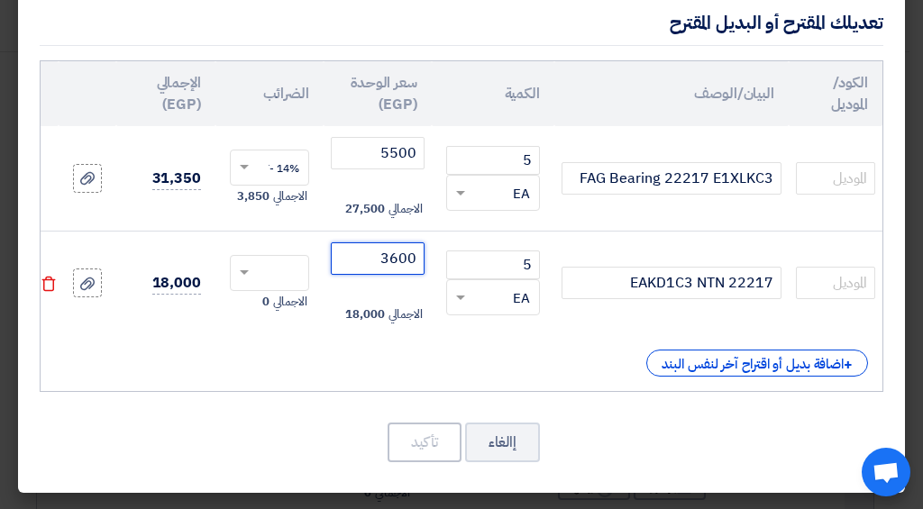
type input "3600"
click at [269, 260] on input "text" at bounding box center [281, 274] width 40 height 29
click at [288, 291] on div "14% -VAT" at bounding box center [269, 306] width 77 height 31
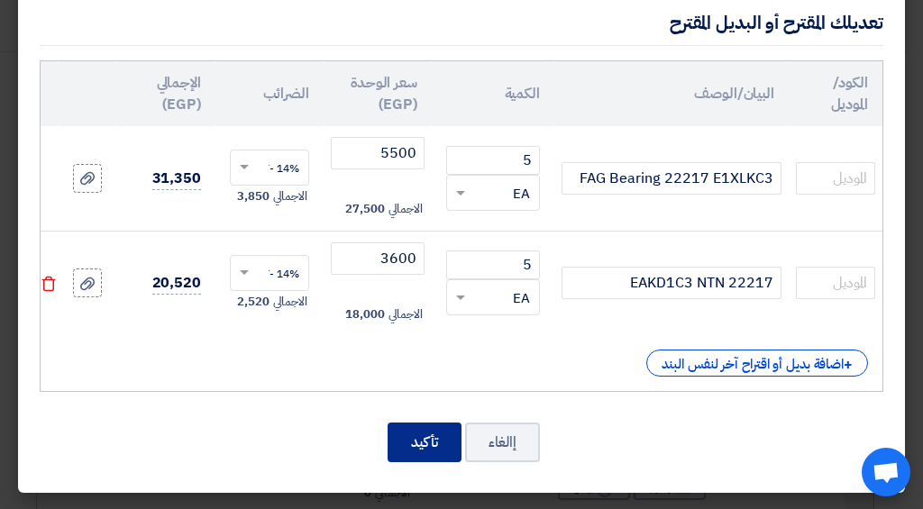
drag, startPoint x: 383, startPoint y: 432, endPoint x: 398, endPoint y: 439, distance: 16.6
click at [389, 436] on div "إالغاء تأكيد" at bounding box center [461, 442] width 843 height 43
click at [404, 441] on button "تأكيد" at bounding box center [424, 443] width 74 height 40
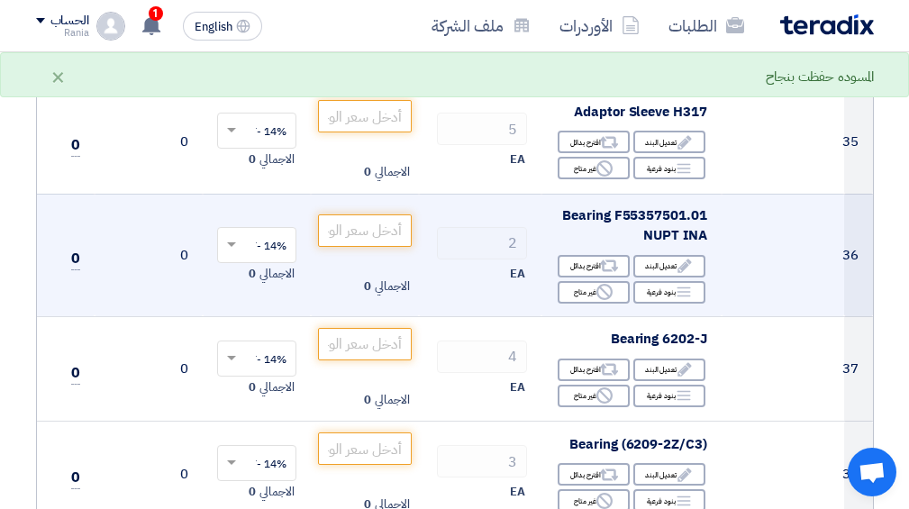
scroll to position [4896, 0]
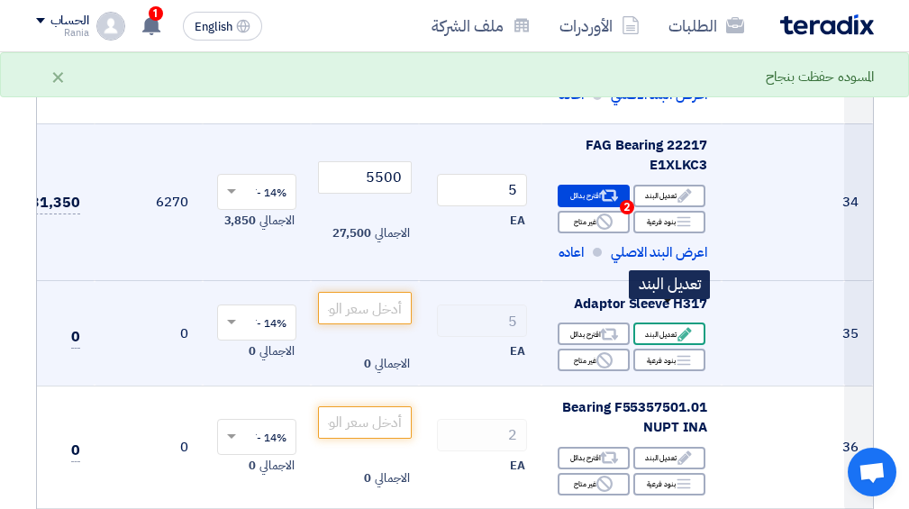
click at [680, 326] on icon "Edit" at bounding box center [685, 334] width 16 height 16
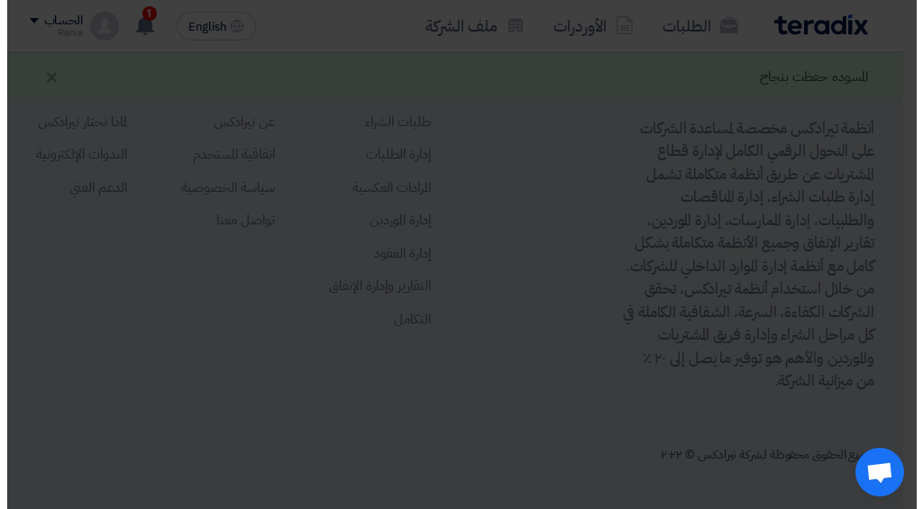
scroll to position [1584, 0]
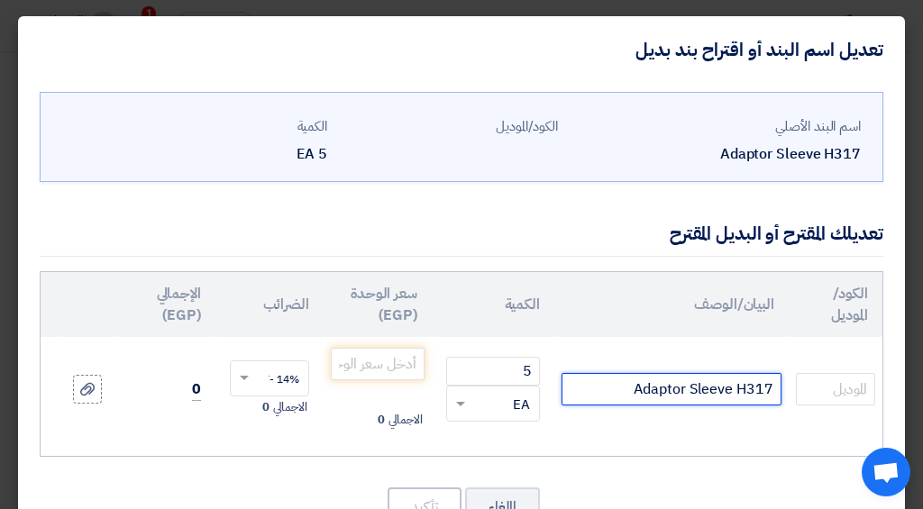
click at [778, 391] on input "Adaptor Sleeve H317" at bounding box center [671, 389] width 220 height 32
type input "Timken Adaptor Sleeve H317"
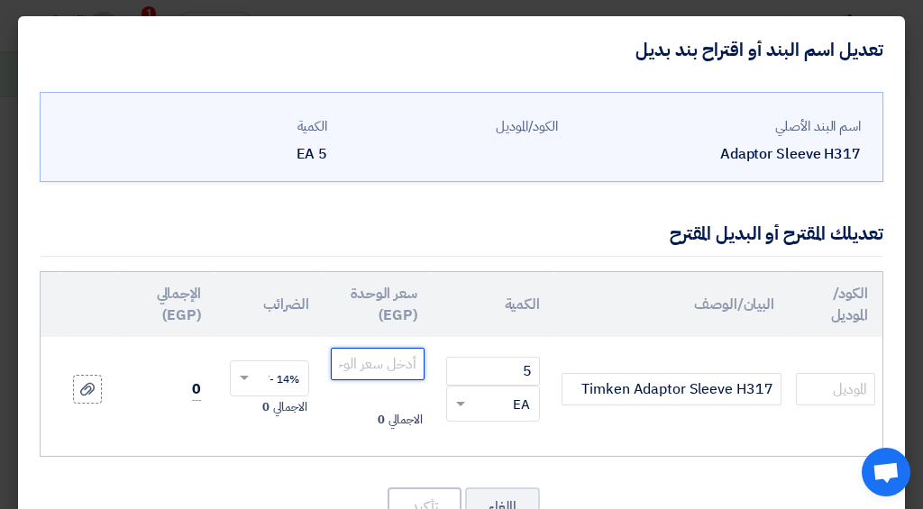
click at [389, 371] on input "number" at bounding box center [378, 364] width 94 height 32
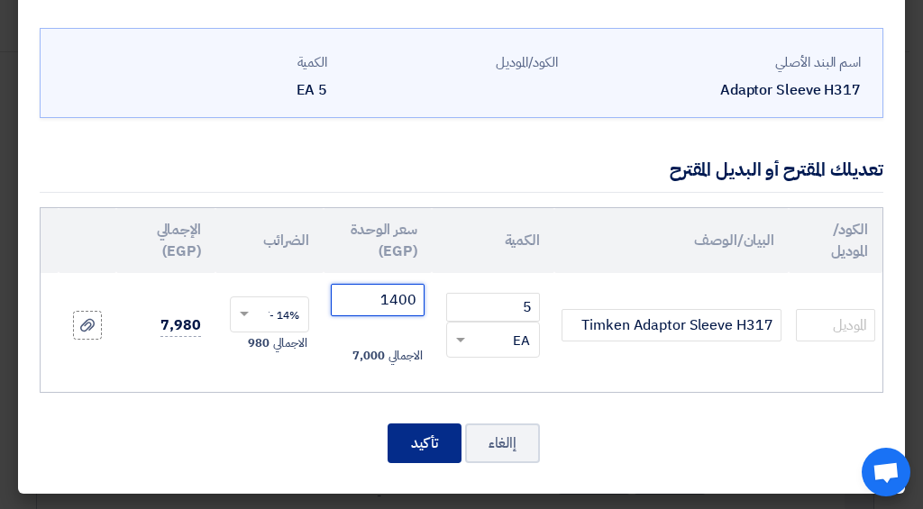
type input "1400"
click at [447, 444] on button "تأكيد" at bounding box center [424, 443] width 74 height 40
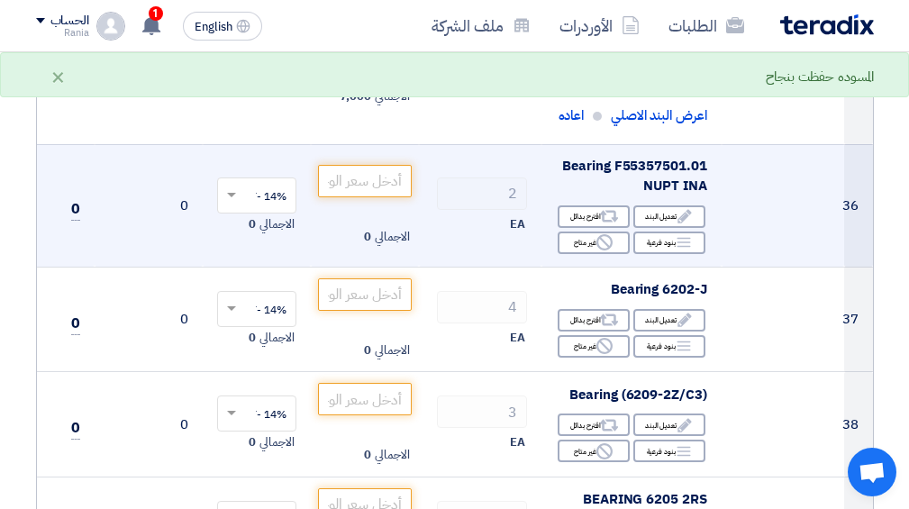
scroll to position [5093, 0]
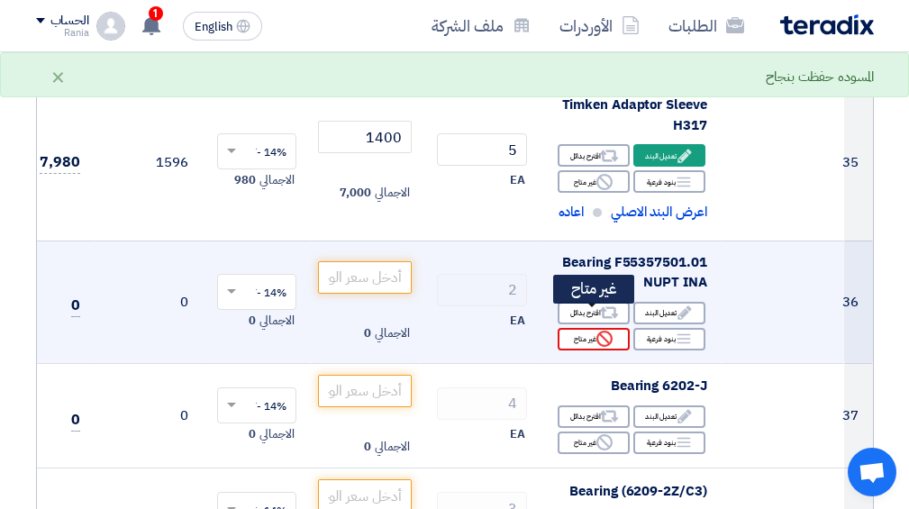
click at [605, 331] on use at bounding box center [604, 339] width 16 height 16
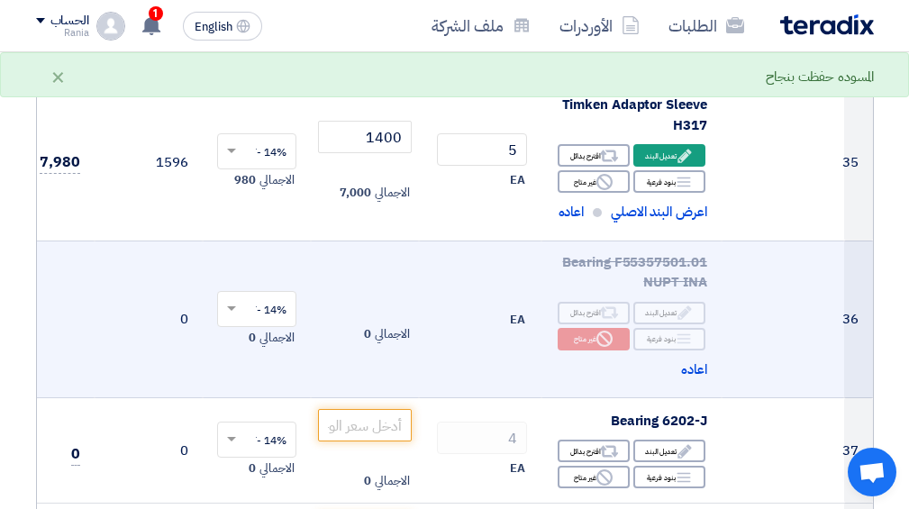
scroll to position [5190, 0]
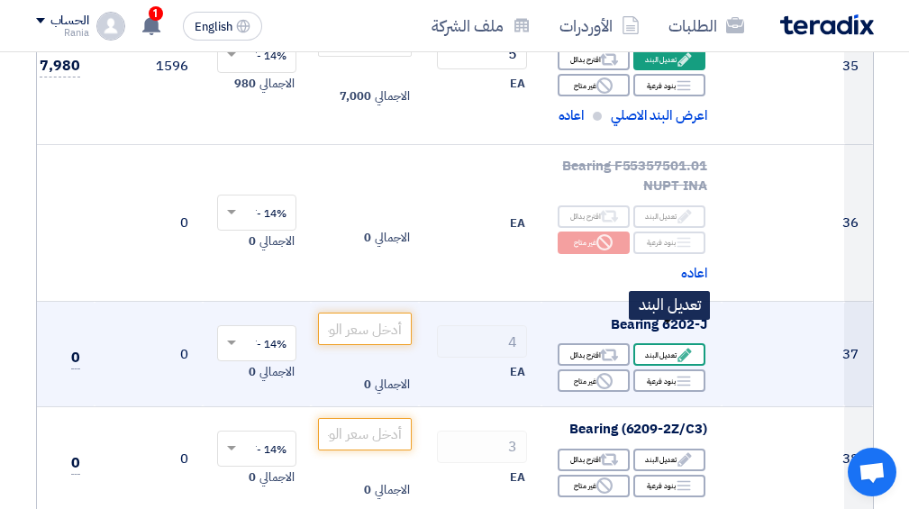
click at [678, 347] on icon "Edit" at bounding box center [685, 355] width 16 height 16
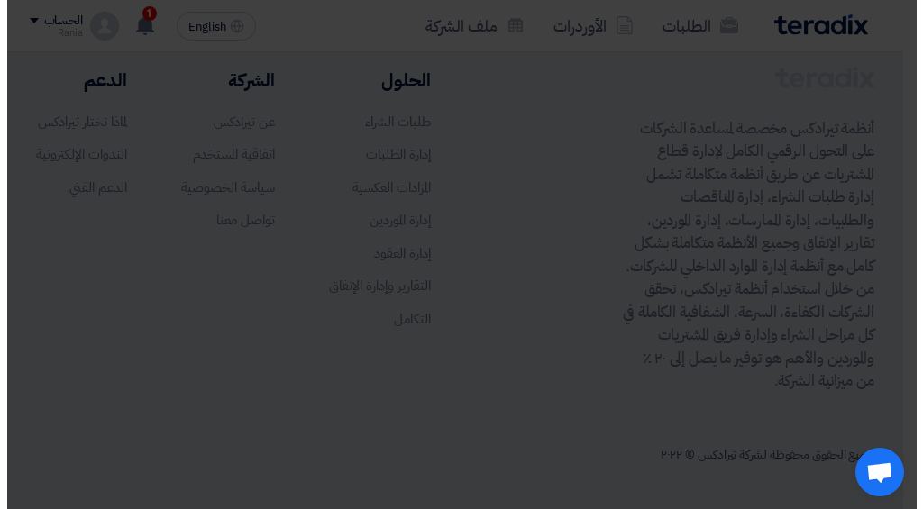
scroll to position [1584, 0]
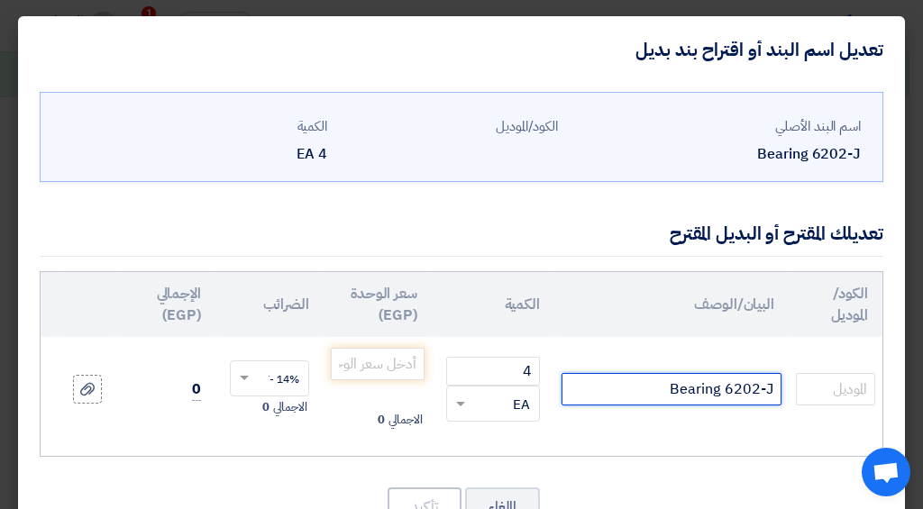
drag, startPoint x: 771, startPoint y: 394, endPoint x: 759, endPoint y: 390, distance: 13.1
click at [759, 390] on input "Bearing 6202-J" at bounding box center [671, 389] width 220 height 32
type input "Bearing 6202 NTN"
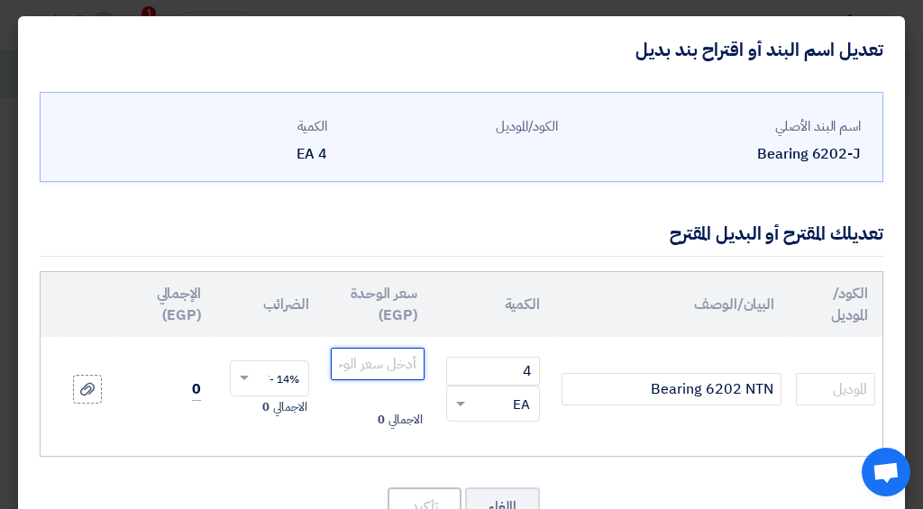
click at [403, 369] on input "number" at bounding box center [378, 364] width 94 height 32
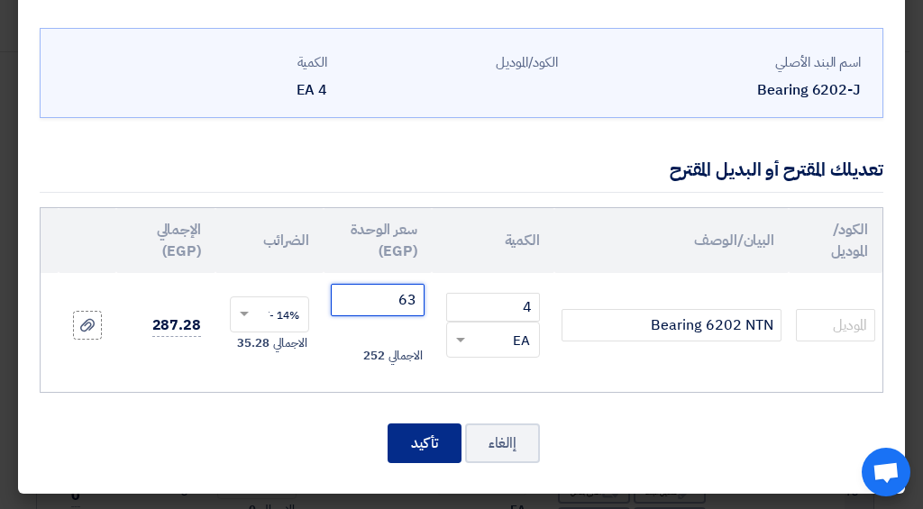
type input "63"
click at [417, 431] on button "تأكيد" at bounding box center [424, 443] width 74 height 40
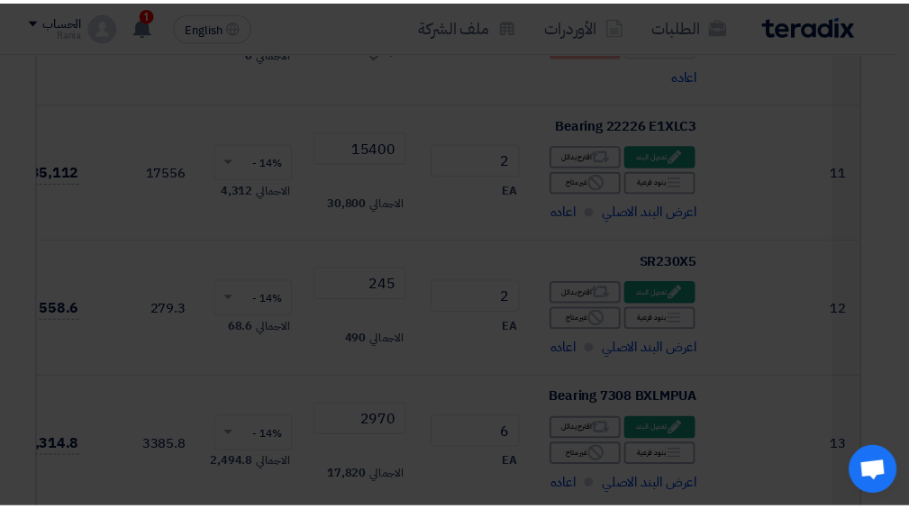
scroll to position [5348, 0]
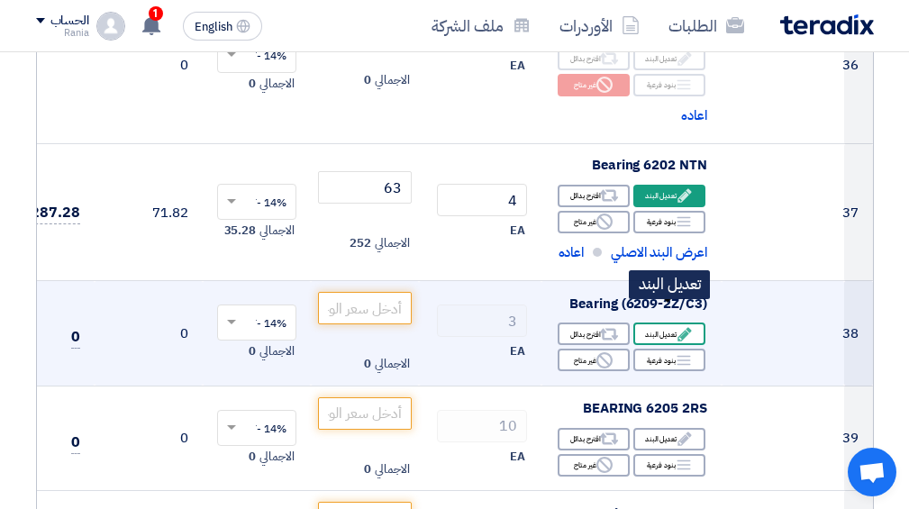
click at [683, 327] on use at bounding box center [685, 334] width 14 height 14
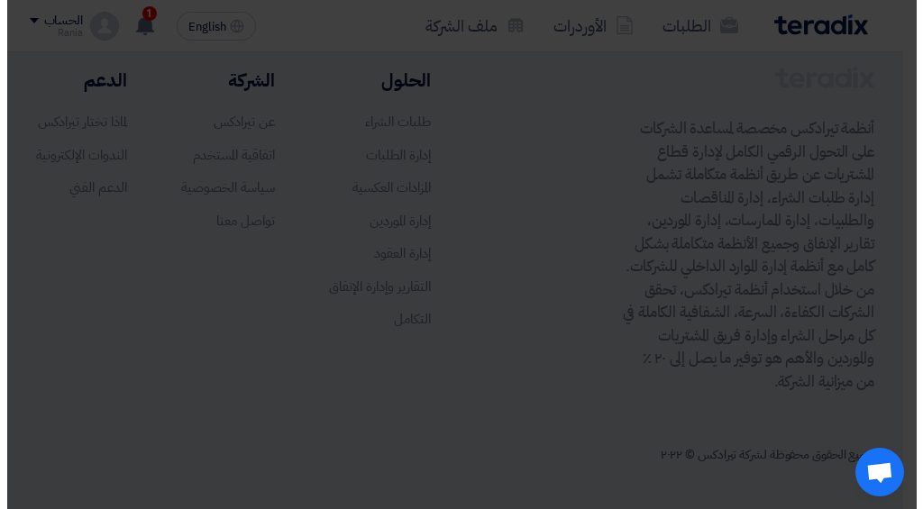
scroll to position [1584, 0]
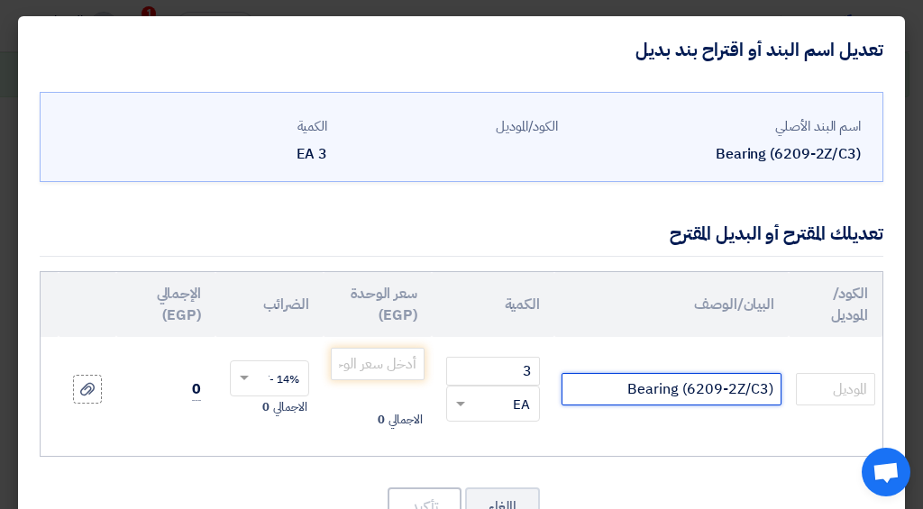
click at [777, 383] on input "Bearing (6209-2Z/C3)" at bounding box center [671, 389] width 220 height 32
type input "FAG Bearing (6209-2Z/C3)"
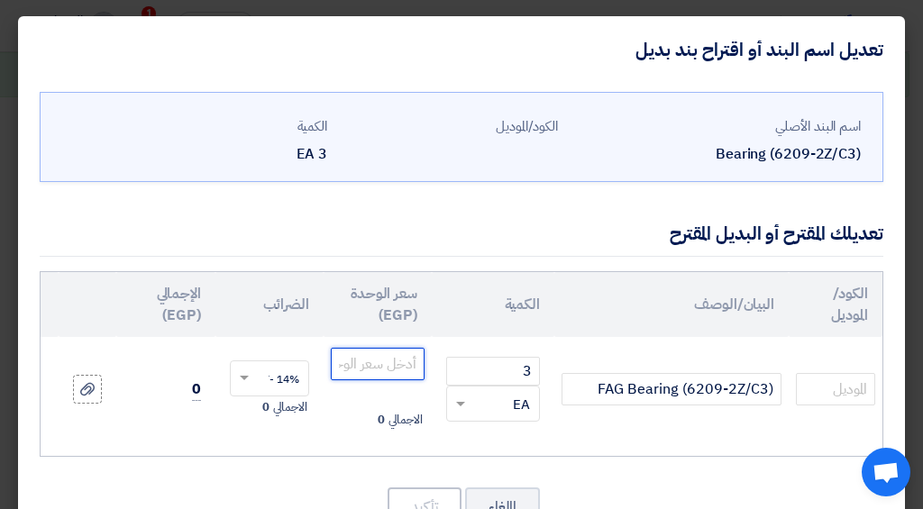
click at [359, 358] on input "number" at bounding box center [378, 364] width 94 height 32
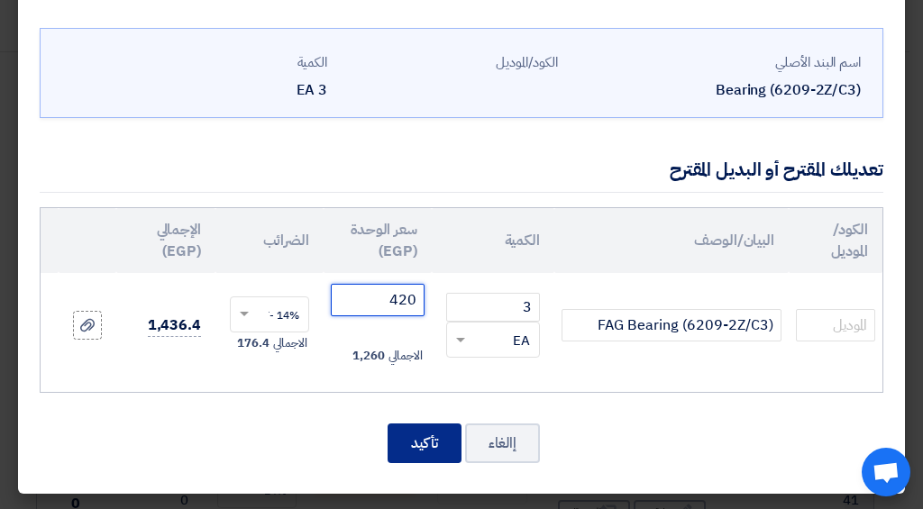
type input "420"
click at [426, 442] on button "تأكيد" at bounding box center [424, 443] width 74 height 40
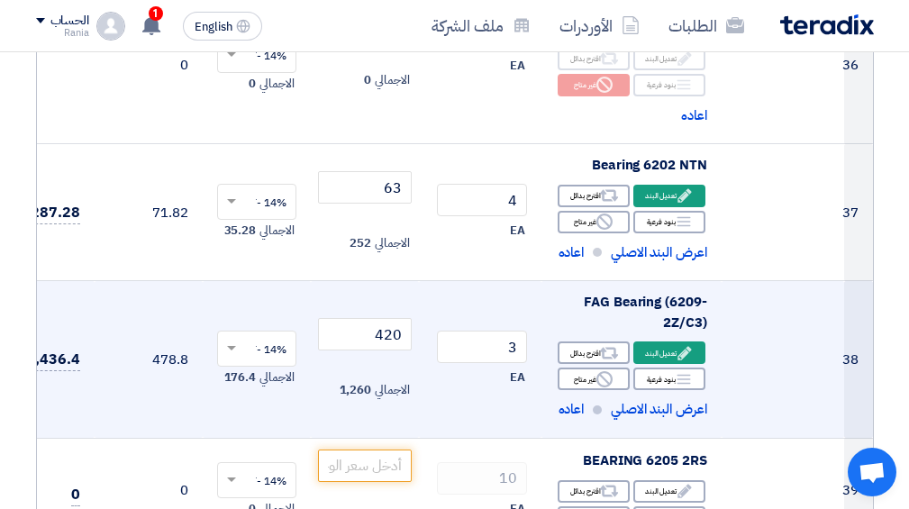
scroll to position [5444, 0]
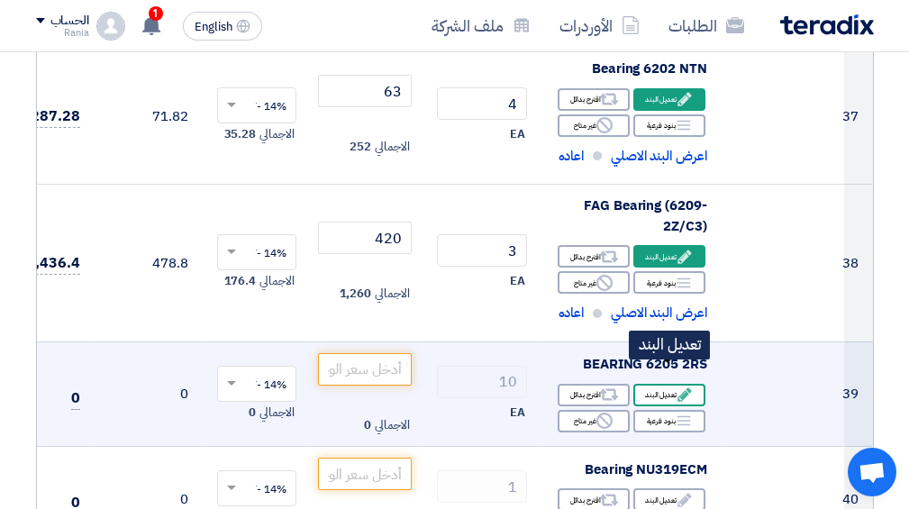
click at [659, 384] on div "Edit تعديل البند" at bounding box center [669, 395] width 72 height 23
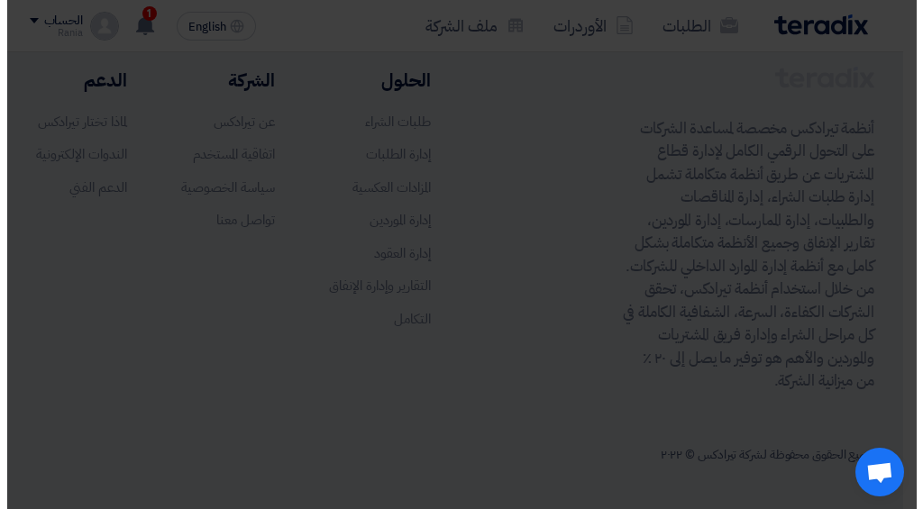
scroll to position [1680, 0]
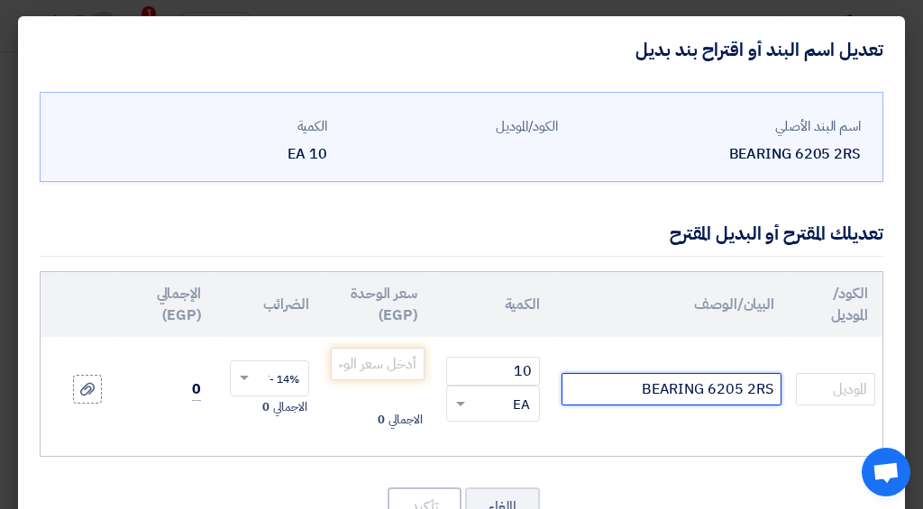
click at [770, 382] on input "BEARING 6205 2RS" at bounding box center [671, 389] width 220 height 32
type input "Timken BEARING 6205 2RS"
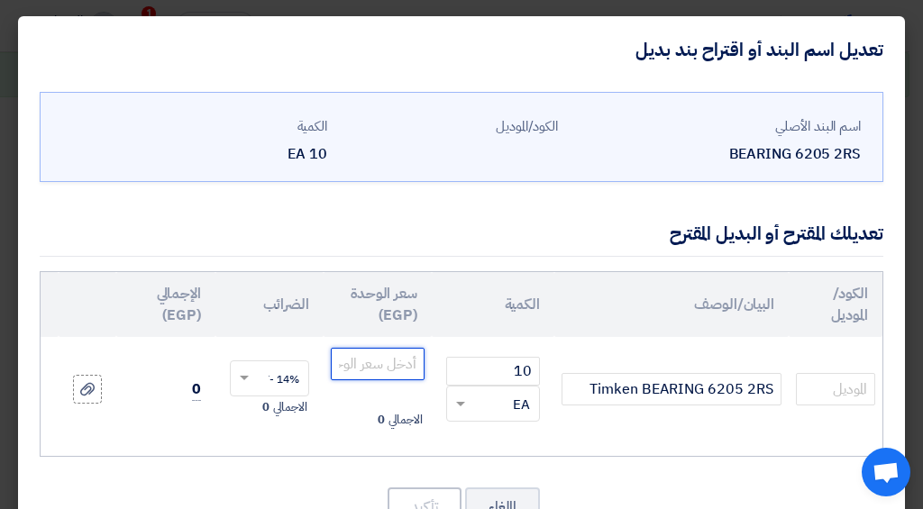
click at [397, 363] on input "number" at bounding box center [378, 364] width 94 height 32
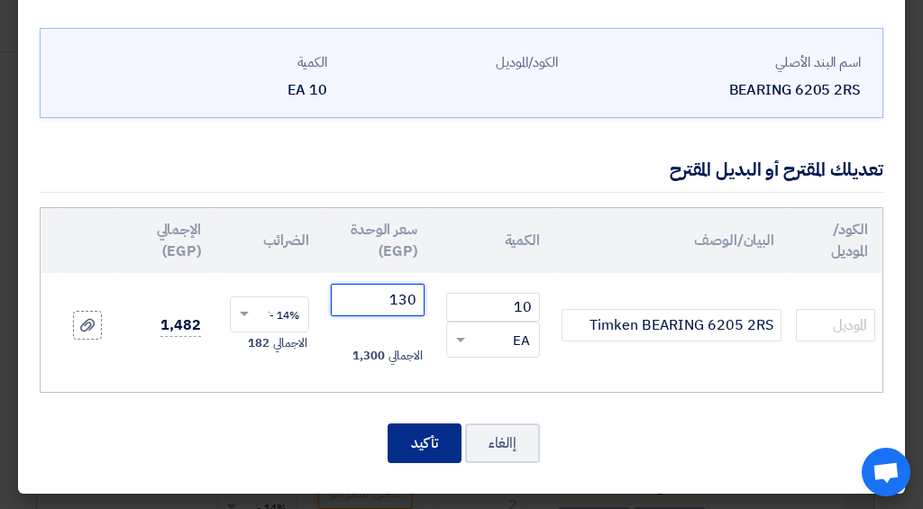
type input "130"
click at [437, 447] on button "تأكيد" at bounding box center [424, 443] width 74 height 40
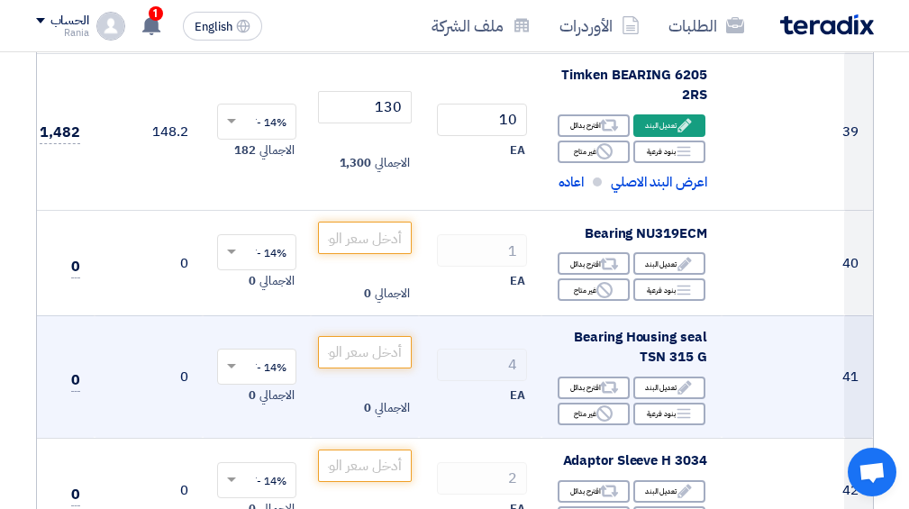
scroll to position [5636, 0]
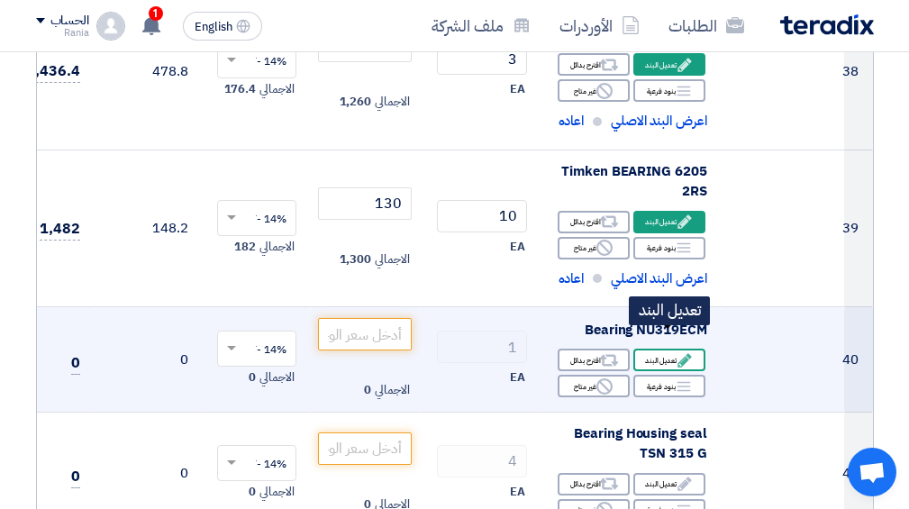
click at [678, 352] on icon "Edit" at bounding box center [685, 360] width 16 height 16
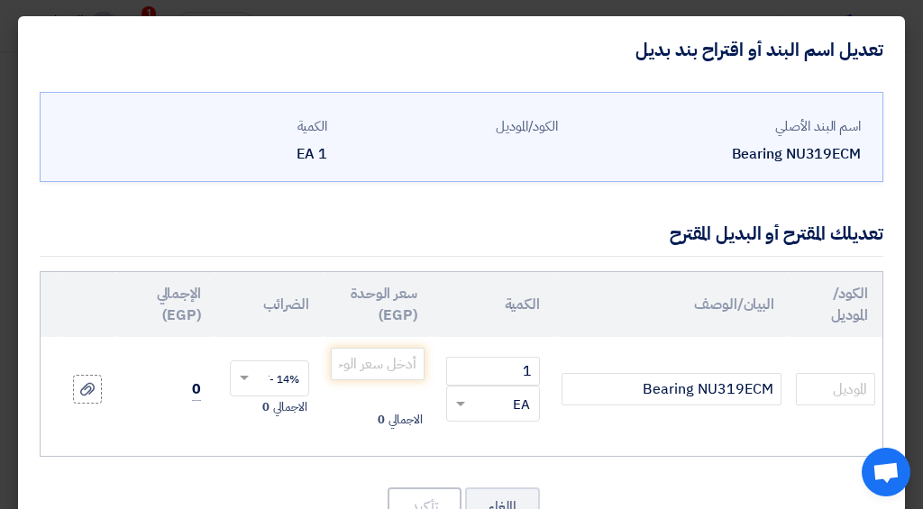
scroll to position [77, 0]
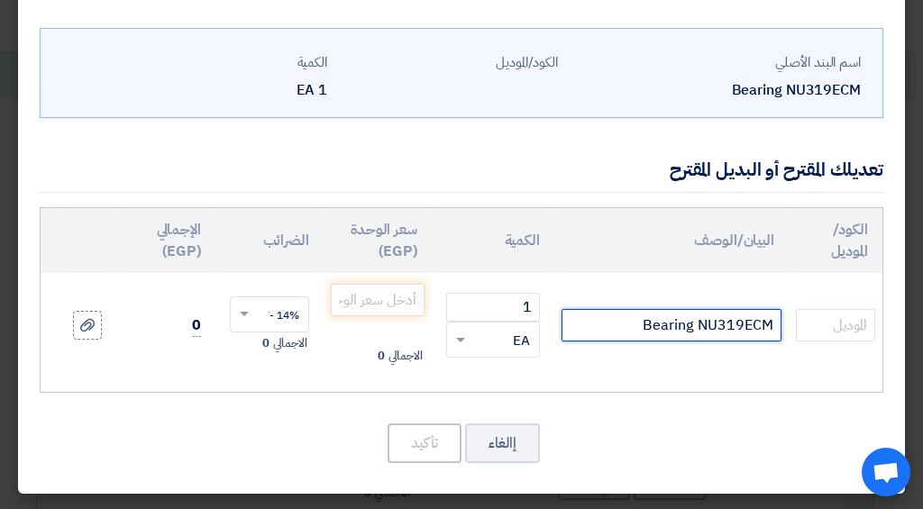
drag, startPoint x: 772, startPoint y: 314, endPoint x: 742, endPoint y: 314, distance: 29.7
click at [742, 314] on input "Bearing NU319ECM" at bounding box center [671, 325] width 220 height 32
type input "Bearing NU319EXLM1C3"
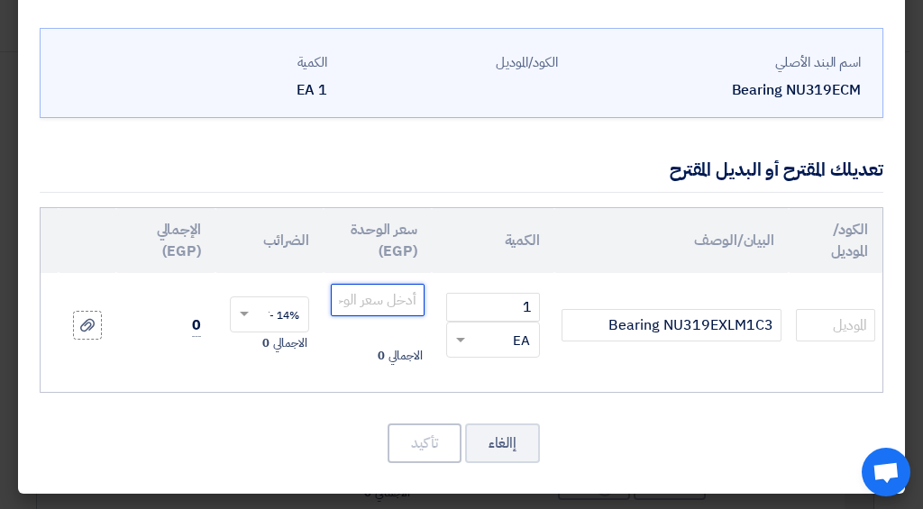
click at [378, 293] on input "number" at bounding box center [378, 300] width 94 height 32
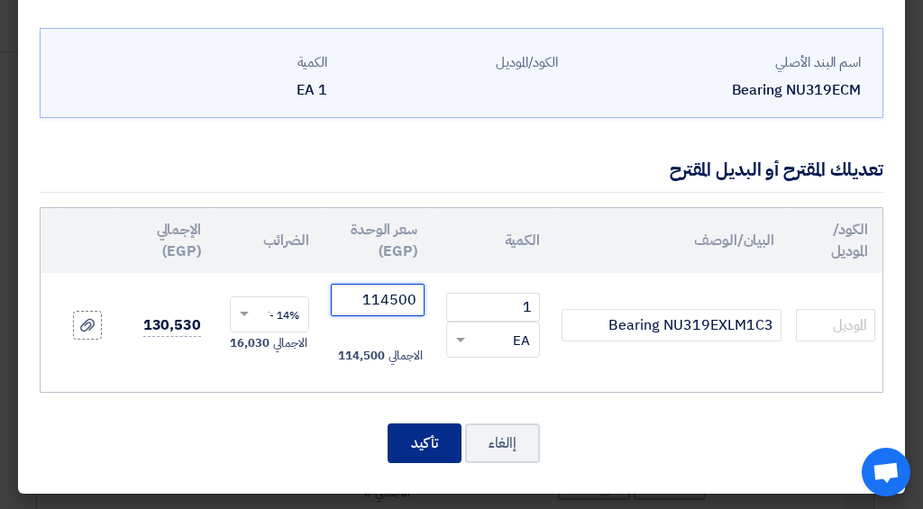
type input "114500"
click at [443, 449] on button "تأكيد" at bounding box center [424, 443] width 74 height 40
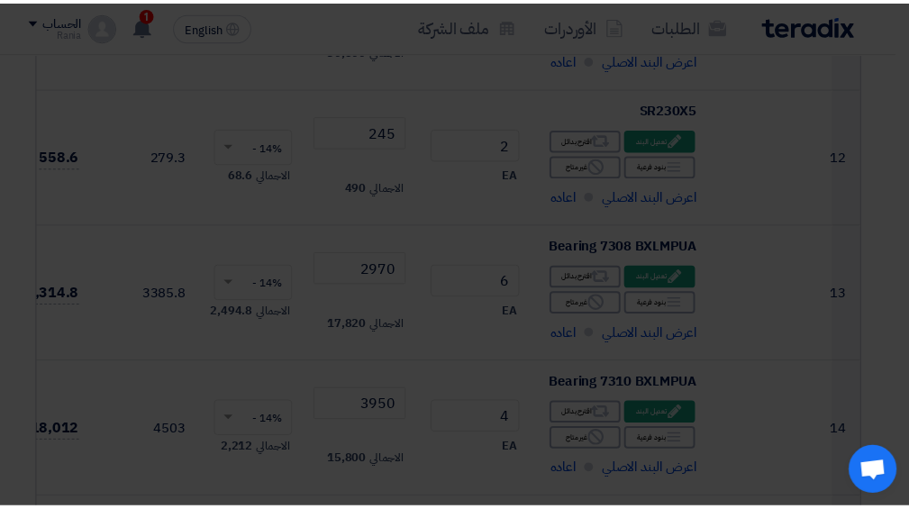
scroll to position [5950, 0]
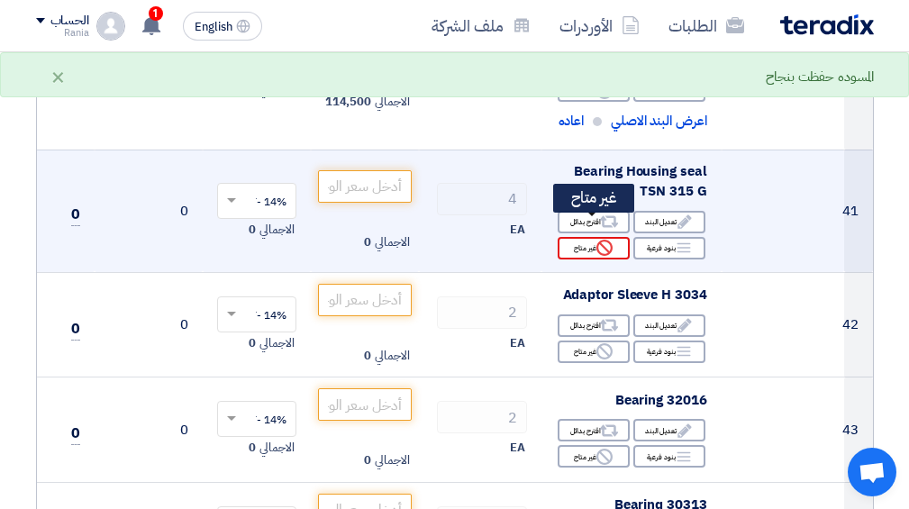
click at [605, 240] on use at bounding box center [604, 248] width 16 height 16
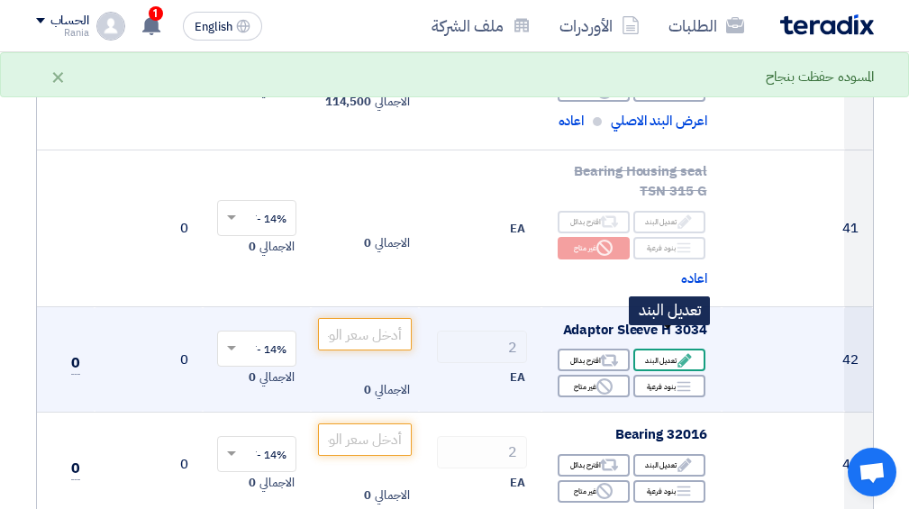
click at [673, 349] on div "Edit تعديل البند" at bounding box center [669, 360] width 72 height 23
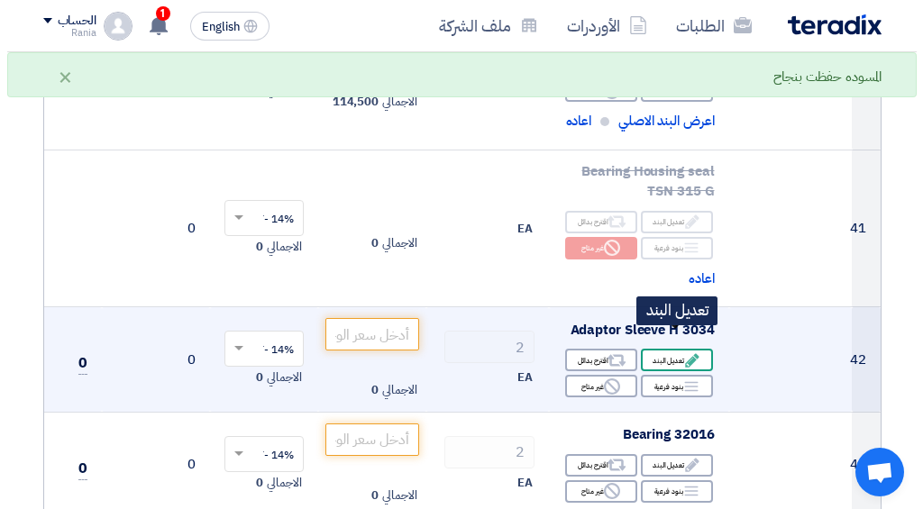
scroll to position [1736, 0]
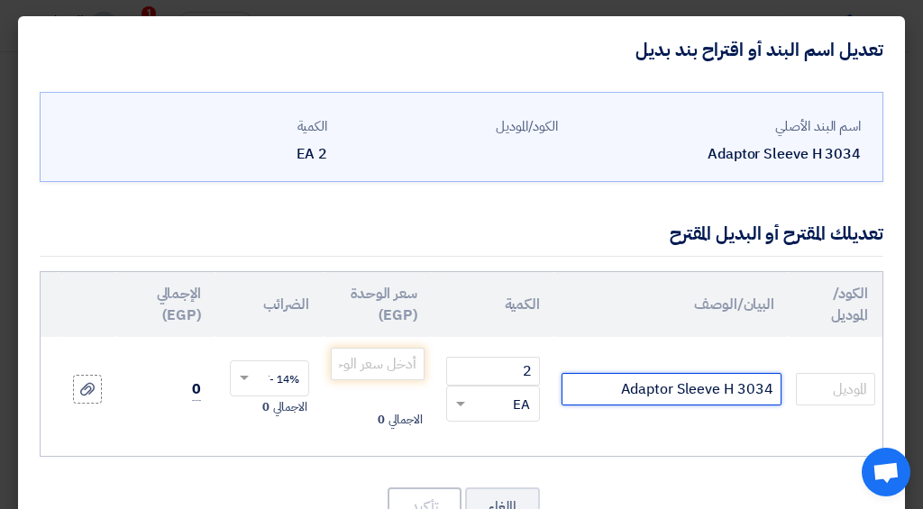
click at [778, 390] on input "Adaptor Sleeve H 3034" at bounding box center [671, 389] width 220 height 32
type input "TimkenAdaptor Sleeve H 3034"
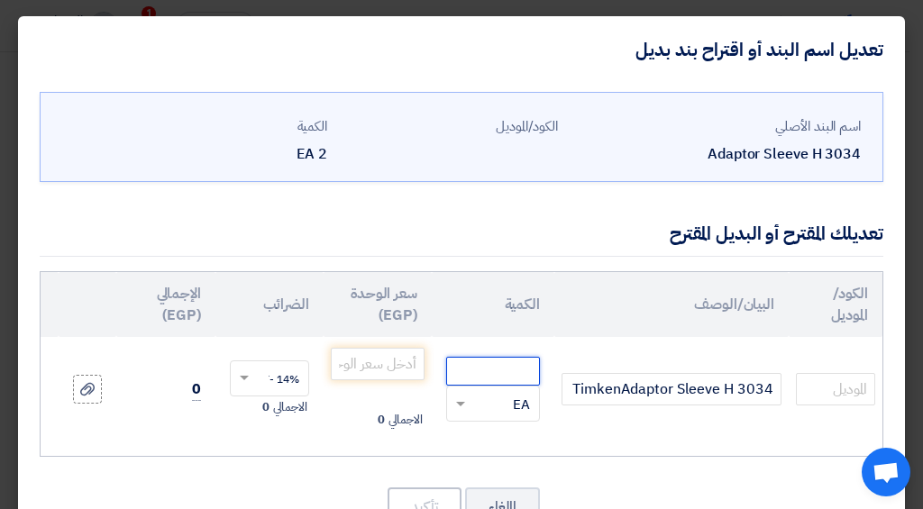
type input "2"
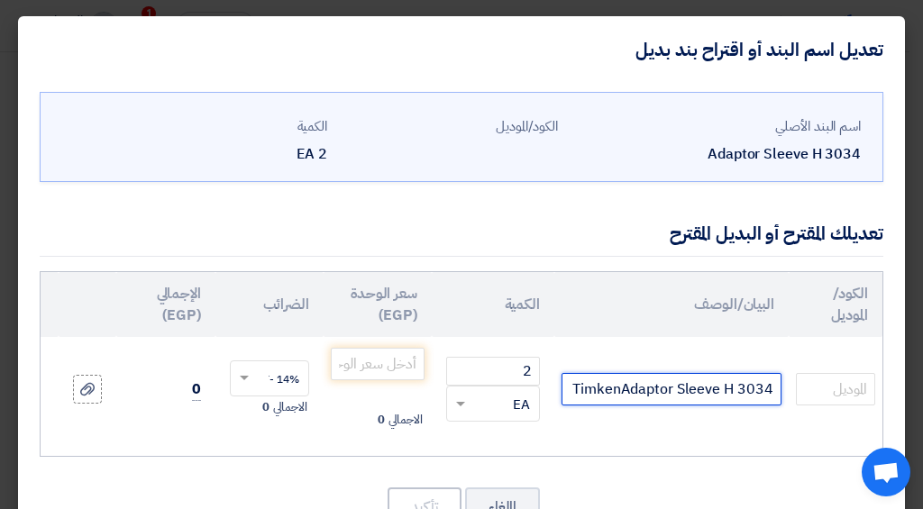
click at [619, 393] on input "TimkenAdaptor Sleeve H 3034" at bounding box center [671, 389] width 220 height 32
type input "Timken Adaptor Sleeve H 3034"
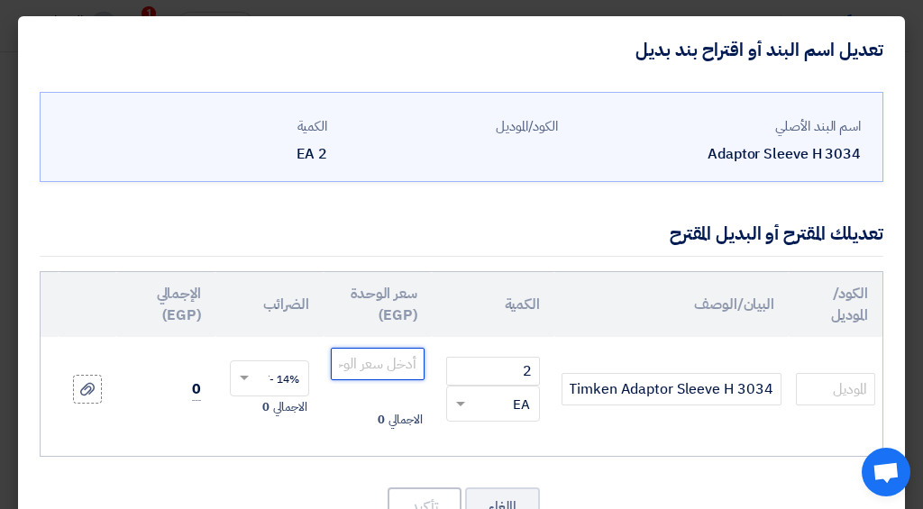
click at [358, 355] on input "number" at bounding box center [378, 364] width 94 height 32
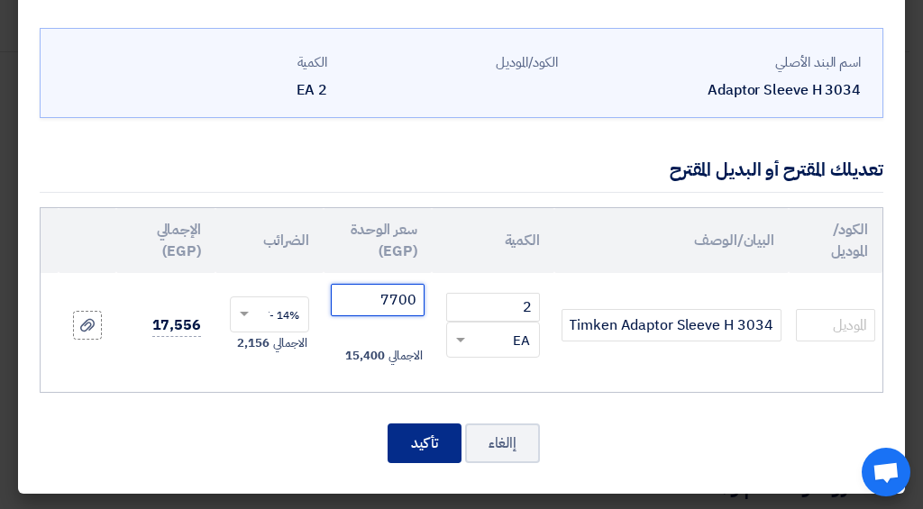
type input "7700"
click at [440, 441] on button "تأكيد" at bounding box center [424, 443] width 74 height 40
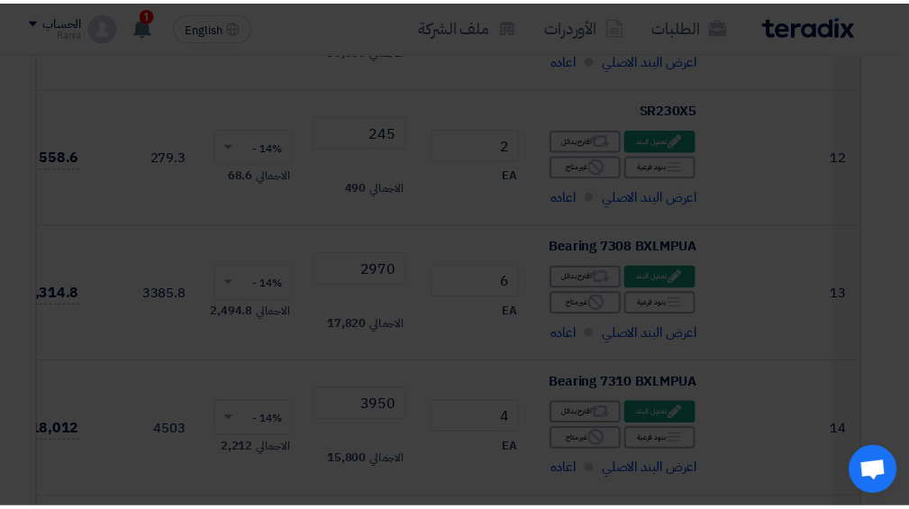
scroll to position [6108, 0]
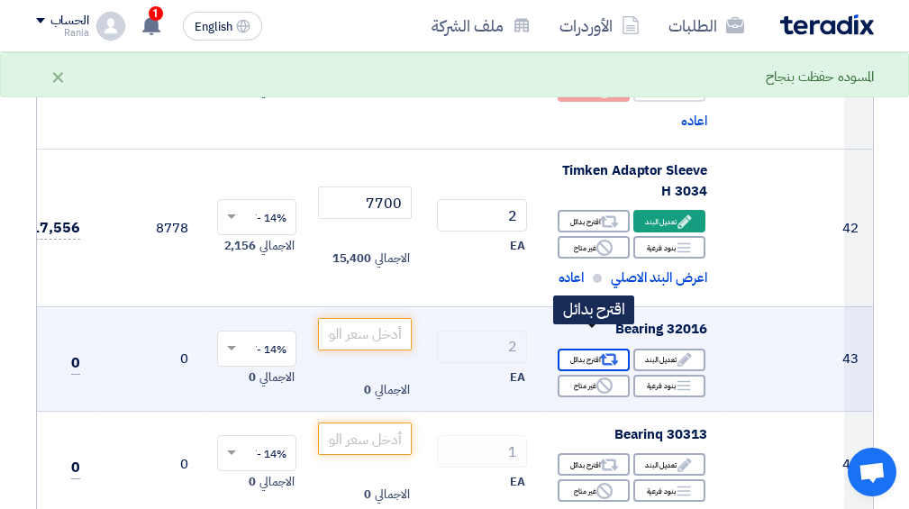
click at [602, 354] on use at bounding box center [608, 360] width 19 height 12
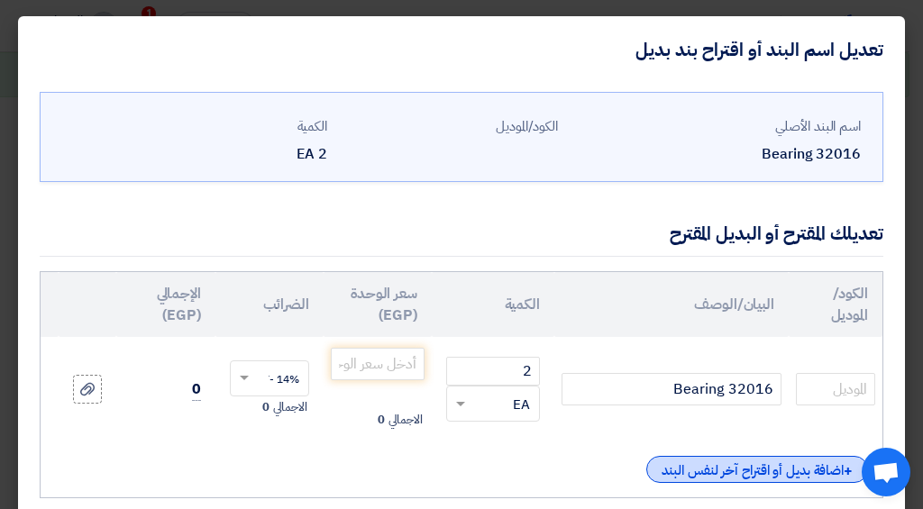
scroll to position [119, 0]
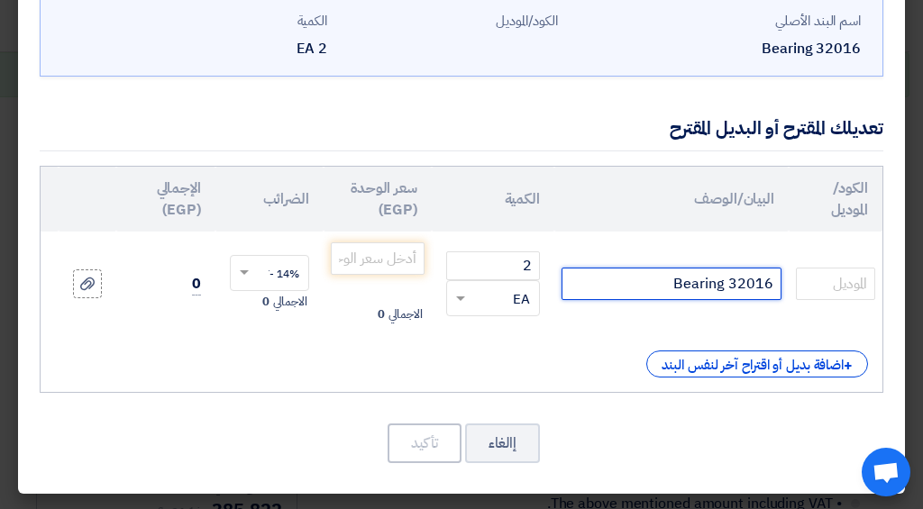
click at [778, 269] on input "Bearing 32016" at bounding box center [671, 284] width 220 height 32
type input "FAG Bearing 32016"
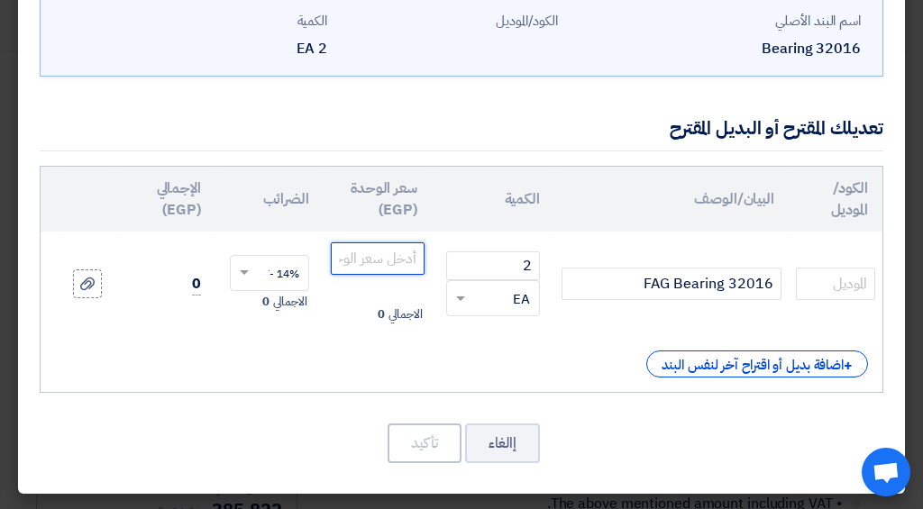
click at [367, 252] on input "number" at bounding box center [378, 258] width 94 height 32
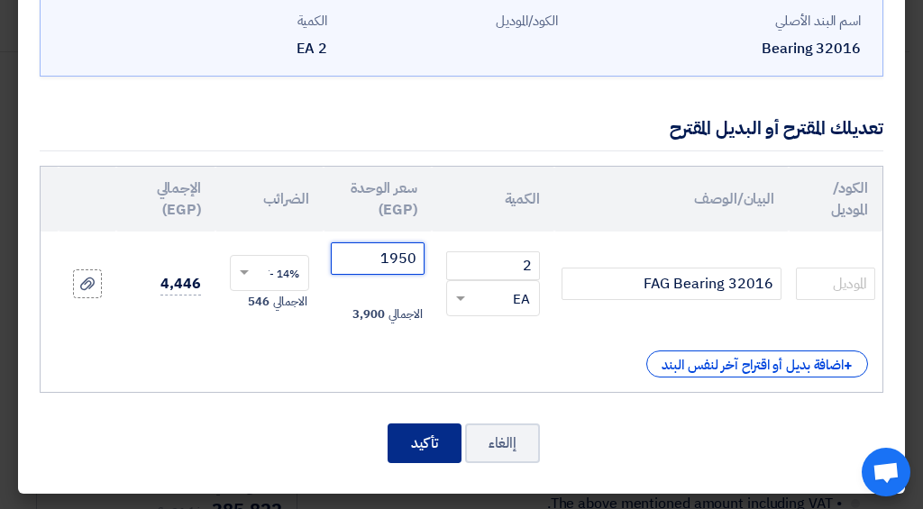
type input "1950"
click at [446, 430] on button "تأكيد" at bounding box center [424, 443] width 74 height 40
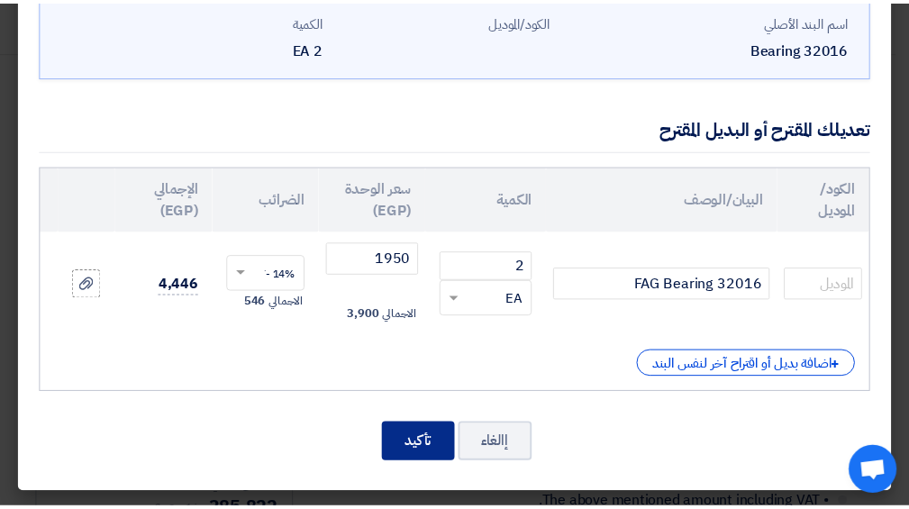
scroll to position [6108, 0]
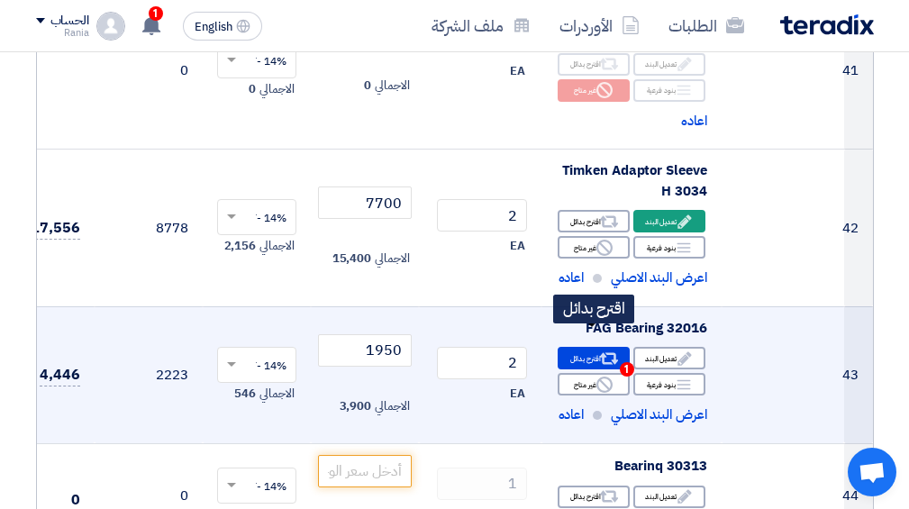
click at [595, 347] on div "Alternative اقترح بدائل 1" at bounding box center [594, 358] width 72 height 23
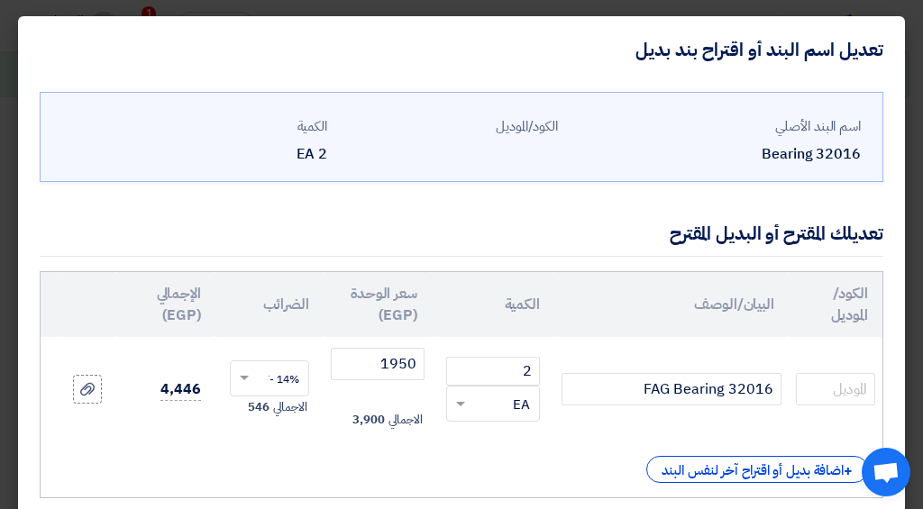
scroll to position [119, 0]
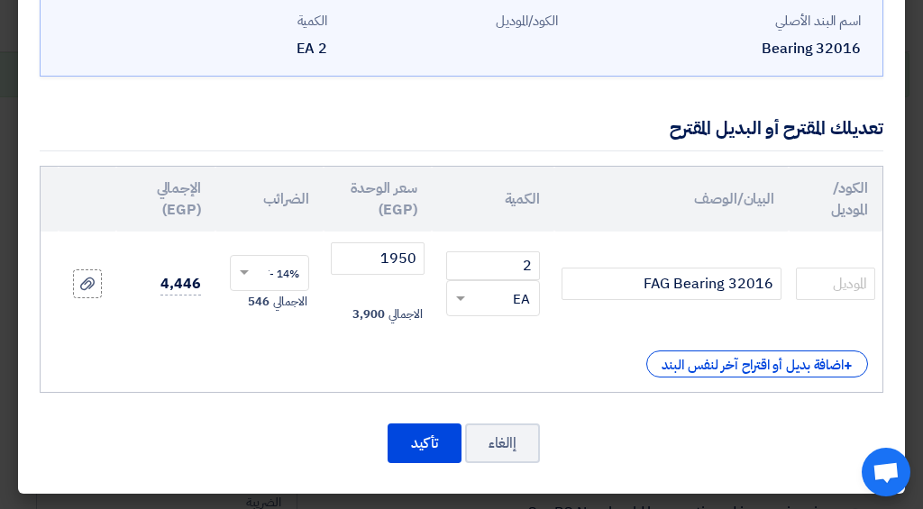
click at [748, 369] on div "الكود/الموديل البيان/الوصف الكمية سعر الوحدة (EGP) [DEMOGRAPHIC_DATA] الإجمالي …" at bounding box center [461, 279] width 843 height 227
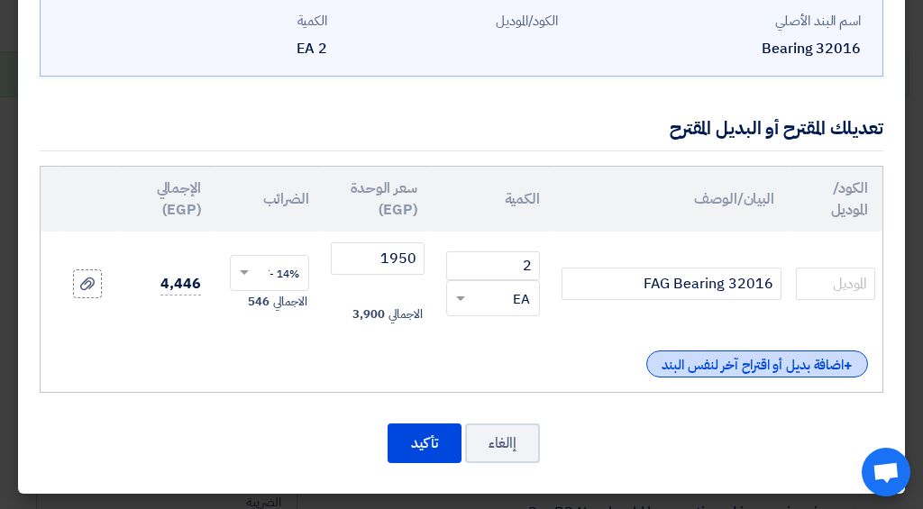
click at [752, 353] on div "+ اضافة بديل أو اقتراح آخر لنفس البند" at bounding box center [757, 363] width 222 height 27
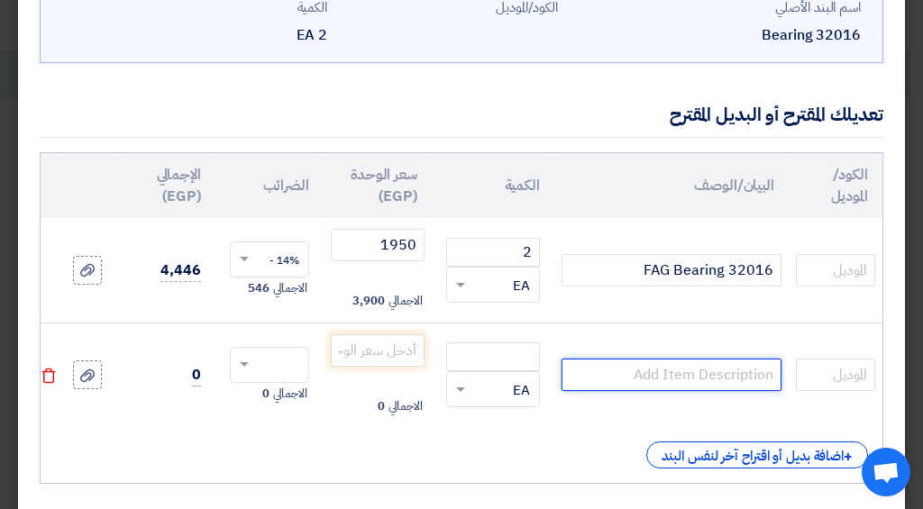
click at [727, 370] on input "text" at bounding box center [671, 375] width 220 height 32
type input "32016 NTN"
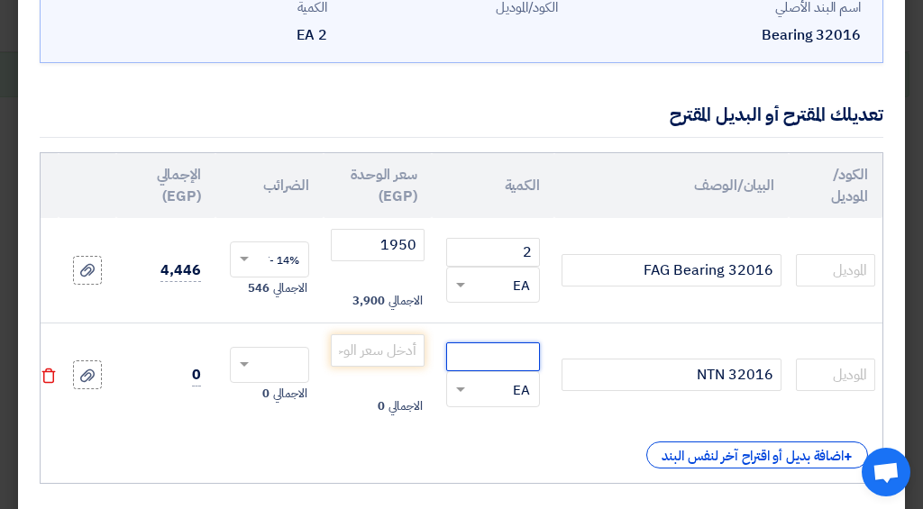
click at [488, 356] on input "number" at bounding box center [493, 356] width 94 height 29
type input "2"
click at [406, 349] on input "number" at bounding box center [378, 350] width 94 height 32
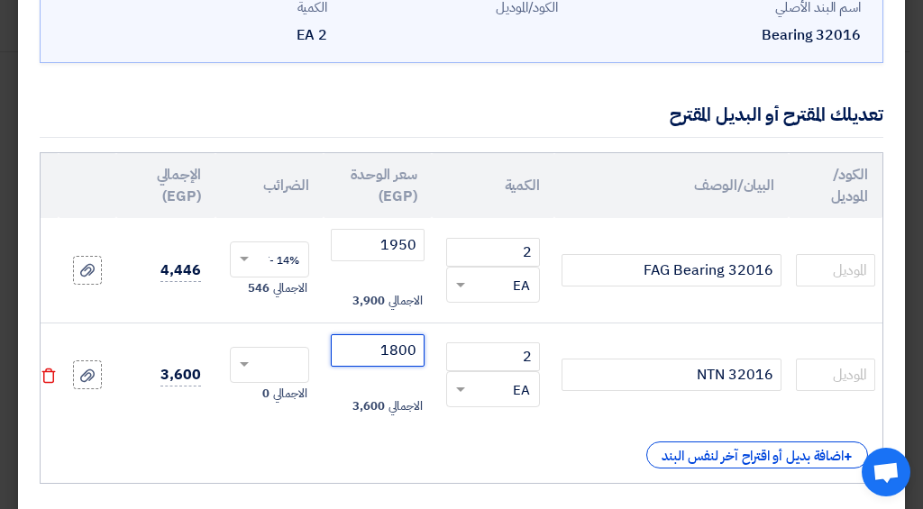
type input "1800"
click at [285, 369] on input "text" at bounding box center [281, 366] width 40 height 29
click at [297, 406] on div "14% -VAT" at bounding box center [269, 398] width 77 height 31
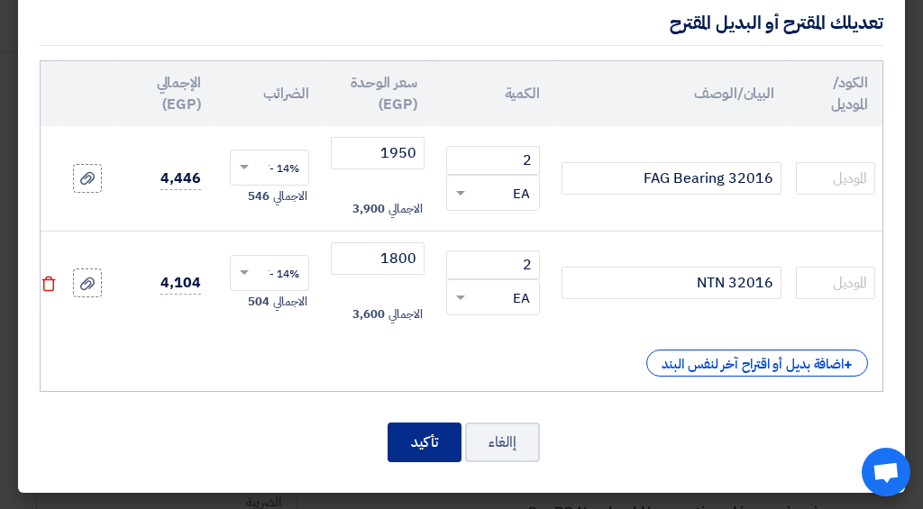
click at [432, 448] on button "تأكيد" at bounding box center [424, 443] width 74 height 40
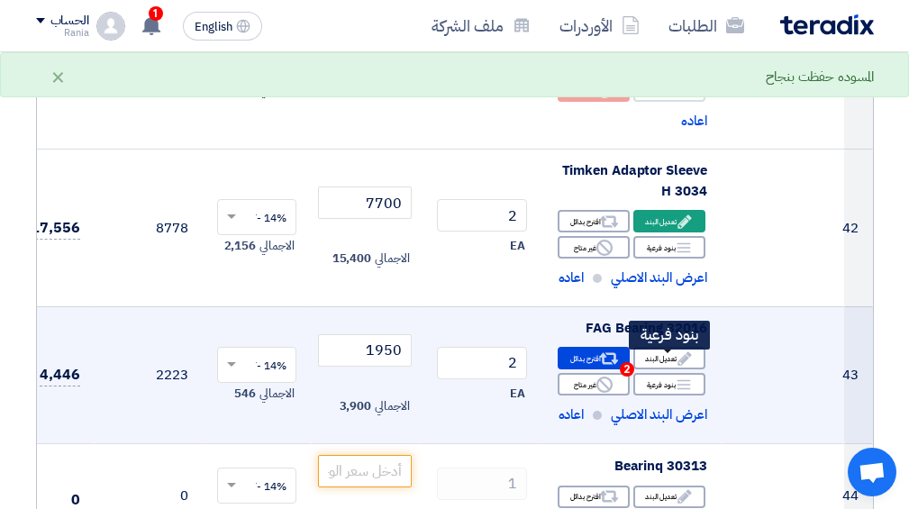
scroll to position [6300, 0]
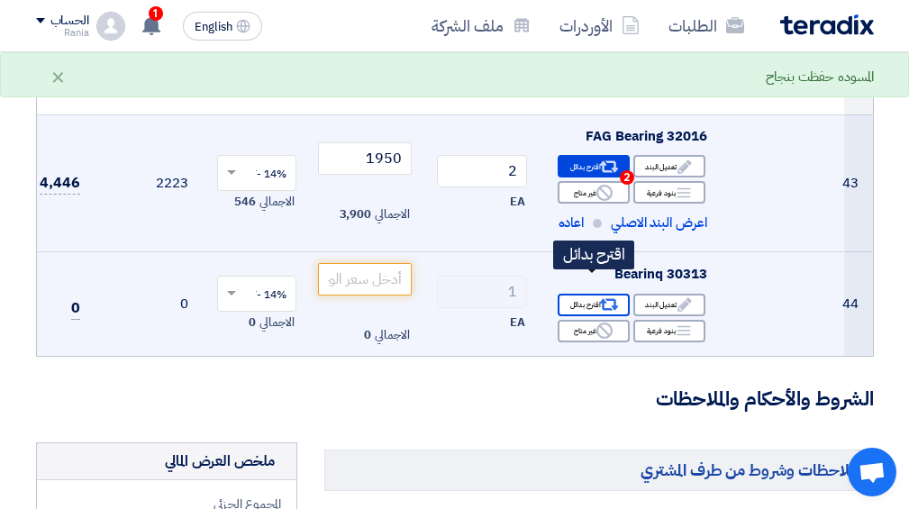
click at [602, 299] on use at bounding box center [608, 305] width 19 height 12
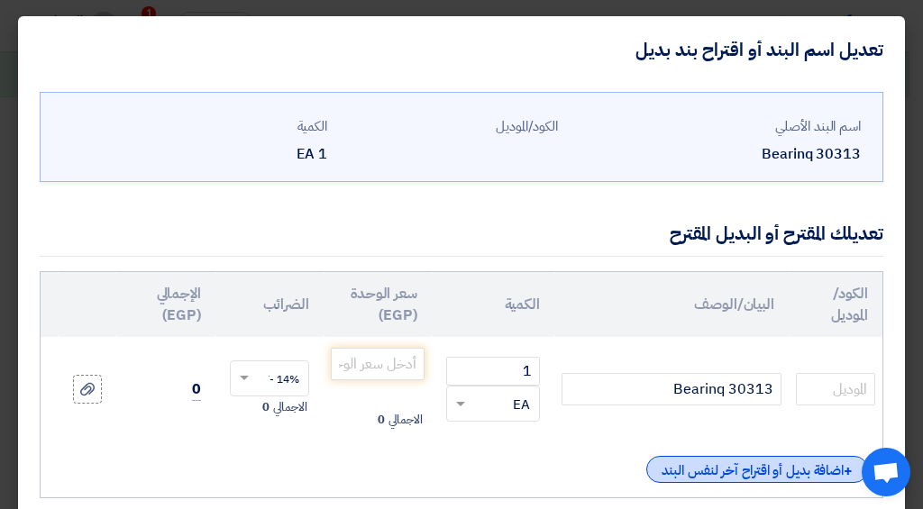
scroll to position [119, 0]
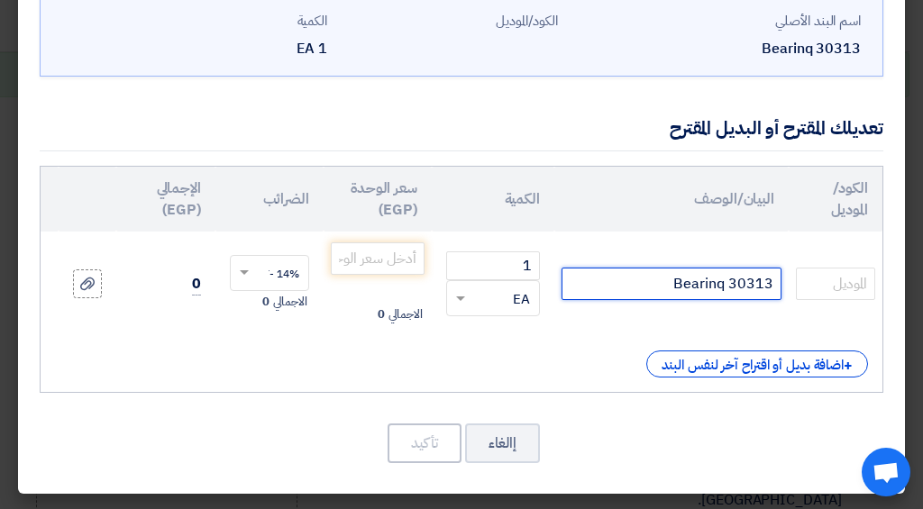
click at [774, 270] on input "Bearinq 30313" at bounding box center [671, 284] width 220 height 32
type input "NTN Bearinq 30313"
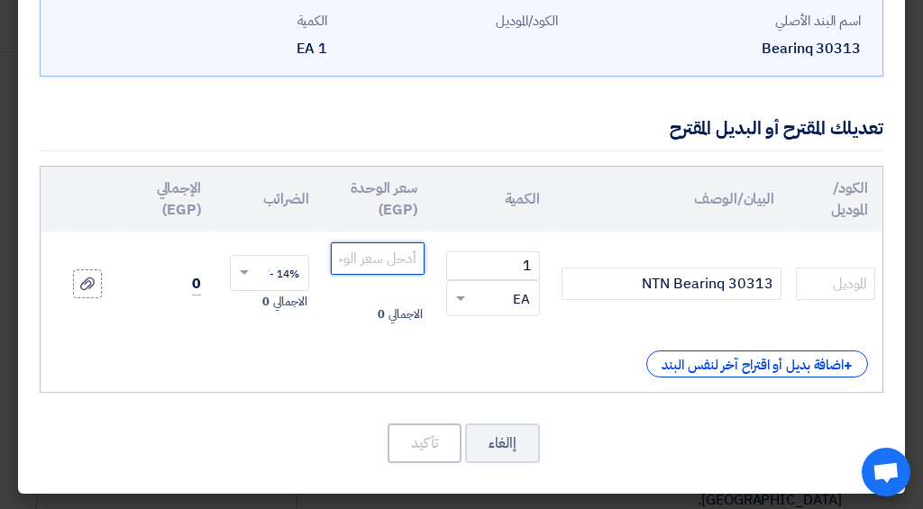
click at [365, 242] on input "number" at bounding box center [378, 258] width 94 height 32
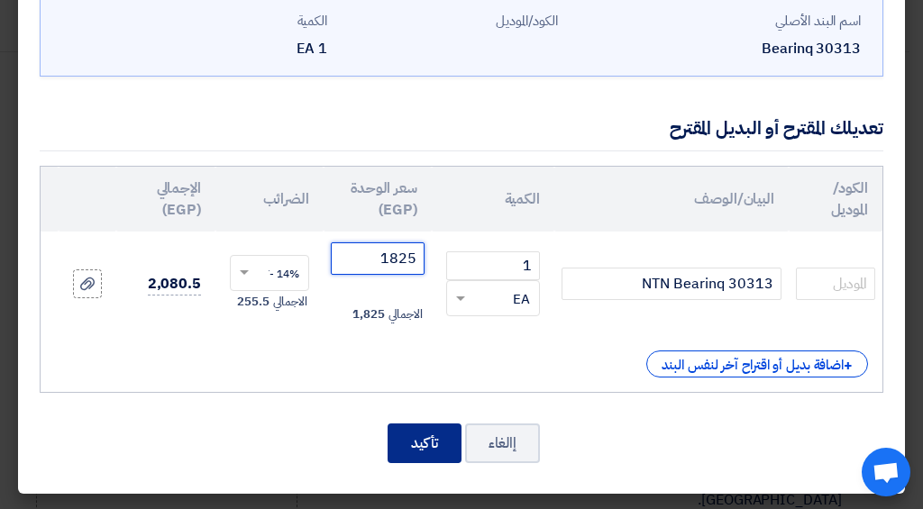
type input "1825"
click at [433, 444] on button "تأكيد" at bounding box center [424, 443] width 74 height 40
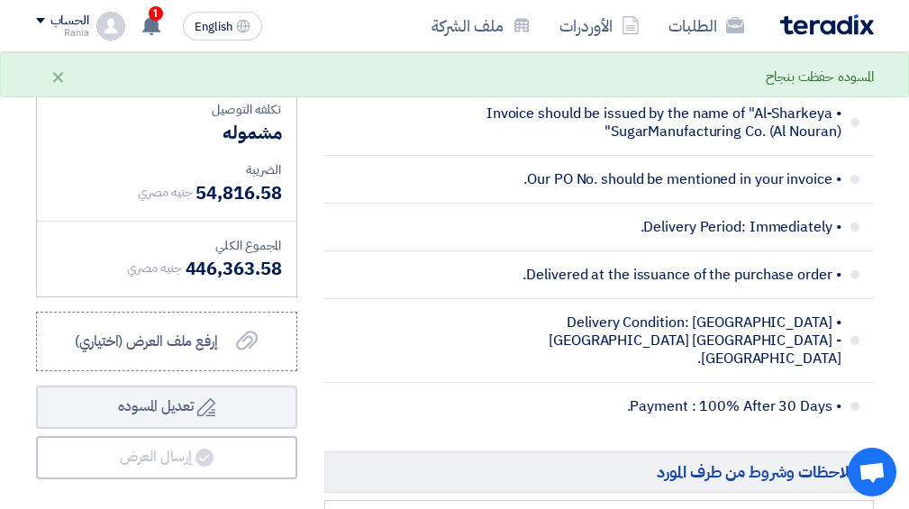
scroll to position [6211, 0]
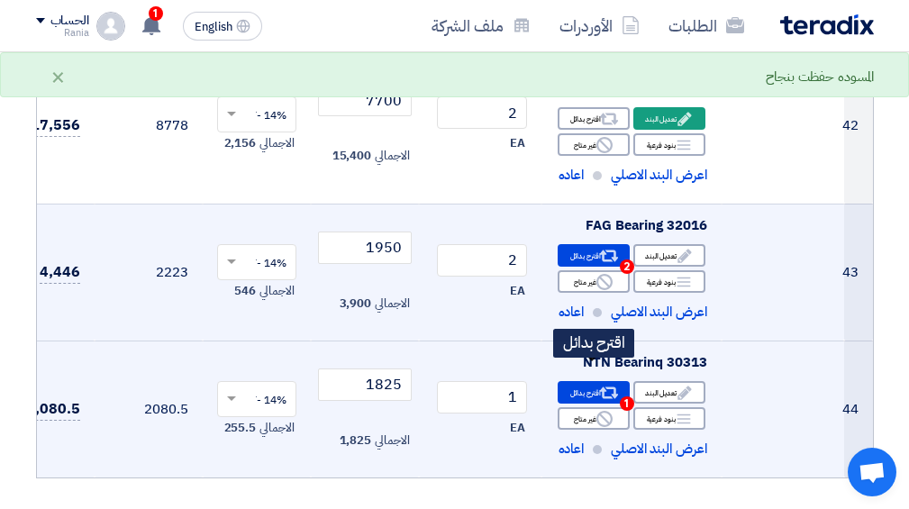
click at [597, 381] on div "Alternative اقترح بدائل 1" at bounding box center [594, 392] width 72 height 23
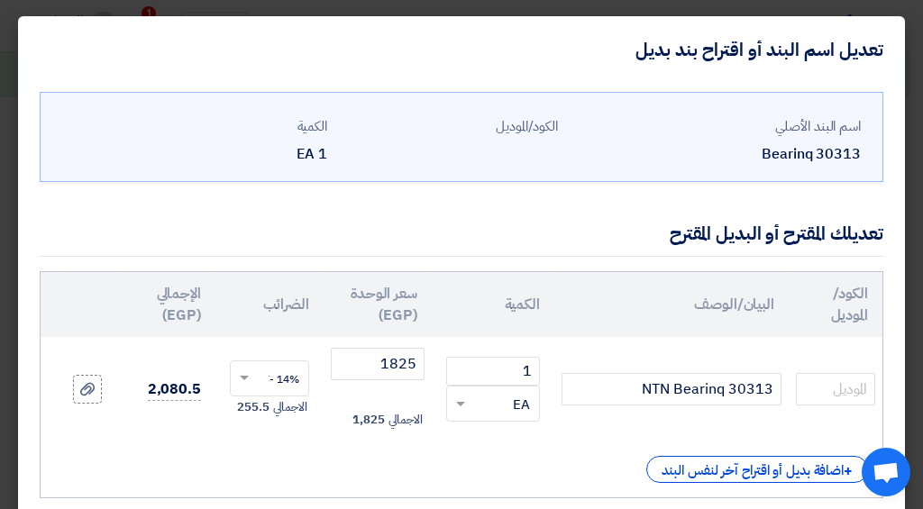
scroll to position [119, 0]
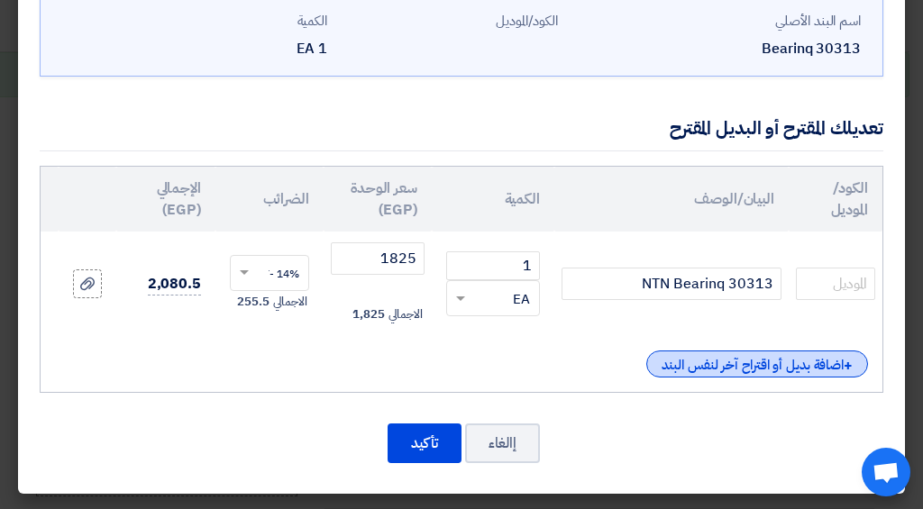
click at [776, 350] on div "+ اضافة بديل أو اقتراح آخر لنفس البند" at bounding box center [757, 363] width 222 height 27
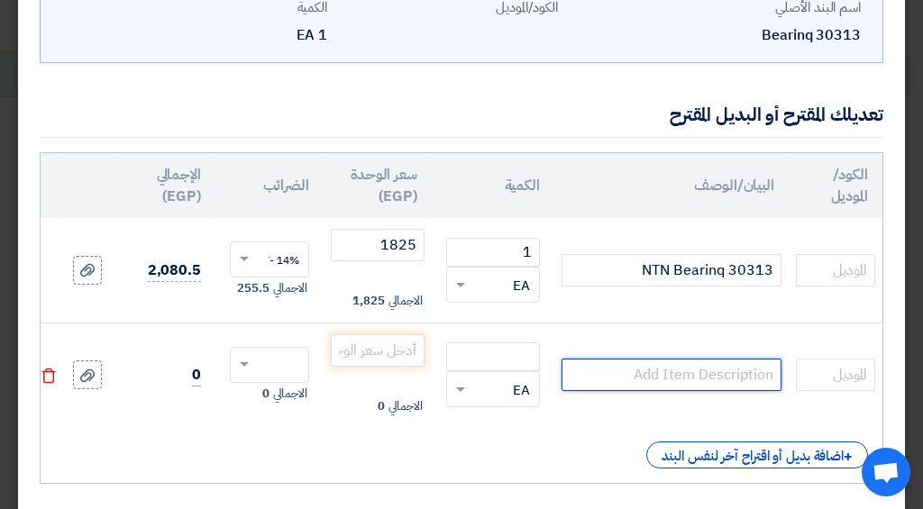
click at [711, 370] on input "text" at bounding box center [671, 375] width 220 height 32
type input "30313 Timken"
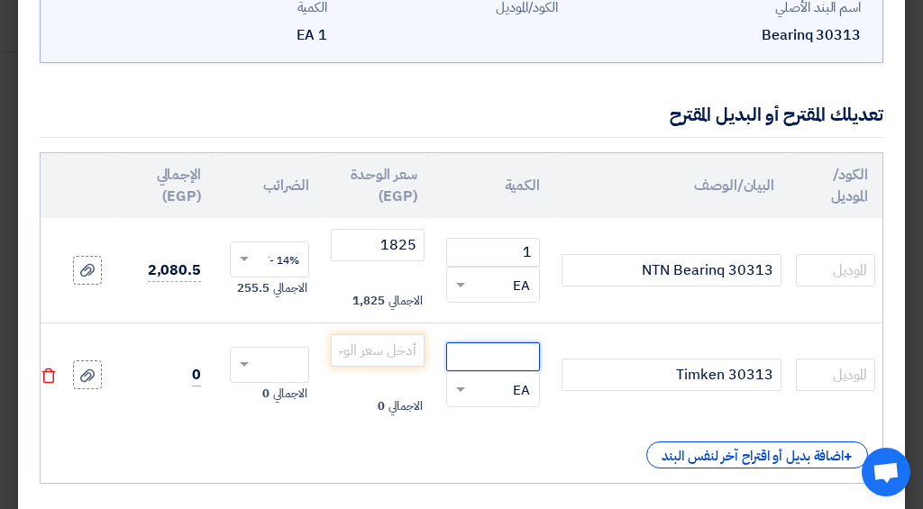
click at [513, 354] on input "number" at bounding box center [493, 356] width 94 height 29
type input "1"
click at [357, 361] on input "number" at bounding box center [378, 350] width 94 height 32
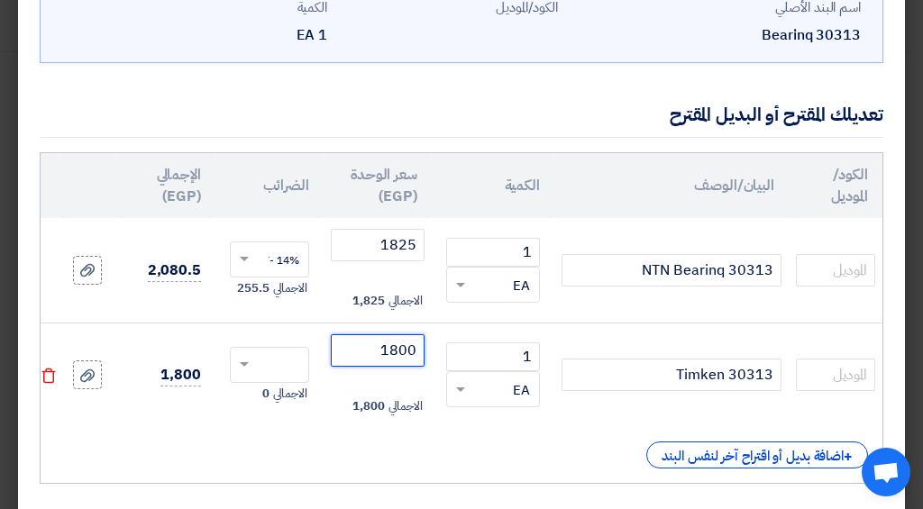
type input "1800"
click at [288, 367] on input "text" at bounding box center [281, 366] width 40 height 29
click at [278, 406] on div "14% -VAT" at bounding box center [269, 398] width 77 height 31
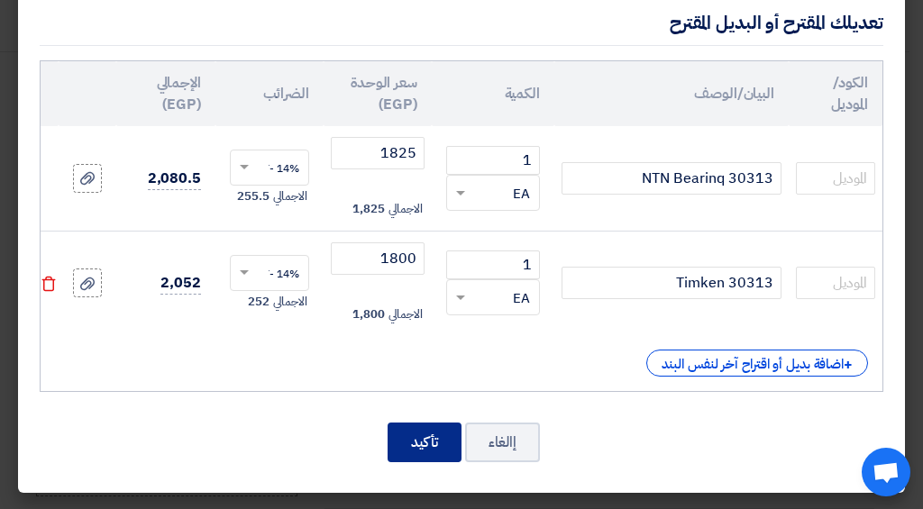
click at [452, 443] on button "تأكيد" at bounding box center [424, 443] width 74 height 40
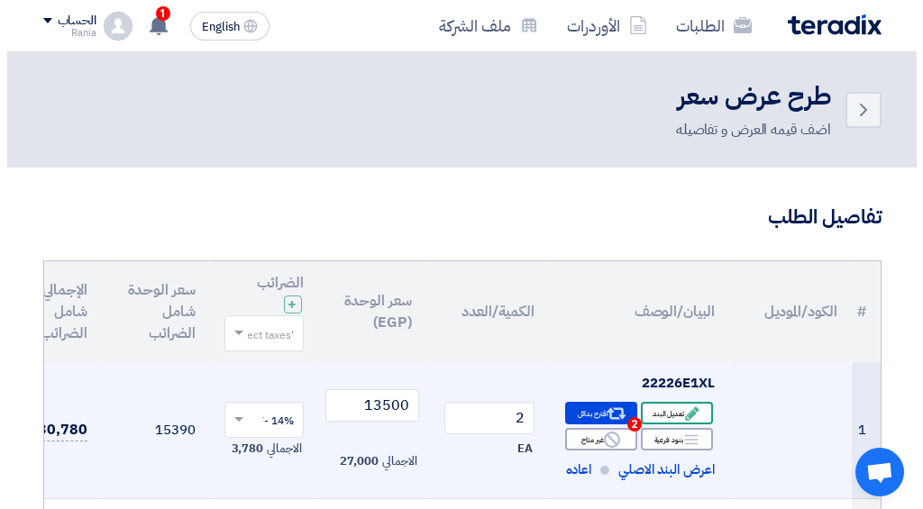
scroll to position [96, 0]
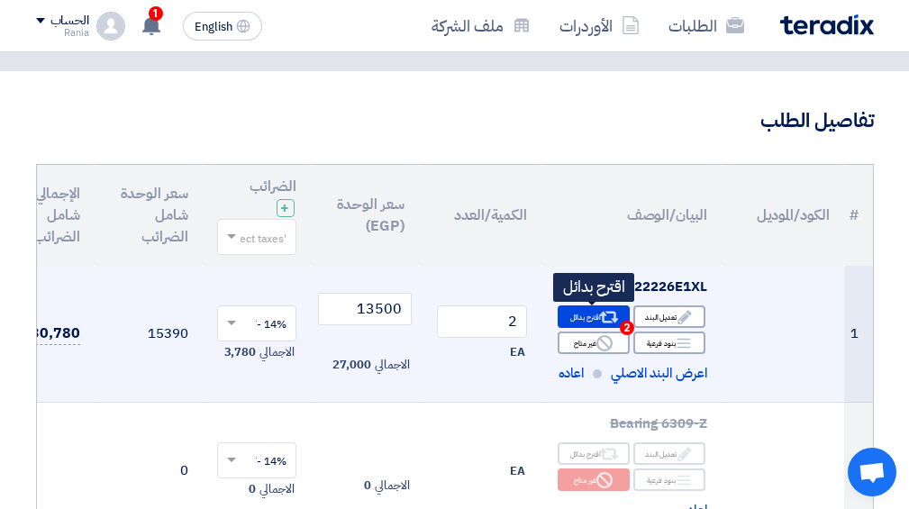
click at [597, 312] on div "Alternative اقترح بدائل 2" at bounding box center [594, 316] width 72 height 23
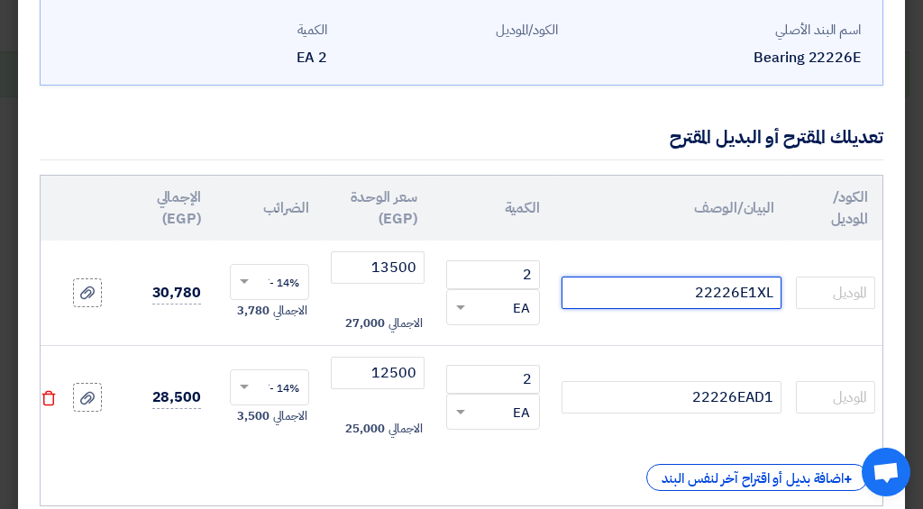
click at [767, 291] on input "22226E1XL" at bounding box center [671, 293] width 220 height 32
click at [771, 291] on input "22226E1XL" at bounding box center [671, 293] width 220 height 32
type input "FAG 22226E1XL"
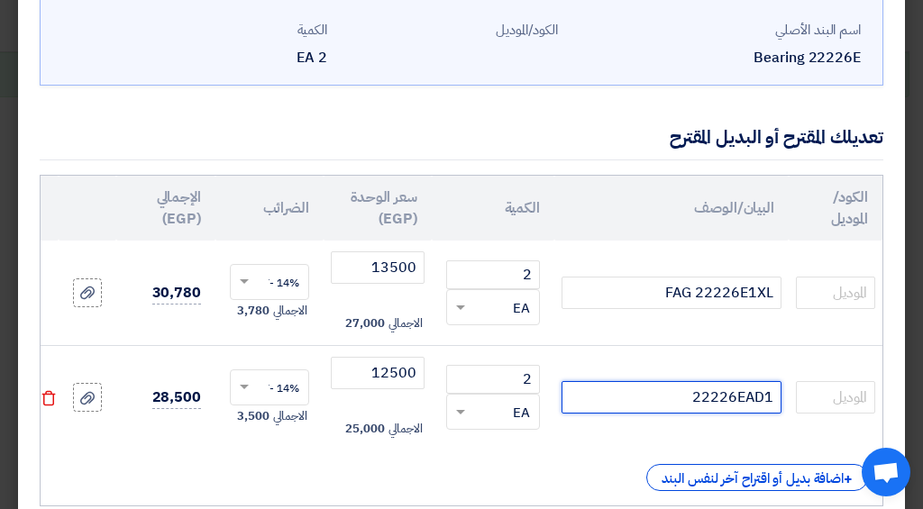
click at [779, 402] on input "22226EAD1" at bounding box center [671, 397] width 220 height 32
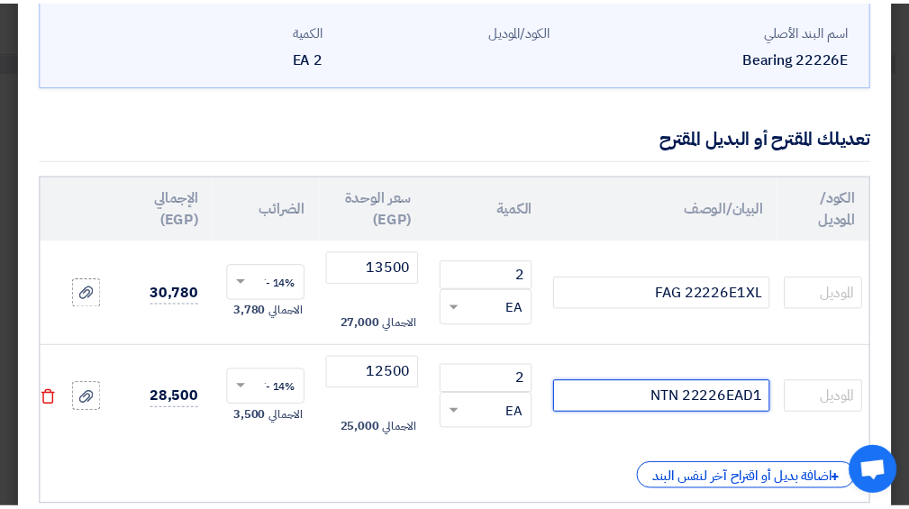
scroll to position [224, 0]
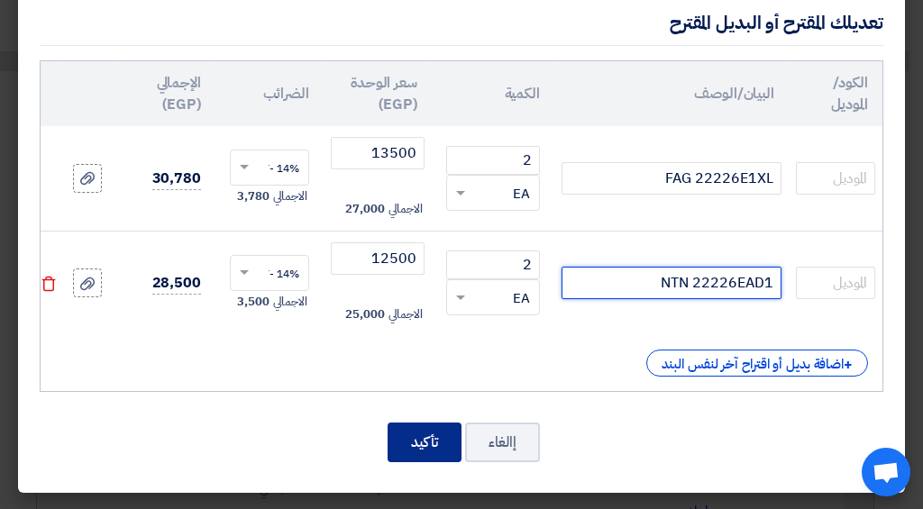
type input "NTN 22226EAD1"
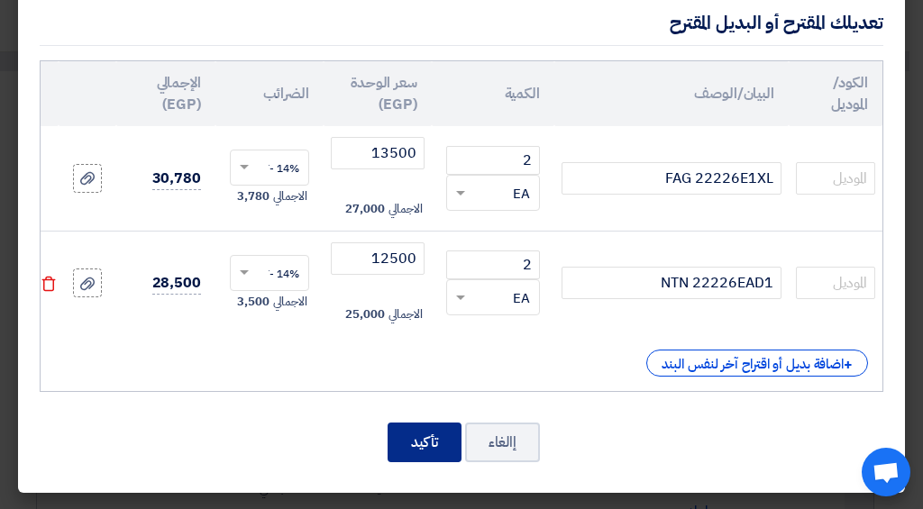
click at [421, 429] on button "تأكيد" at bounding box center [424, 443] width 74 height 40
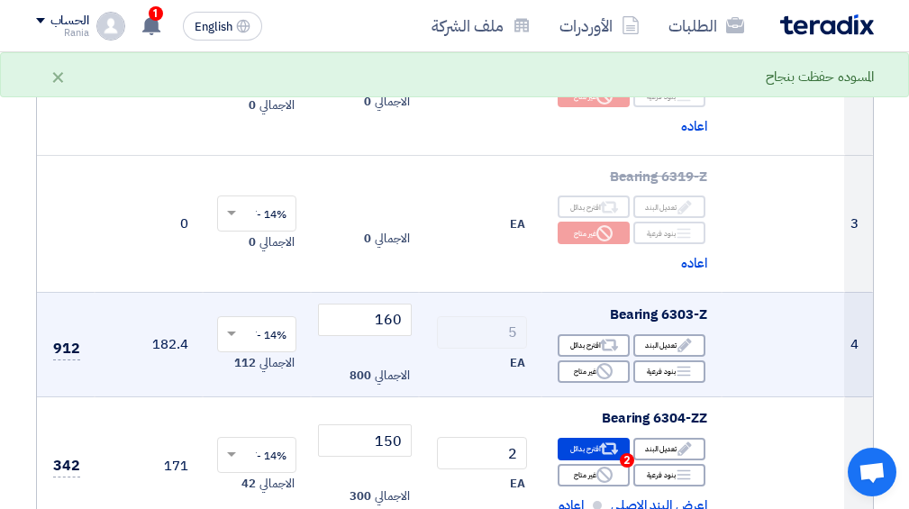
scroll to position [577, 0]
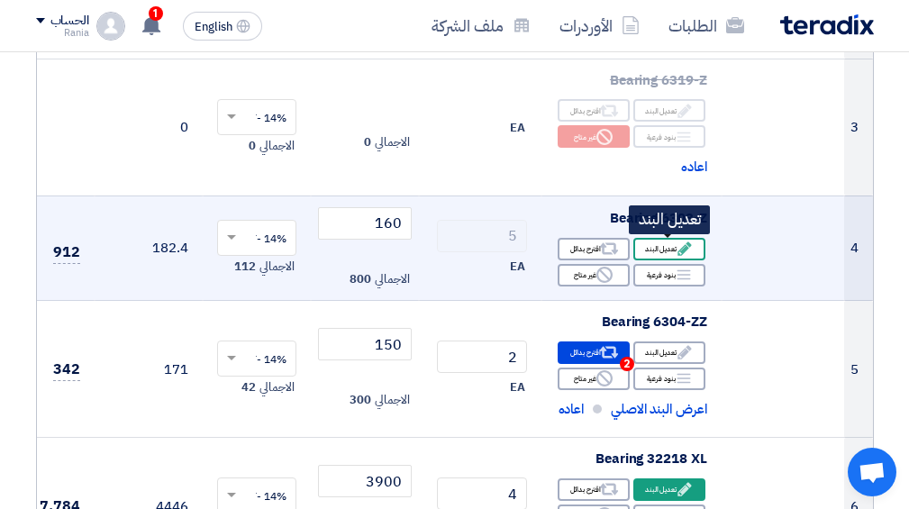
click at [685, 249] on use at bounding box center [685, 249] width 14 height 14
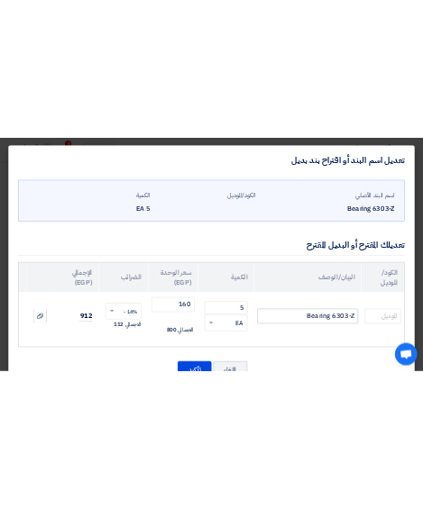
scroll to position [77, 0]
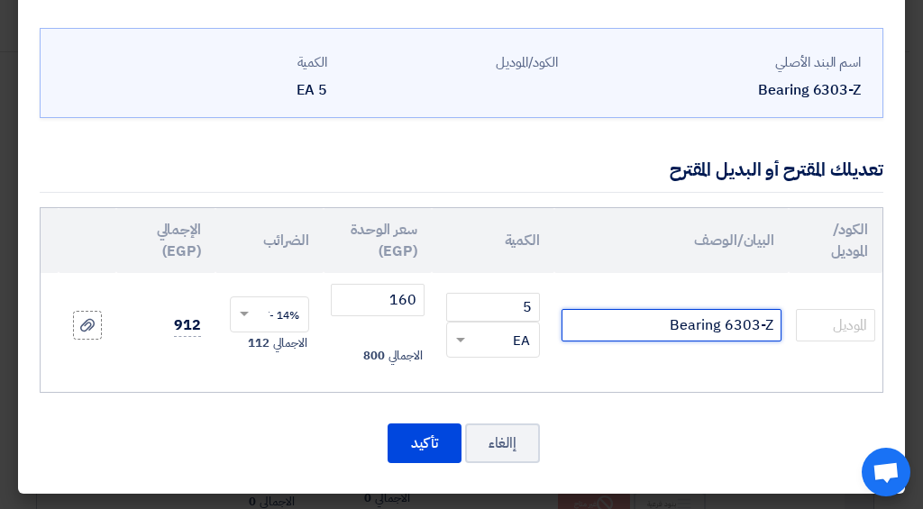
click at [777, 311] on input "Bearing 6303-Z" at bounding box center [671, 325] width 220 height 32
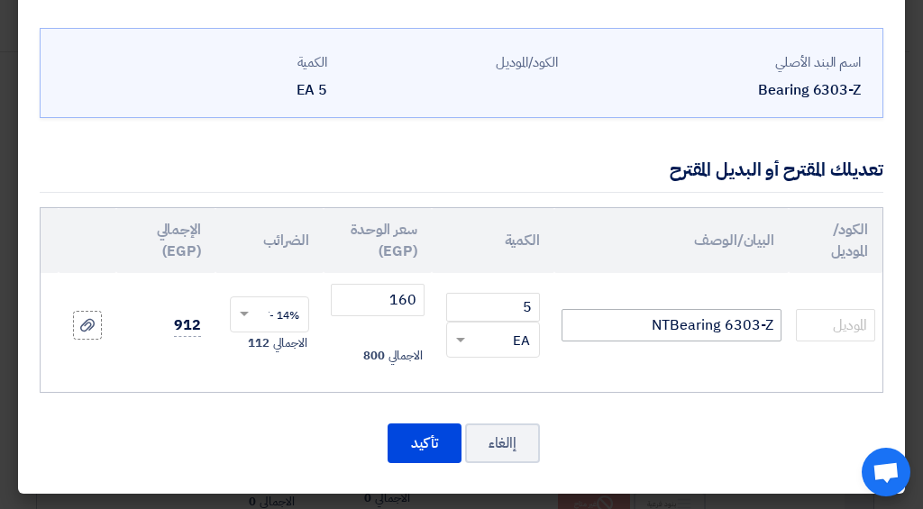
scroll to position [55, 0]
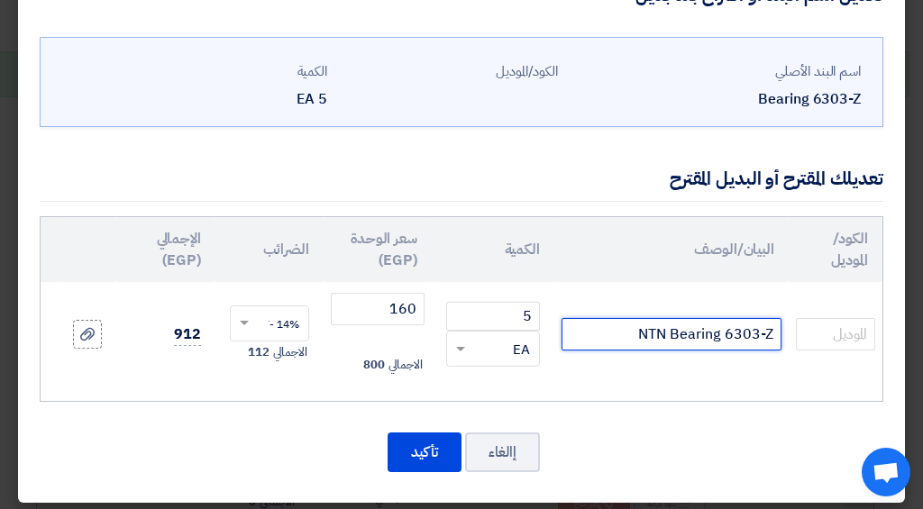
type input "NTN Bearing 6303-Z"
click at [320, 295] on td "14% -VAT × الاجمالي 112" at bounding box center [269, 334] width 108 height 105
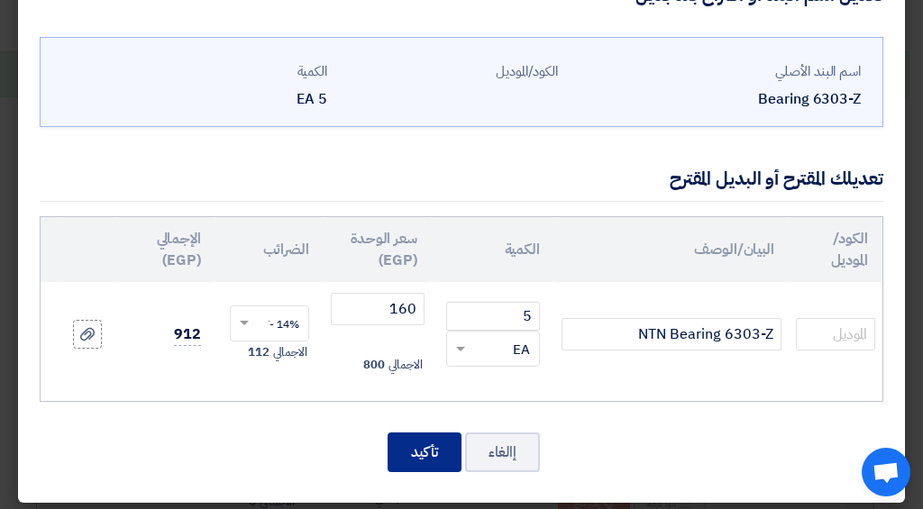
click at [419, 469] on button "تأكيد" at bounding box center [424, 452] width 74 height 40
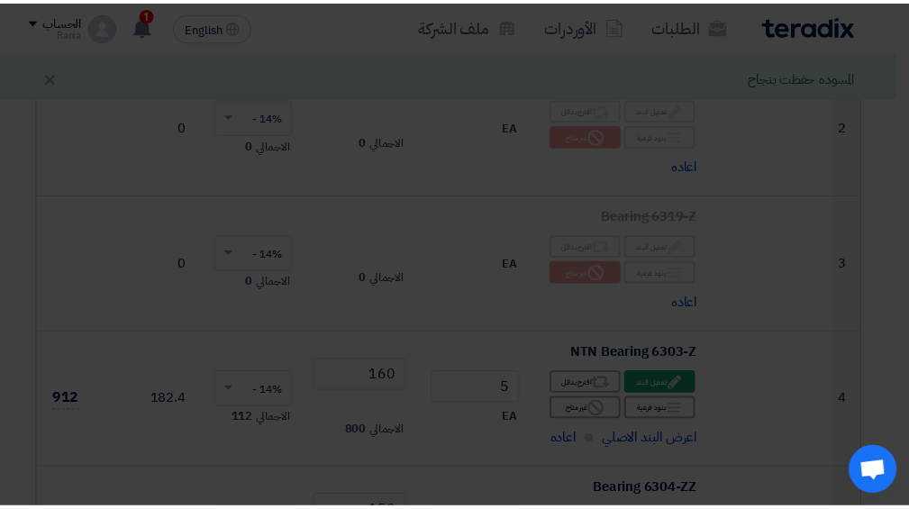
scroll to position [577, 0]
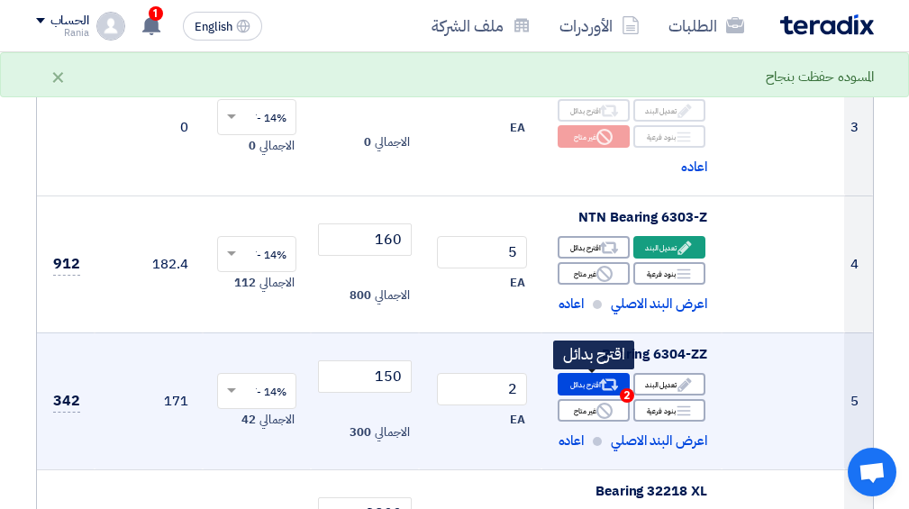
click at [609, 387] on icon "Alternative" at bounding box center [608, 385] width 19 height 19
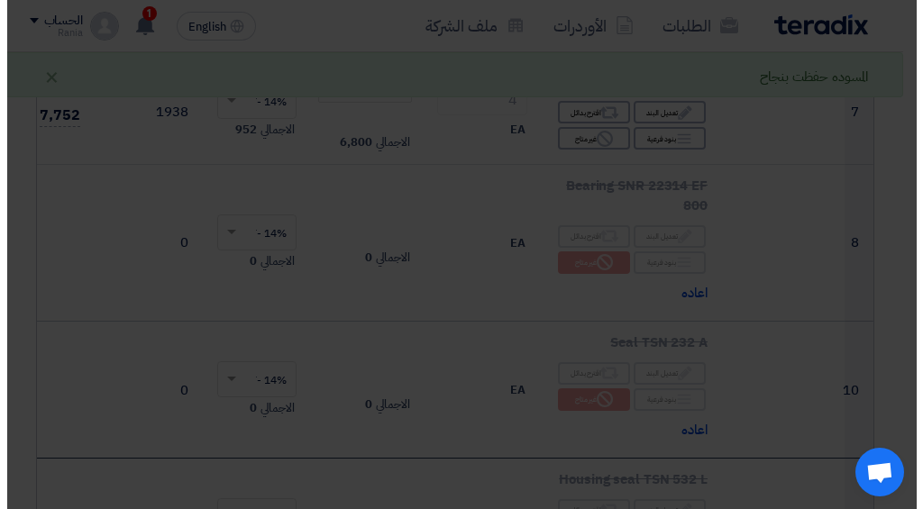
scroll to position [441, 0]
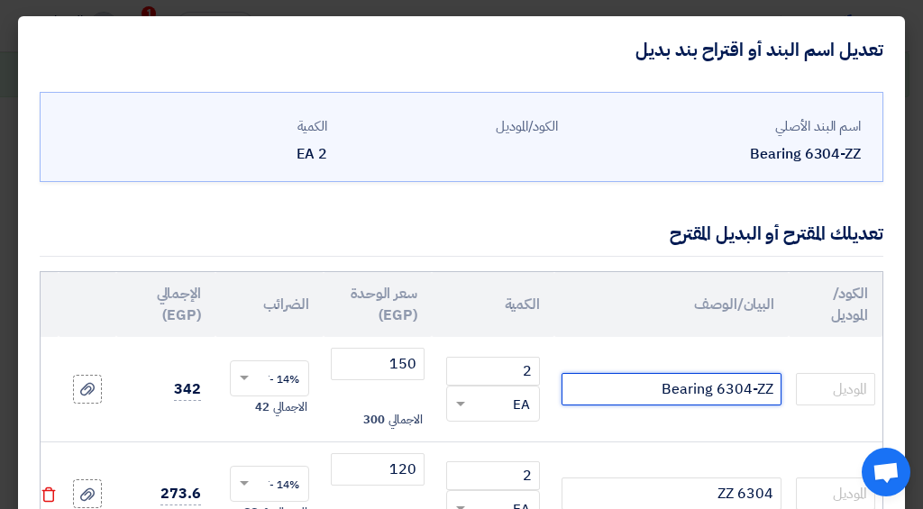
click at [773, 388] on input "Bearing 6304-ZZ" at bounding box center [671, 389] width 220 height 32
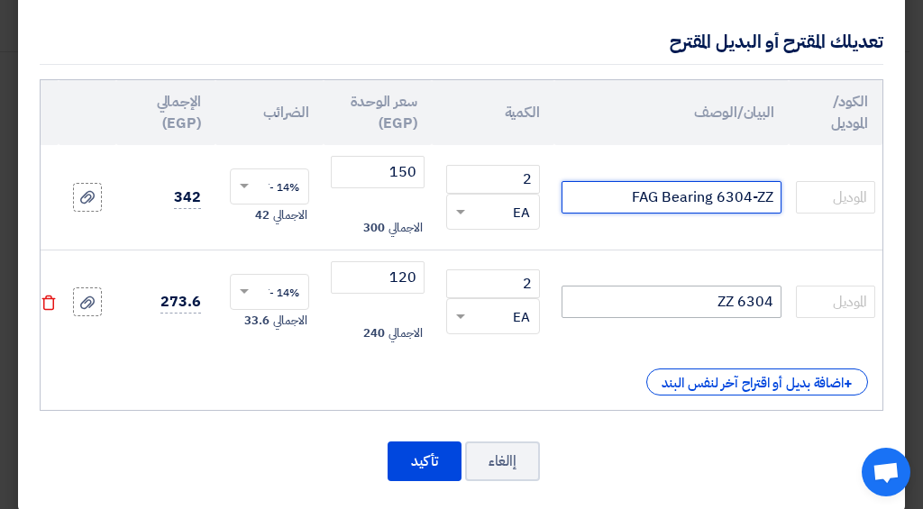
type input "FAG Bearing 6304-ZZ"
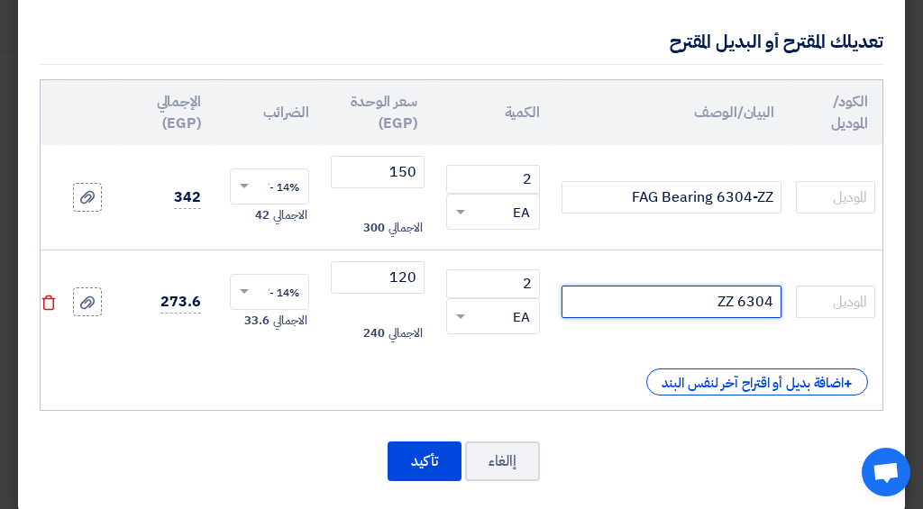
click at [774, 299] on input "6304 ZZ" at bounding box center [671, 302] width 220 height 32
type input "NTN 6304 ZZ"
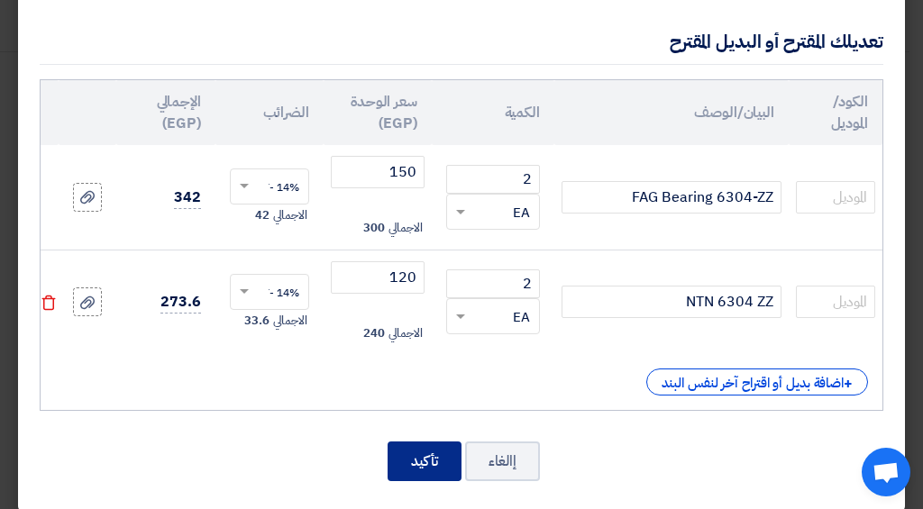
click at [435, 481] on button "تأكيد" at bounding box center [424, 462] width 74 height 40
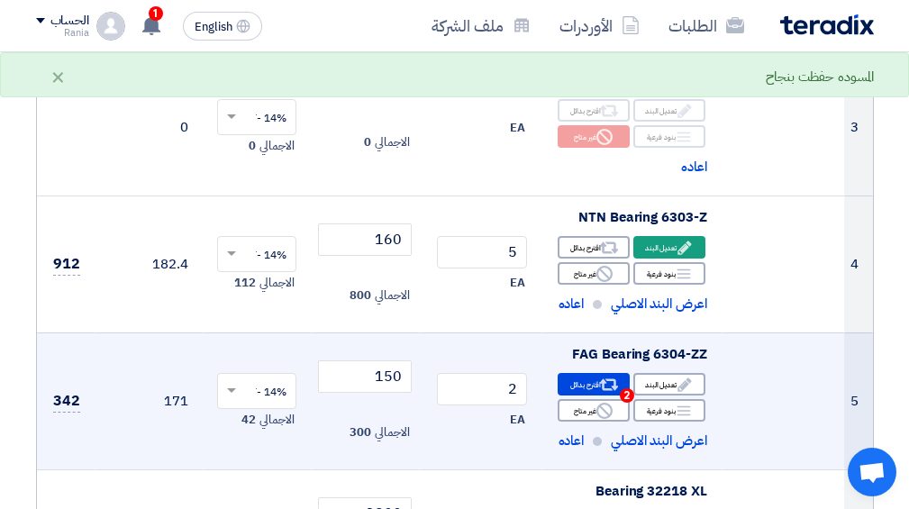
scroll to position [769, 0]
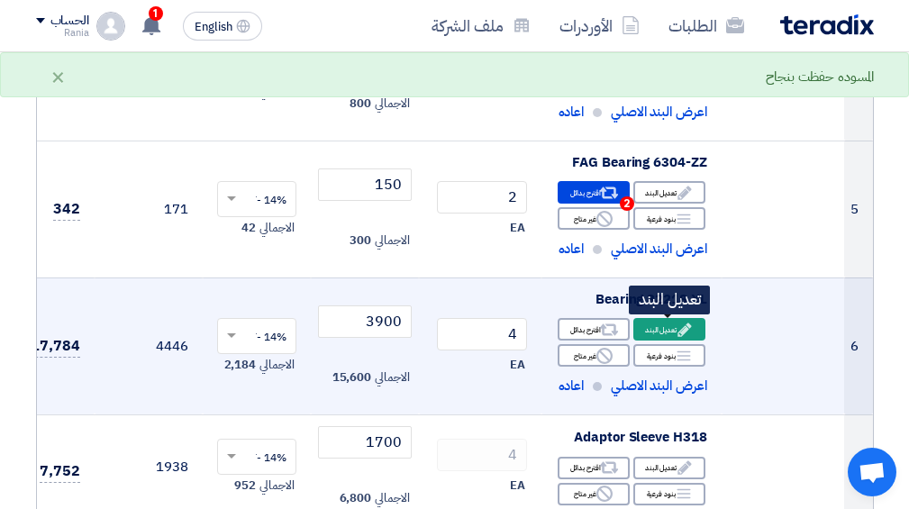
click at [666, 332] on div "Edit تعديل البند" at bounding box center [669, 329] width 72 height 23
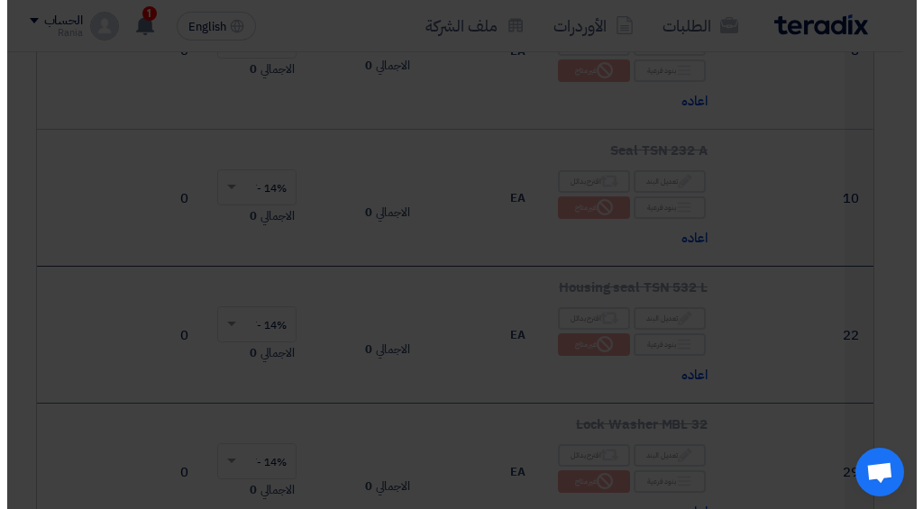
scroll to position [633, 0]
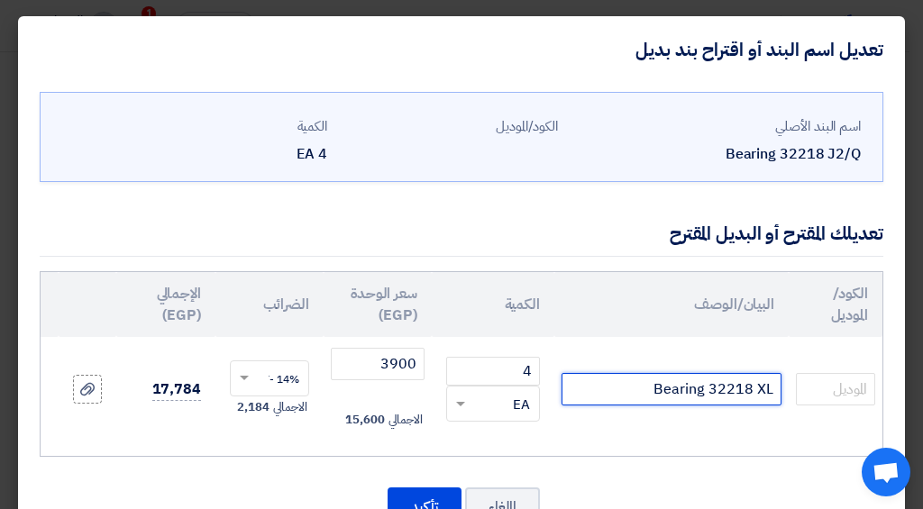
click at [770, 383] on input "Bearing 32218 XL" at bounding box center [671, 389] width 220 height 32
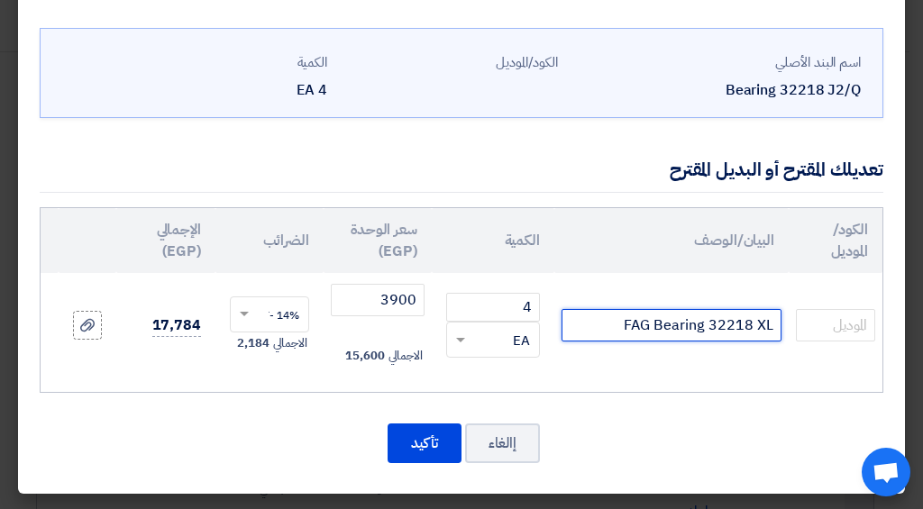
type input "FAG Bearing 32218 XL"
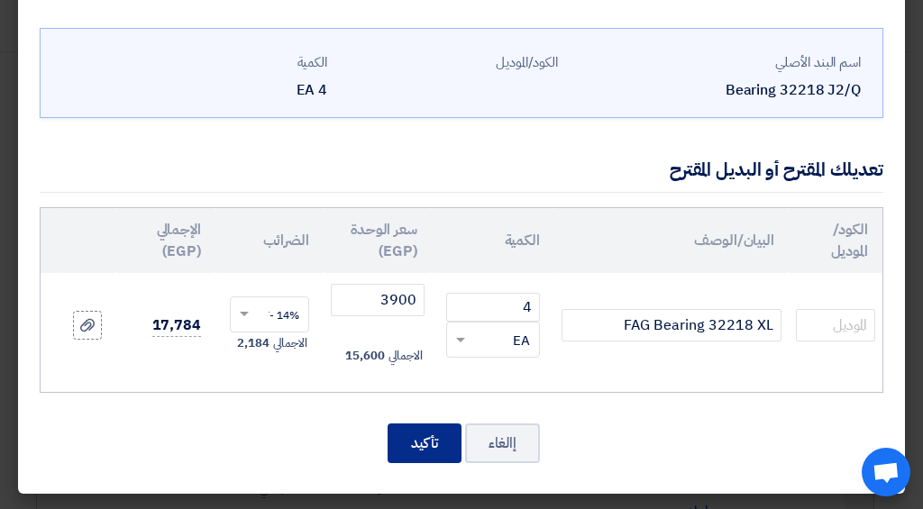
click at [430, 446] on button "تأكيد" at bounding box center [424, 443] width 74 height 40
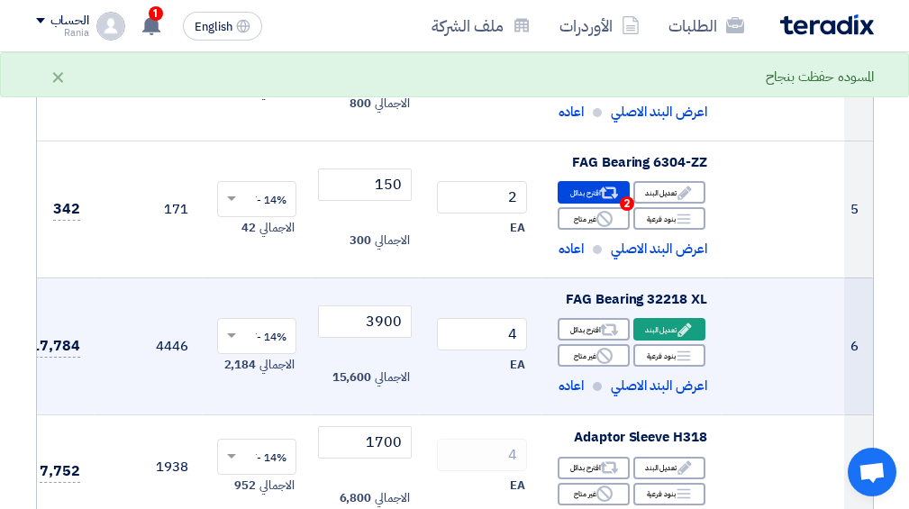
scroll to position [961, 0]
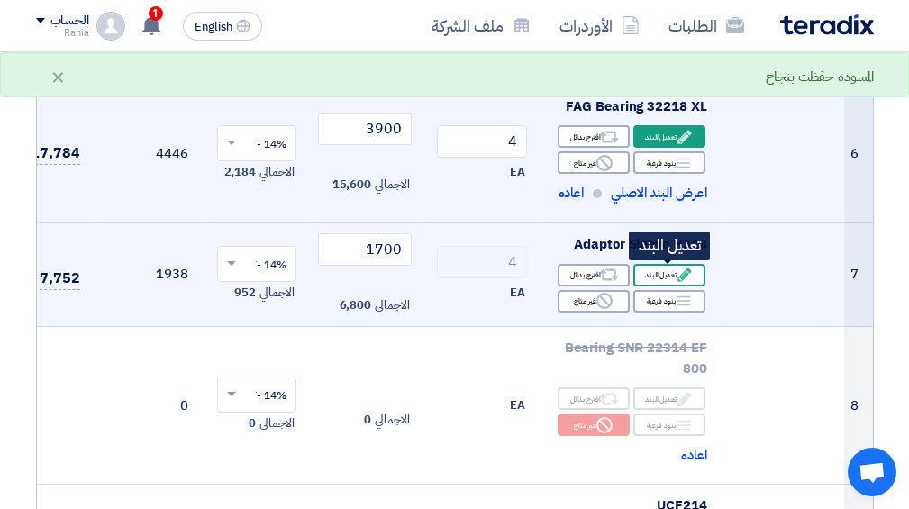
click at [656, 279] on div "Edit تعديل البند" at bounding box center [669, 275] width 72 height 23
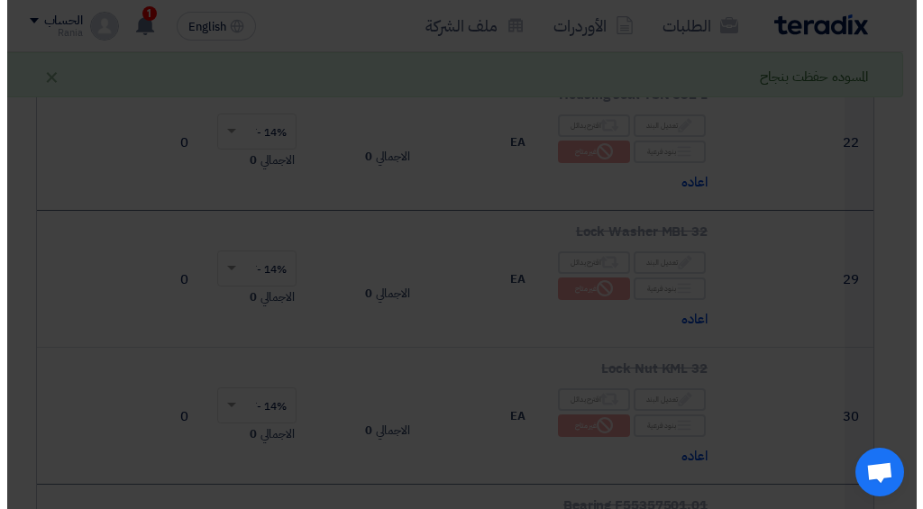
scroll to position [688, 0]
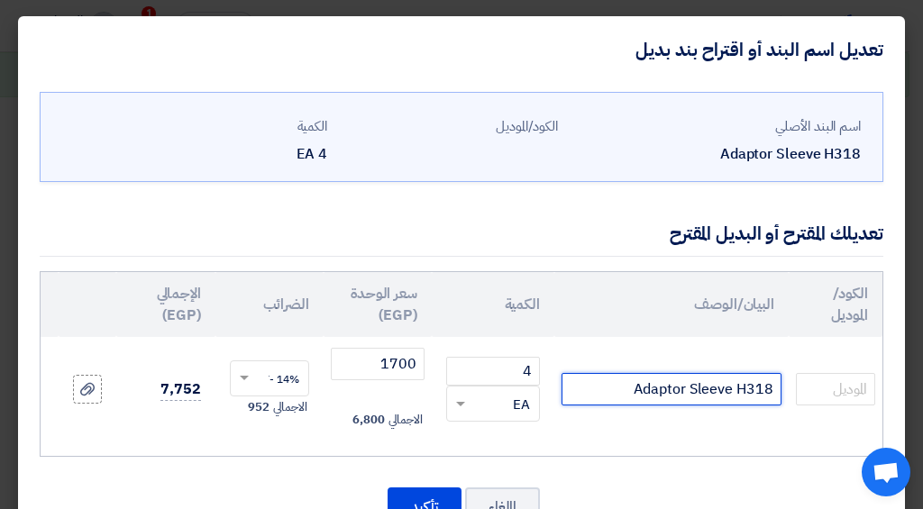
click at [776, 390] on input "Adaptor Sleeve H318" at bounding box center [671, 389] width 220 height 32
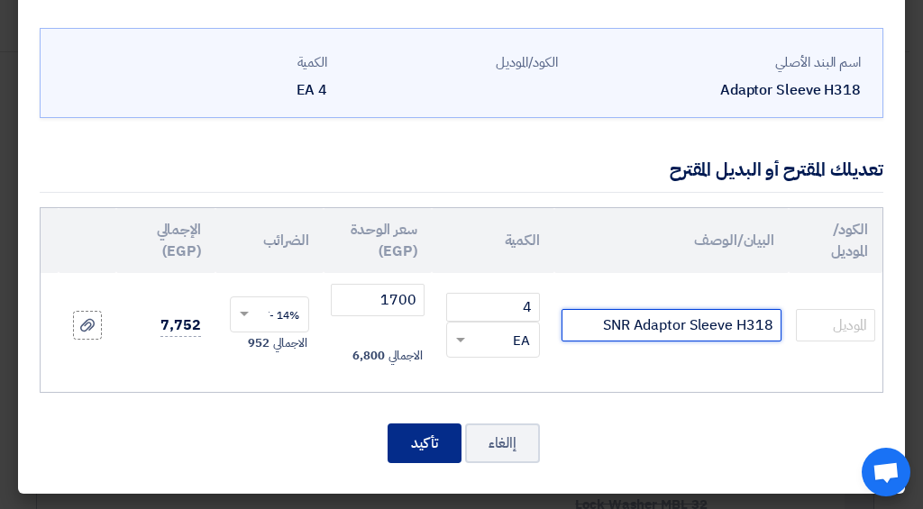
type input "SNR Adaptor Sleeve H318"
click at [437, 441] on button "تأكيد" at bounding box center [424, 443] width 74 height 40
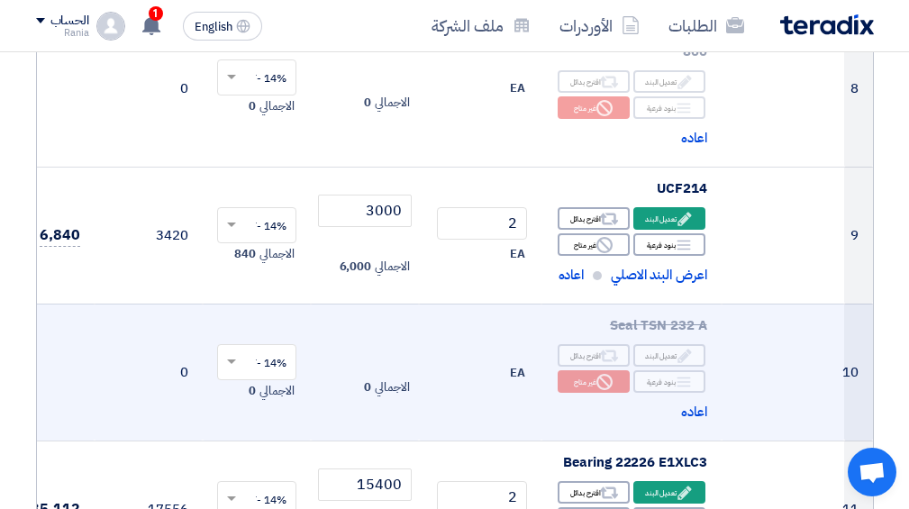
scroll to position [1427, 0]
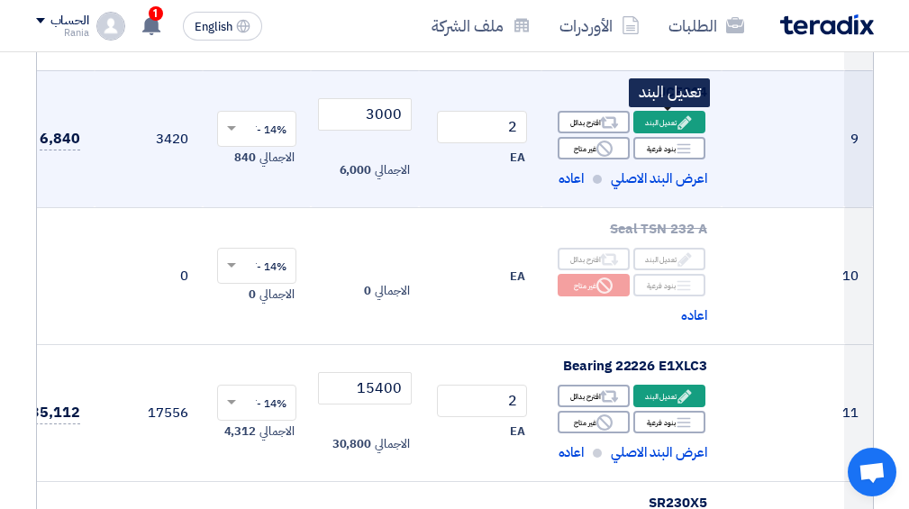
click at [669, 116] on div "Edit تعديل البند" at bounding box center [669, 122] width 72 height 23
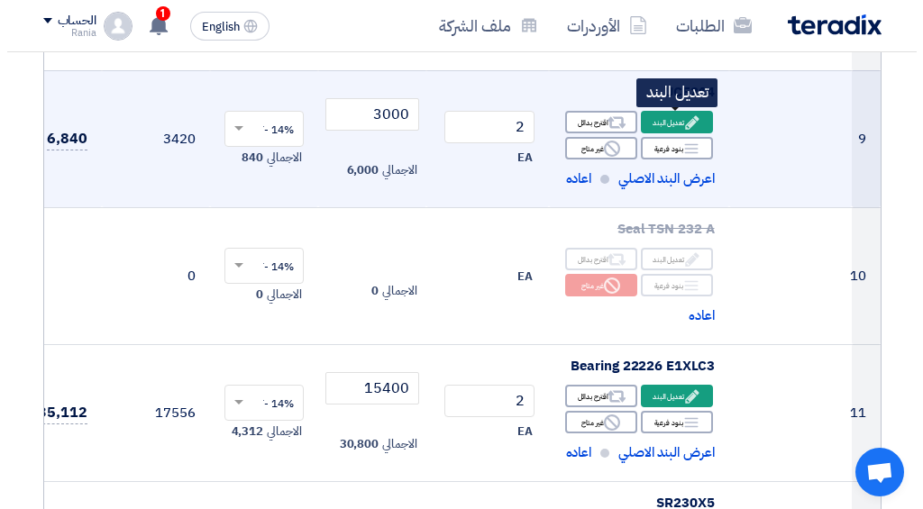
scroll to position [723, 0]
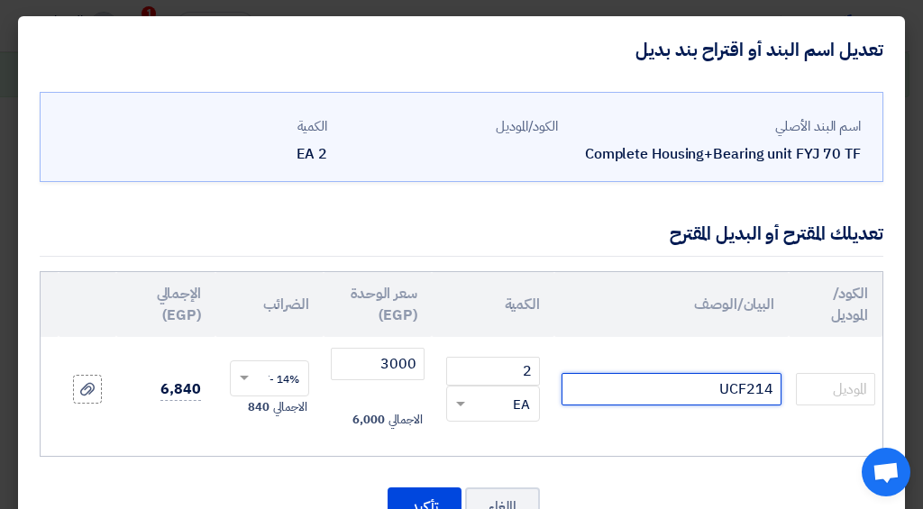
click at [778, 397] on input "UCF214" at bounding box center [671, 389] width 220 height 32
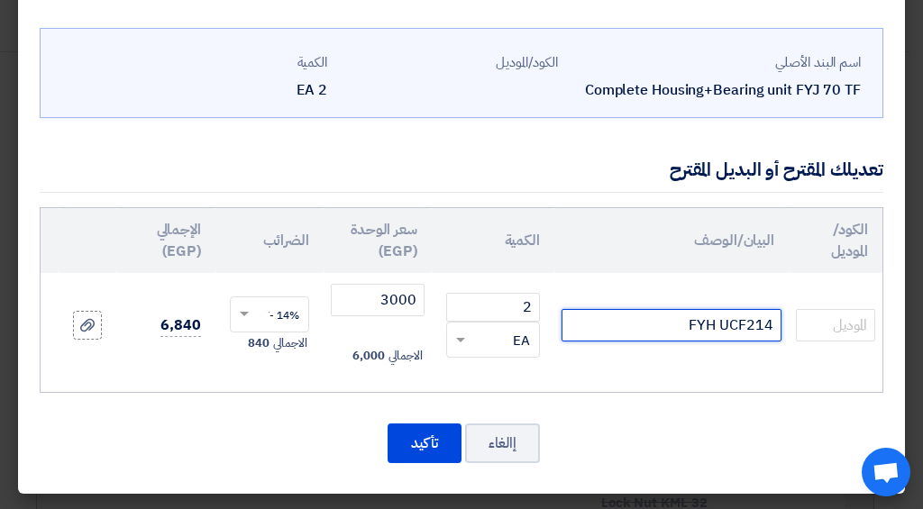
type input "FYH UCF214"
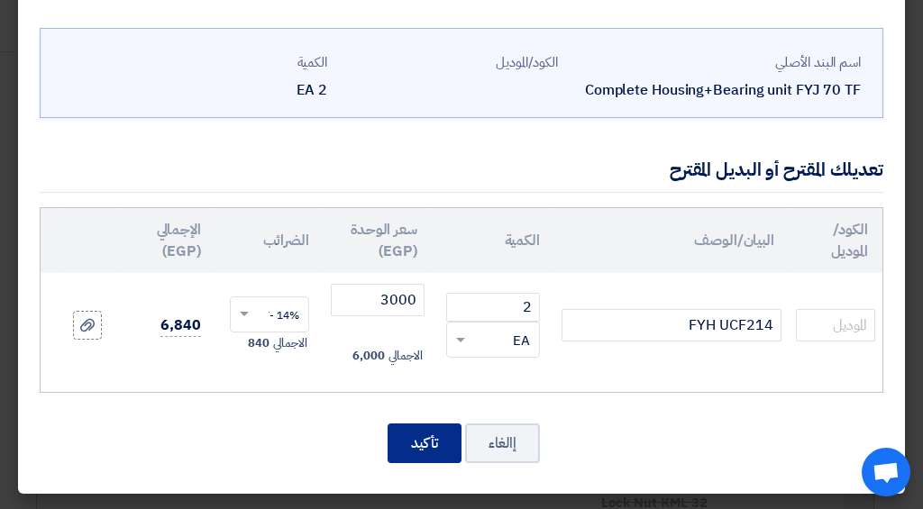
click at [440, 431] on button "تأكيد" at bounding box center [424, 443] width 74 height 40
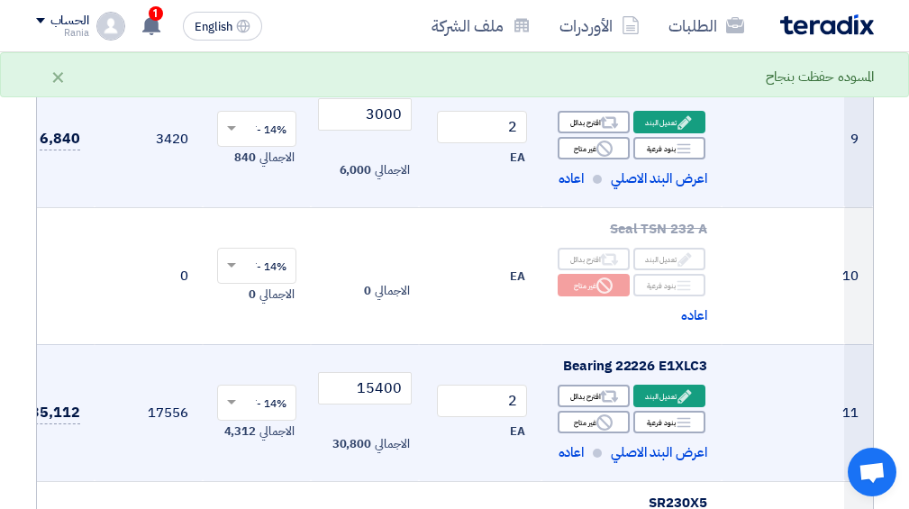
scroll to position [1524, 0]
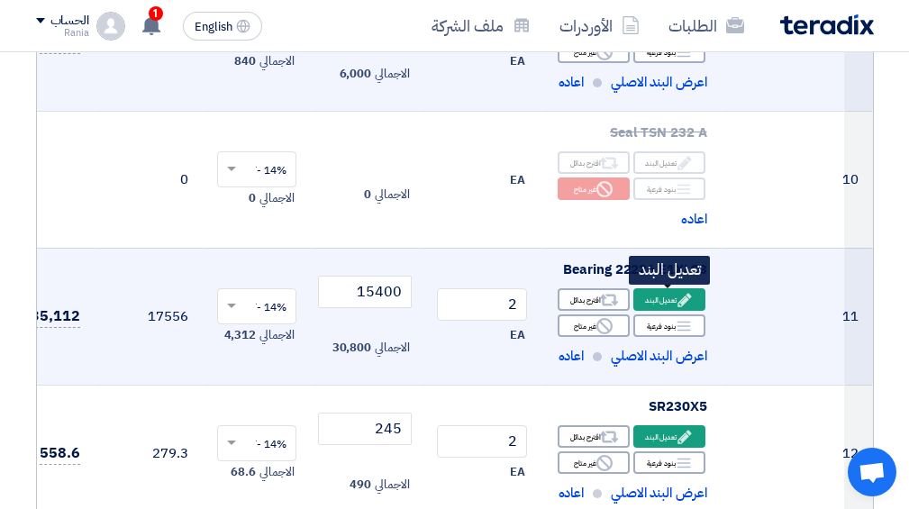
click at [661, 307] on div "Edit تعديل البند" at bounding box center [669, 299] width 72 height 23
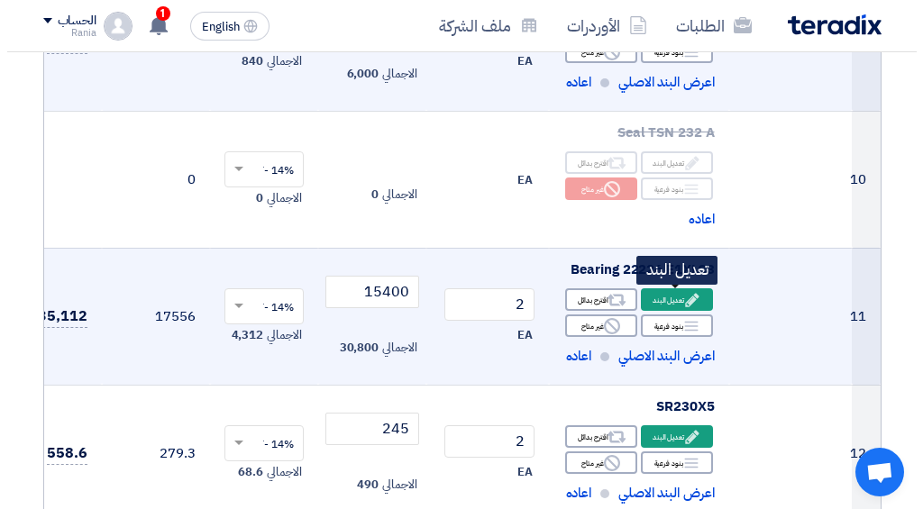
scroll to position [819, 0]
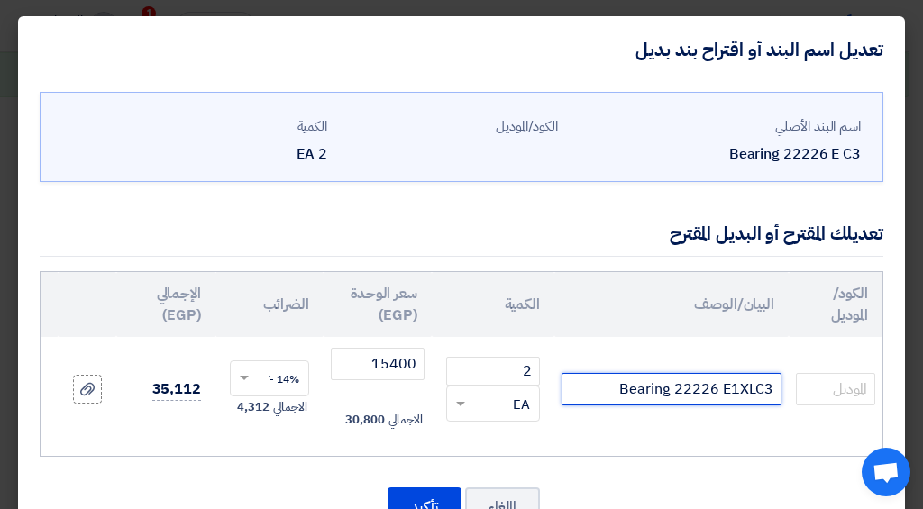
click at [773, 390] on input "Bearing 22226 E1XLC3" at bounding box center [671, 389] width 220 height 32
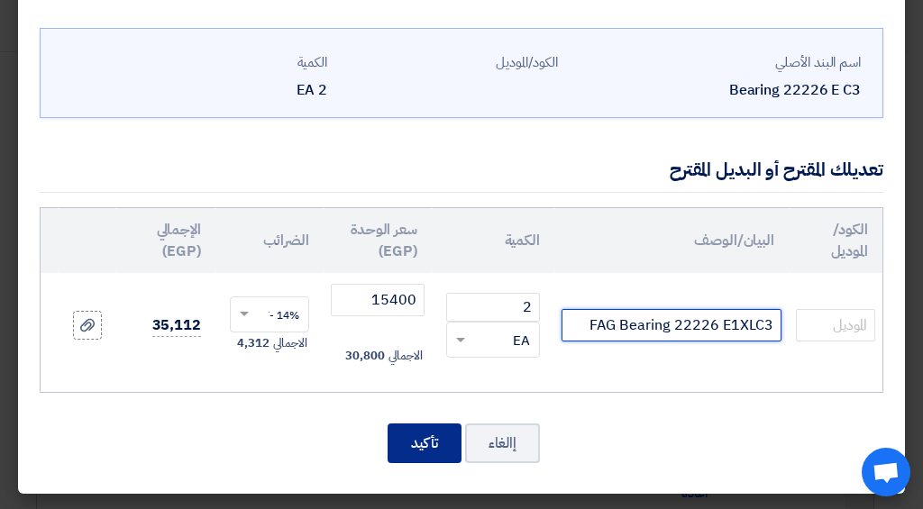
type input "FAG Bearing 22226 E1XLC3"
click at [444, 444] on button "تأكيد" at bounding box center [424, 443] width 74 height 40
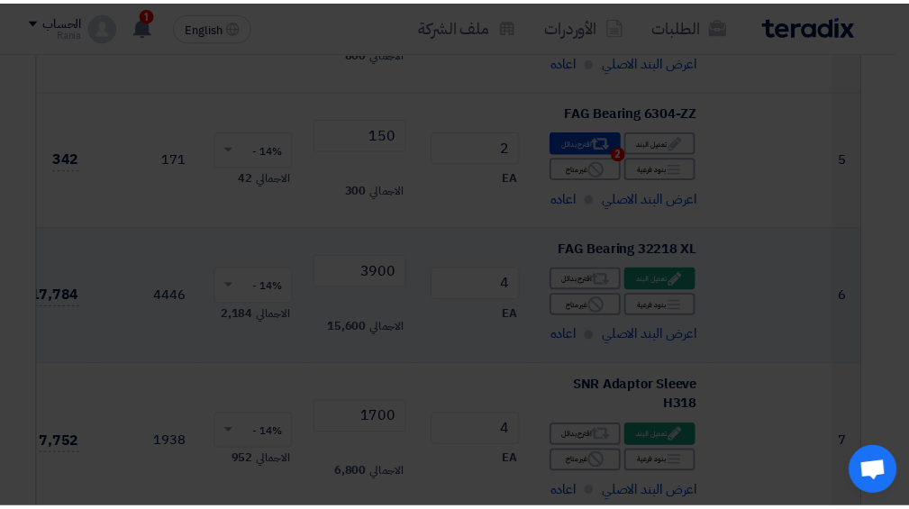
scroll to position [1661, 0]
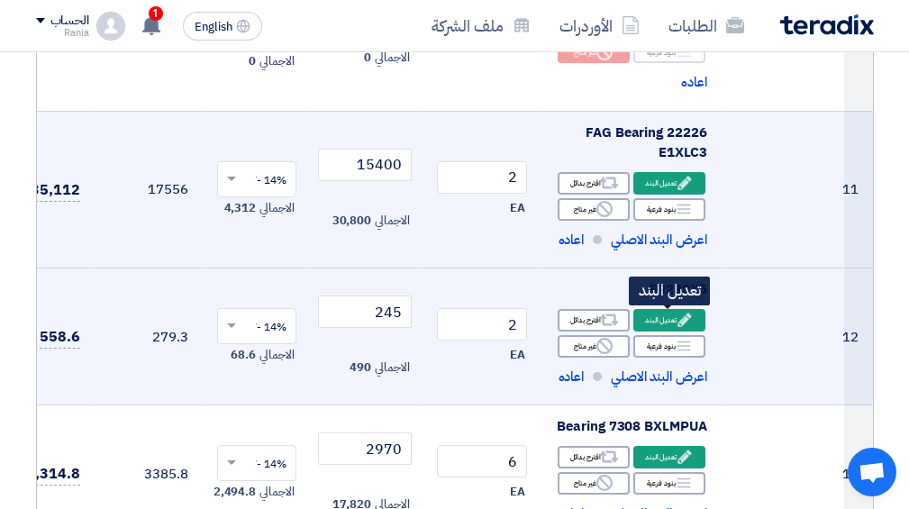
click at [662, 313] on div "Edit تعديل البند" at bounding box center [669, 320] width 72 height 23
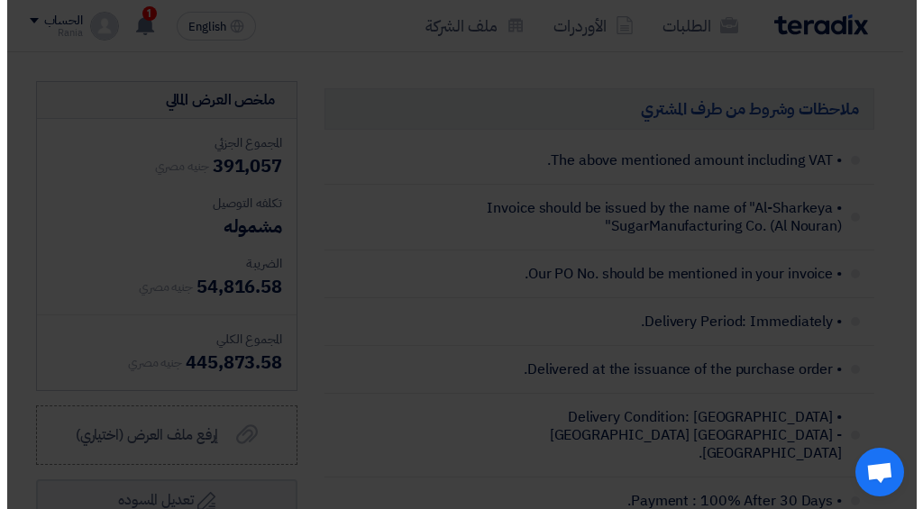
scroll to position [819, 0]
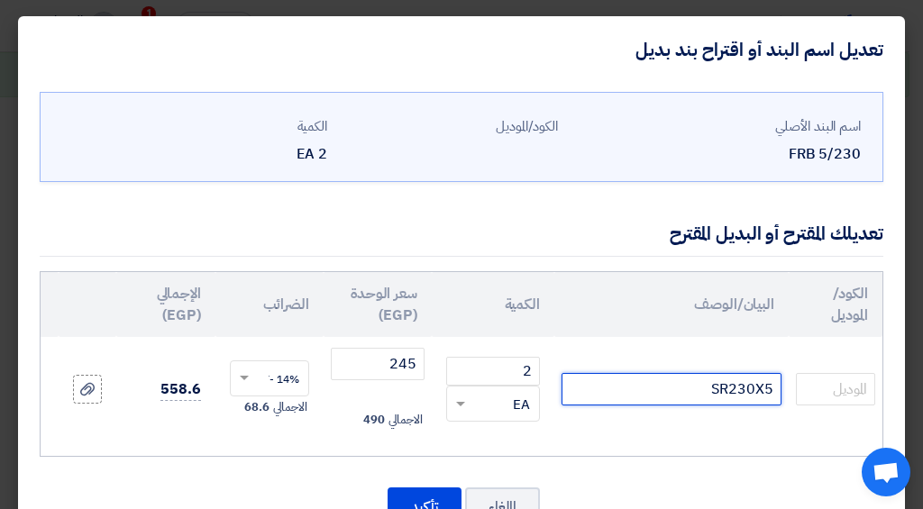
click at [772, 393] on input "SR230X5" at bounding box center [671, 389] width 220 height 32
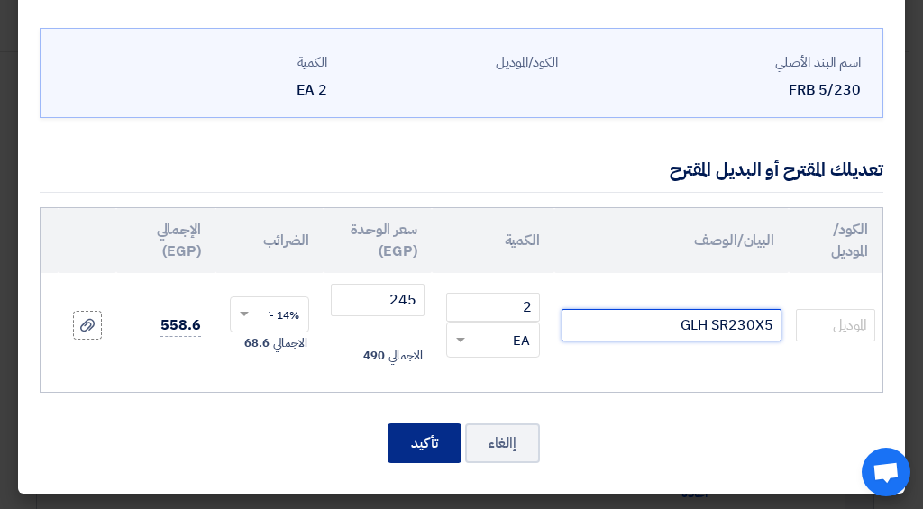
type input "GLH SR230X5"
click at [437, 435] on button "تأكيد" at bounding box center [424, 443] width 74 height 40
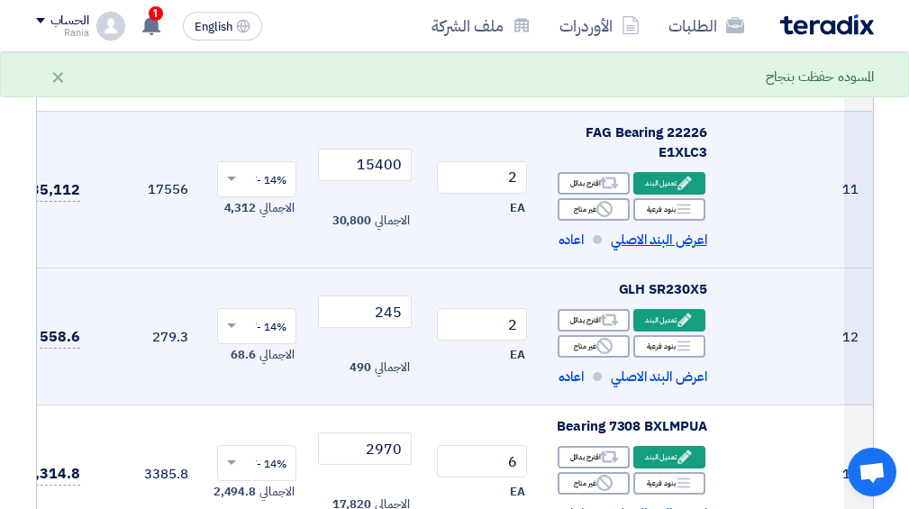
scroll to position [1756, 0]
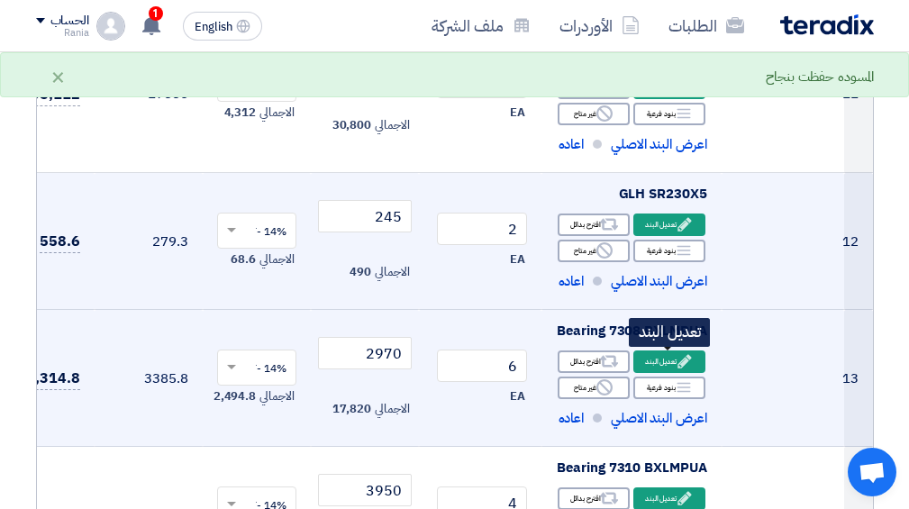
click at [659, 360] on div "Edit تعديل البند" at bounding box center [669, 361] width 72 height 23
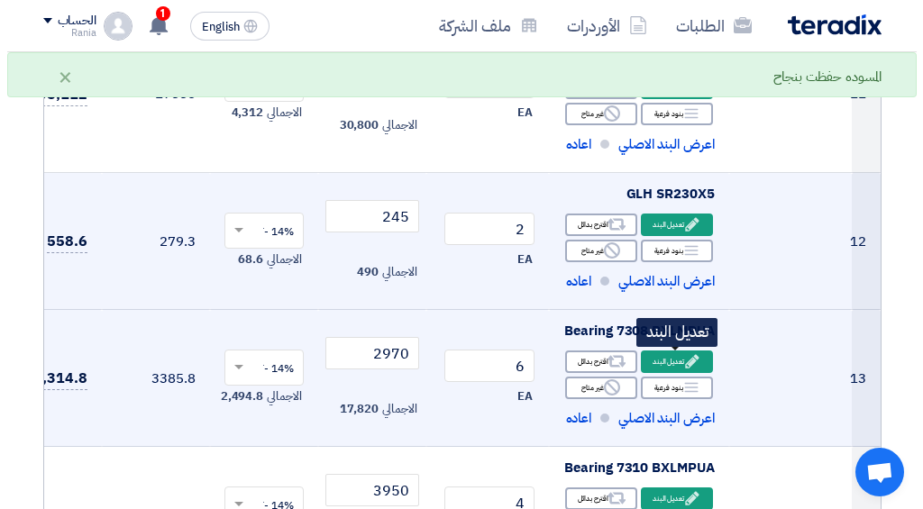
scroll to position [915, 0]
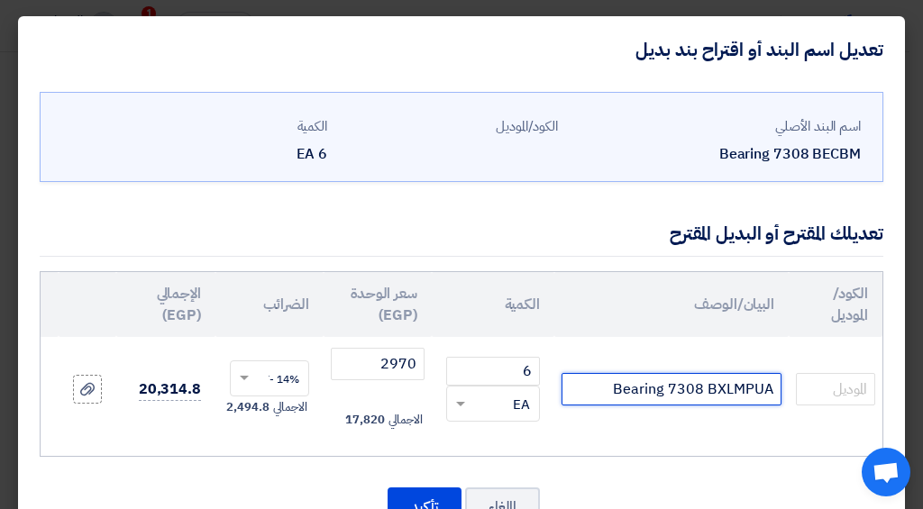
click at [775, 391] on input "Bearing 7308 BXLMPUA" at bounding box center [671, 389] width 220 height 32
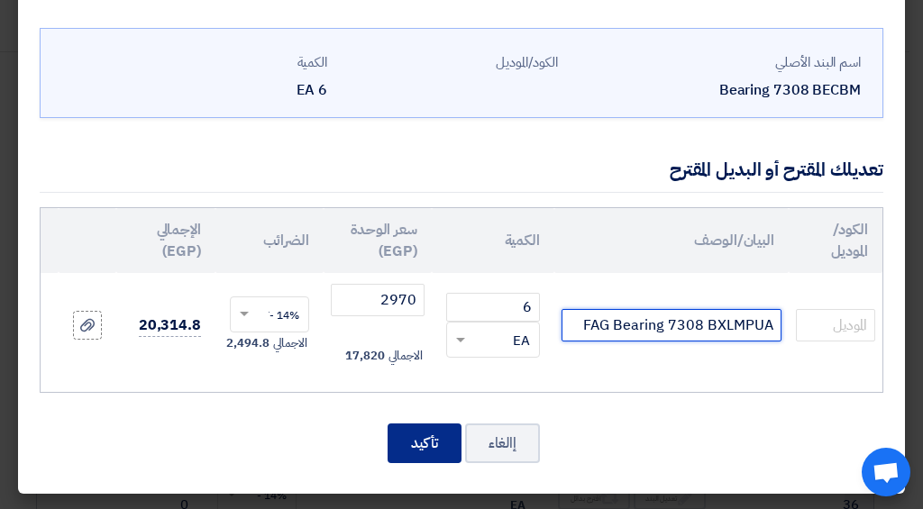
type input "FAG Bearing 7308 BXLMPUA"
click at [417, 442] on button "تأكيد" at bounding box center [424, 443] width 74 height 40
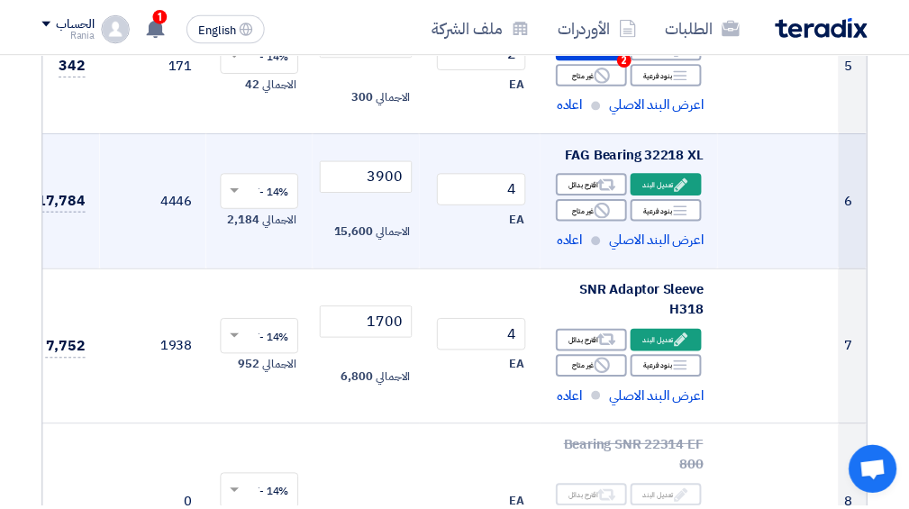
scroll to position [1756, 0]
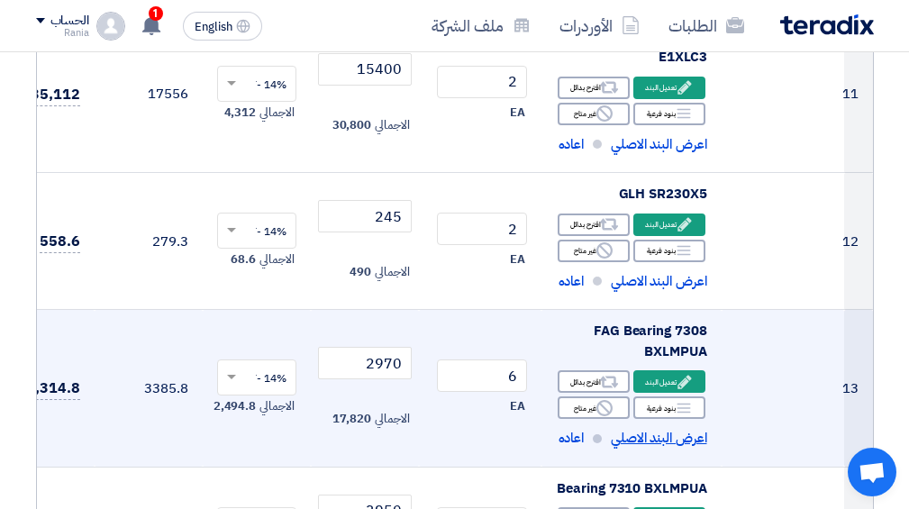
scroll to position [1853, 0]
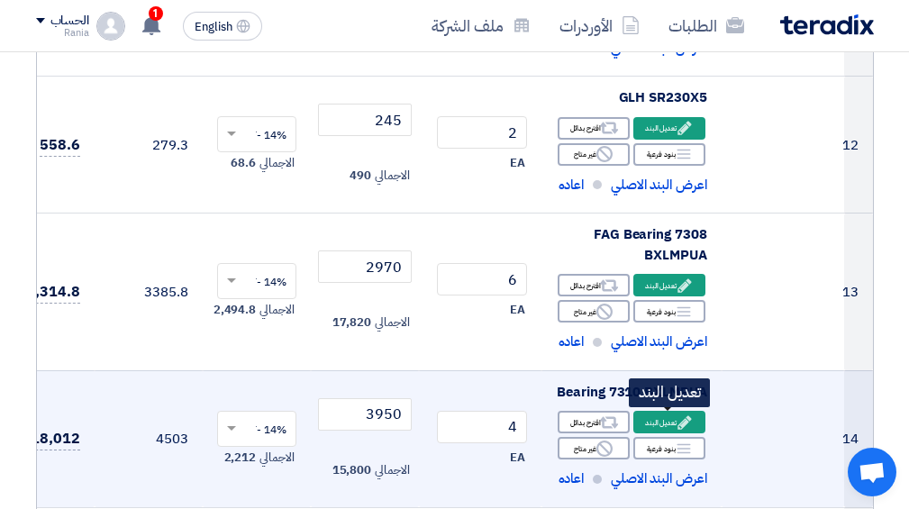
click at [650, 416] on div "Edit تعديل البند" at bounding box center [669, 422] width 72 height 23
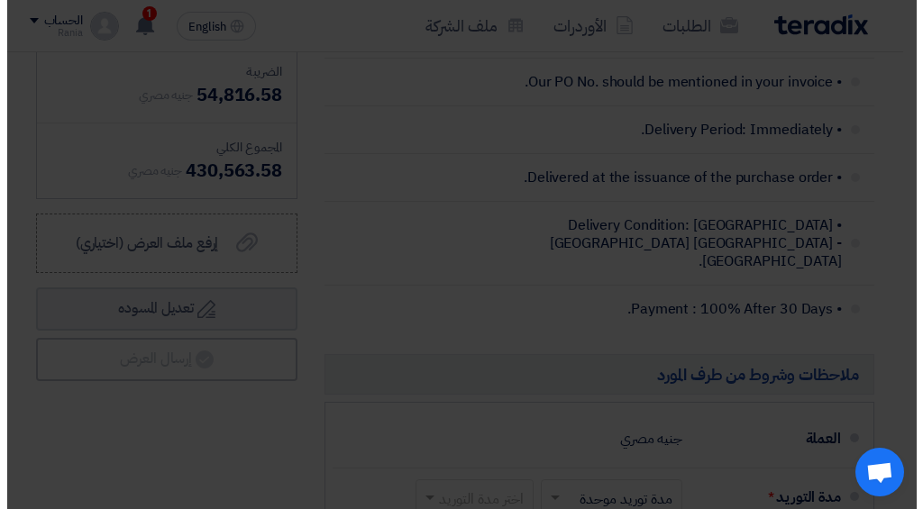
scroll to position [1011, 0]
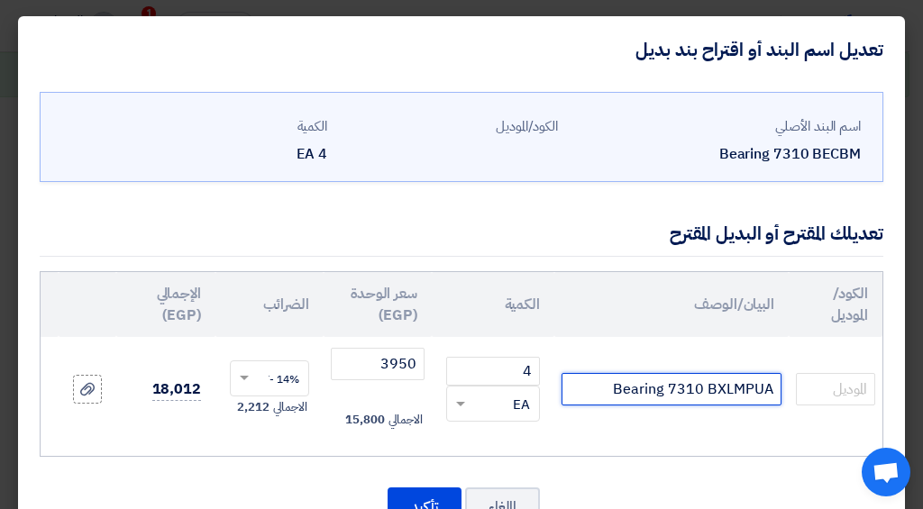
click at [778, 393] on input "Bearing 7310 BXLMPUA" at bounding box center [671, 389] width 220 height 32
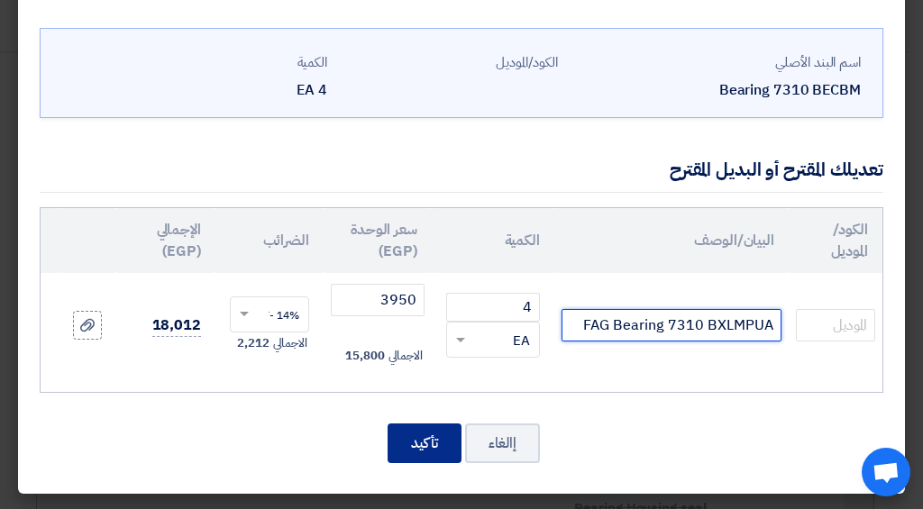
type input "FAG Bearing 7310 BXLMPUA"
click at [451, 429] on button "تأكيد" at bounding box center [424, 443] width 74 height 40
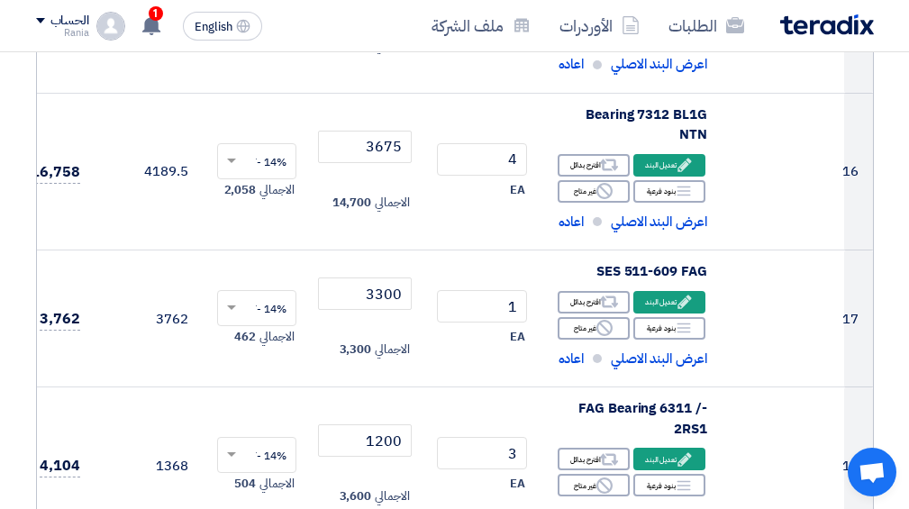
scroll to position [2252, 0]
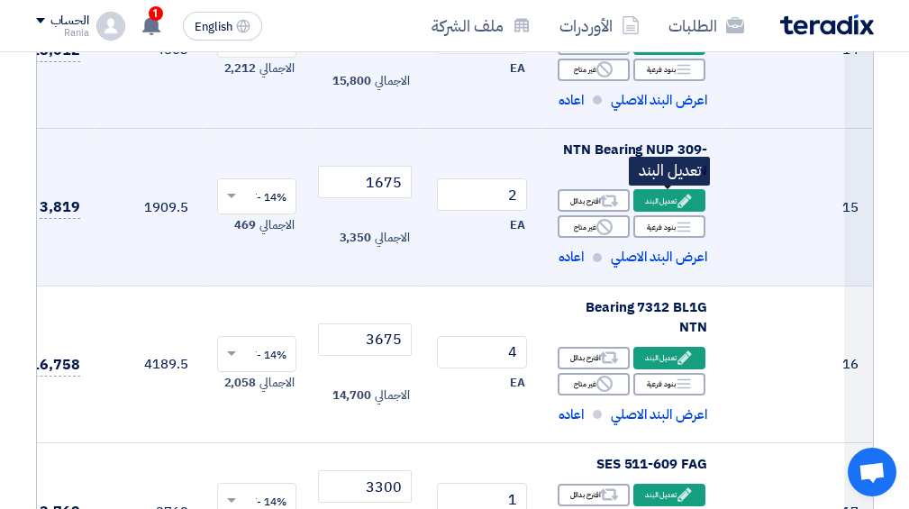
click at [678, 190] on div "Edit تعديل البند" at bounding box center [669, 200] width 72 height 23
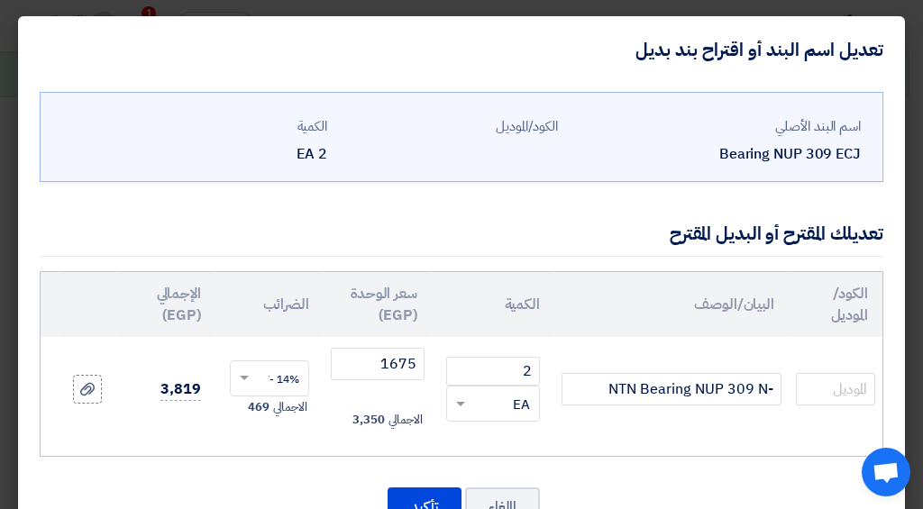
scroll to position [77, 0]
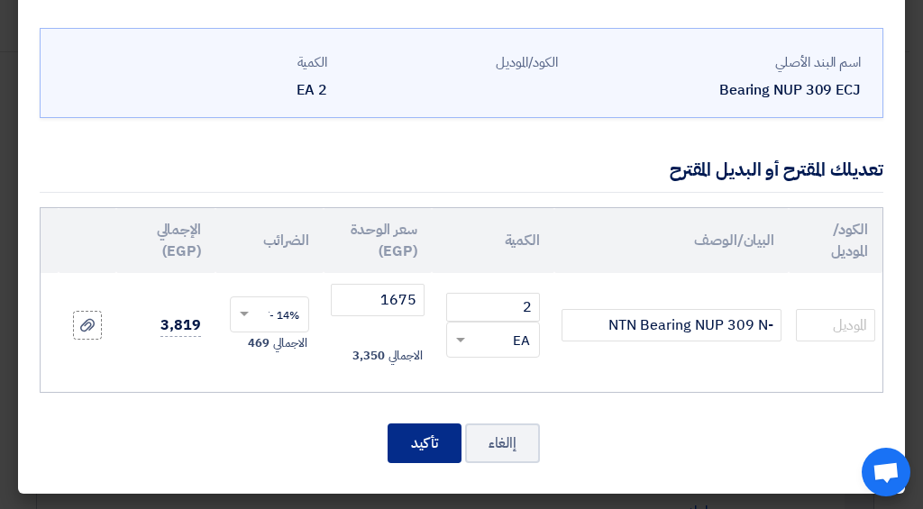
click at [433, 425] on button "تأكيد" at bounding box center [424, 443] width 74 height 40
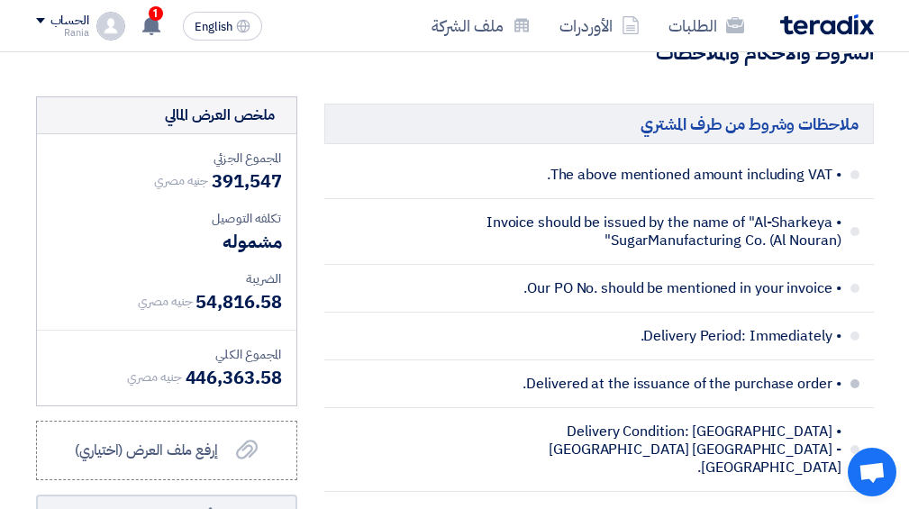
scroll to position [7016, 0]
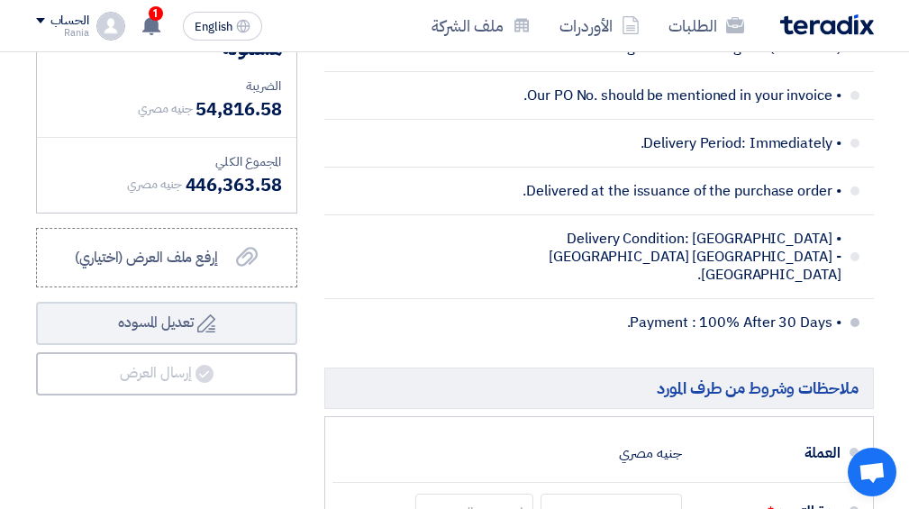
click at [851, 306] on li "• Payment : 100% After 30 Days." at bounding box center [599, 322] width 550 height 47
click at [850, 299] on li "• Payment : 100% After 30 Days." at bounding box center [599, 322] width 550 height 47
click at [858, 318] on span at bounding box center [855, 322] width 9 height 9
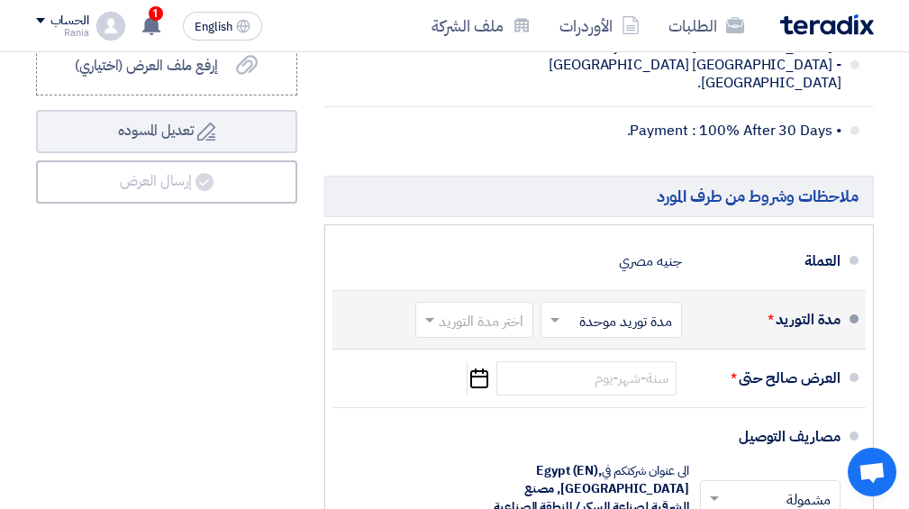
click at [483, 308] on input "text" at bounding box center [470, 321] width 109 height 26
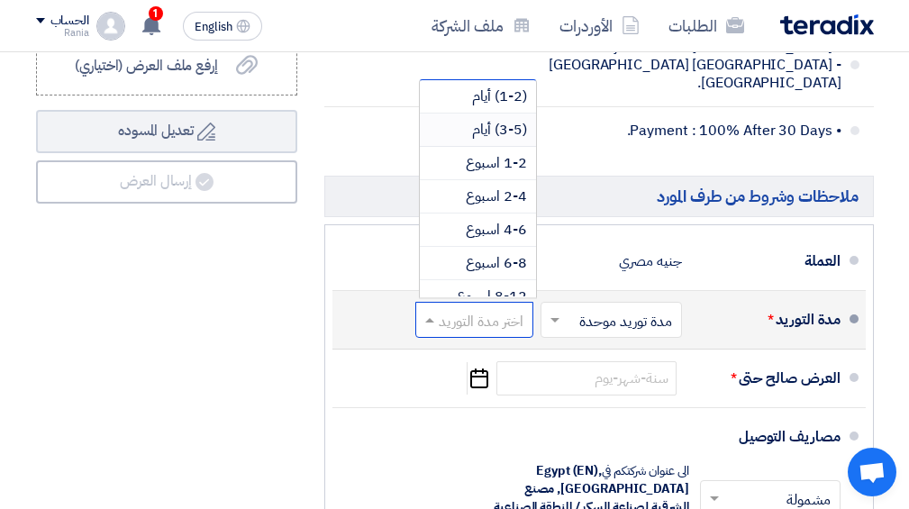
click at [516, 119] on span "(3-5) أيام" at bounding box center [499, 130] width 55 height 22
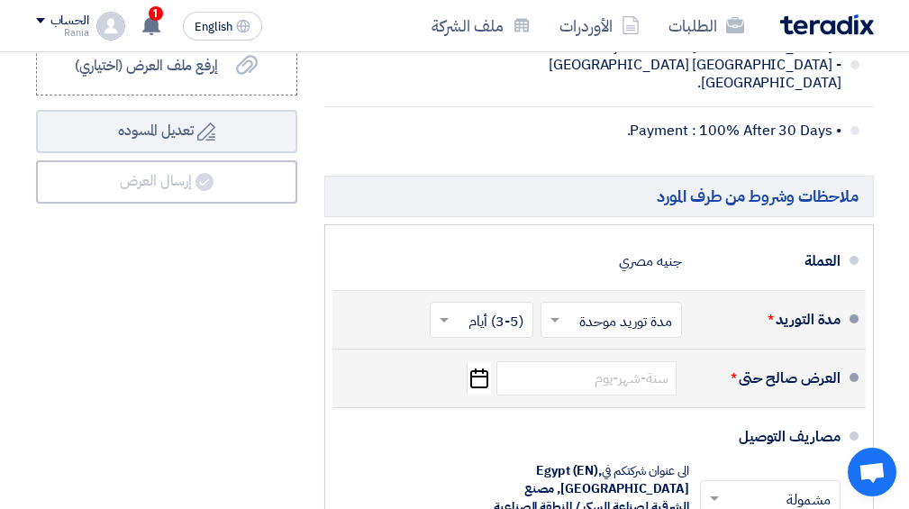
scroll to position [7305, 0]
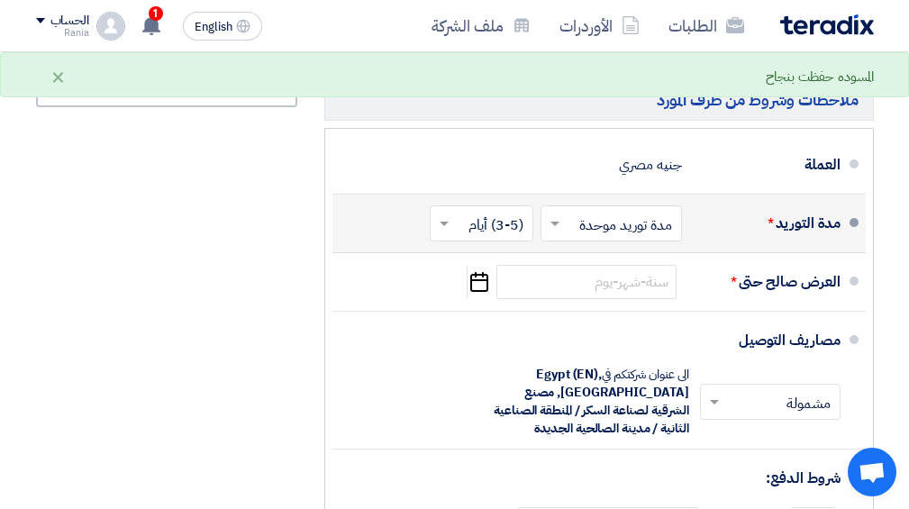
click at [609, 212] on input "text" at bounding box center [608, 225] width 132 height 26
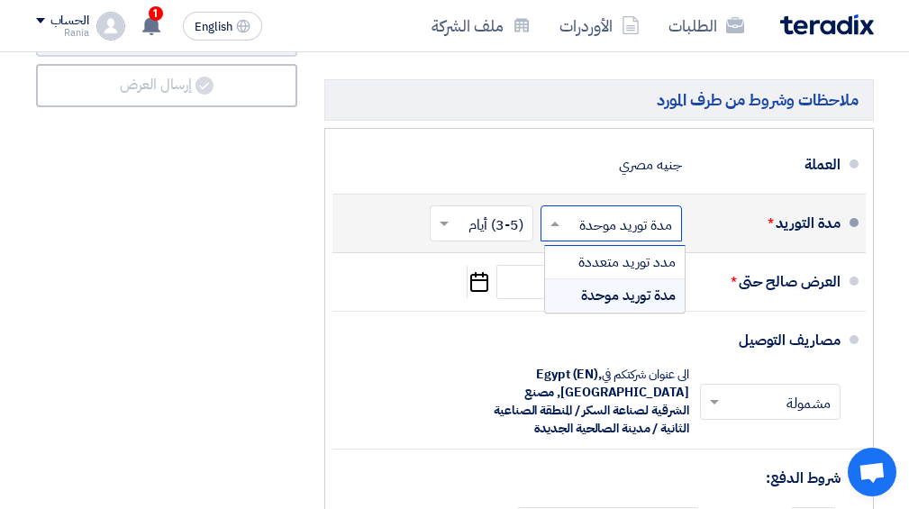
click at [609, 212] on input "text" at bounding box center [608, 225] width 132 height 26
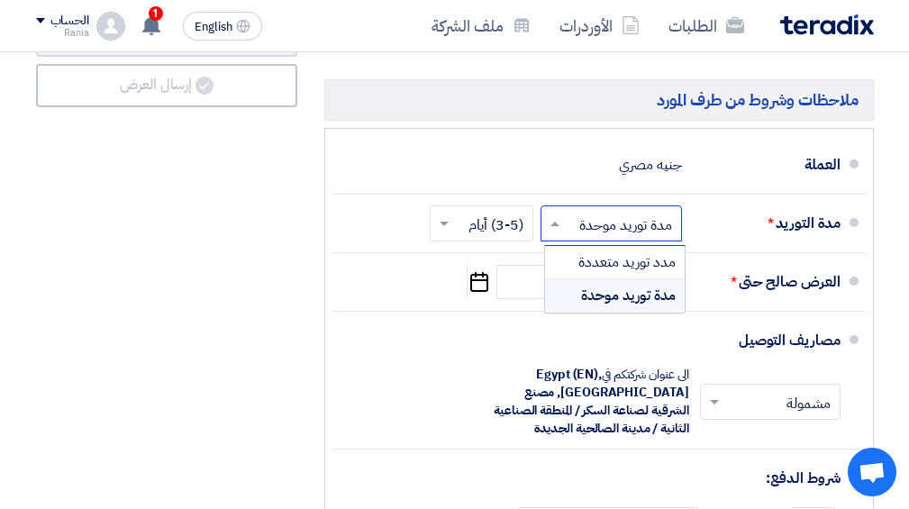
click at [470, 212] on input "text" at bounding box center [478, 225] width 95 height 26
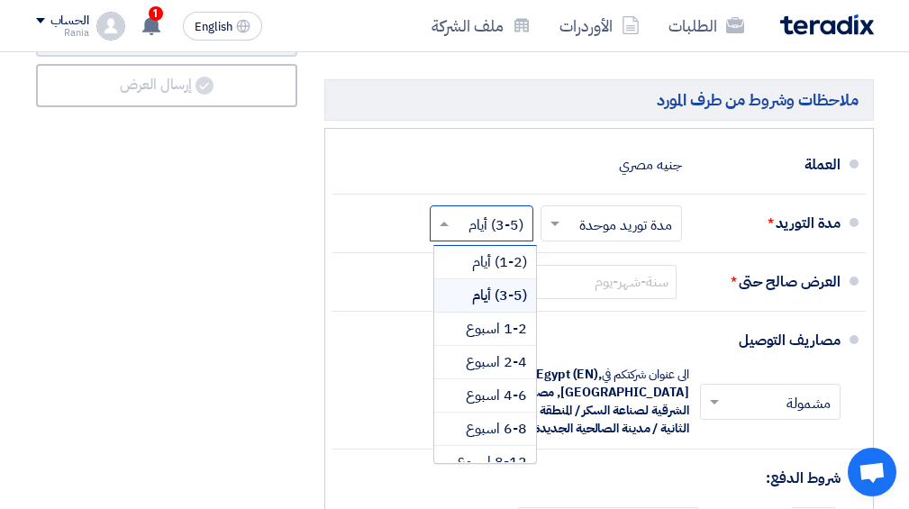
click at [470, 212] on input "text" at bounding box center [478, 225] width 95 height 26
click at [641, 195] on li "مدة التوريد * اختر مدة التوريد × مدة توريد موحدة × اختر مدة التوريد × (3-5) أيا…" at bounding box center [598, 224] width 533 height 59
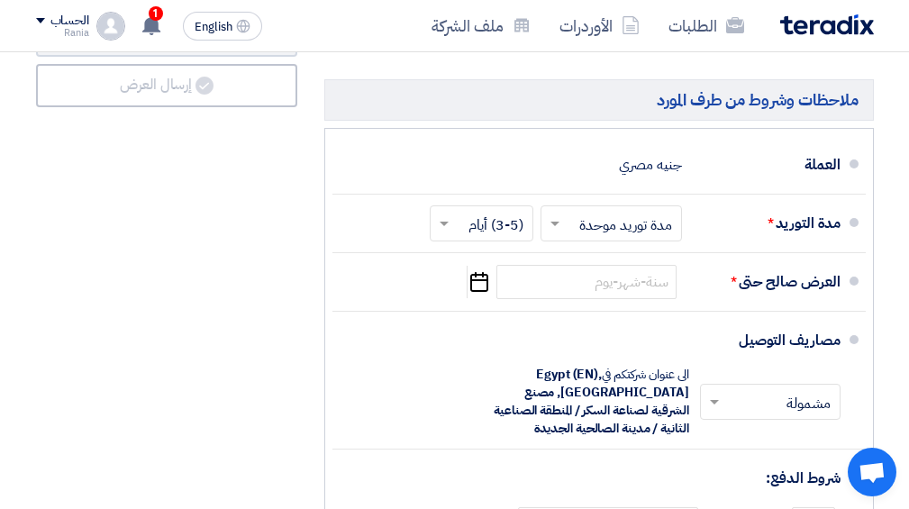
click at [619, 212] on input "text" at bounding box center [608, 225] width 132 height 26
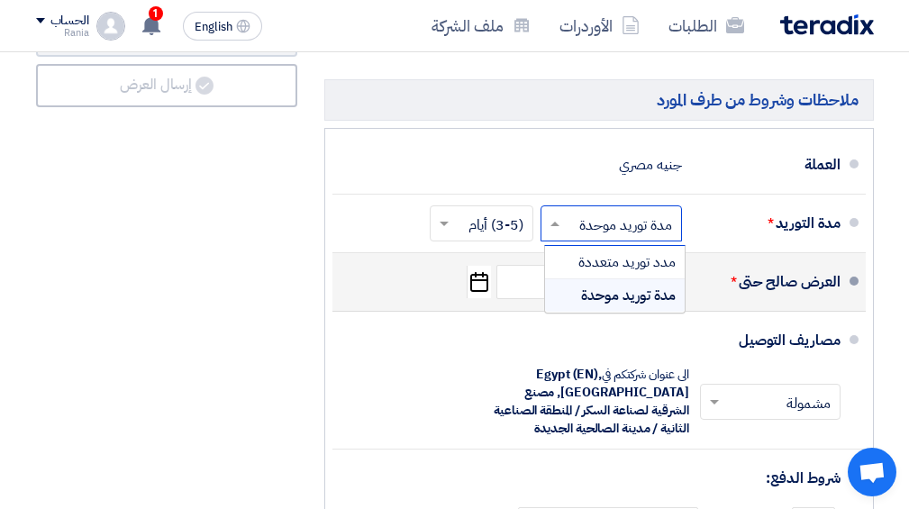
click at [482, 279] on li "العرض صالح حتى * Pick a date" at bounding box center [598, 282] width 533 height 59
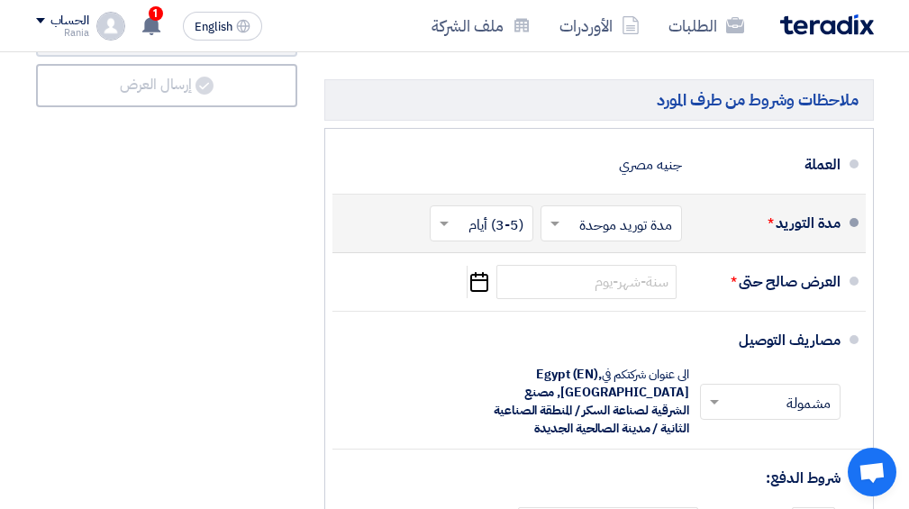
click at [514, 212] on input "text" at bounding box center [478, 225] width 95 height 26
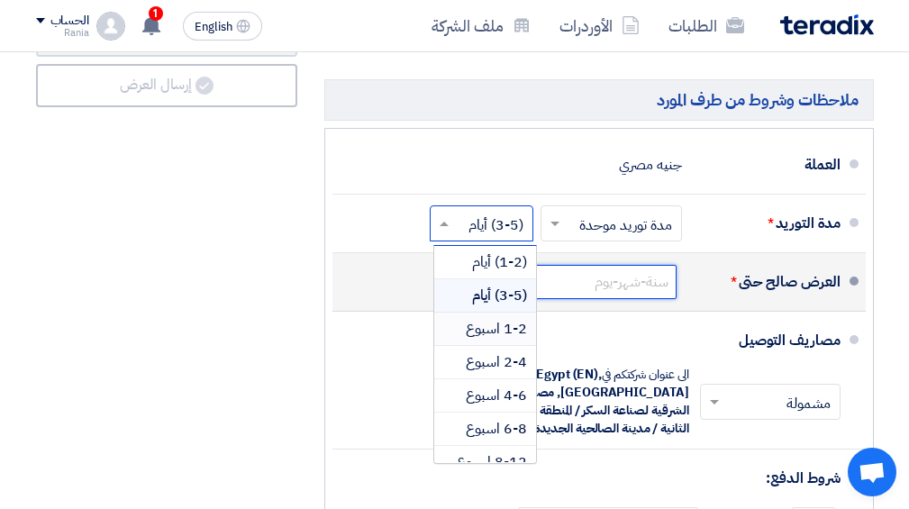
click at [660, 265] on input at bounding box center [586, 282] width 180 height 34
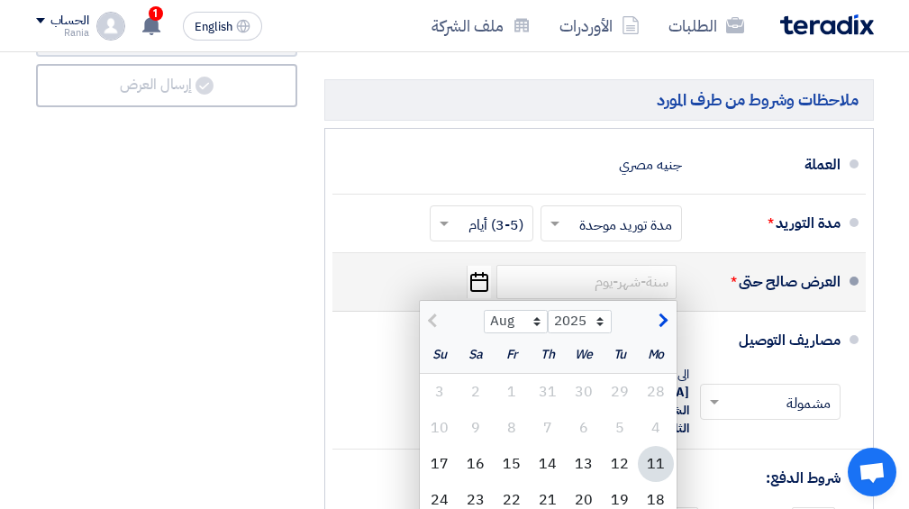
scroll to position [7400, 0]
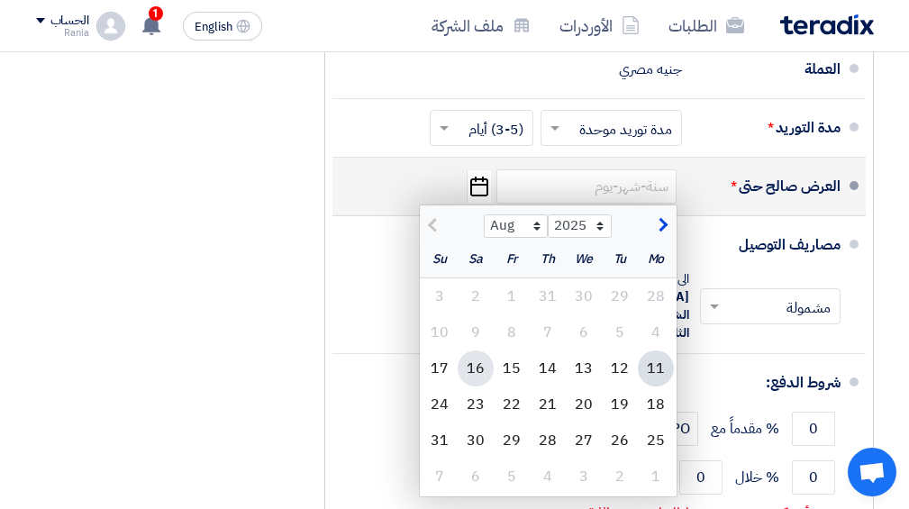
click at [487, 350] on div "16" at bounding box center [476, 368] width 36 height 36
type input "8/16/2025"
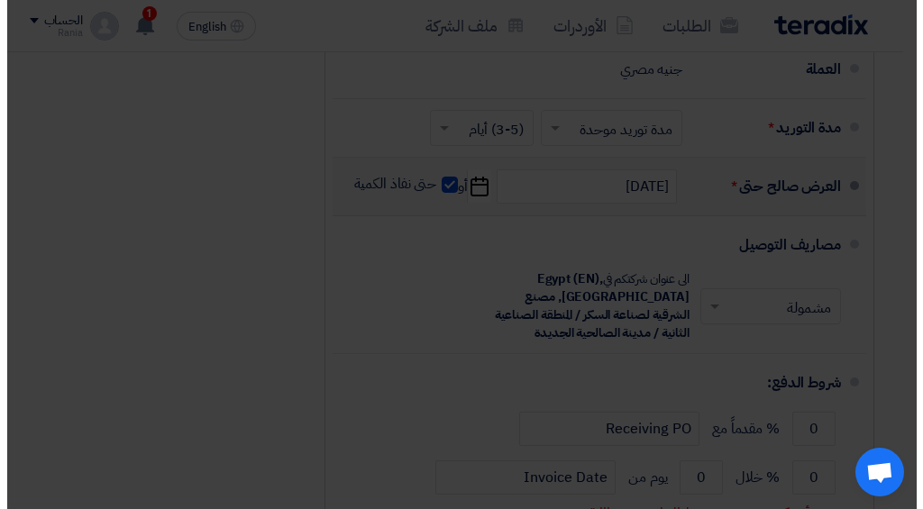
scroll to position [7208, 0]
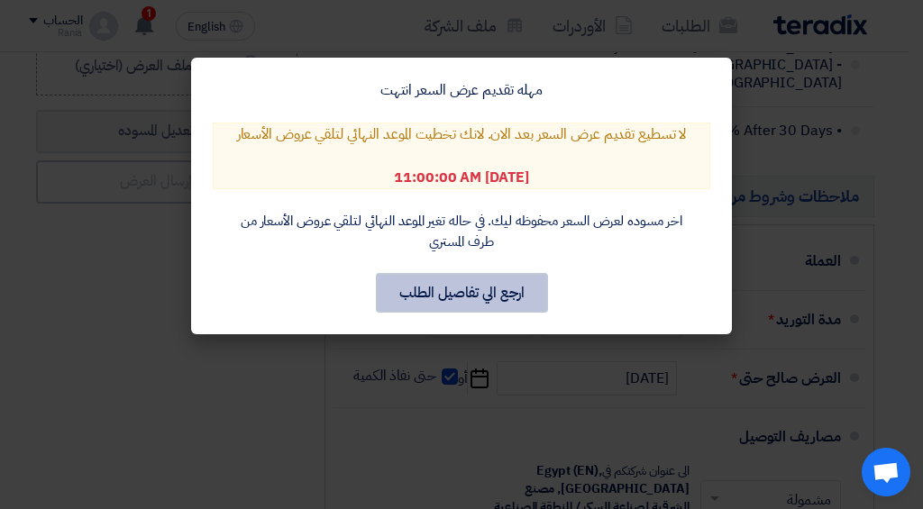
click at [487, 294] on button "ارجع الي تفاصيل الطلب" at bounding box center [462, 293] width 172 height 40
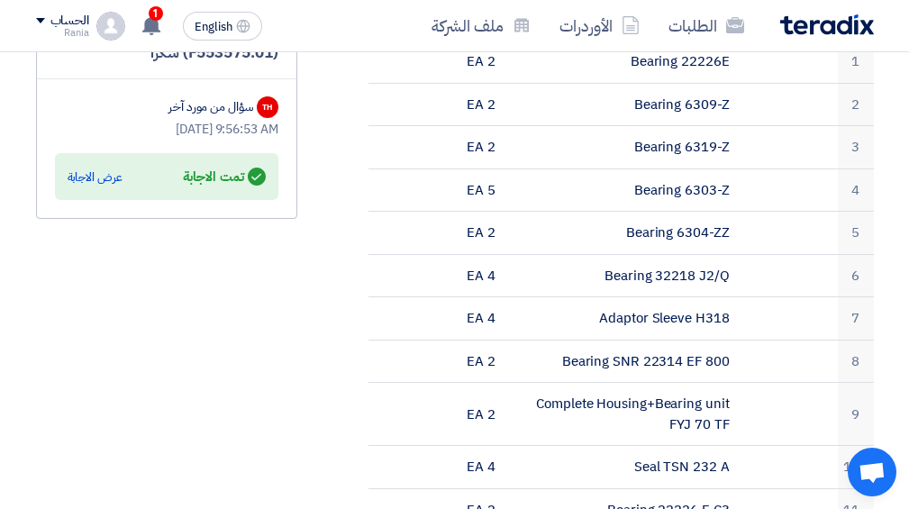
scroll to position [196, 0]
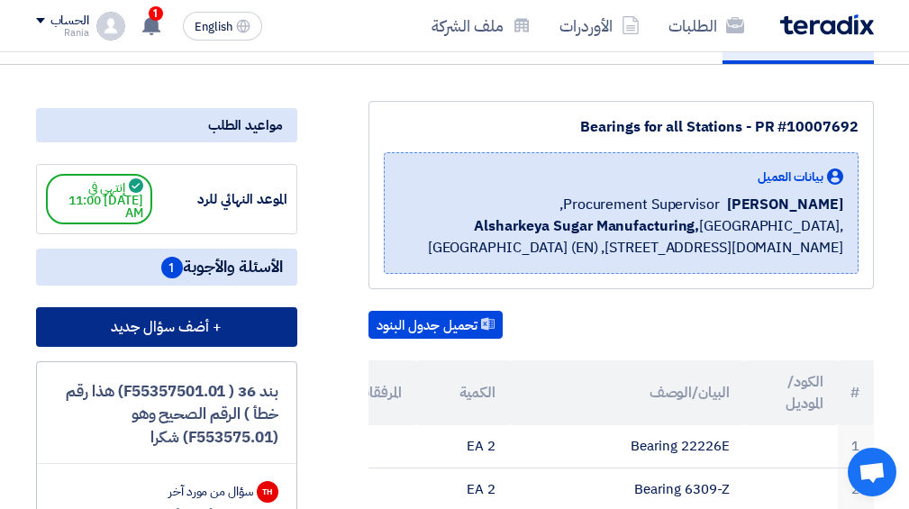
click at [203, 318] on button "+ أضف سؤال جديد" at bounding box center [166, 327] width 261 height 40
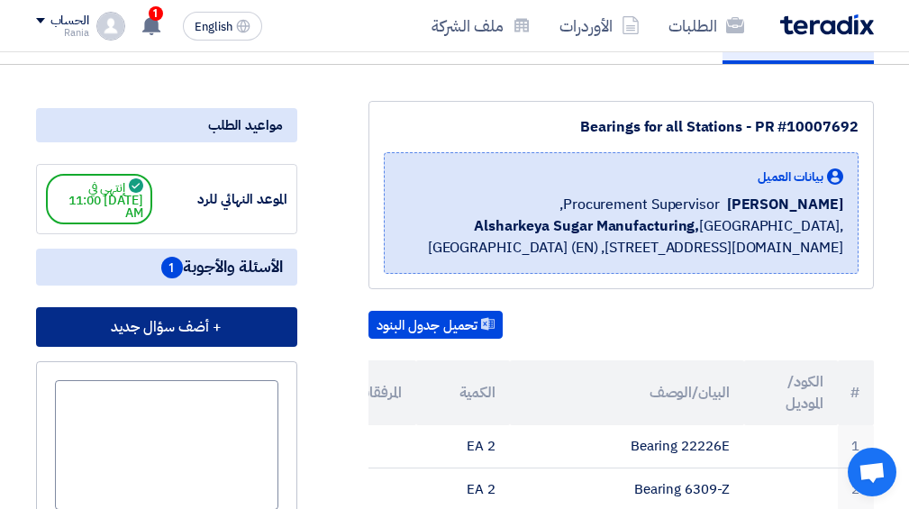
scroll to position [388, 0]
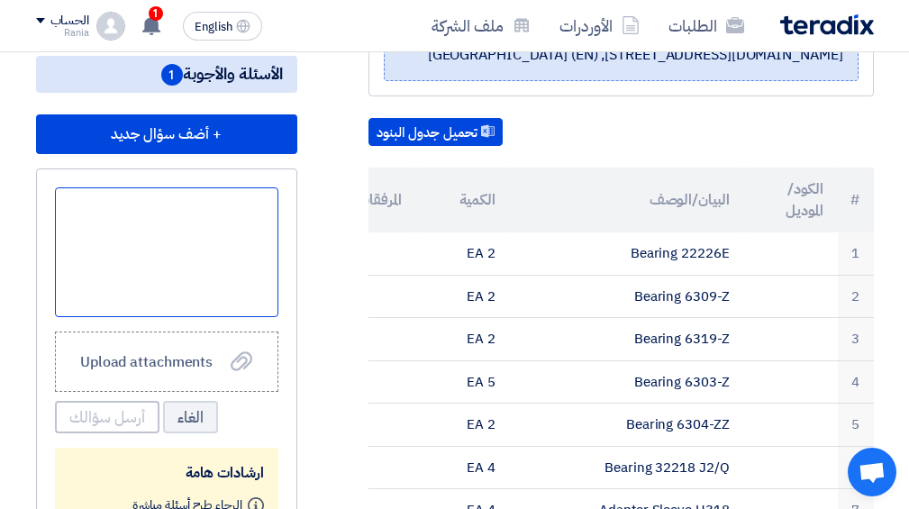
click at [228, 278] on div at bounding box center [166, 252] width 223 height 130
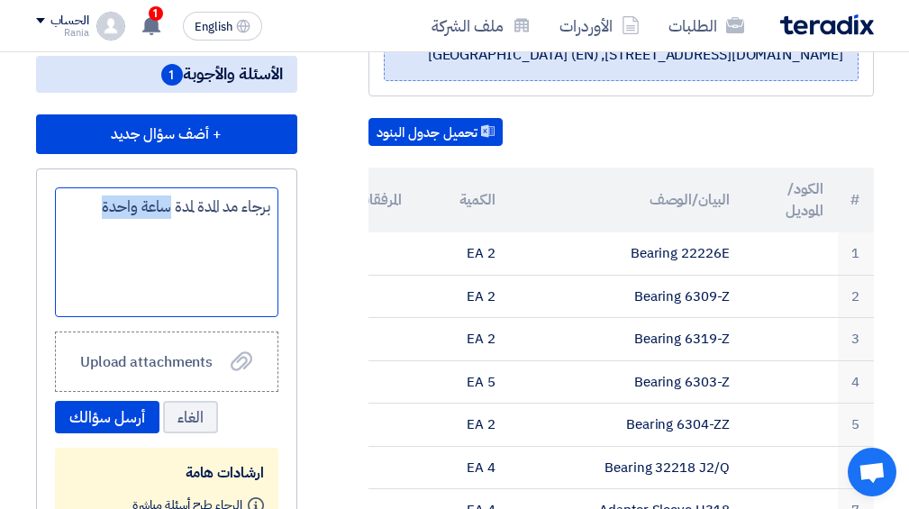
drag, startPoint x: 92, startPoint y: 207, endPoint x: 168, endPoint y: 202, distance: 76.8
click at [168, 202] on div "برجاء مد المدة لمدة ساعة واحدة" at bounding box center [166, 252] width 223 height 130
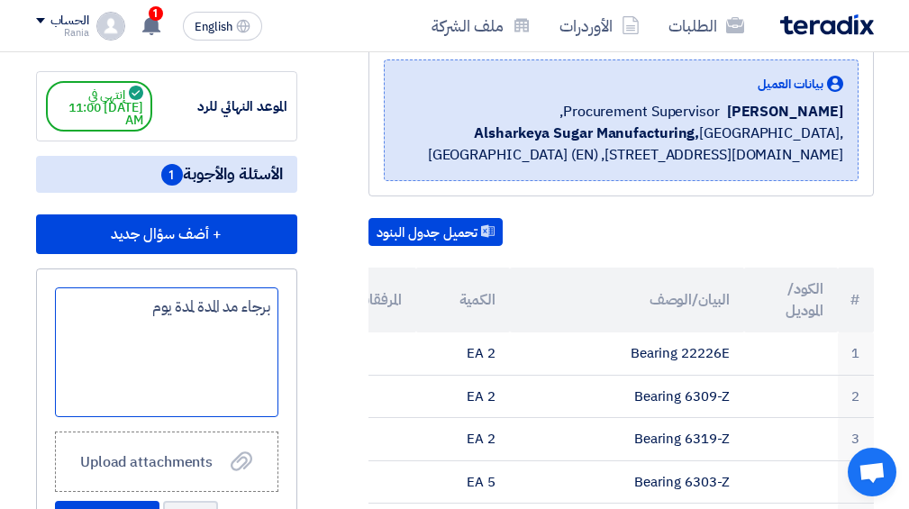
scroll to position [385, 0]
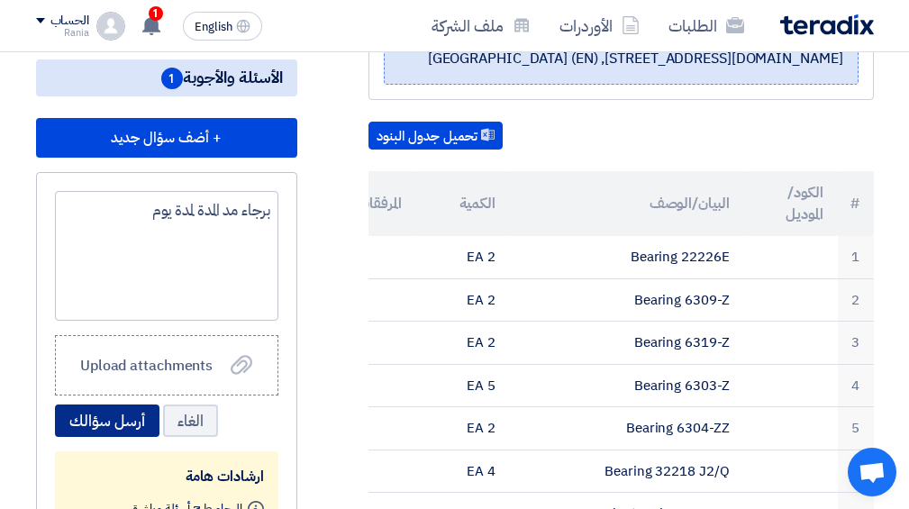
click at [116, 416] on button "أرسل سؤالك" at bounding box center [107, 421] width 105 height 32
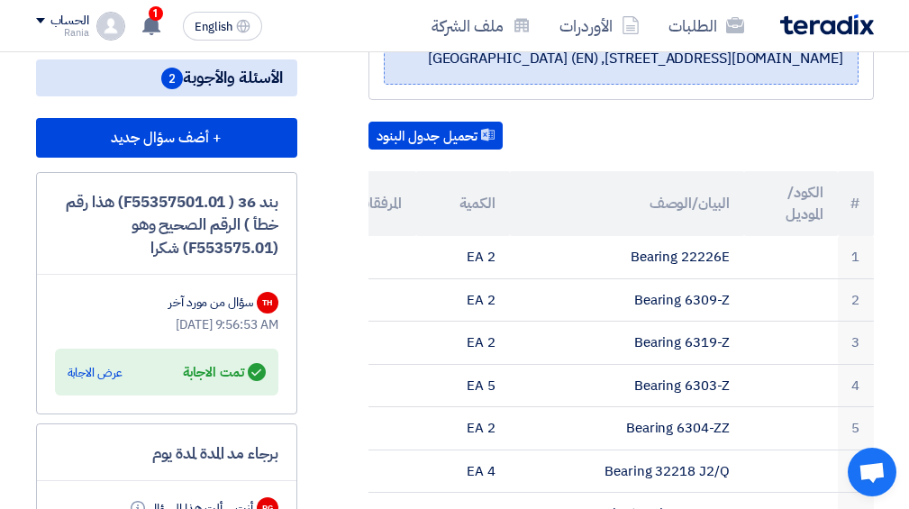
scroll to position [0, 0]
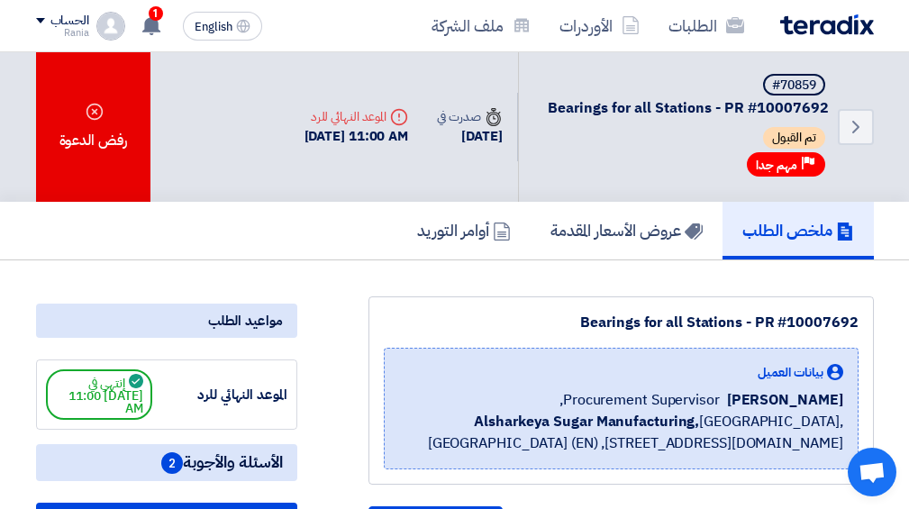
click at [742, 235] on h5 "ملخص الطلب" at bounding box center [798, 230] width 112 height 21
click at [858, 20] on img at bounding box center [827, 24] width 94 height 21
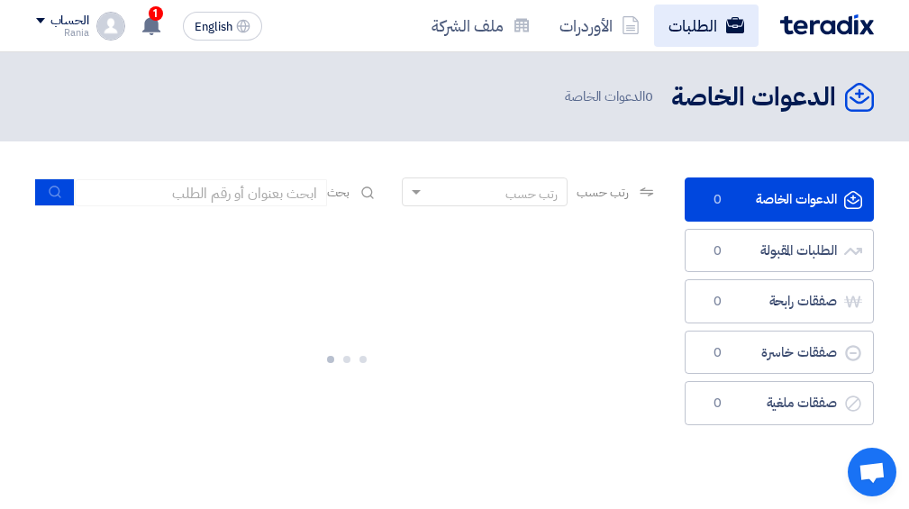
click at [726, 23] on use at bounding box center [734, 25] width 18 height 16
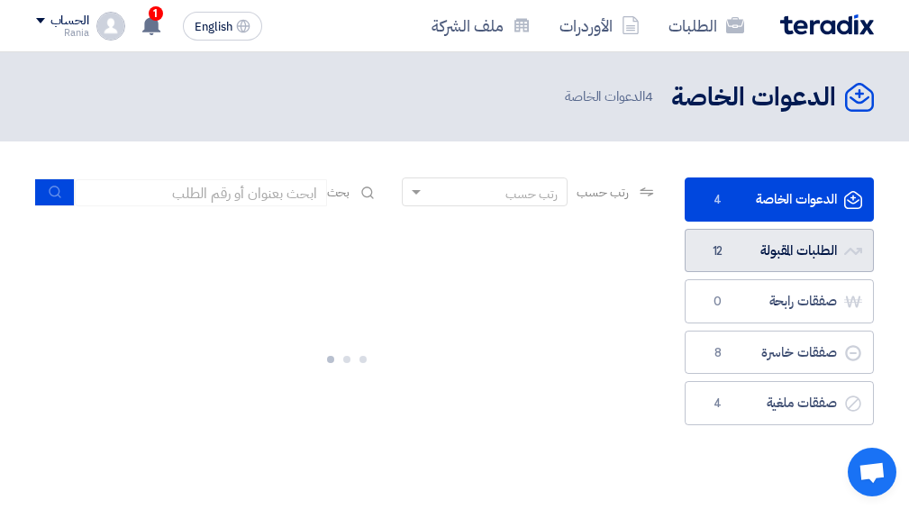
click at [801, 258] on link "الطلبات المقبولة الطلبات المقبولة 12" at bounding box center [779, 251] width 189 height 44
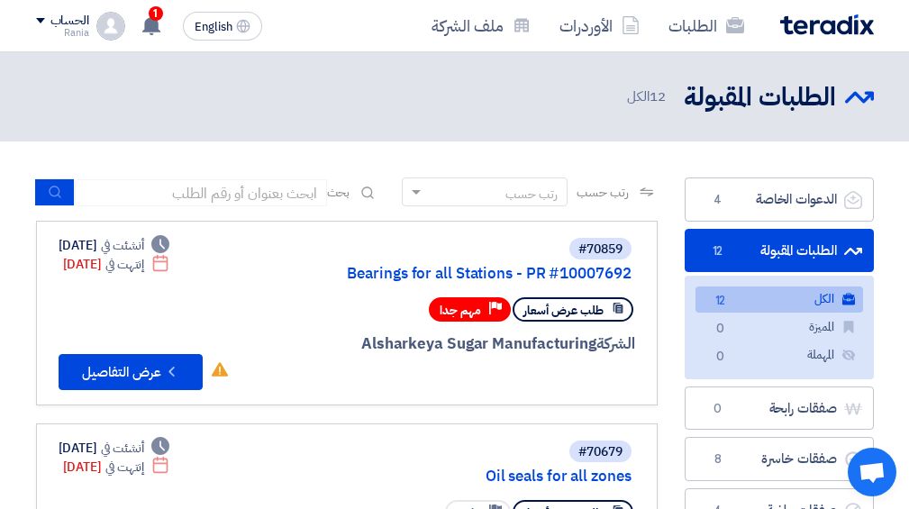
scroll to position [96, 0]
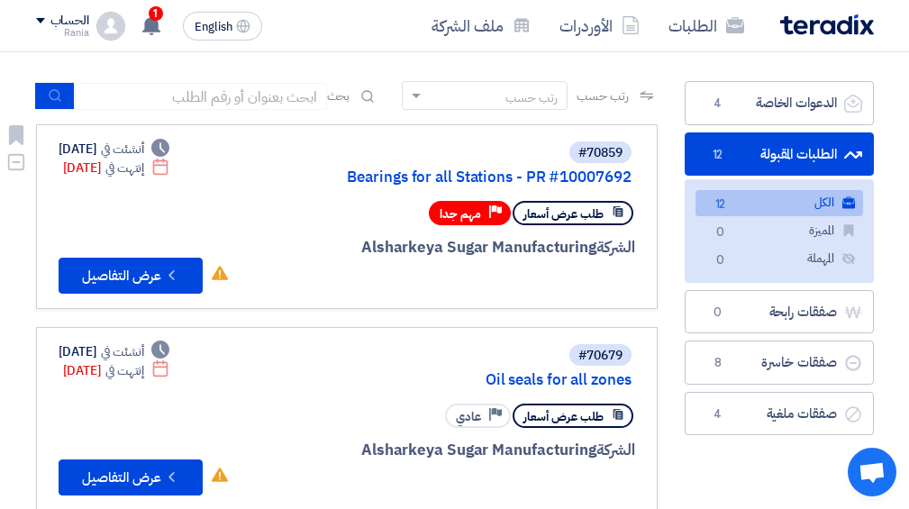
drag, startPoint x: 169, startPoint y: 171, endPoint x: 132, endPoint y: 172, distance: 37.9
click at [132, 172] on div "Deadline إنتهت في Aug 11, 2025" at bounding box center [116, 168] width 107 height 19
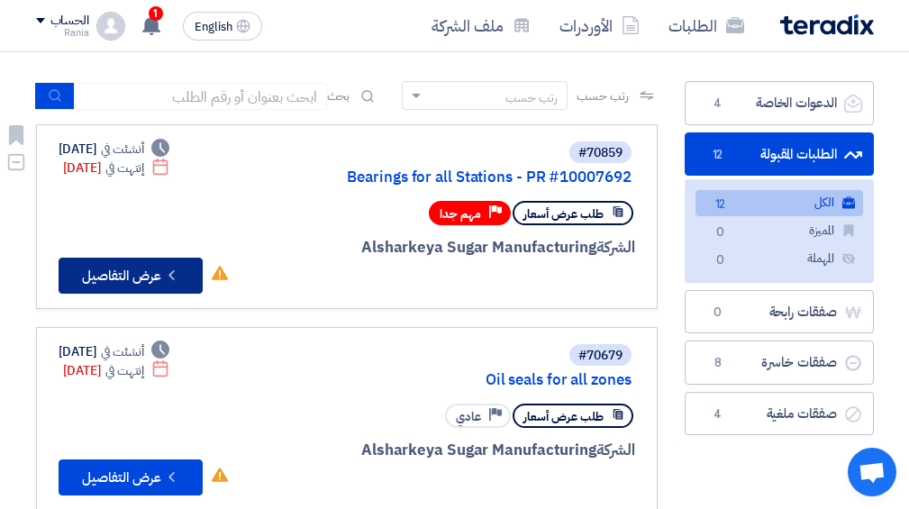
click at [121, 269] on button "Check details عرض التفاصيل" at bounding box center [131, 276] width 144 height 36
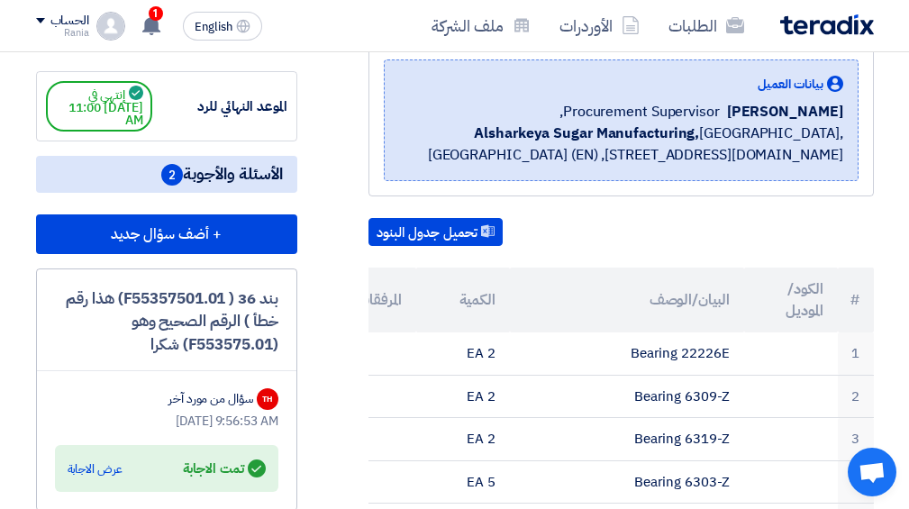
scroll to position [0, 0]
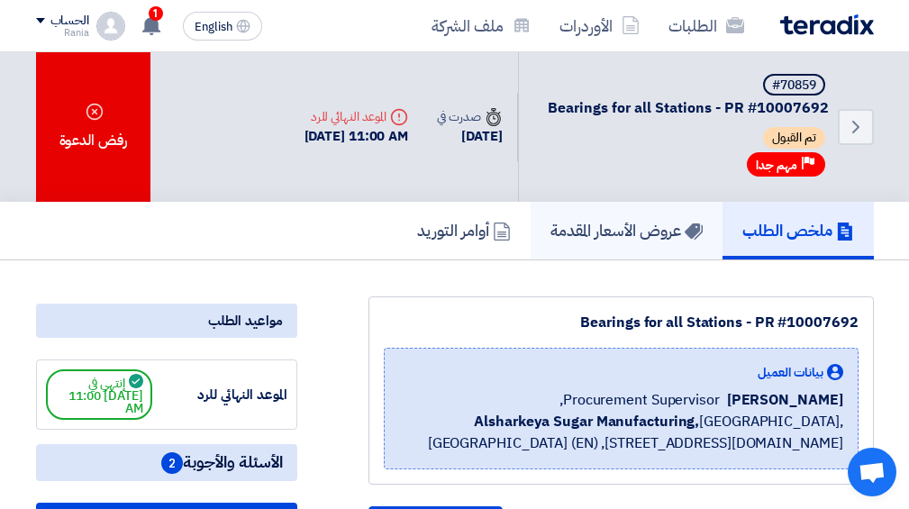
click at [623, 233] on h5 "عروض الأسعار المقدمة" at bounding box center [627, 230] width 152 height 21
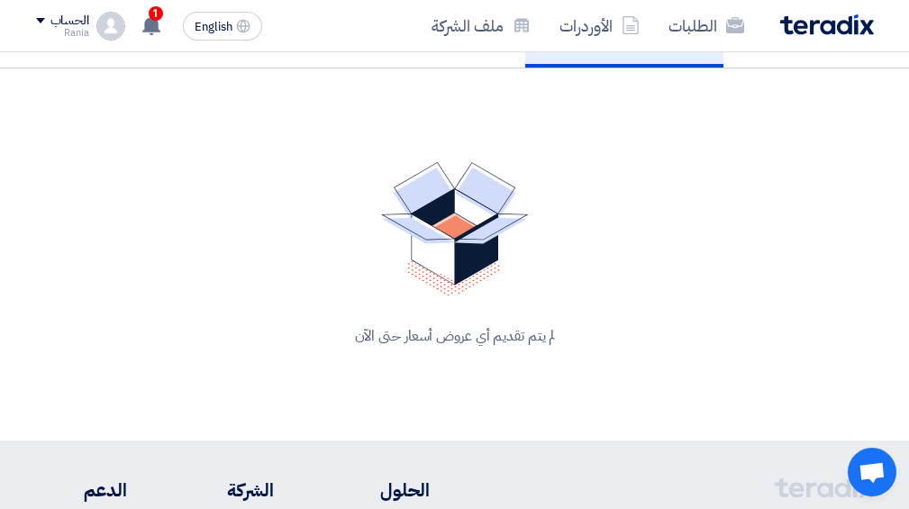
scroll to position [96, 0]
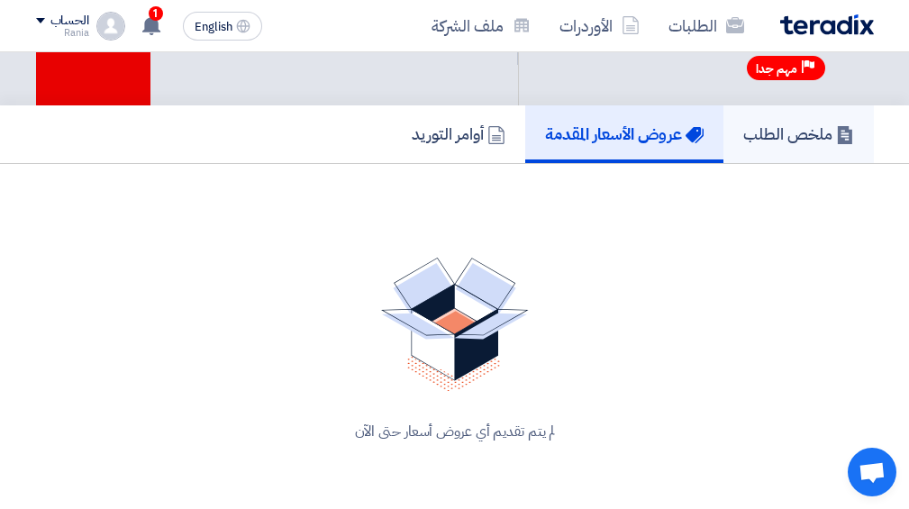
click at [813, 134] on h5 "ملخص الطلب" at bounding box center [798, 133] width 111 height 21
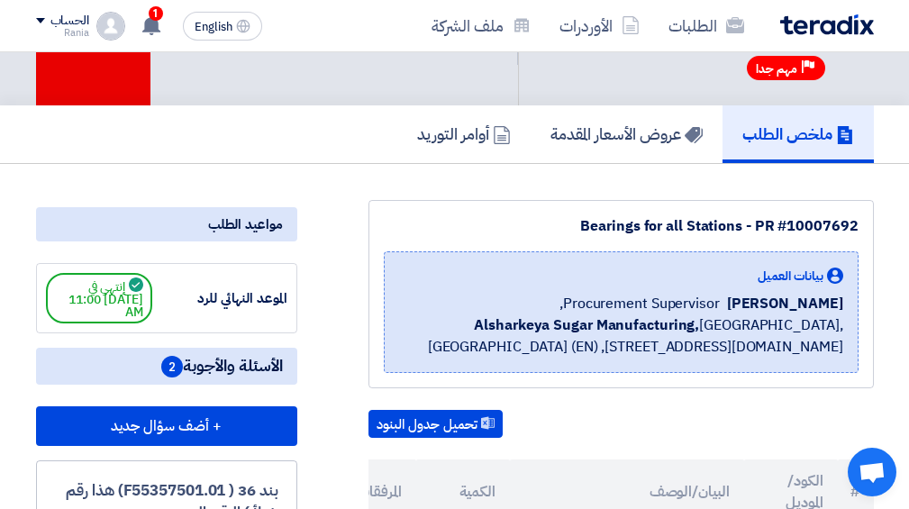
drag, startPoint x: 88, startPoint y: 314, endPoint x: 141, endPoint y: 312, distance: 52.3
click at [141, 312] on span "إنتهي في 8/11/25, 11:00 AM" at bounding box center [99, 298] width 106 height 50
click at [171, 303] on div "الموعد النهائي للرد" at bounding box center [219, 298] width 135 height 21
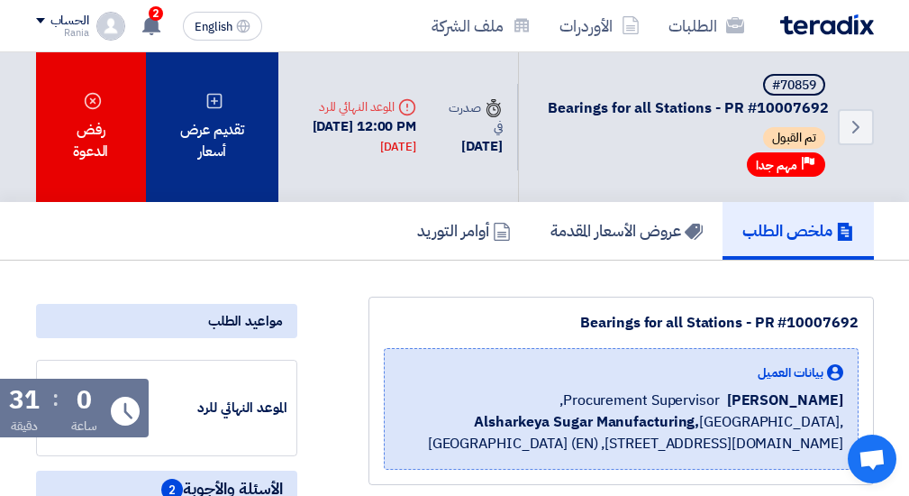
click at [210, 144] on div "تقديم عرض أسعار" at bounding box center [212, 127] width 133 height 150
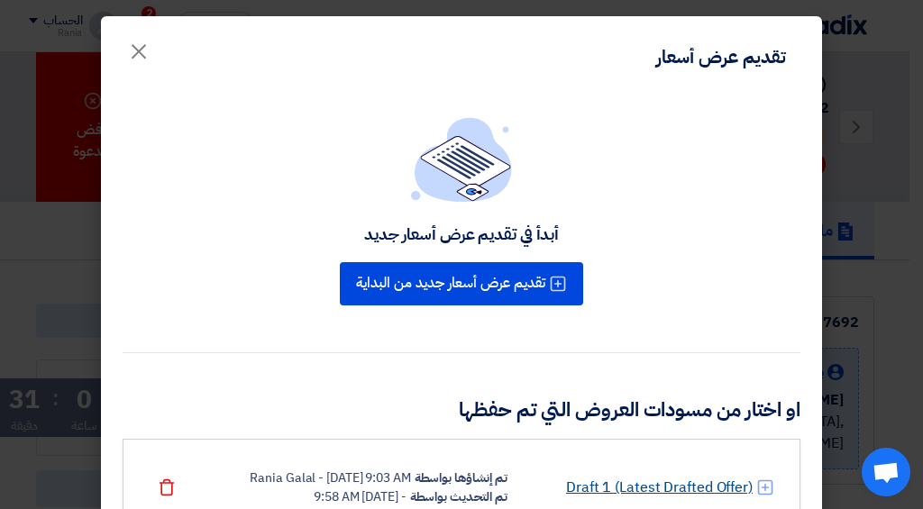
click at [700, 477] on link "Draft 1 (Latest Drafted Offer)" at bounding box center [659, 488] width 187 height 22
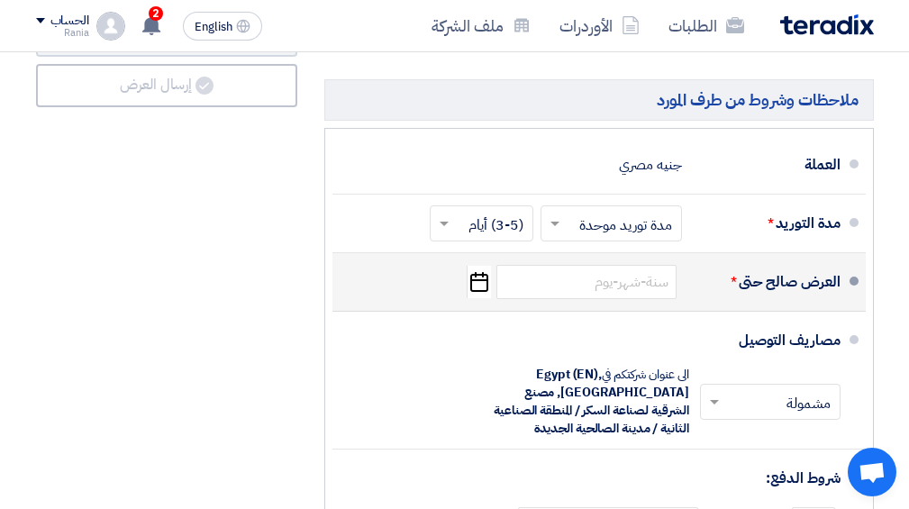
scroll to position [7208, 0]
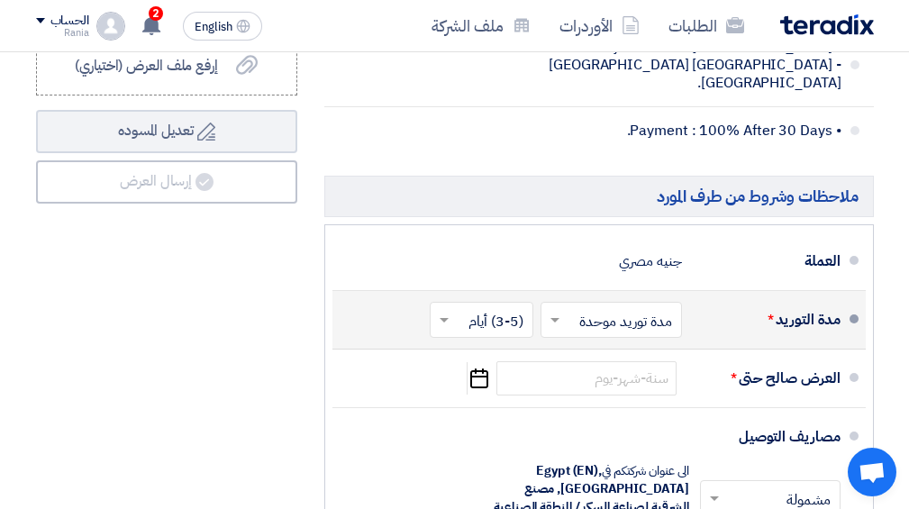
click at [502, 308] on input "text" at bounding box center [478, 321] width 95 height 26
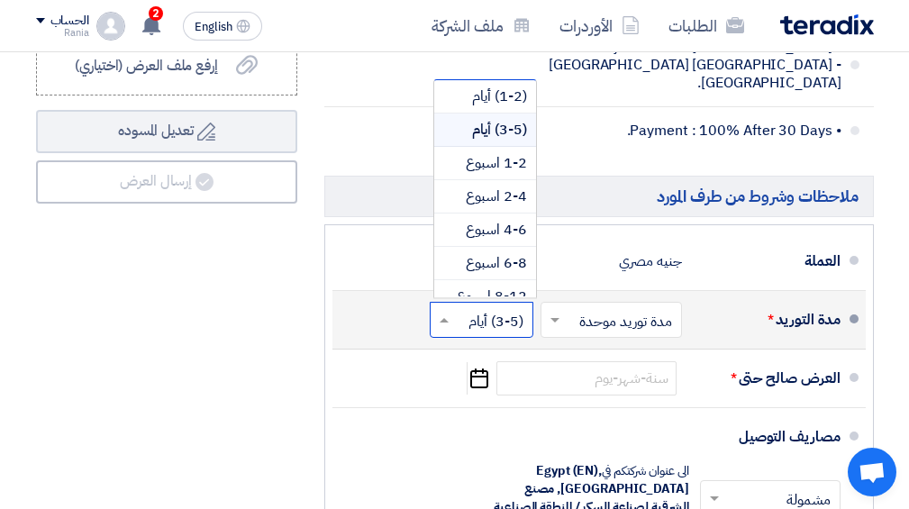
click at [500, 308] on input "text" at bounding box center [478, 321] width 95 height 26
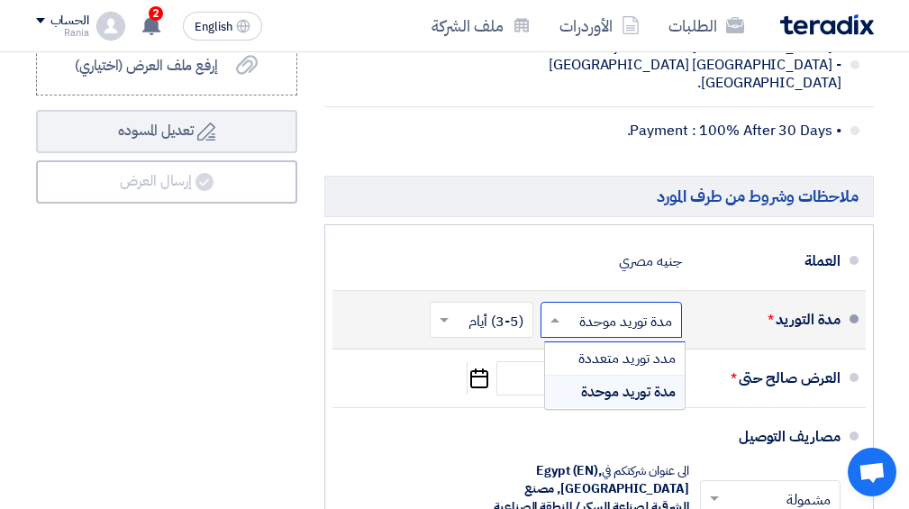
click at [641, 308] on input "text" at bounding box center [608, 321] width 132 height 26
click at [506, 308] on input "text" at bounding box center [478, 321] width 95 height 26
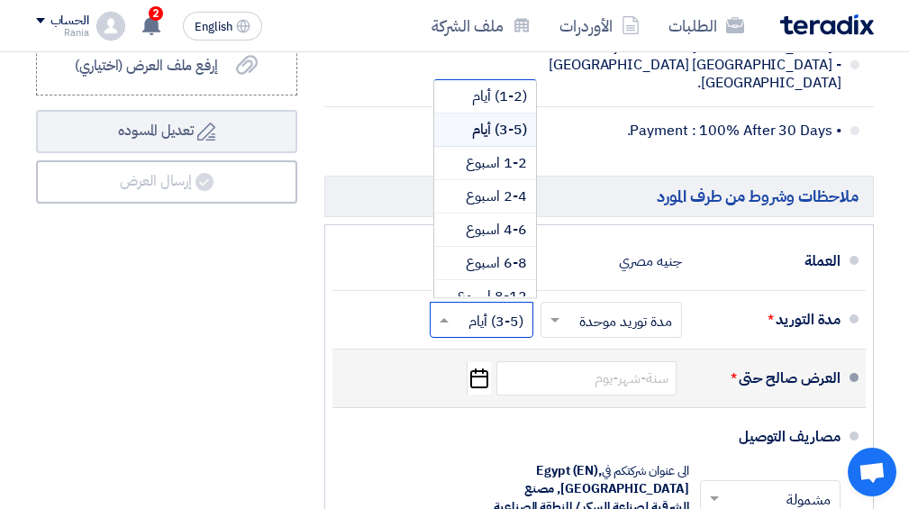
click at [586, 350] on li "العرض صالح حتى * Pick a date" at bounding box center [598, 379] width 533 height 59
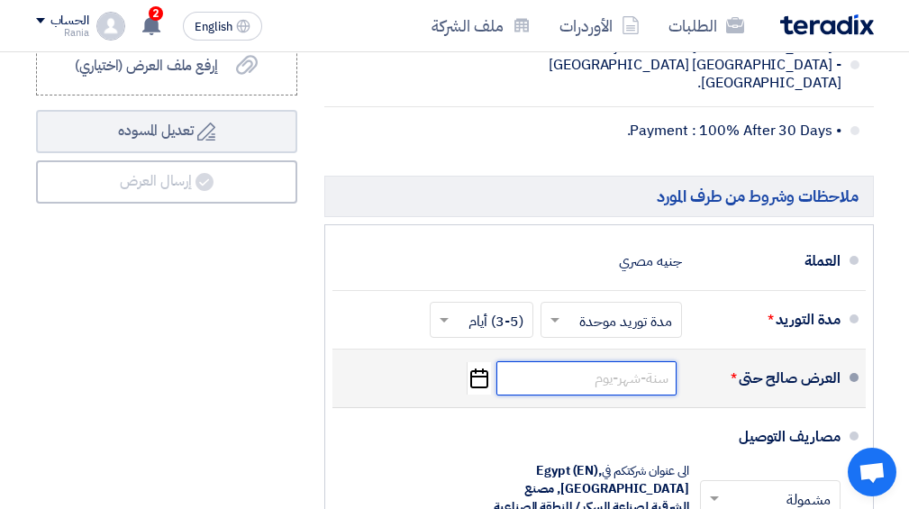
click at [620, 362] on input at bounding box center [586, 378] width 180 height 34
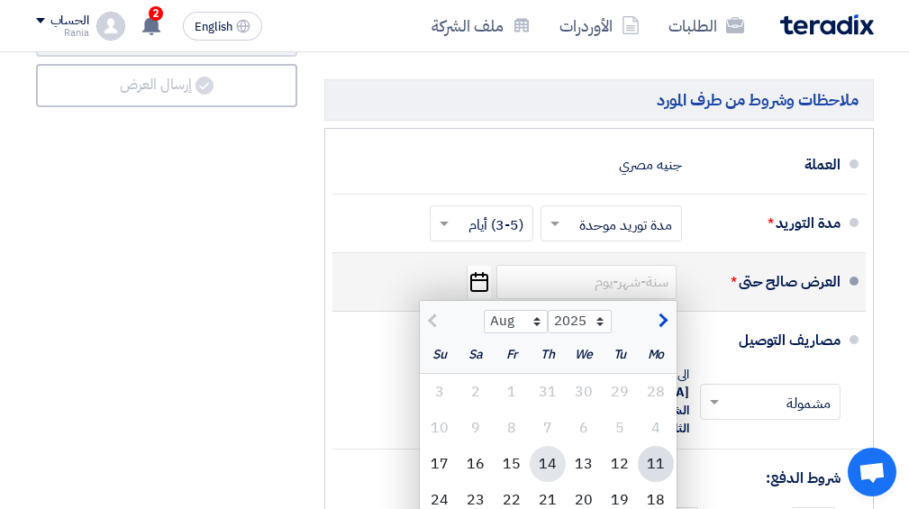
scroll to position [7400, 0]
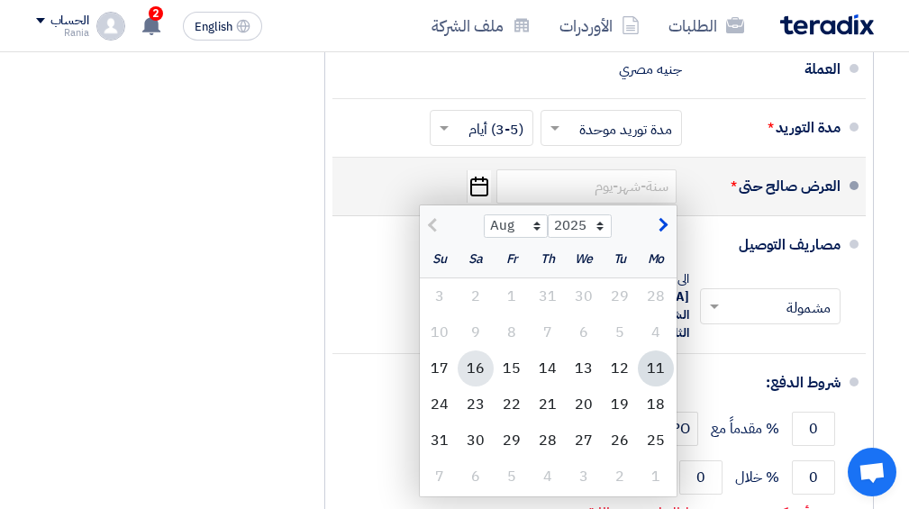
click at [491, 350] on div "16" at bounding box center [476, 368] width 36 height 36
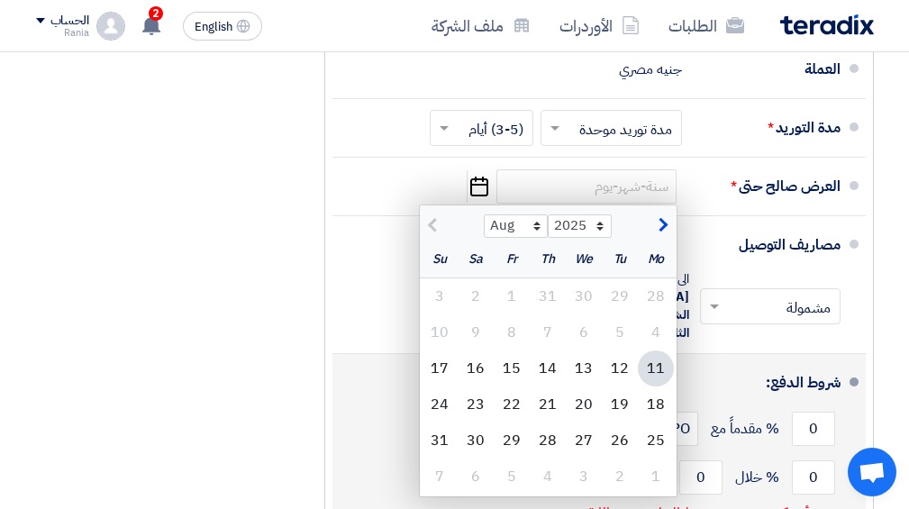
type input "8/16/2025"
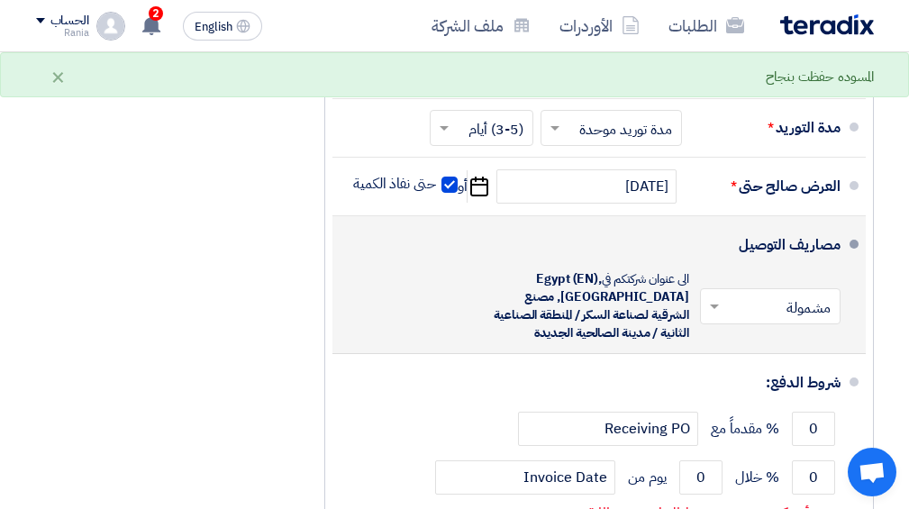
click at [740, 223] on div "مصاريف التوصيل" at bounding box center [768, 244] width 144 height 43
click at [755, 295] on input "text" at bounding box center [767, 308] width 132 height 26
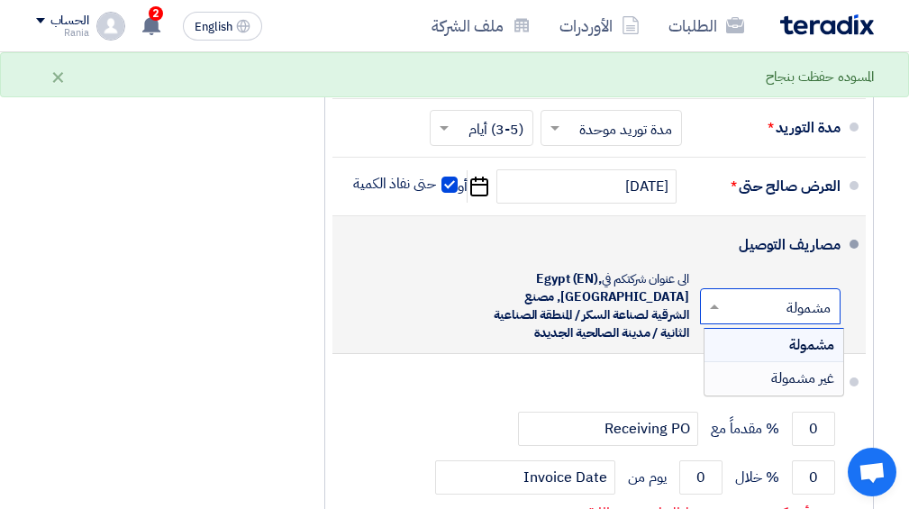
click at [806, 368] on span "غير مشمولة" at bounding box center [802, 379] width 63 height 22
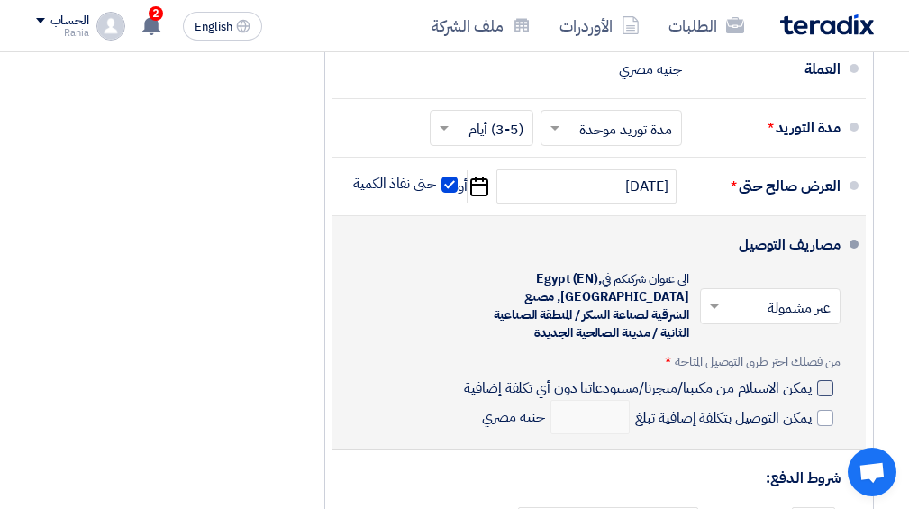
click at [813, 378] on label "يمكن الاستلام من مكتبنا/متجرنا/مستودعاتنا دون أي تكلفة إضافية" at bounding box center [648, 387] width 369 height 18
click at [811, 378] on input "يمكن الاستلام من مكتبنا/متجرنا/مستودعاتنا دون أي تكلفة إضافية" at bounding box center [635, 395] width 350 height 34
checkbox input "true"
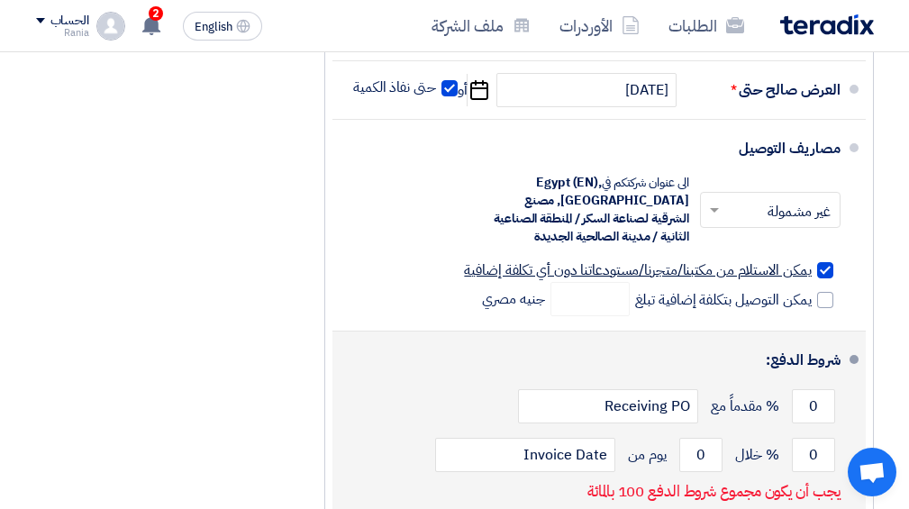
scroll to position [7593, 0]
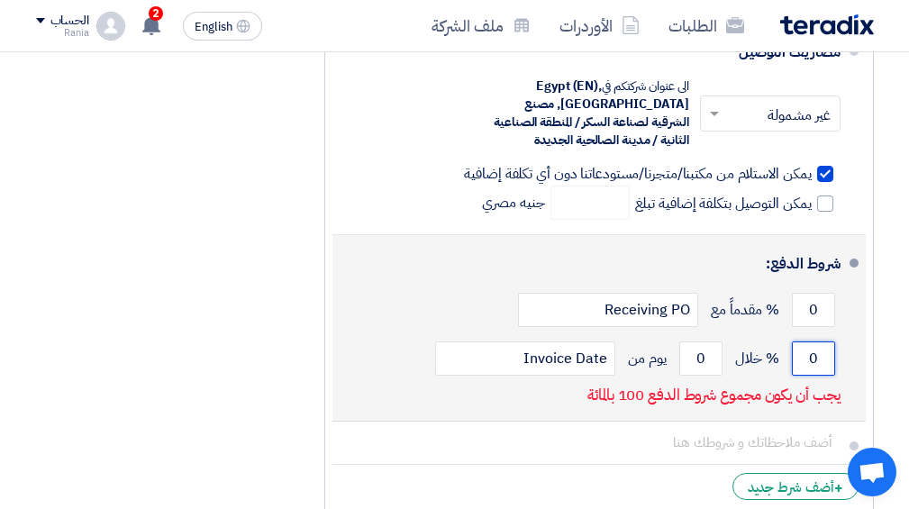
drag, startPoint x: 826, startPoint y: 333, endPoint x: 738, endPoint y: 333, distance: 88.3
click at [738, 334] on div "0 % خلال 0 يوم من Invoice Date" at bounding box center [594, 358] width 494 height 49
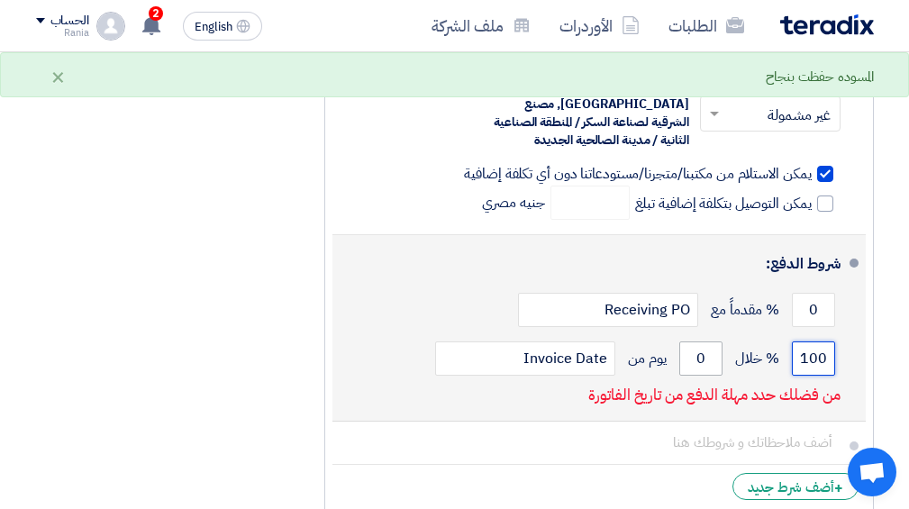
type input "100"
drag, startPoint x: 711, startPoint y: 332, endPoint x: 687, endPoint y: 334, distance: 23.5
click at [687, 341] on input "0" at bounding box center [700, 358] width 43 height 34
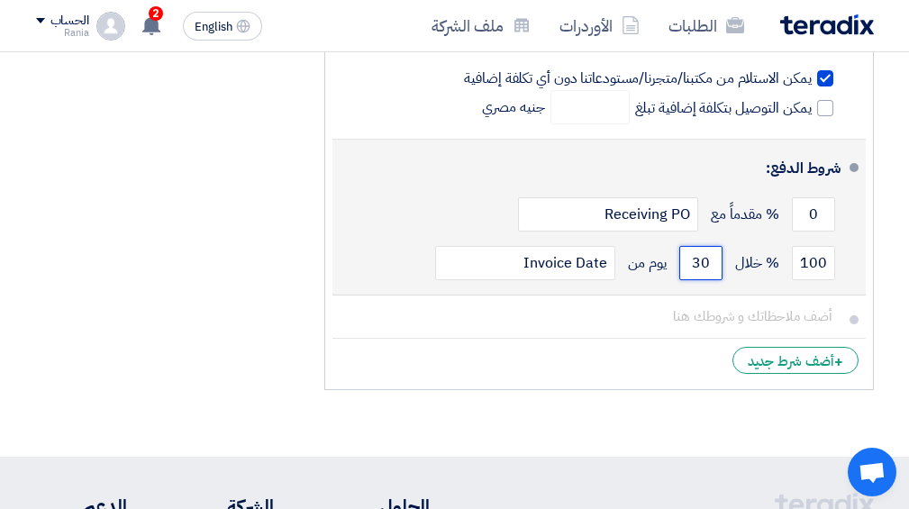
scroll to position [7497, 0]
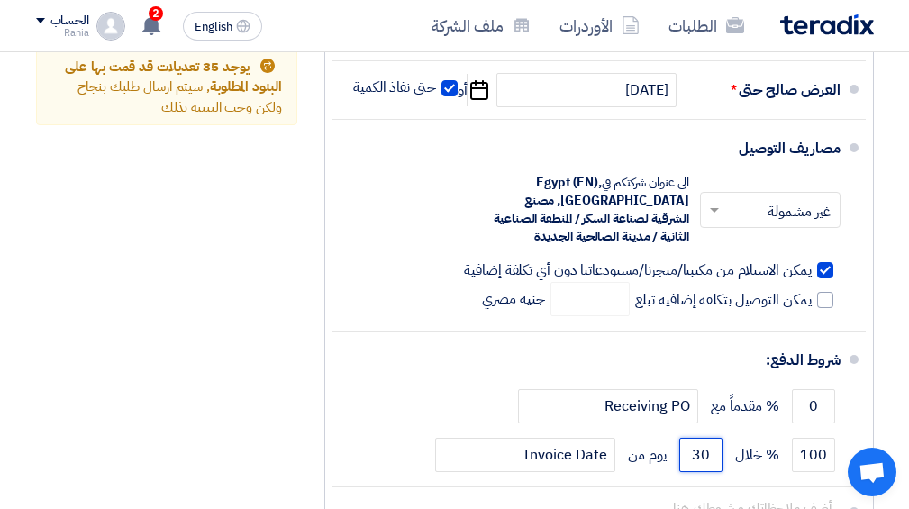
type input "30"
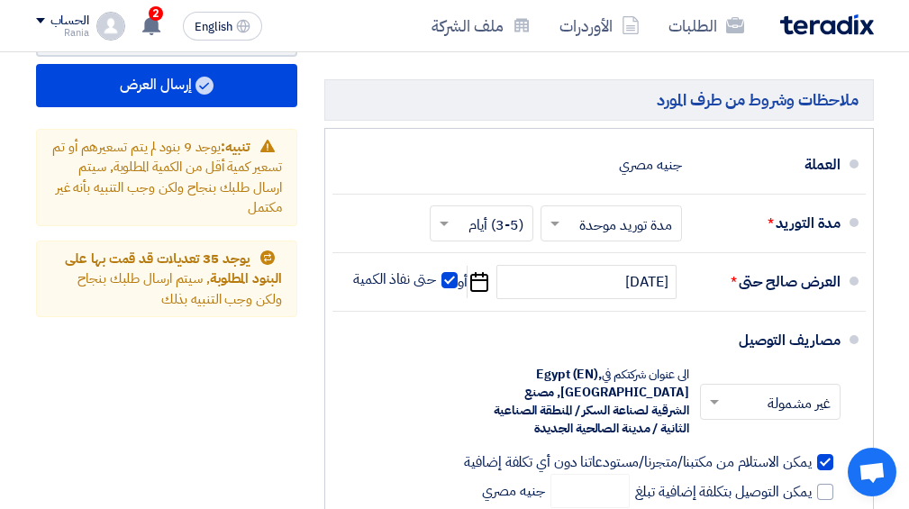
scroll to position [7208, 0]
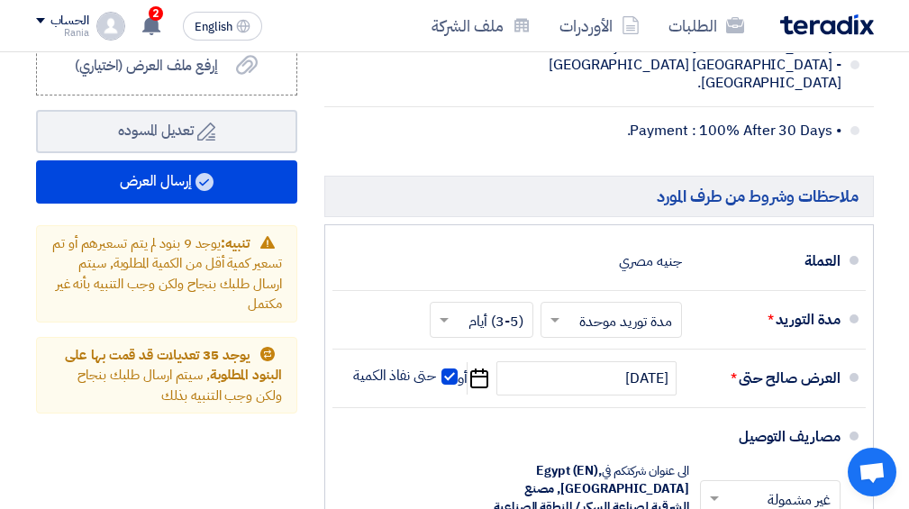
drag, startPoint x: 824, startPoint y: 241, endPoint x: 523, endPoint y: 232, distance: 300.2
click at [523, 240] on div "العملة جنيه مصري" at bounding box center [594, 261] width 494 height 43
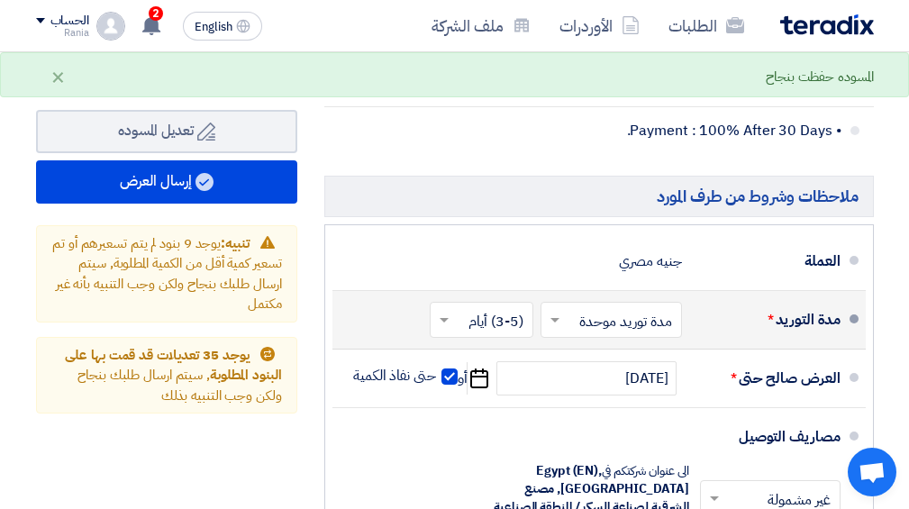
click at [595, 308] on input "text" at bounding box center [608, 321] width 132 height 26
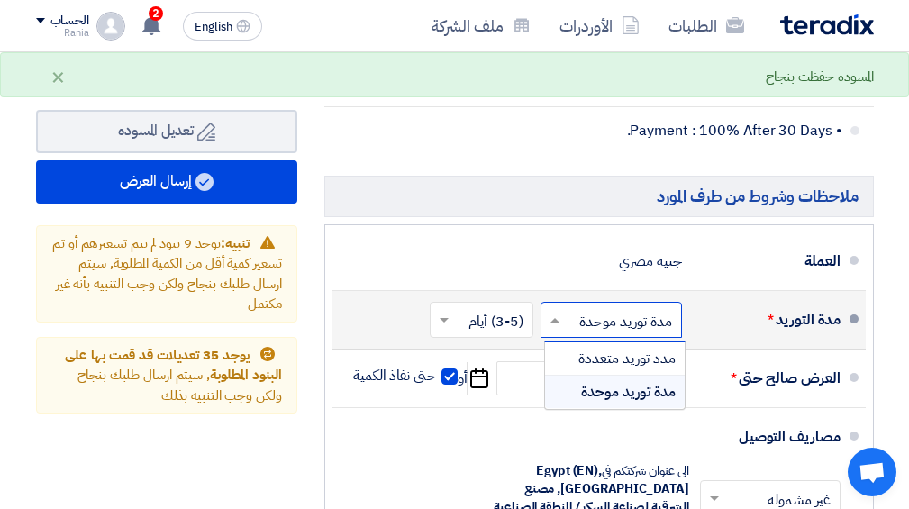
click at [591, 308] on input "text" at bounding box center [608, 321] width 132 height 26
click at [562, 311] on span at bounding box center [553, 320] width 23 height 18
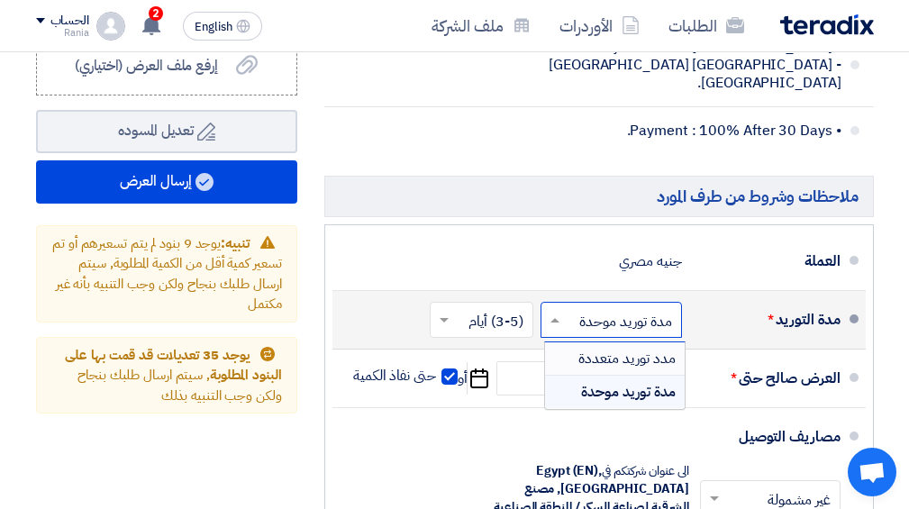
click at [633, 348] on span "مدد توريد متعددة" at bounding box center [626, 359] width 97 height 22
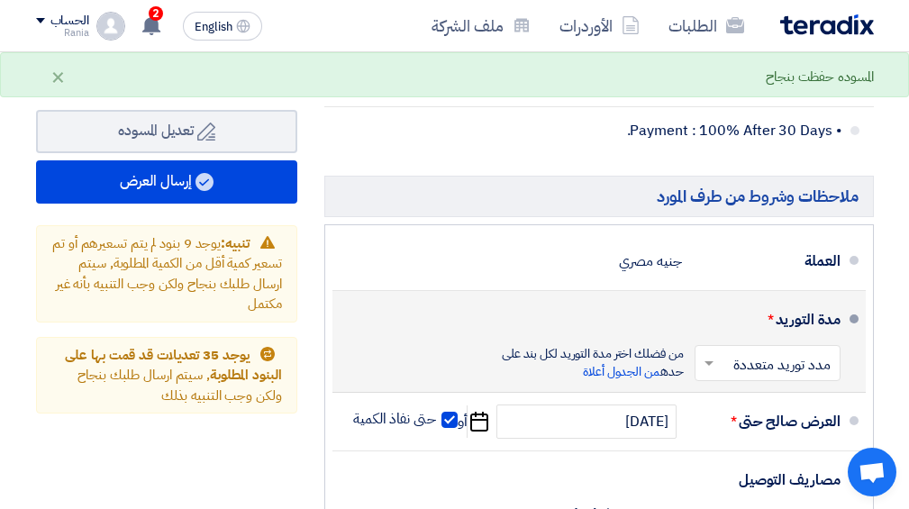
click at [717, 354] on span at bounding box center [707, 363] width 23 height 18
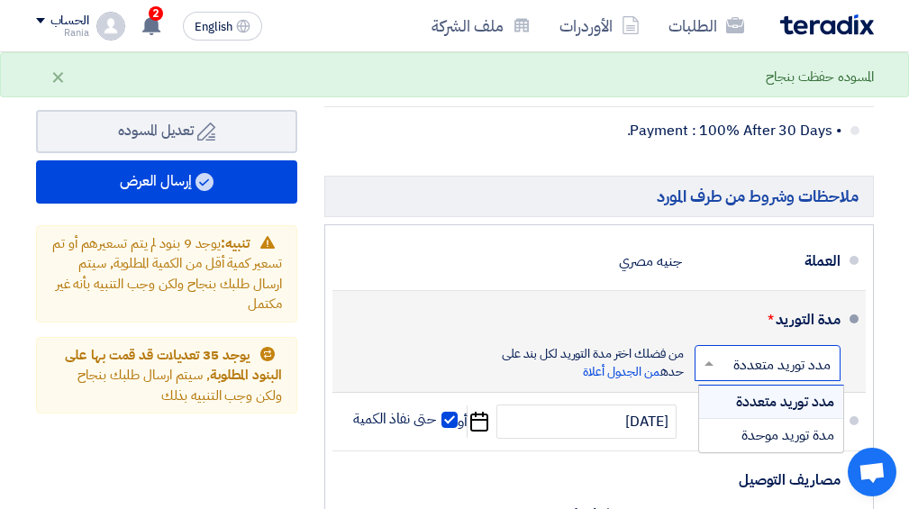
click at [763, 391] on span "مدد توريد متعددة" at bounding box center [785, 402] width 98 height 22
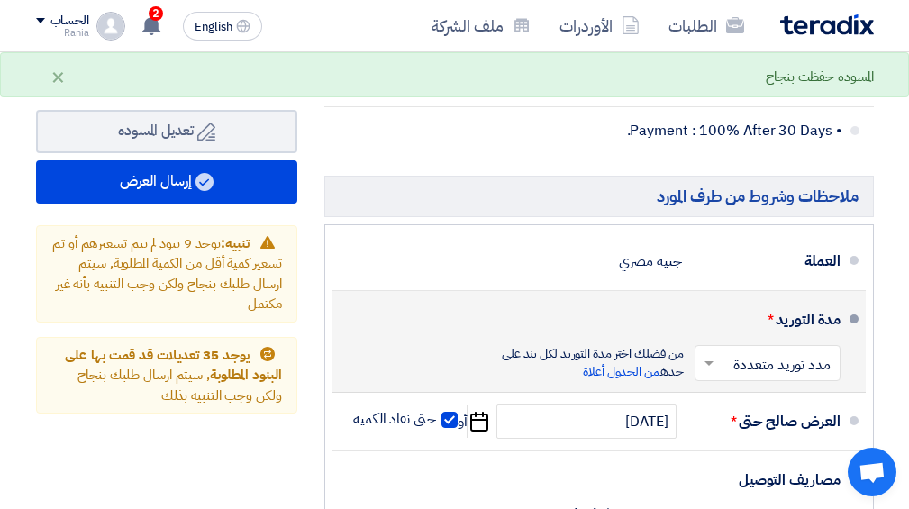
click at [615, 362] on span "من الجدول أعلاة" at bounding box center [621, 371] width 77 height 19
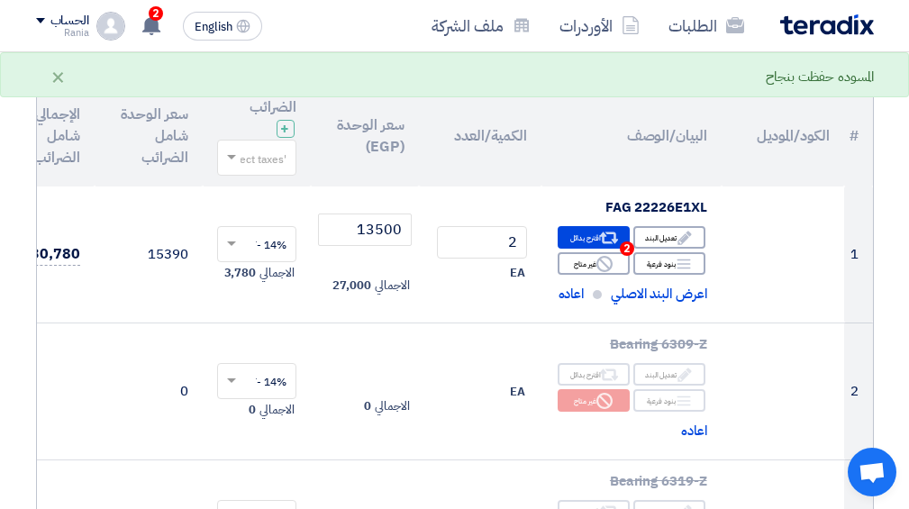
scroll to position [0, -111]
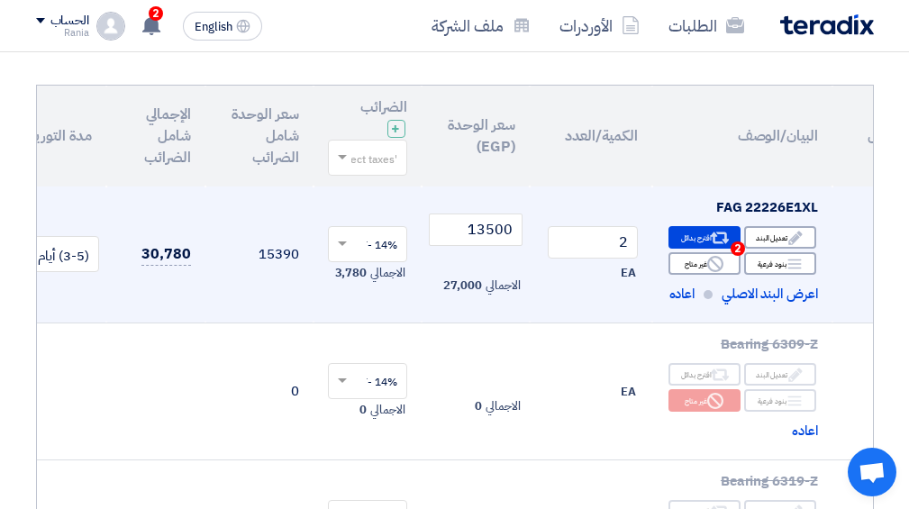
click at [618, 289] on td "2 EA" at bounding box center [591, 255] width 123 height 137
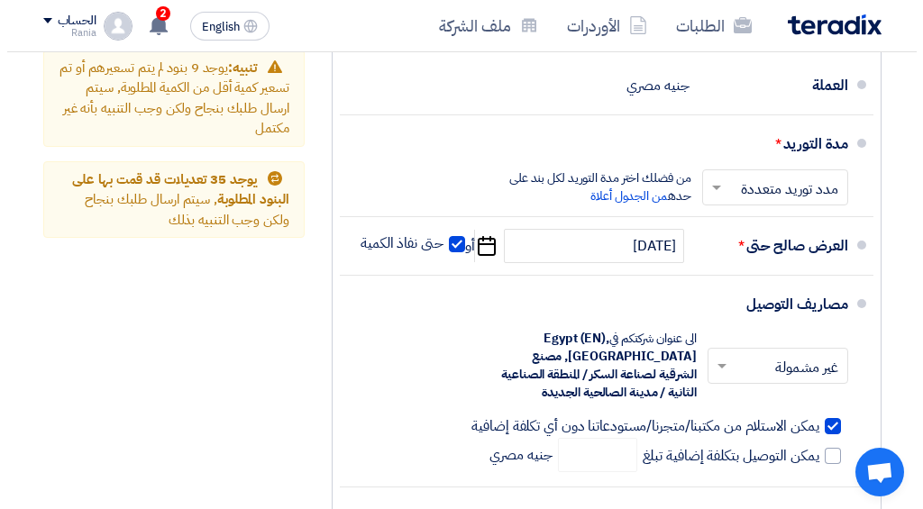
scroll to position [6999, 0]
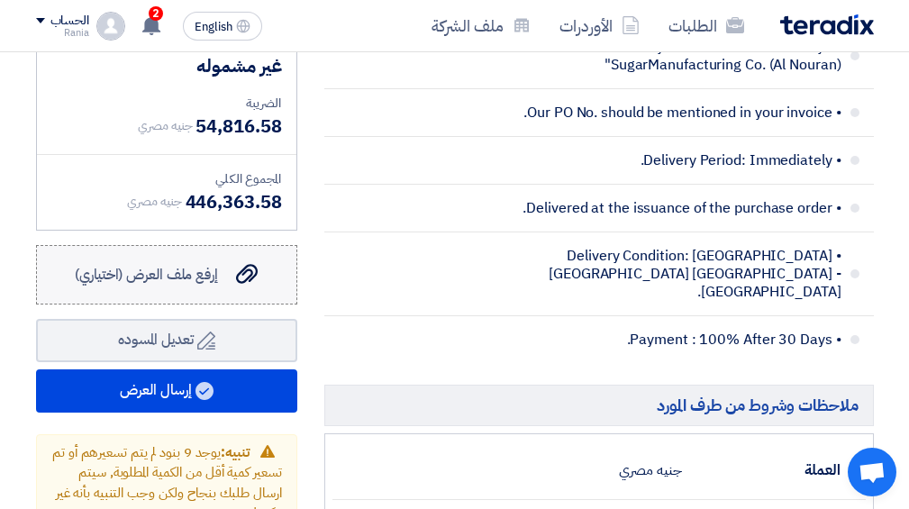
click at [233, 271] on div "إرفع ملف العرض (اختياري) إرفع ملف العرض (اختياري)" at bounding box center [166, 275] width 183 height 22
click at [0, 0] on input "إرفع ملف العرض (اختياري) إرفع ملف العرض (اختياري)" at bounding box center [0, 0] width 0 height 0
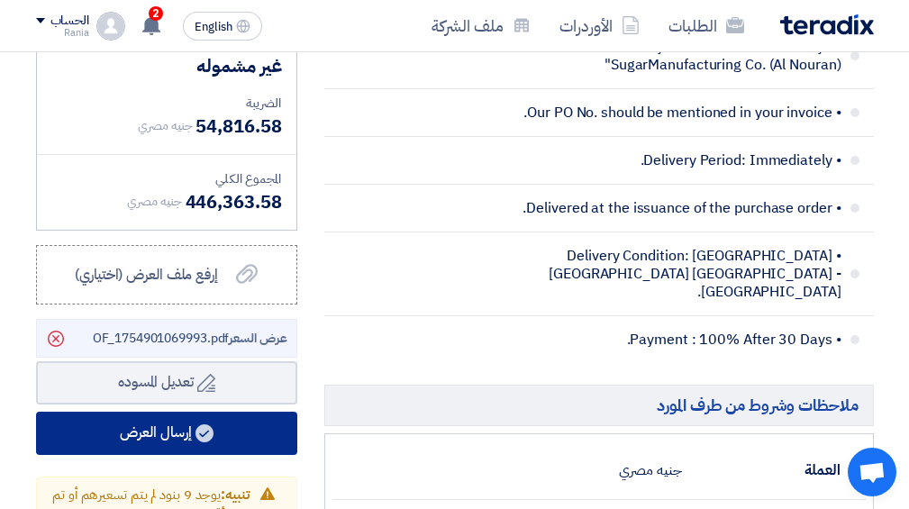
click at [212, 424] on use at bounding box center [205, 433] width 18 height 18
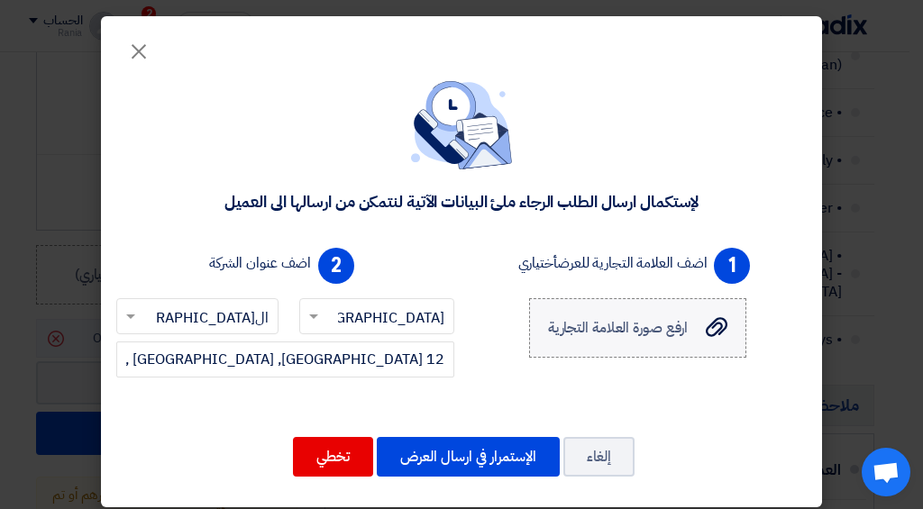
scroll to position [14, 0]
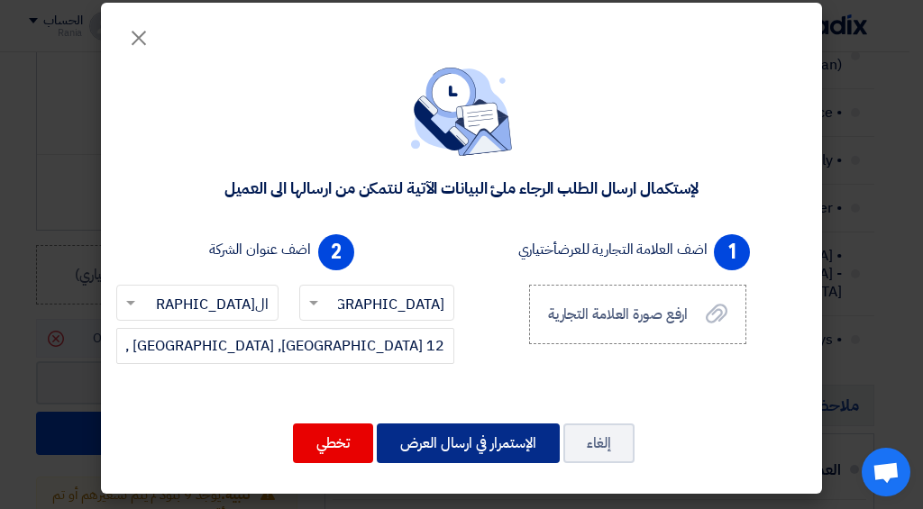
click at [488, 451] on button "الإستمرار في ارسال العرض" at bounding box center [468, 443] width 183 height 40
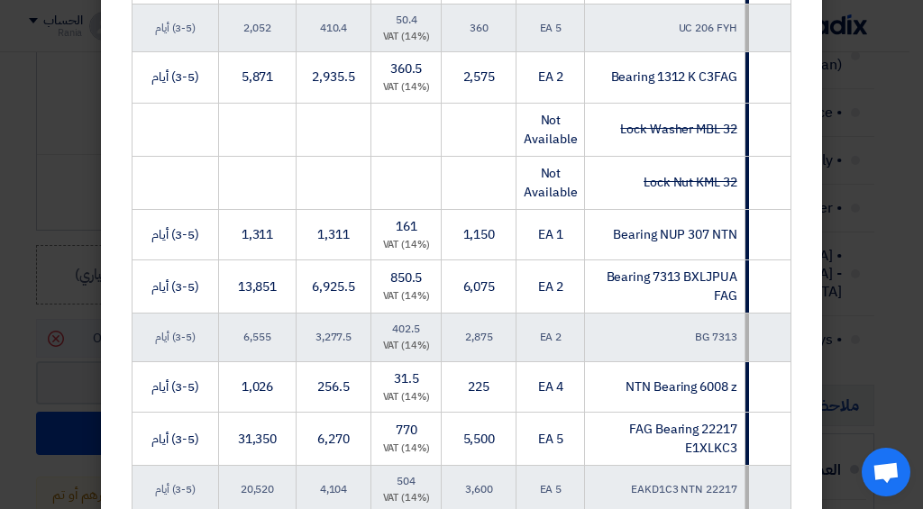
scroll to position [3011, 0]
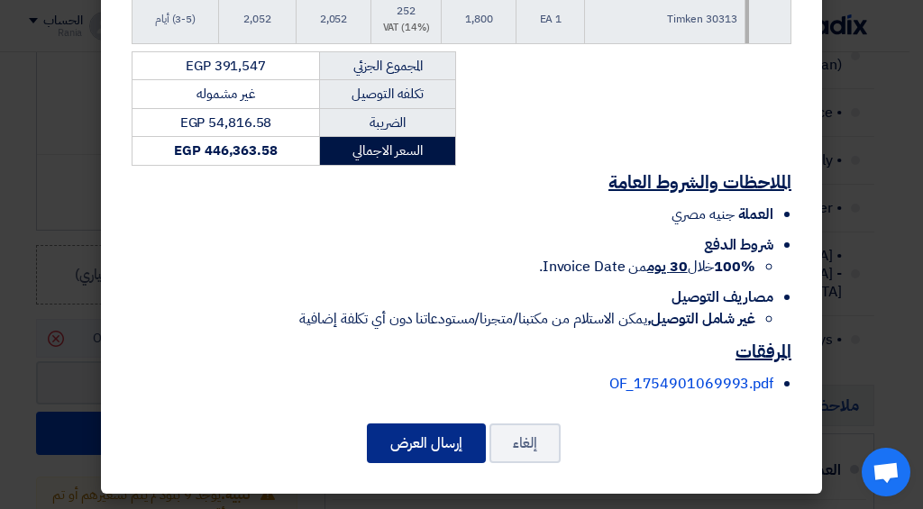
click at [382, 441] on button "إرسال العرض" at bounding box center [426, 443] width 119 height 40
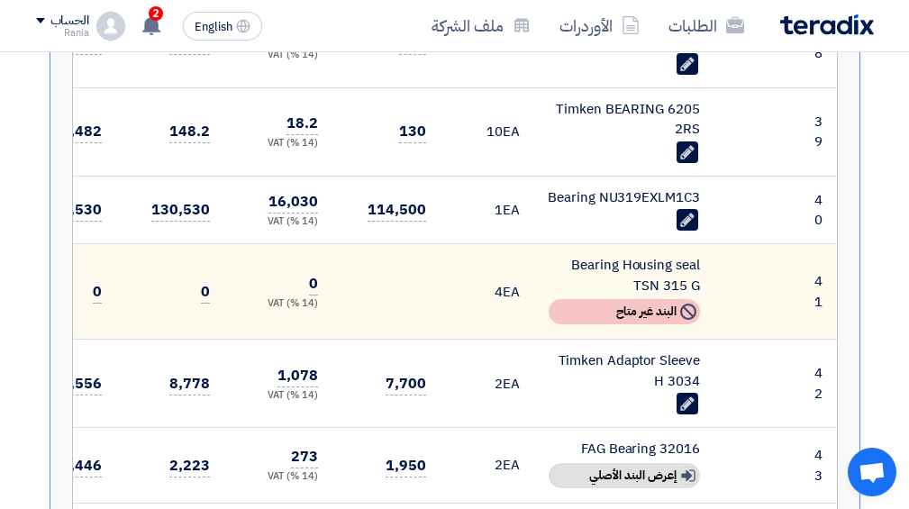
scroll to position [3205, 0]
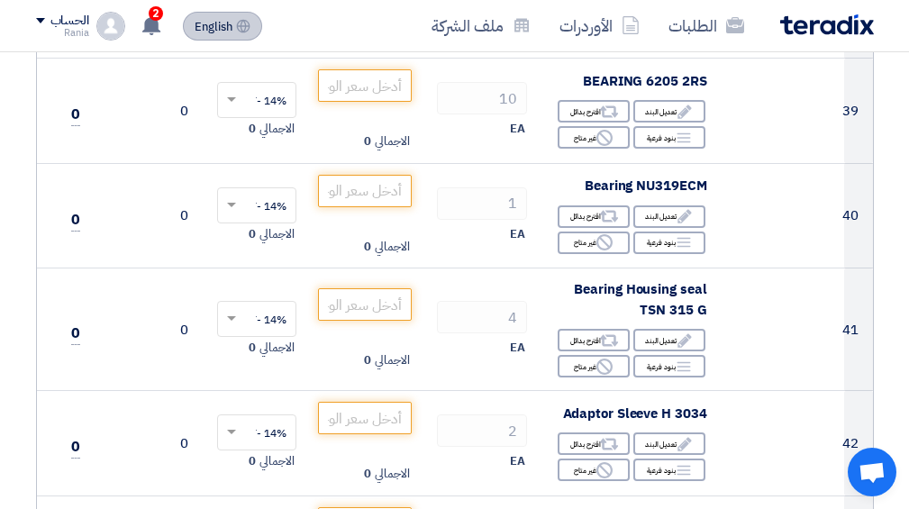
scroll to position [3902, 0]
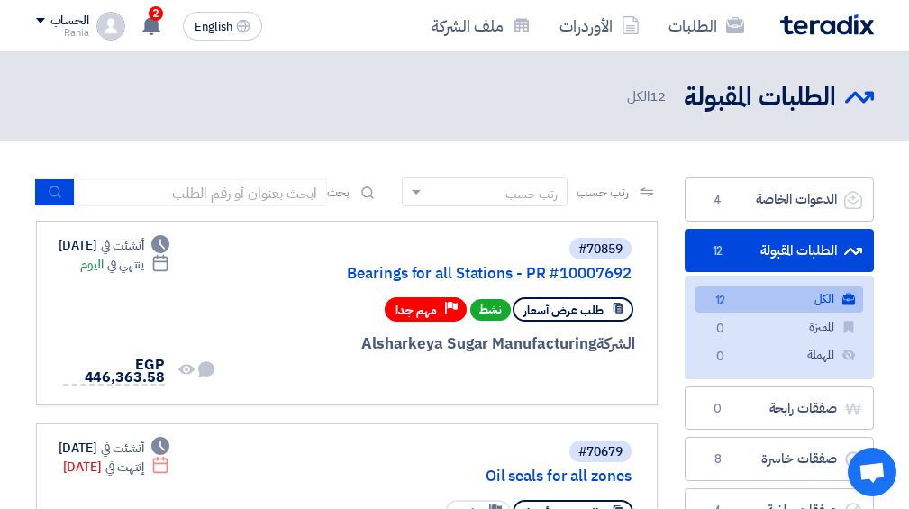
scroll to position [96, 0]
